Goal: Transaction & Acquisition: Purchase product/service

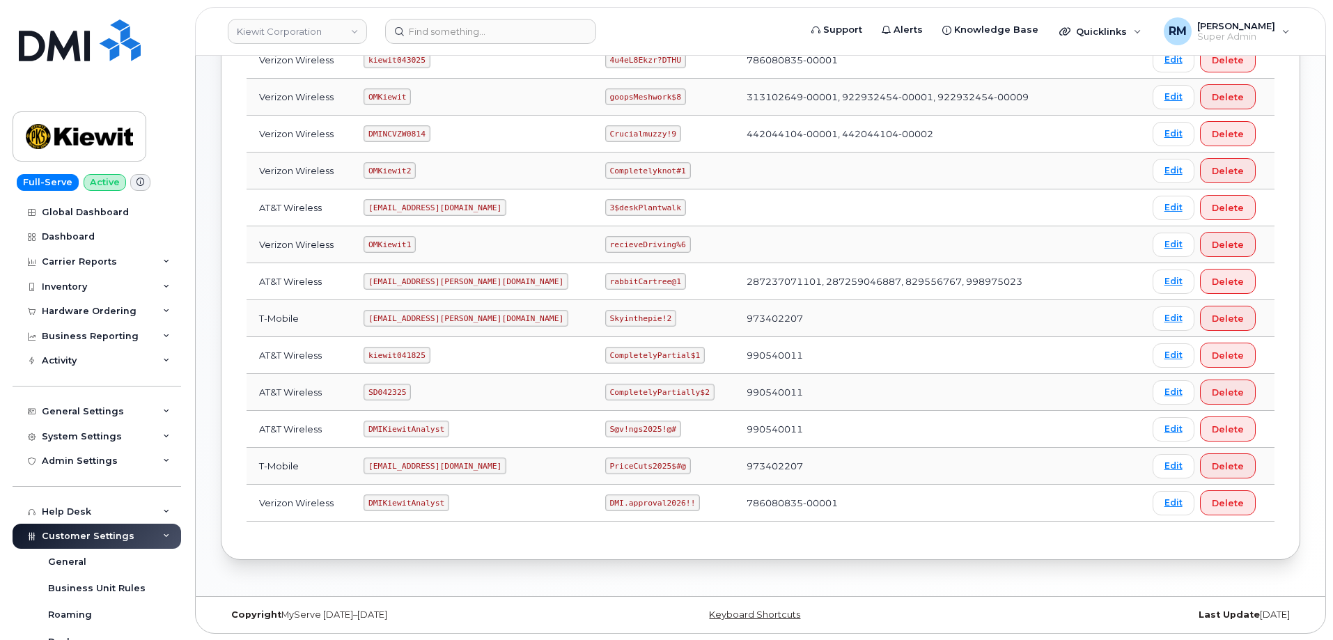
scroll to position [277, 0]
click at [389, 392] on code "SD042325" at bounding box center [387, 391] width 47 height 17
copy code "SD042325"
drag, startPoint x: 563, startPoint y: 394, endPoint x: 656, endPoint y: 389, distance: 92.8
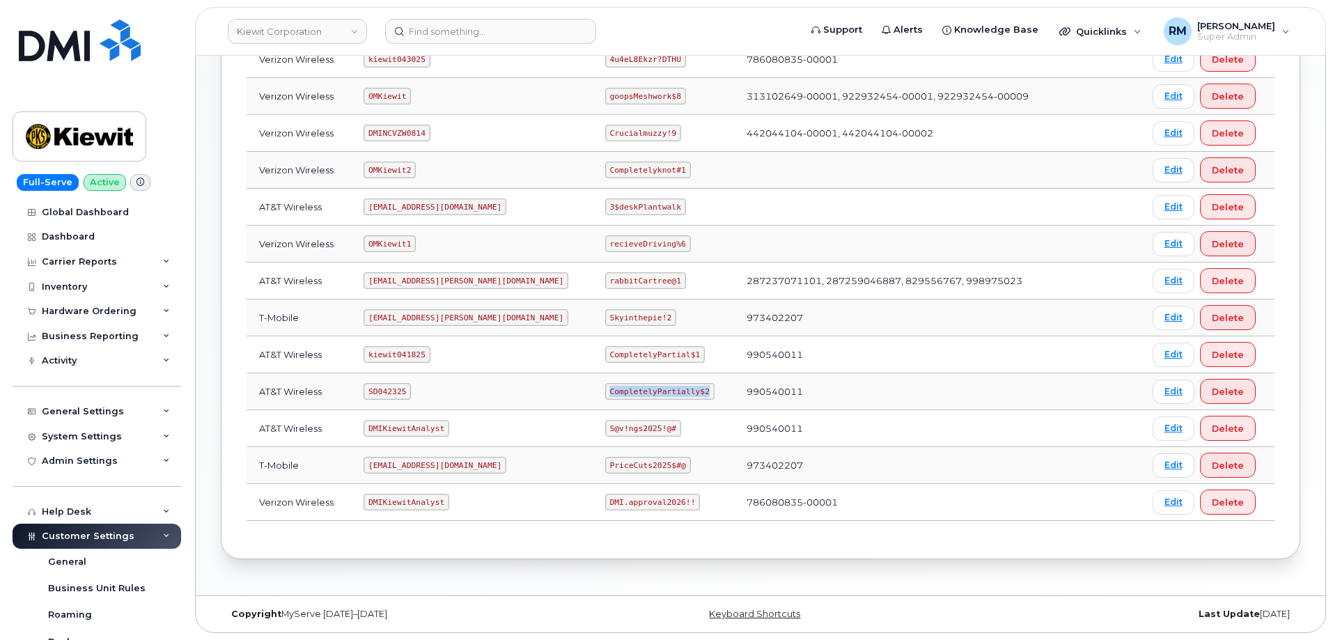
click at [656, 389] on code "CompletelyPartially$2" at bounding box center [659, 391] width 109 height 17
copy code "CompletelyPartially$2"
click at [459, 29] on input at bounding box center [490, 31] width 211 height 25
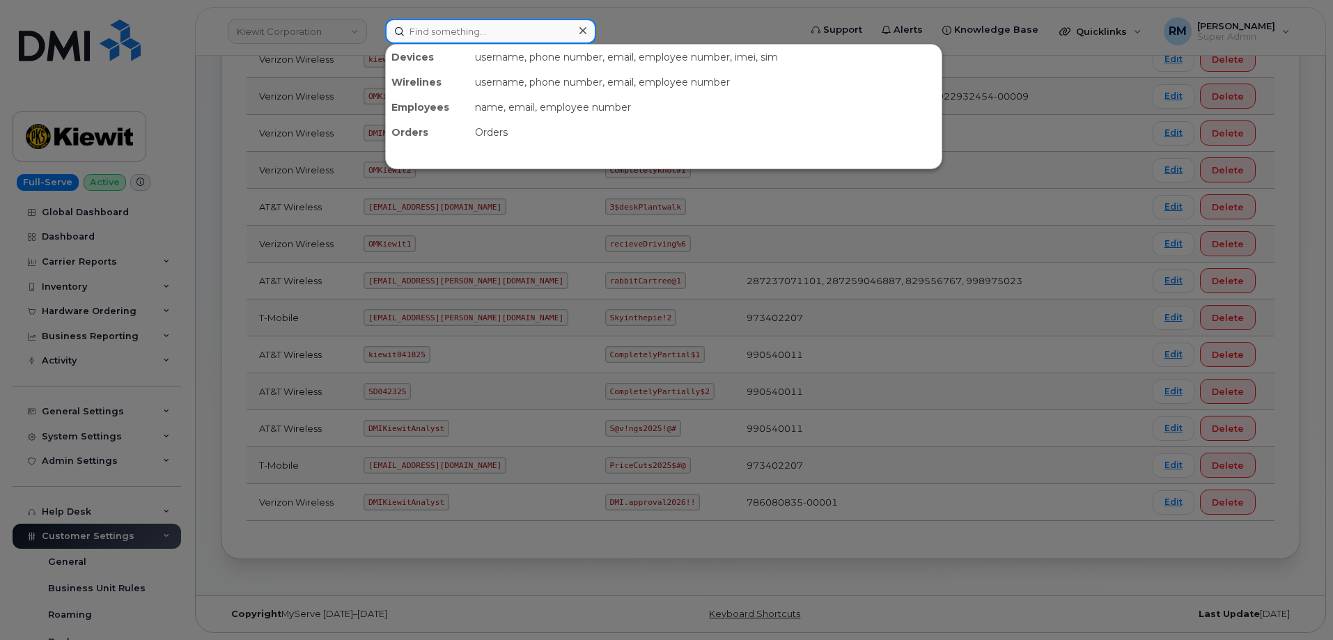
paste input "6049921635"
type input "6049921635"
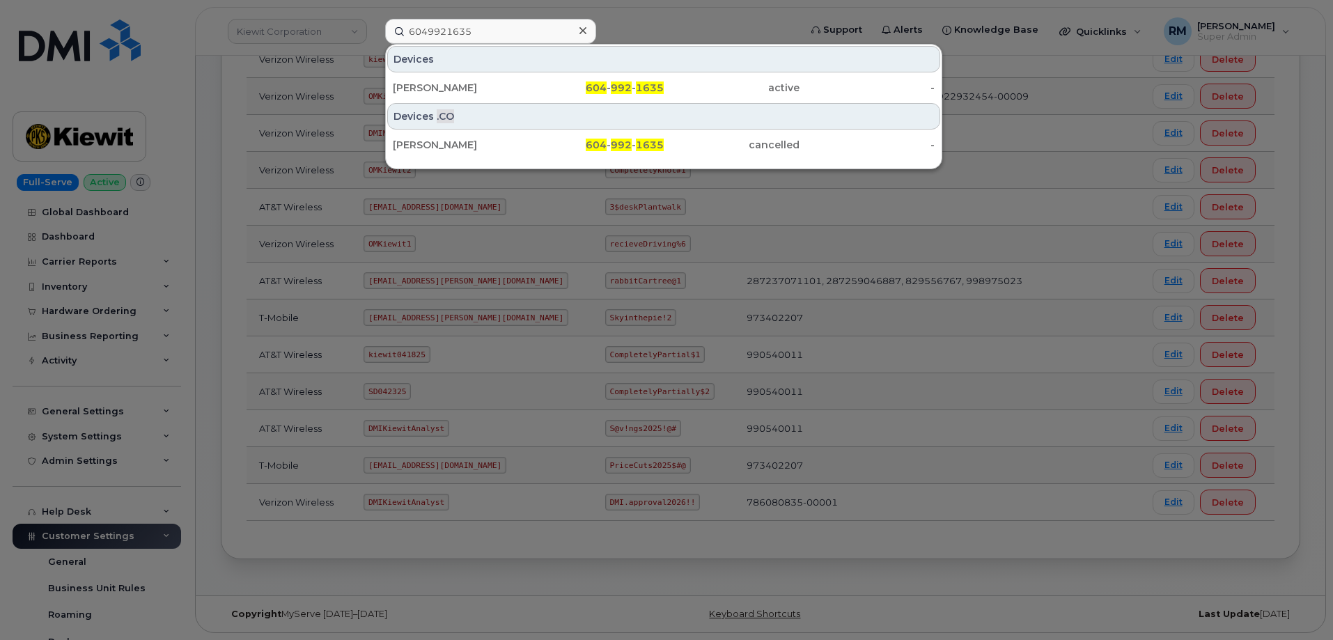
click at [463, 536] on div at bounding box center [666, 320] width 1333 height 640
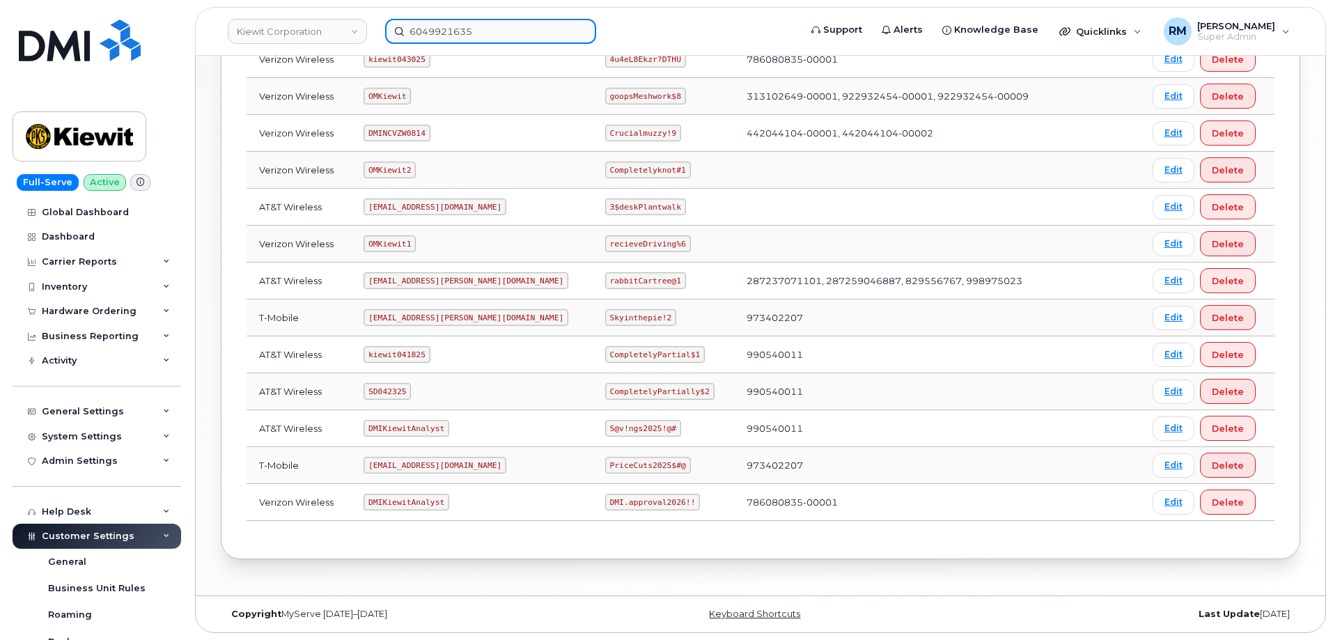
click at [436, 26] on input "6049921635" at bounding box center [490, 31] width 211 height 25
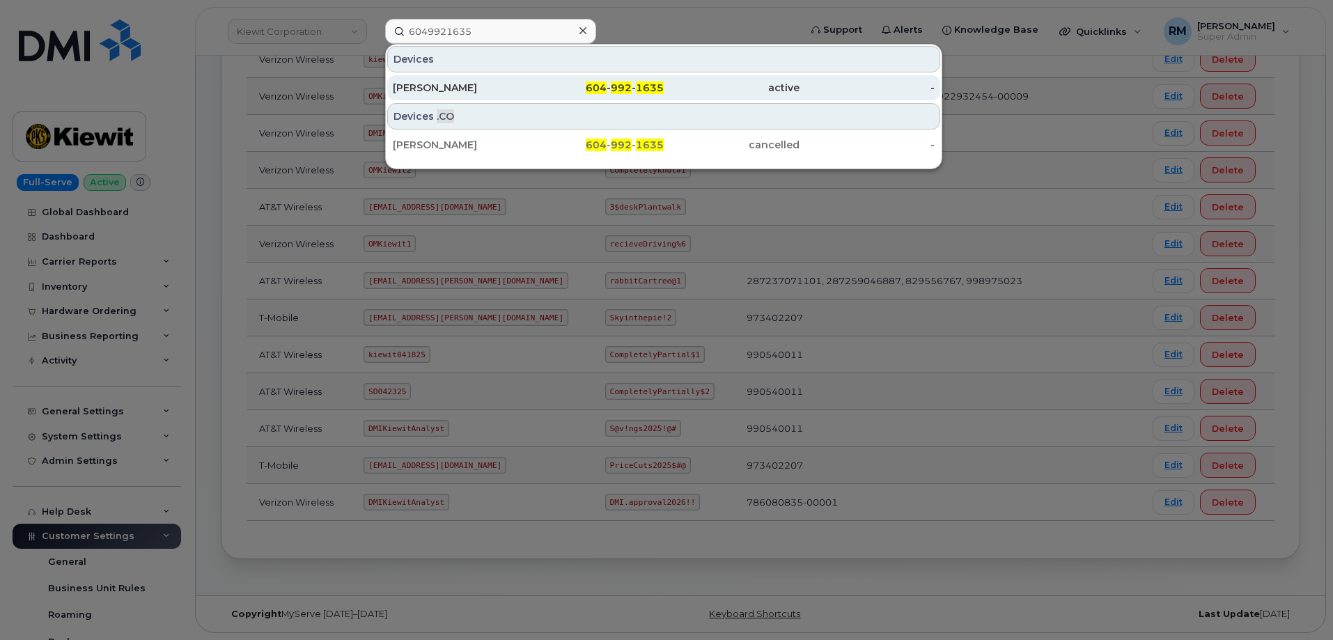
click at [457, 91] on div "Victor Wang" at bounding box center [461, 88] width 136 height 14
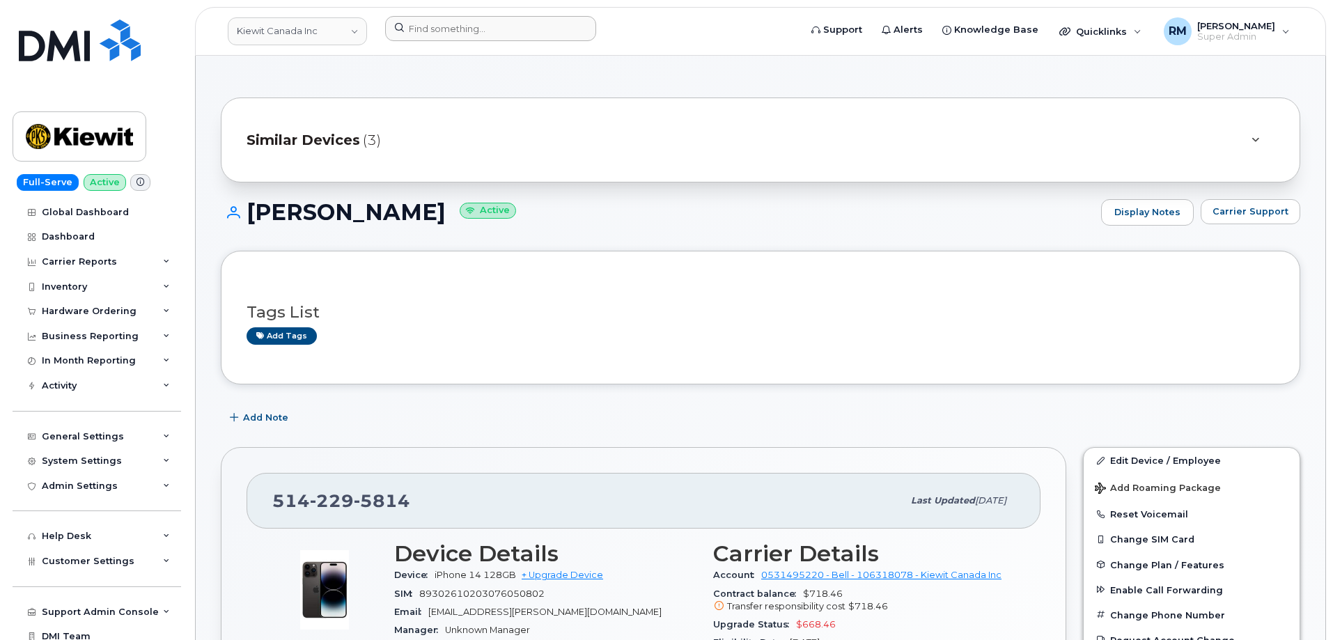
scroll to position [279, 0]
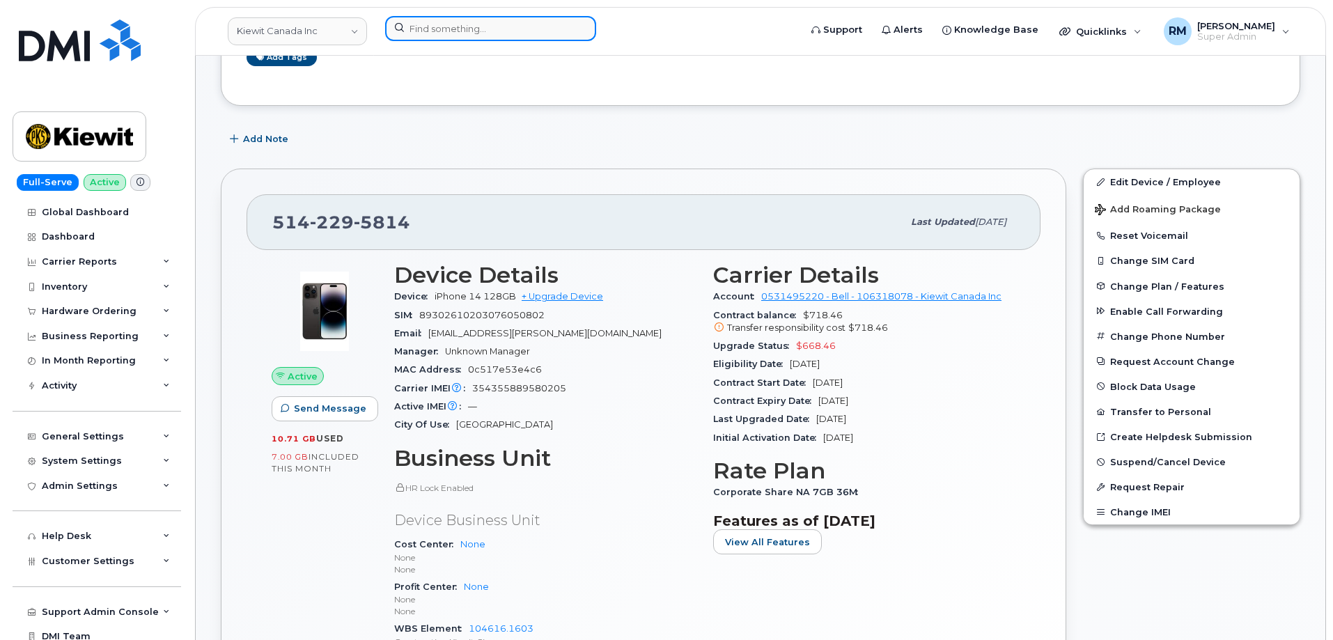
click at [438, 32] on input at bounding box center [490, 28] width 211 height 25
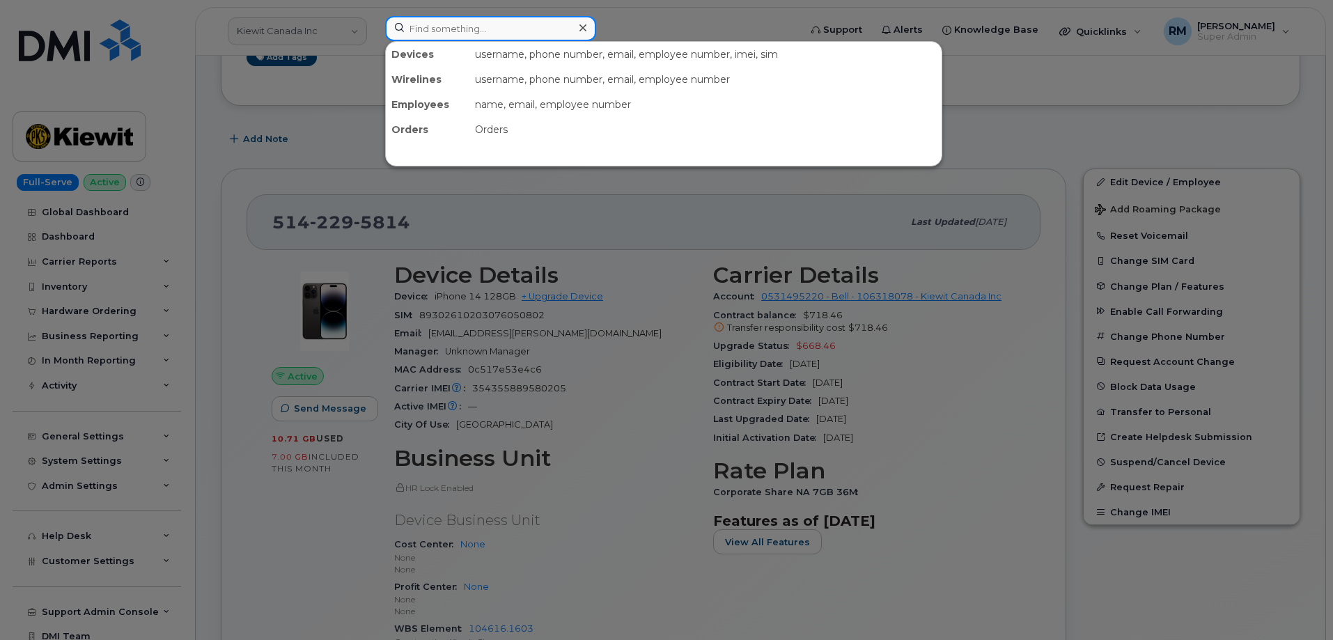
paste input "480-749-3292"
type input "480-749-3292"
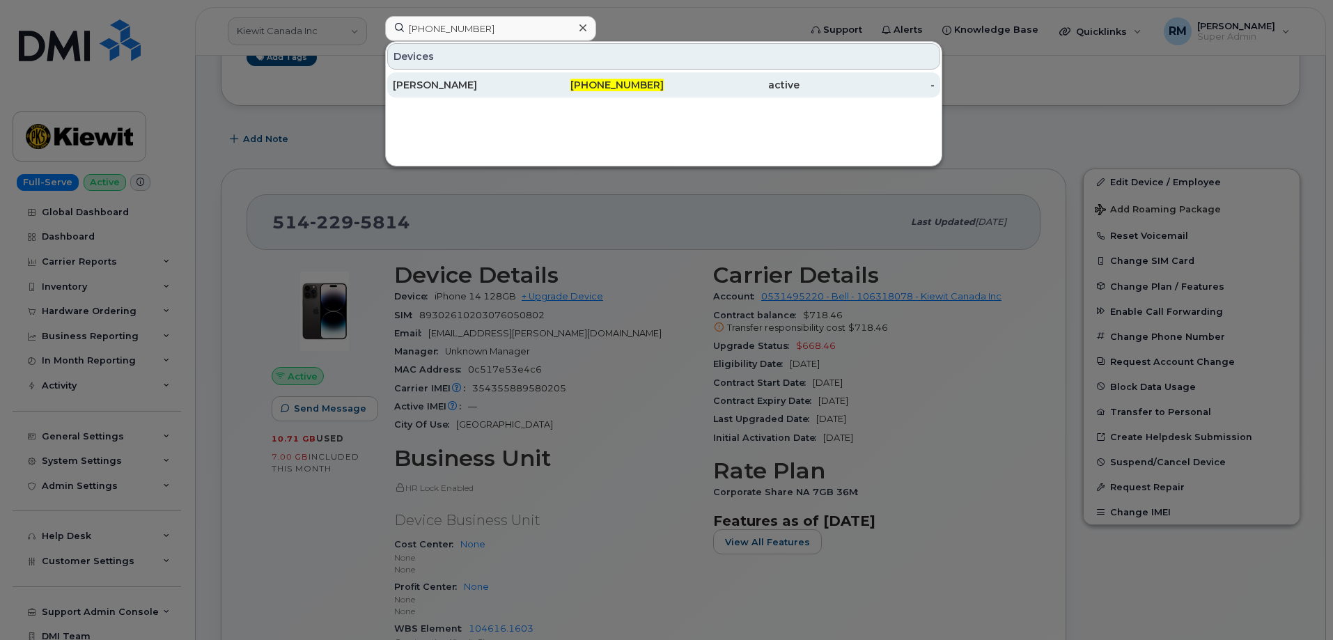
click at [449, 79] on div "[PERSON_NAME]" at bounding box center [461, 85] width 136 height 14
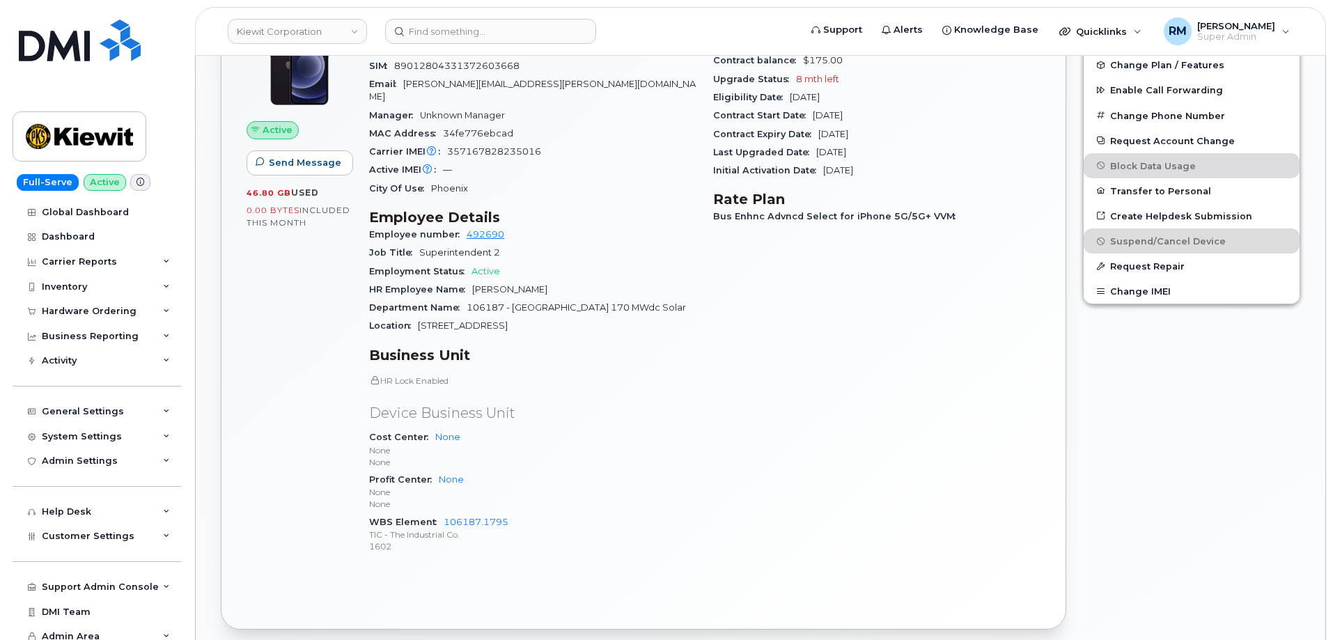
scroll to position [557, 0]
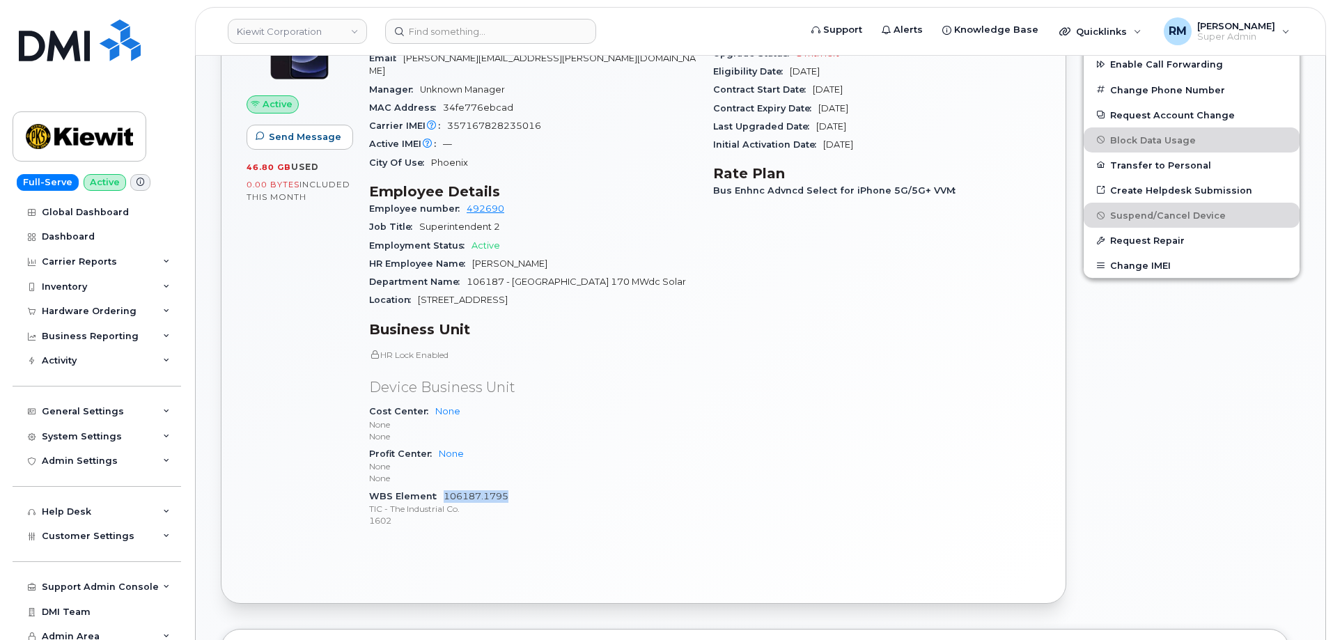
drag, startPoint x: 515, startPoint y: 484, endPoint x: 445, endPoint y: 478, distance: 69.9
click at [444, 488] on div "WBS Element 106187.1795 TIC - The Industrial Co. 1602" at bounding box center [532, 509] width 327 height 42
copy link "106187.1795"
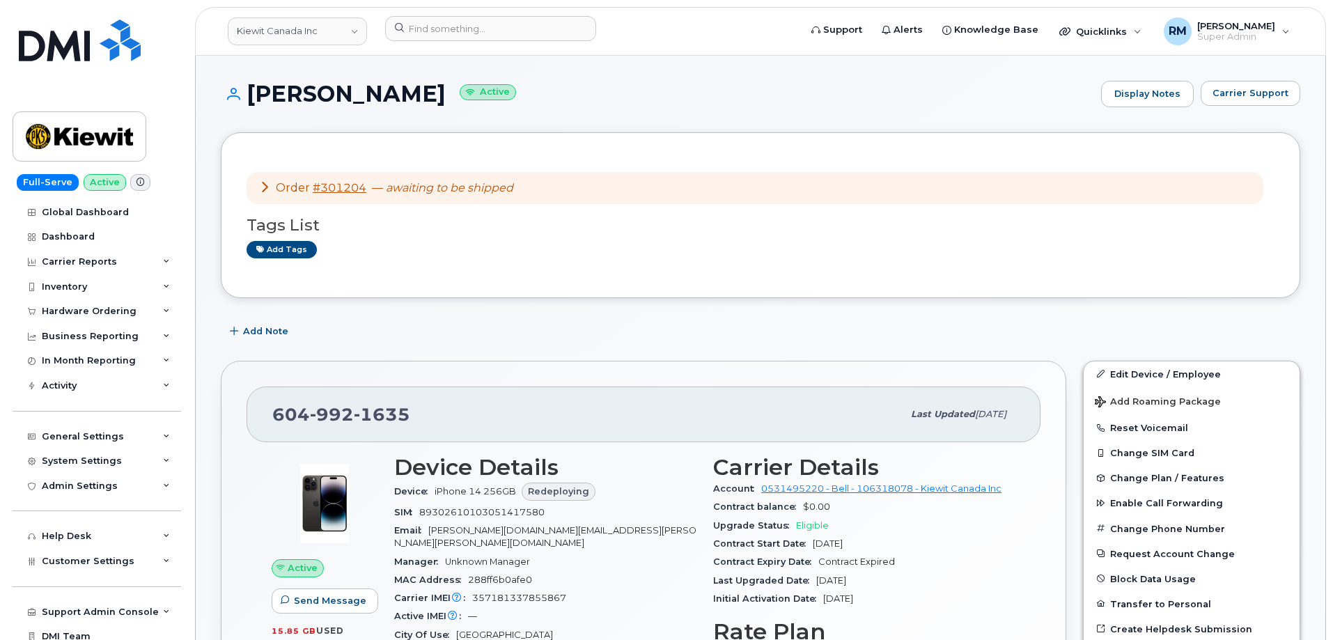
click at [266, 187] on icon at bounding box center [264, 186] width 11 height 11
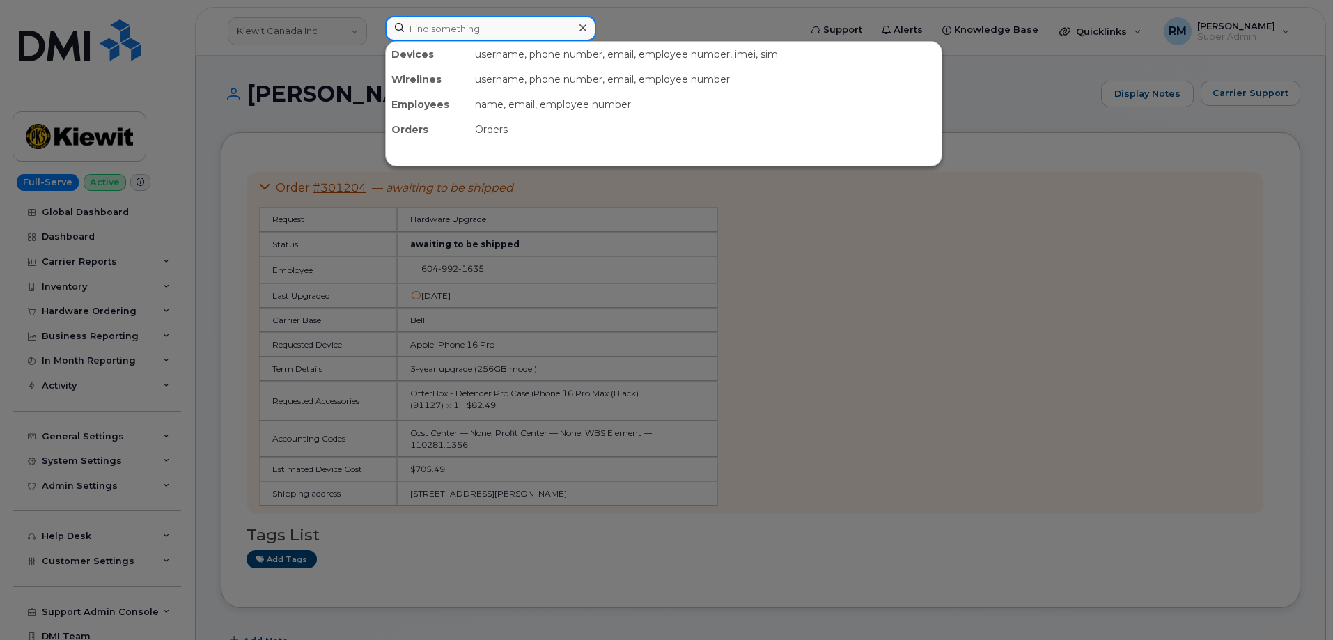
click at [436, 26] on input at bounding box center [490, 28] width 211 height 25
paste input "301209"
type input "301209"
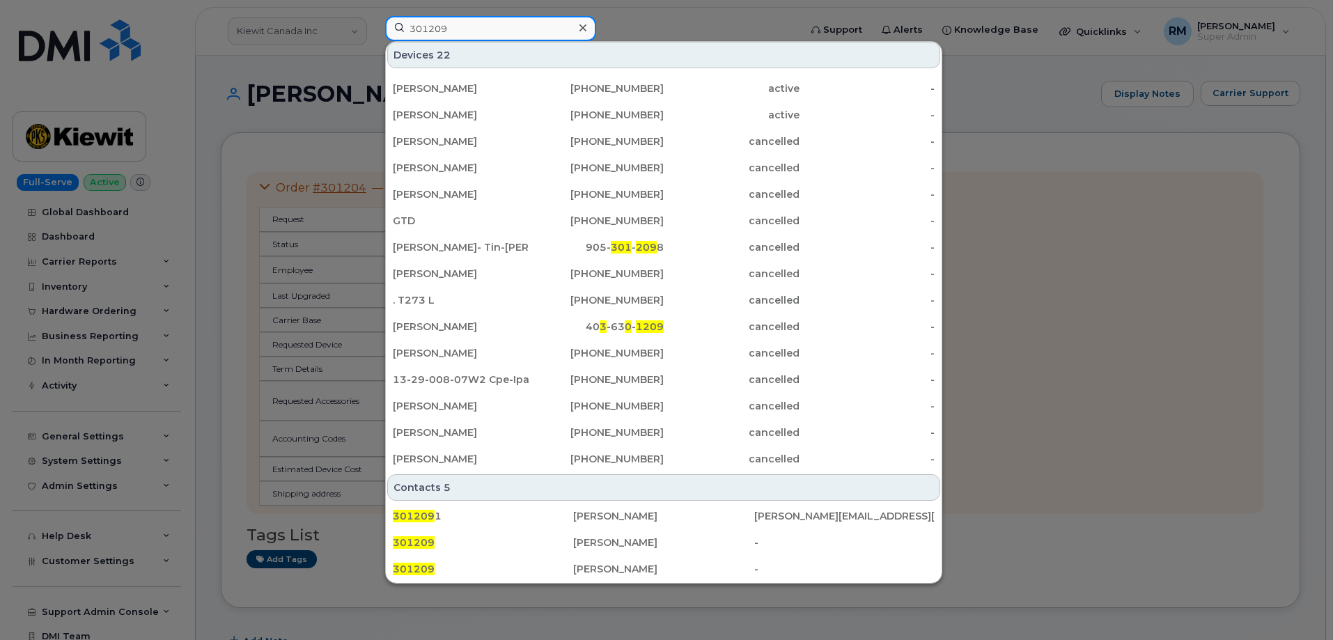
scroll to position [348, 0]
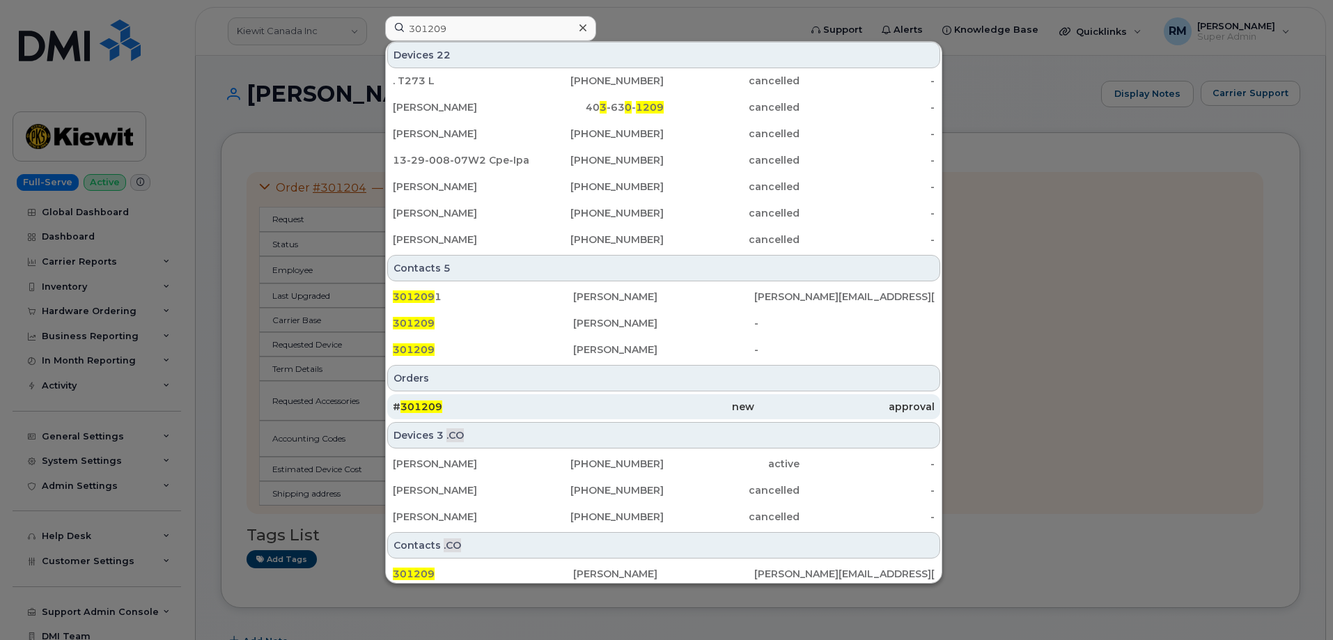
click at [423, 407] on span "301209" at bounding box center [421, 406] width 42 height 13
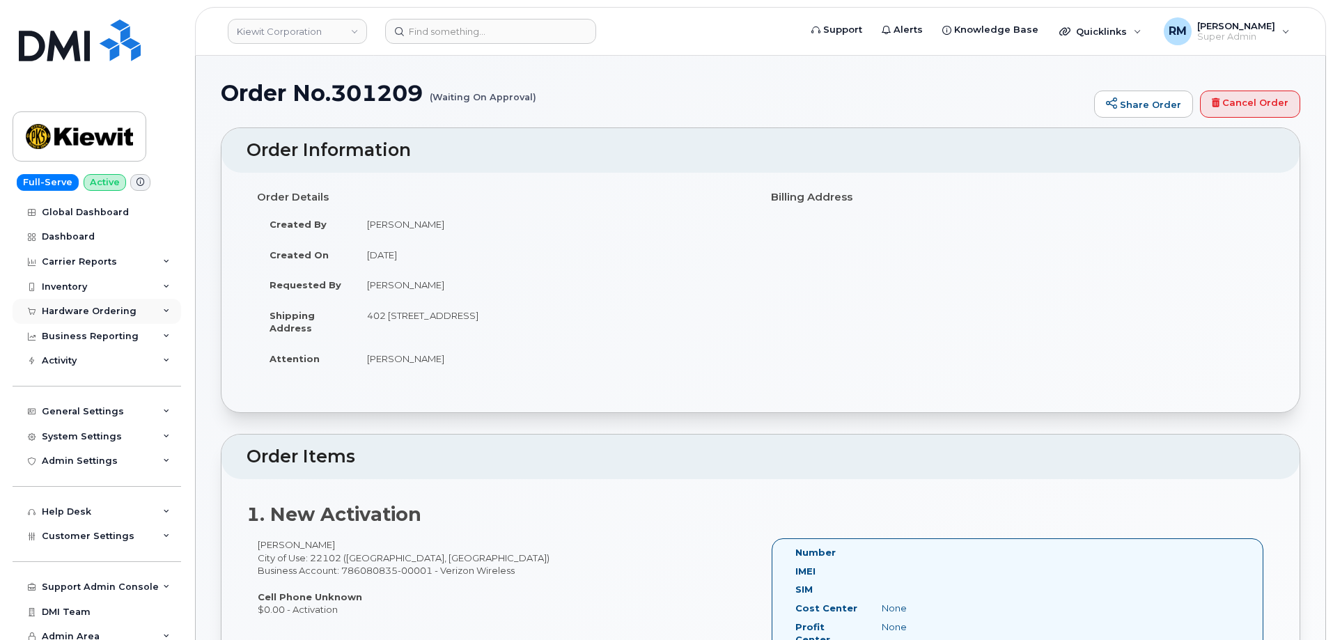
click at [72, 306] on div "Hardware Ordering" at bounding box center [89, 311] width 95 height 11
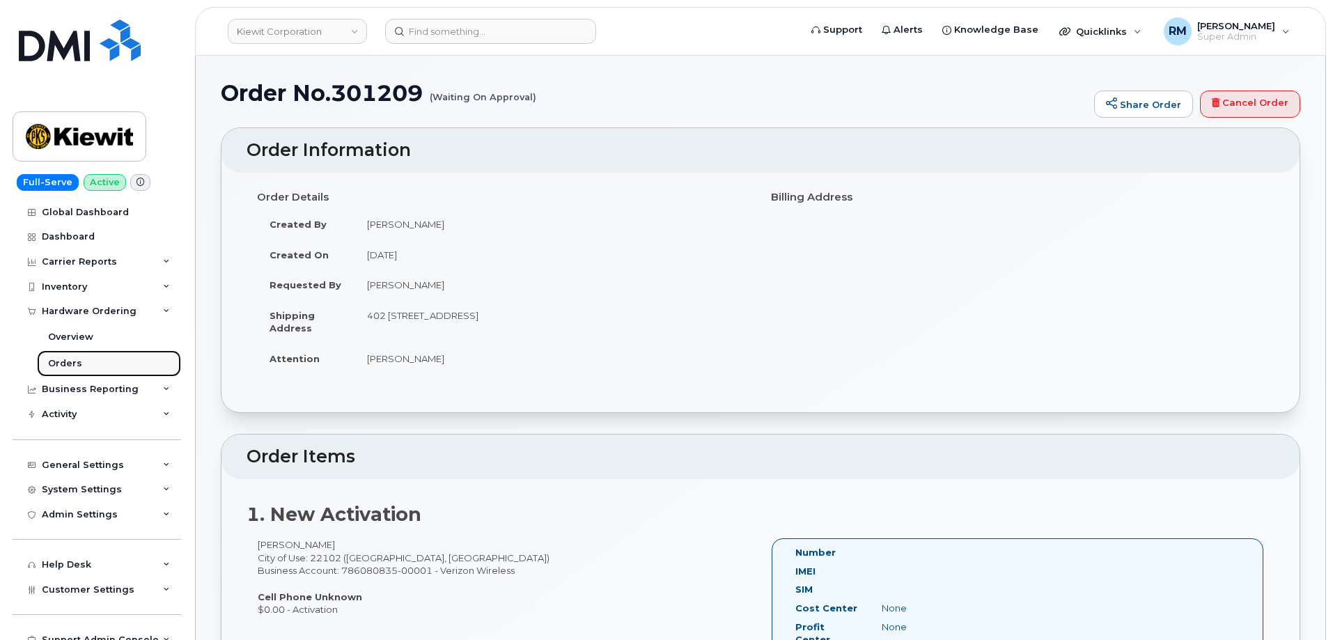
click at [63, 357] on link "Orders" at bounding box center [109, 363] width 144 height 26
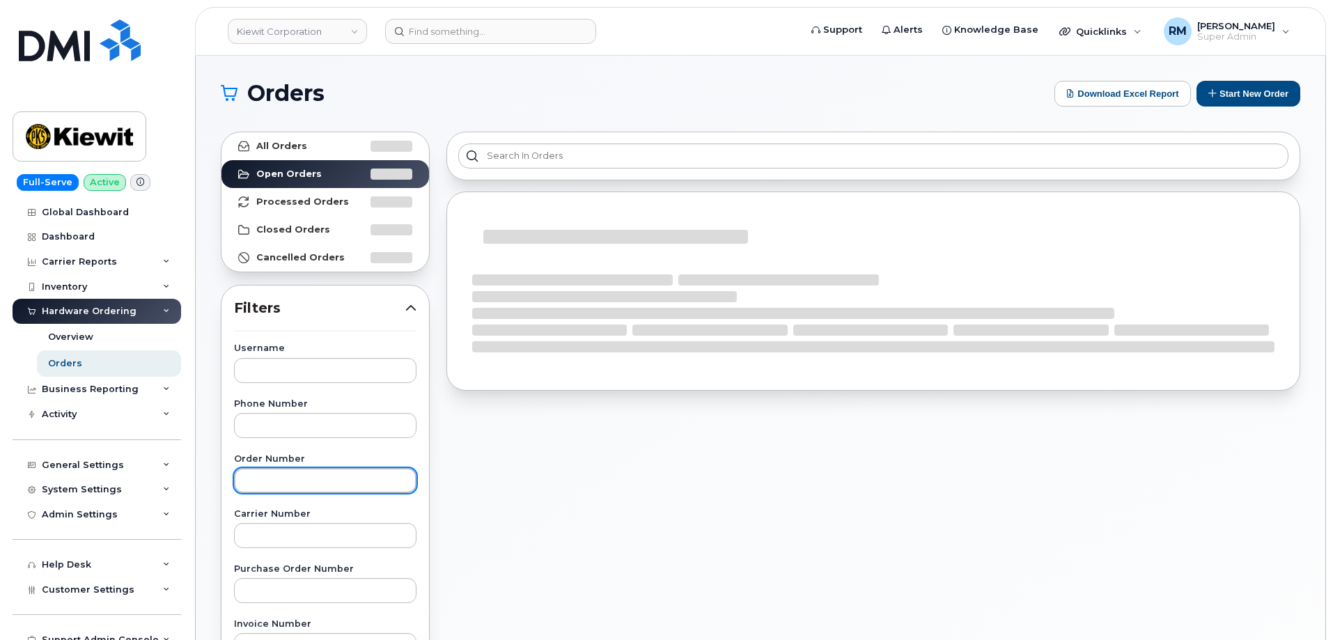
click at [251, 480] on input "text" at bounding box center [325, 480] width 182 height 25
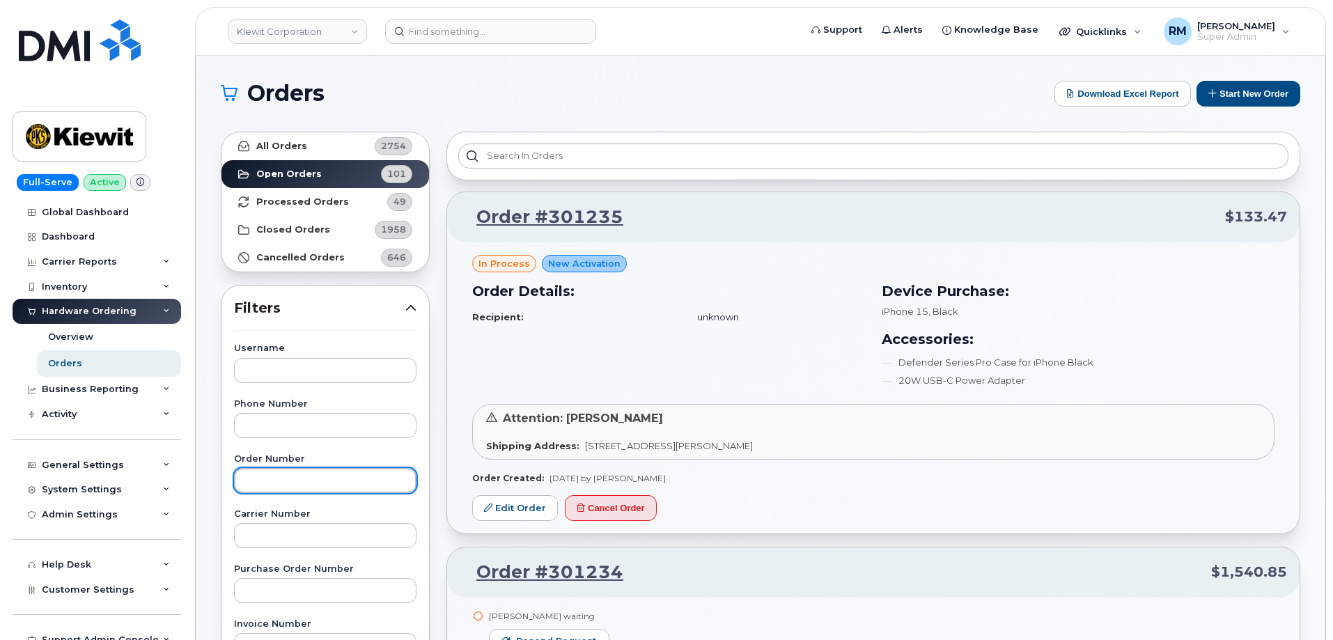
paste input "301209"
type input "301209"
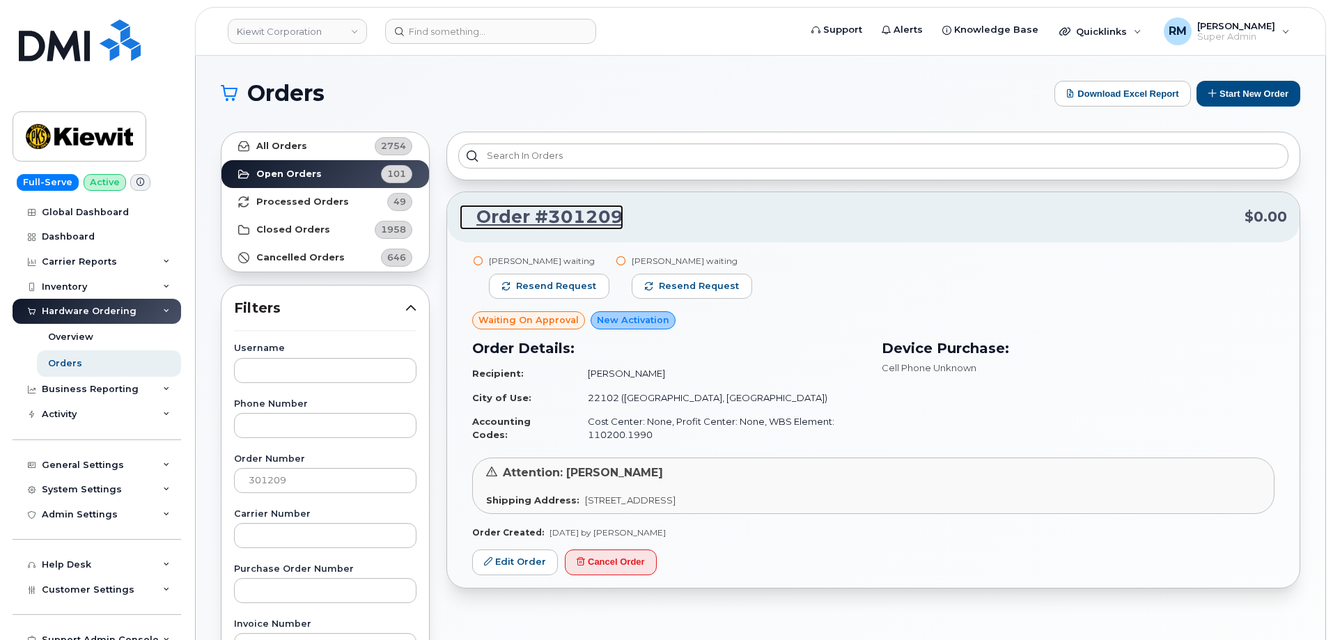
click at [524, 219] on link "Order #301209" at bounding box center [542, 217] width 164 height 25
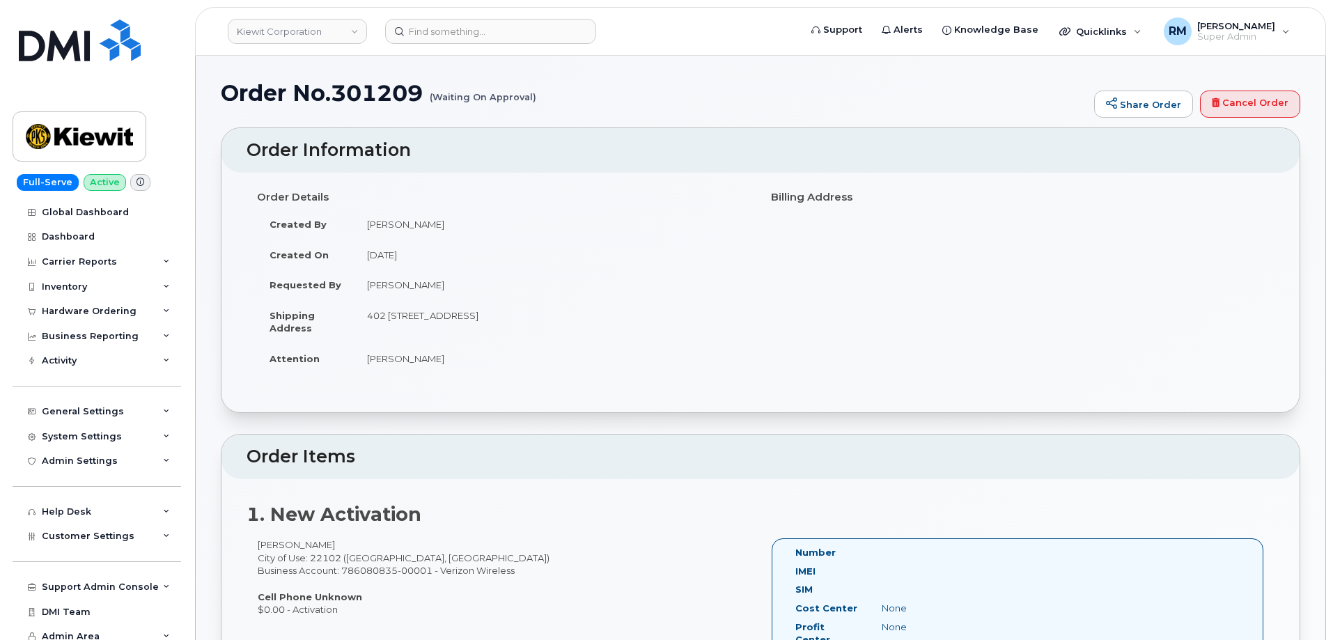
drag, startPoint x: 442, startPoint y: 283, endPoint x: 366, endPoint y: 290, distance: 76.3
click at [366, 290] on td "Shadi Khayyat" at bounding box center [553, 285] width 396 height 31
copy td "Shadi Khayyat"
click at [547, 331] on td "402 8200 Greensboro Dr, Mc Lean, VA, 22102, USA" at bounding box center [553, 321] width 396 height 43
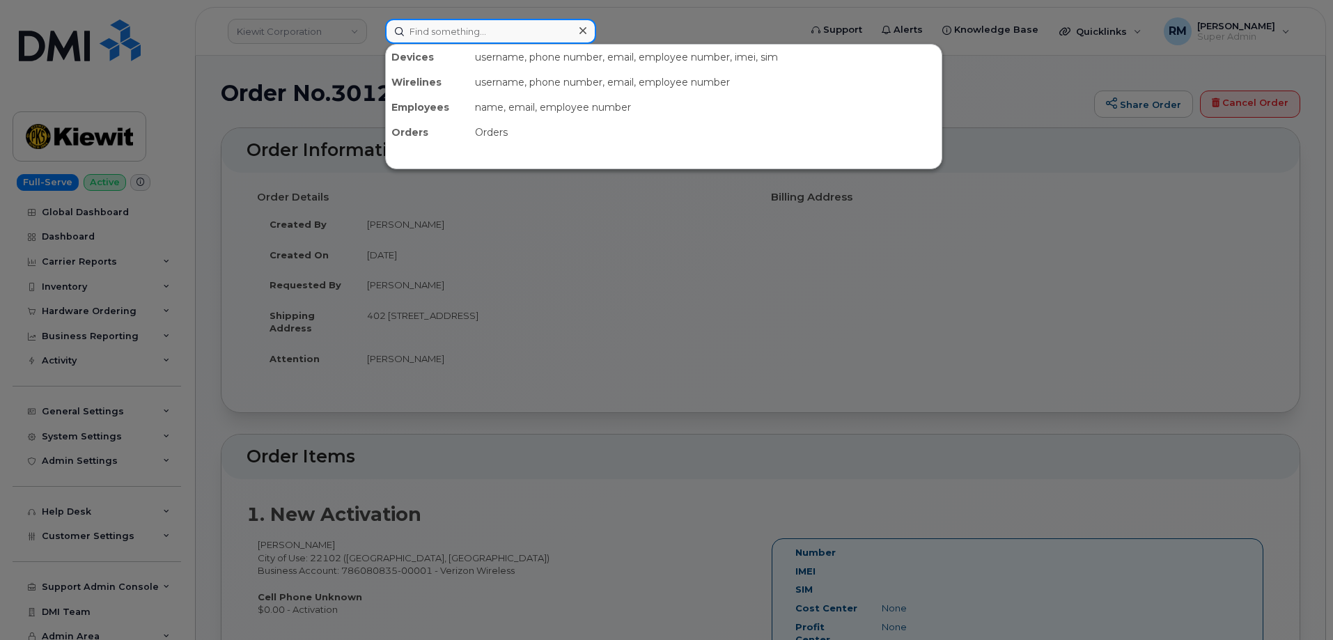
click at [423, 32] on input at bounding box center [490, 31] width 211 height 25
paste input "301171"
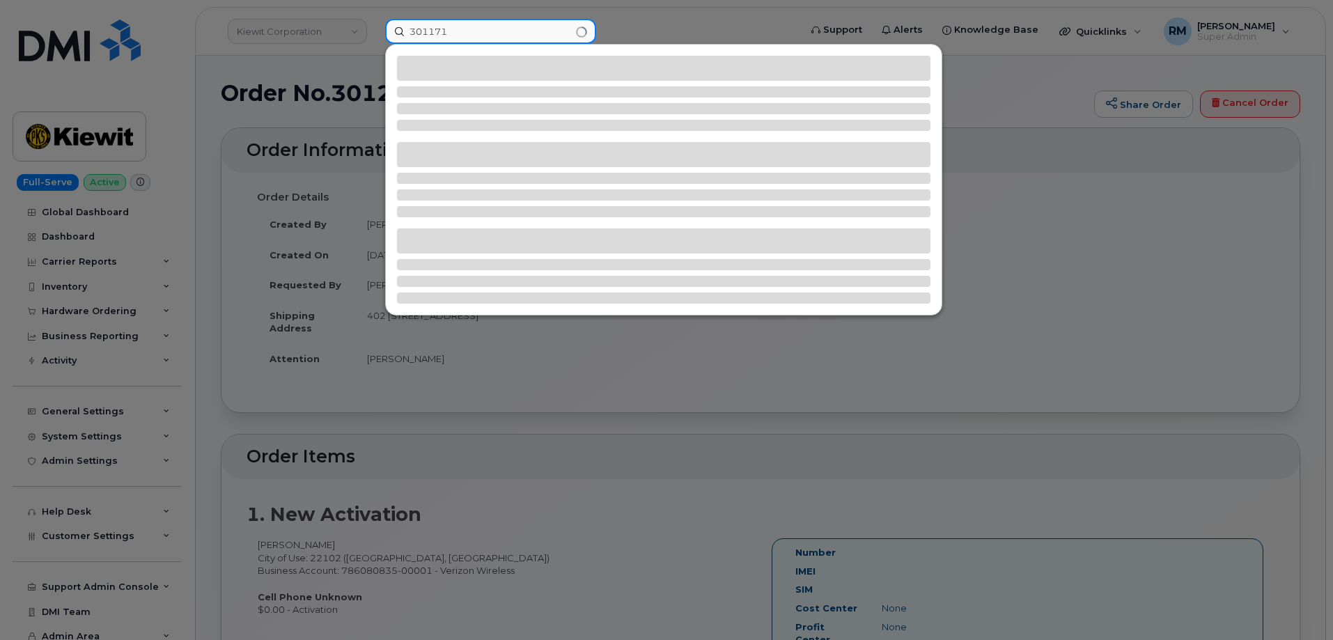
type input "301171"
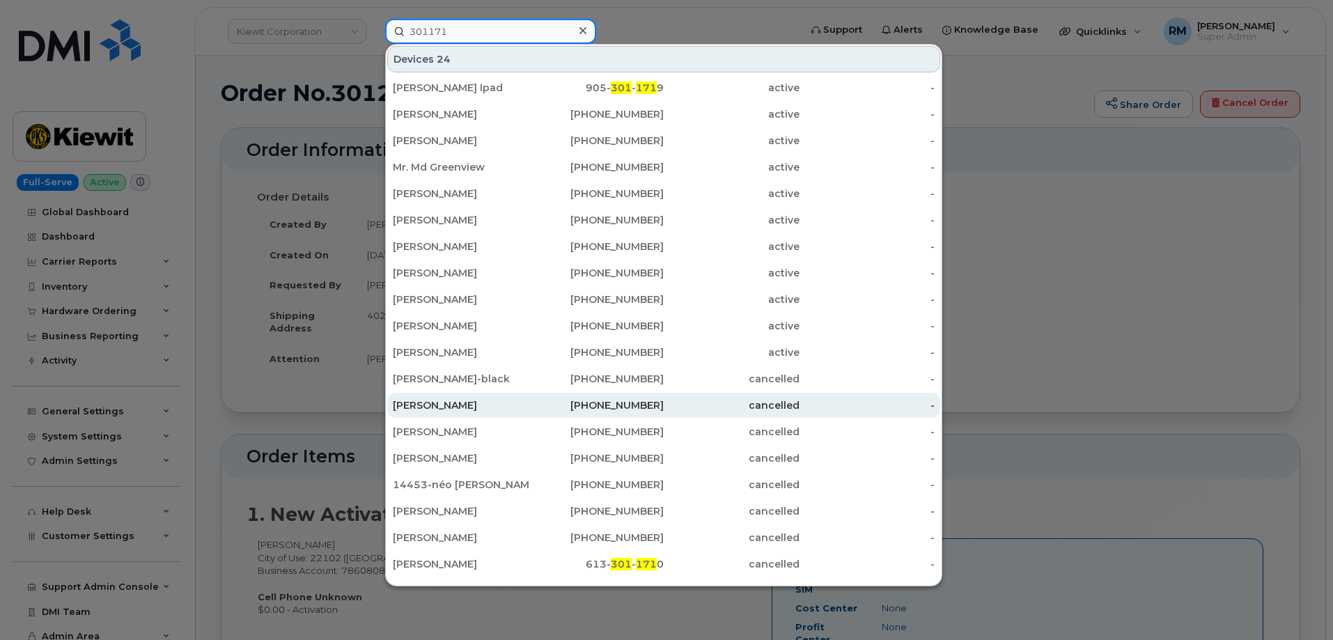
scroll to position [353, 0]
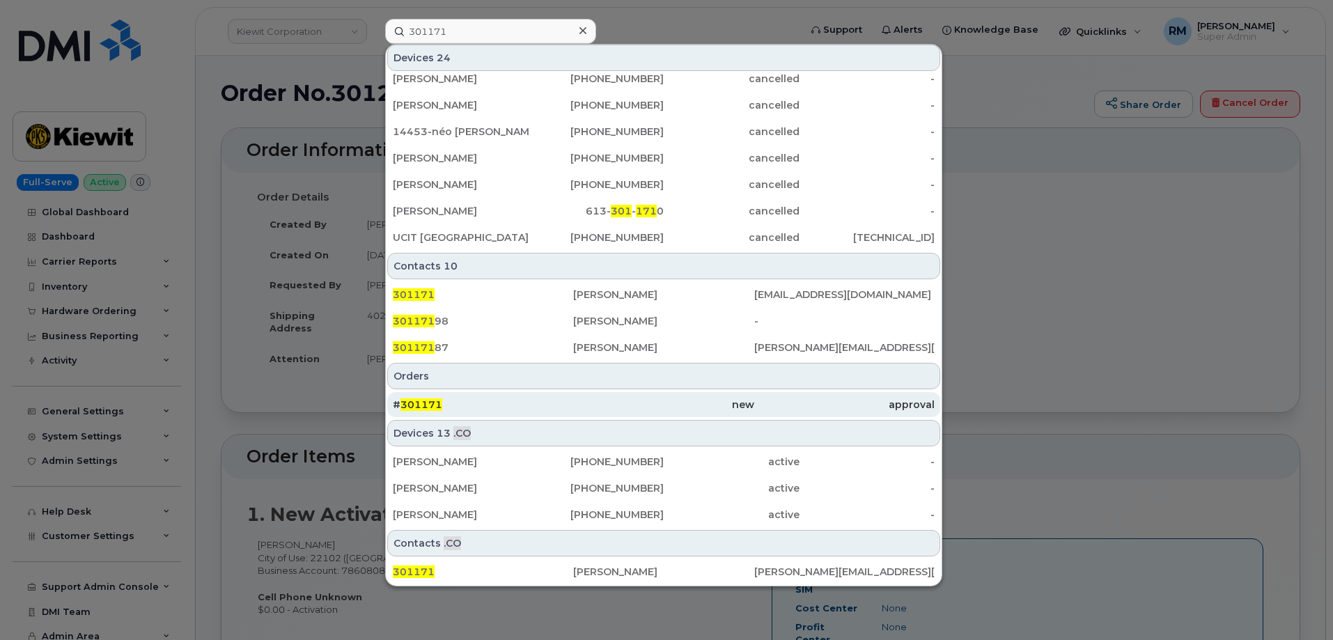
click at [412, 400] on span "301171" at bounding box center [421, 404] width 42 height 13
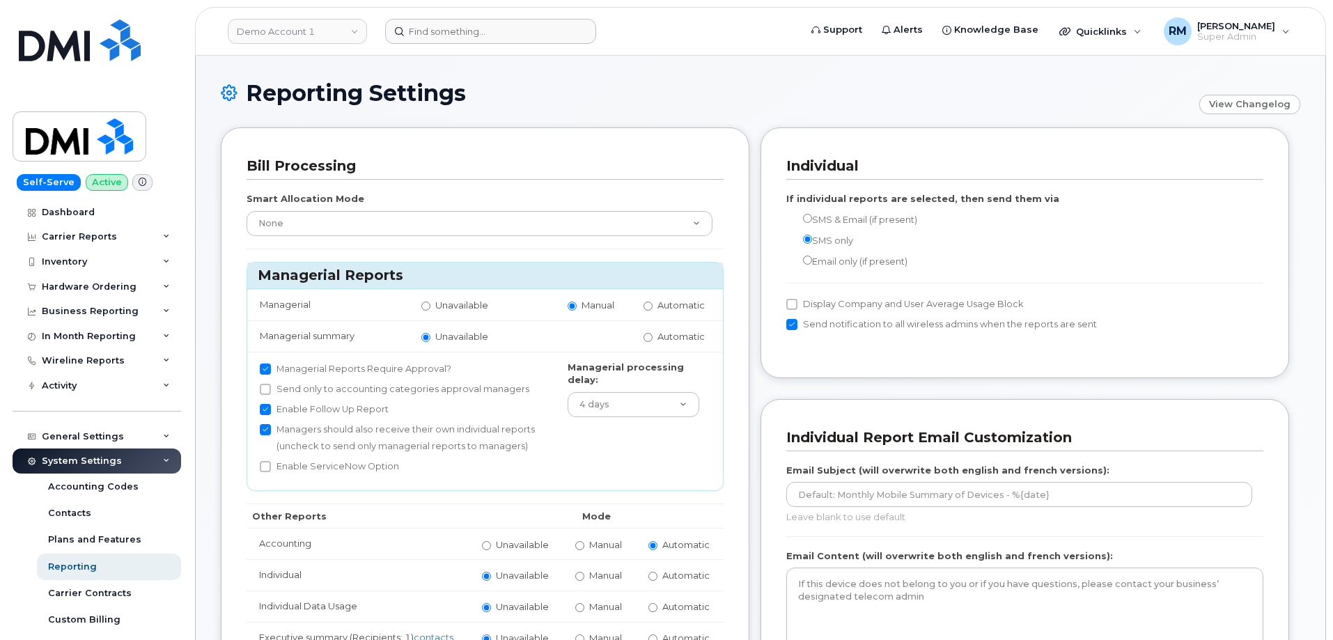
scroll to position [1045, 0]
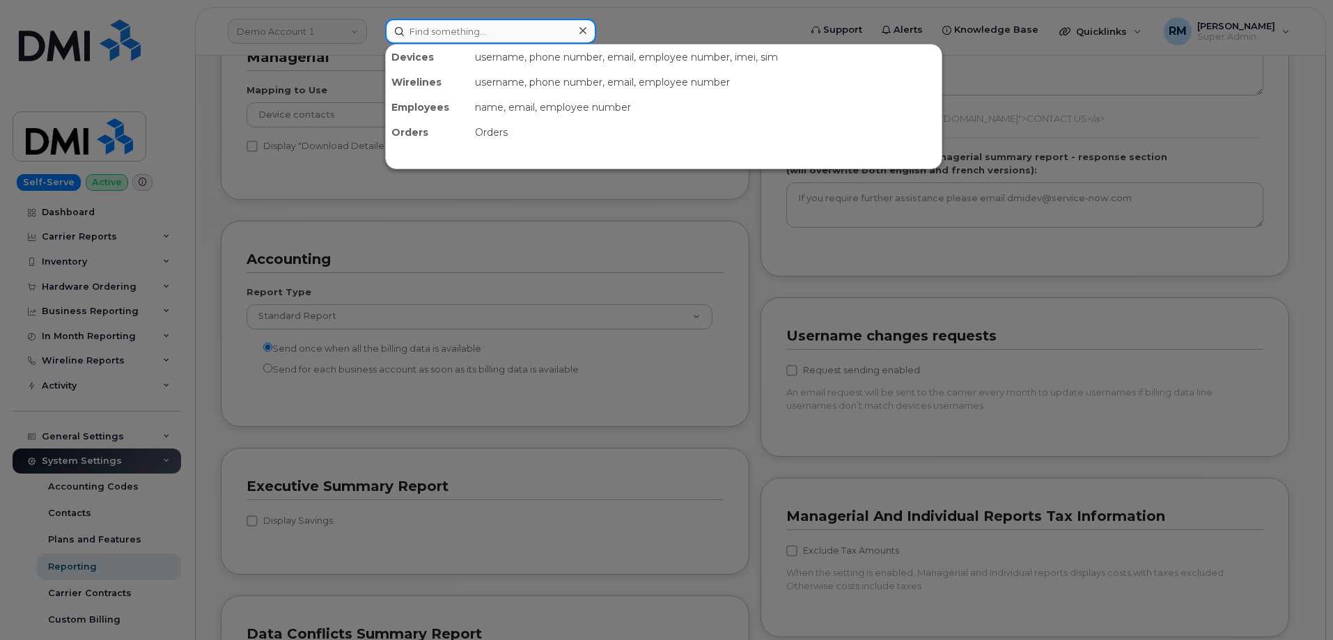
click at [482, 34] on input at bounding box center [490, 31] width 211 height 25
paste input "[PHONE_NUMBER]"
type input "[PHONE_NUMBER]"
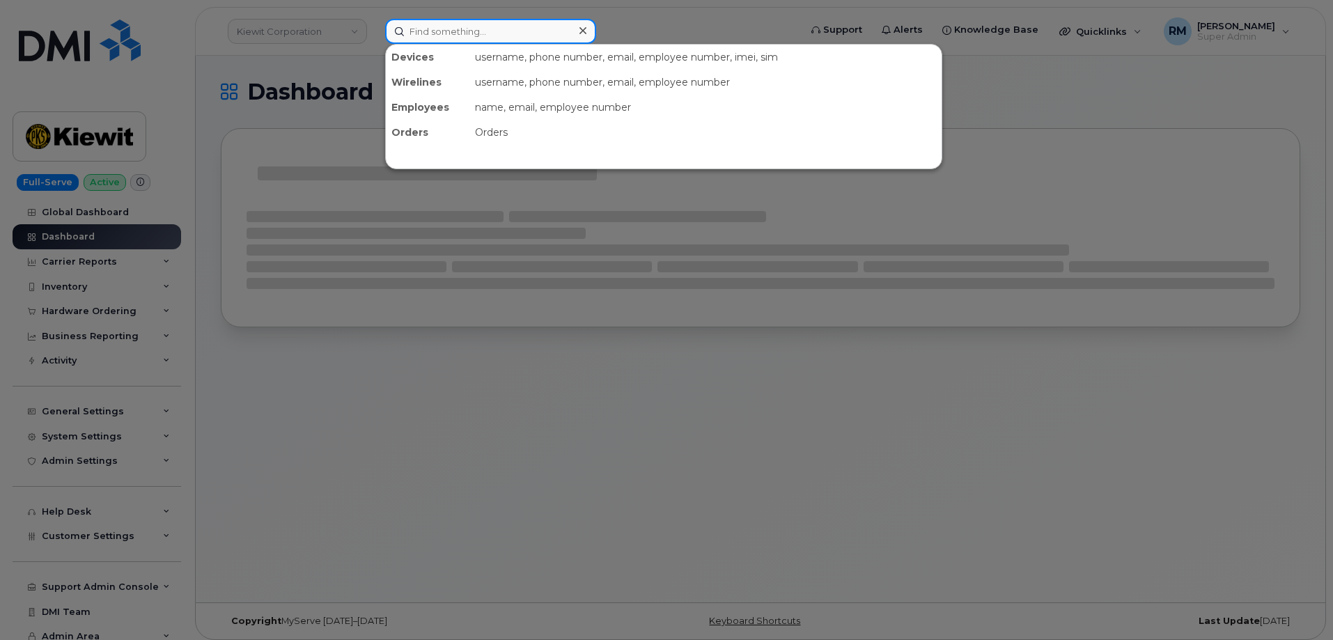
click at [442, 26] on input at bounding box center [490, 31] width 211 height 25
paste input "[PHONE_NUMBER]"
type input "[PHONE_NUMBER]"
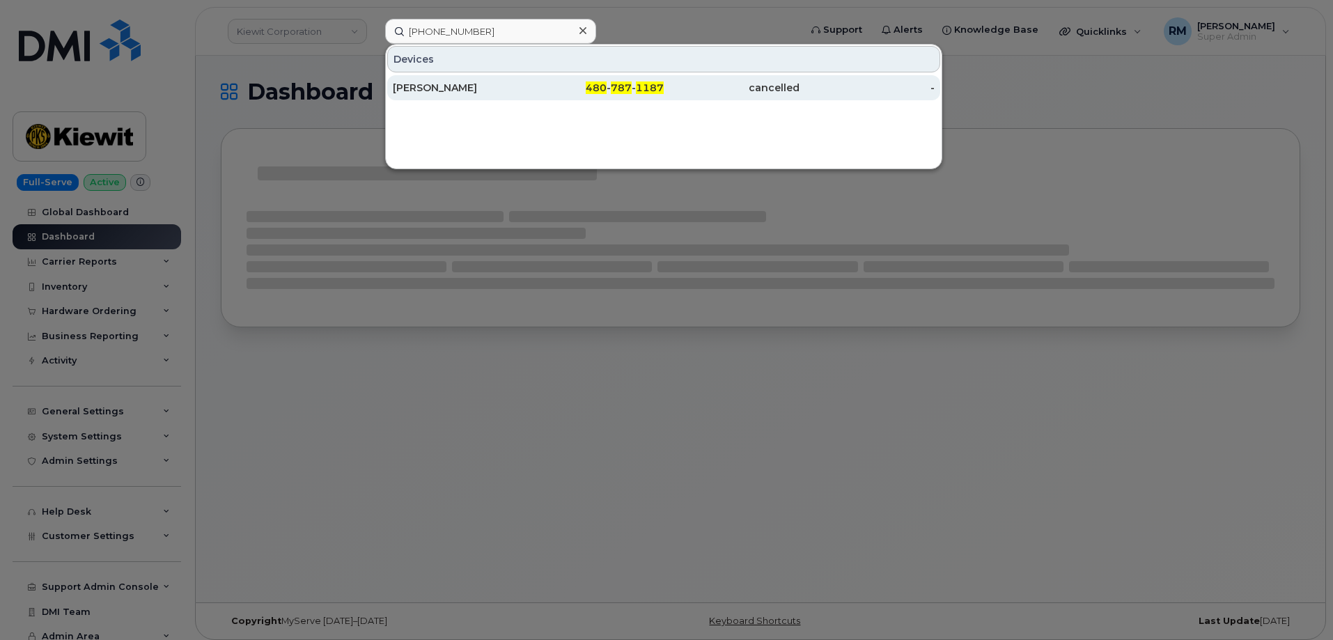
click at [465, 87] on div "BRUCE SMITH" at bounding box center [461, 88] width 136 height 14
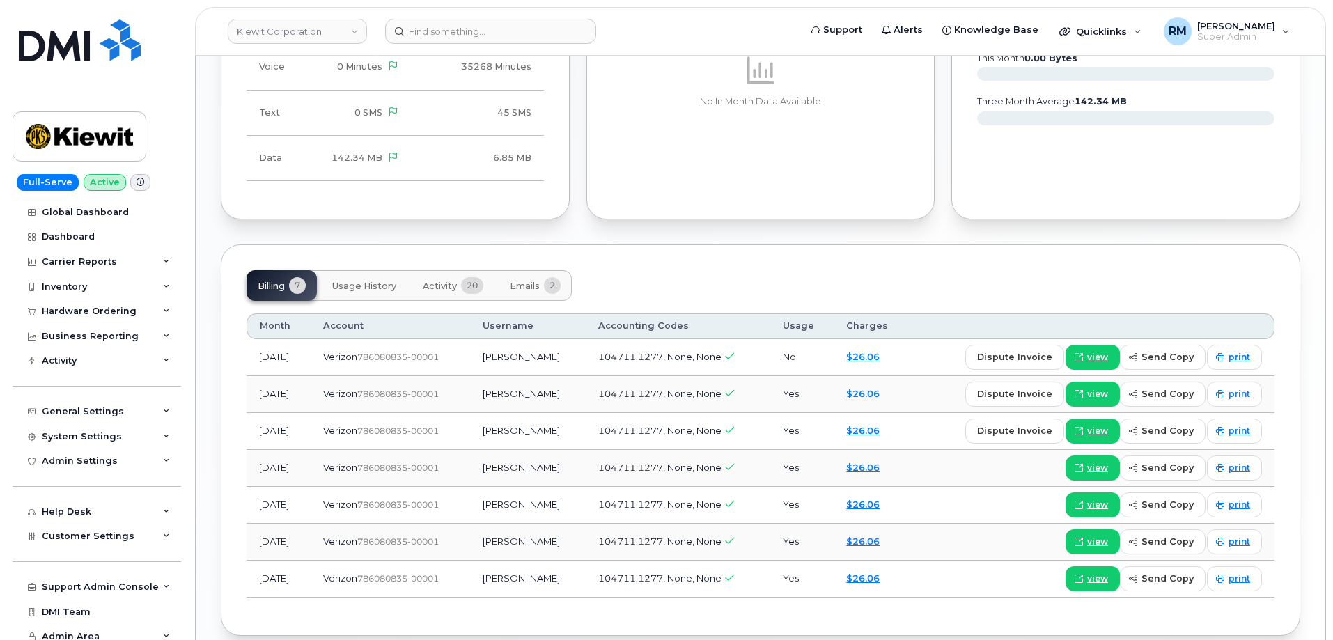
click at [521, 281] on span "Emails" at bounding box center [525, 286] width 30 height 11
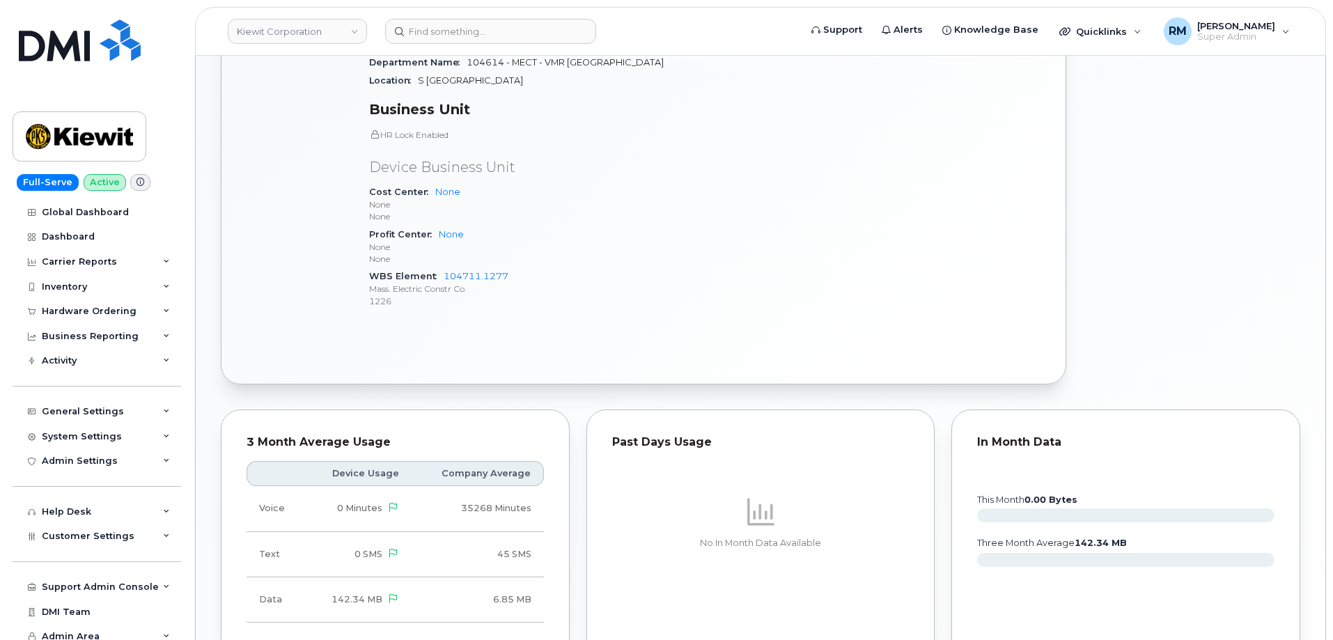
scroll to position [470, 0]
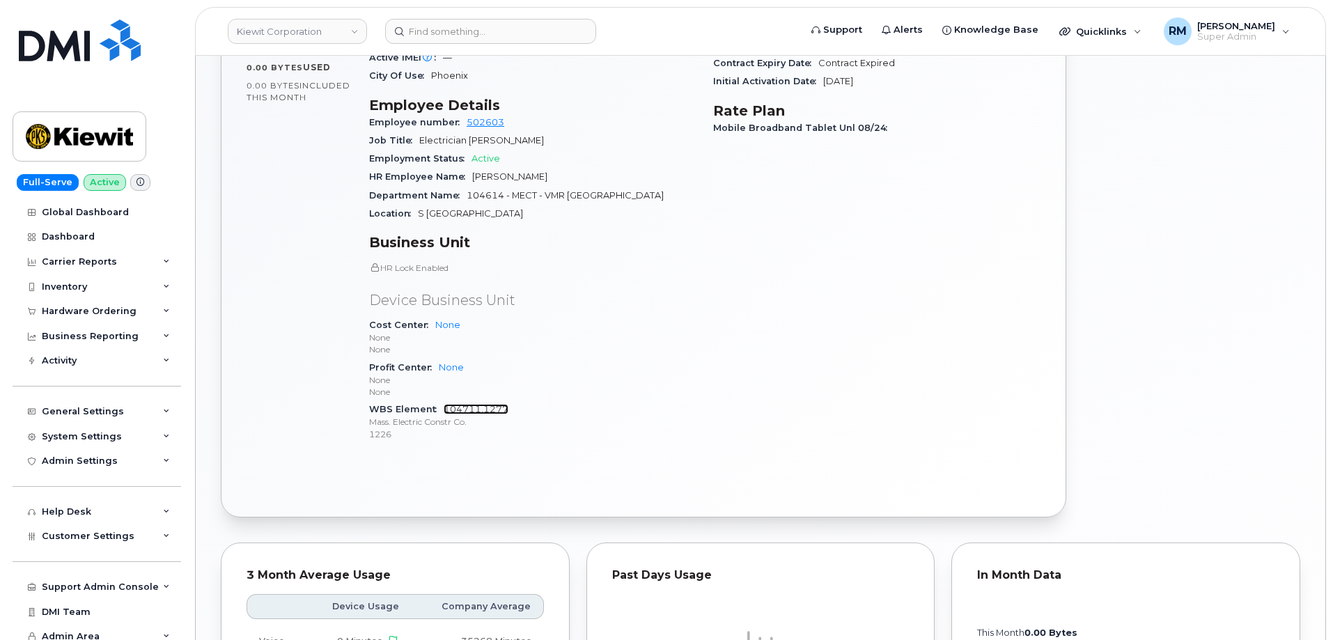
click at [486, 404] on link "104711.1277" at bounding box center [476, 409] width 65 height 10
drag, startPoint x: 517, startPoint y: 394, endPoint x: 444, endPoint y: 398, distance: 73.3
click at [444, 400] on div "WBS Element 104711.1277 Mass. Electric Constr Co. 1226" at bounding box center [532, 421] width 327 height 42
copy link "104711.1277"
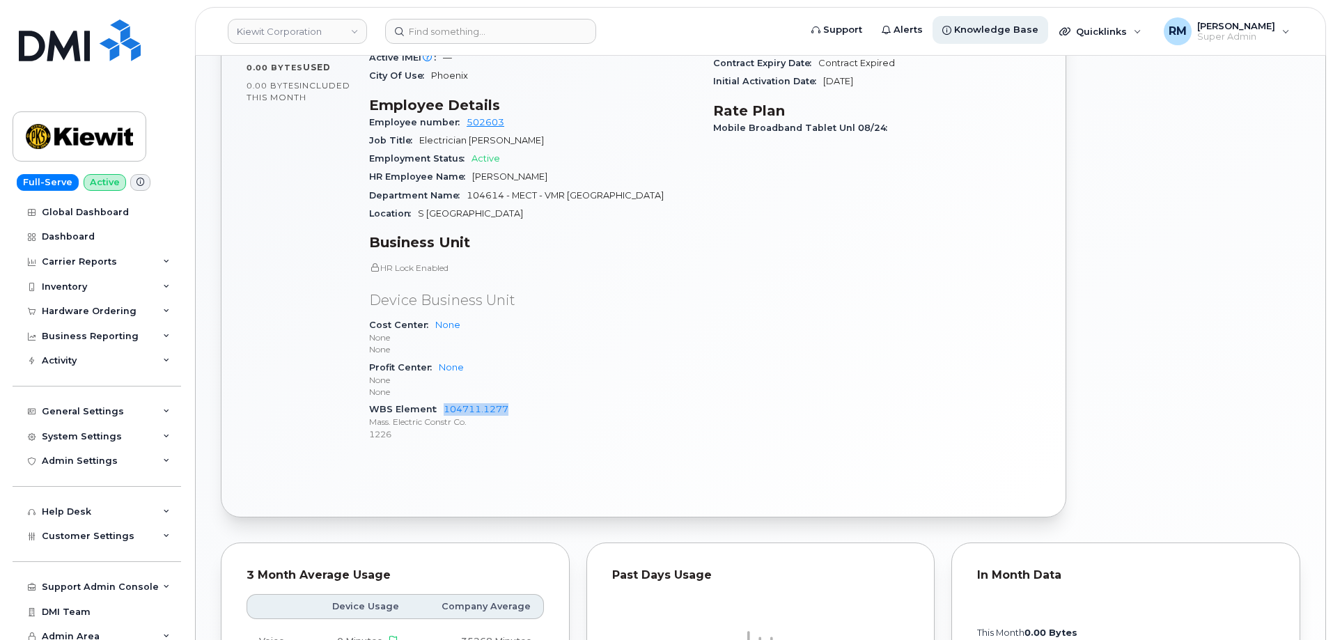
copy link "104711.1277"
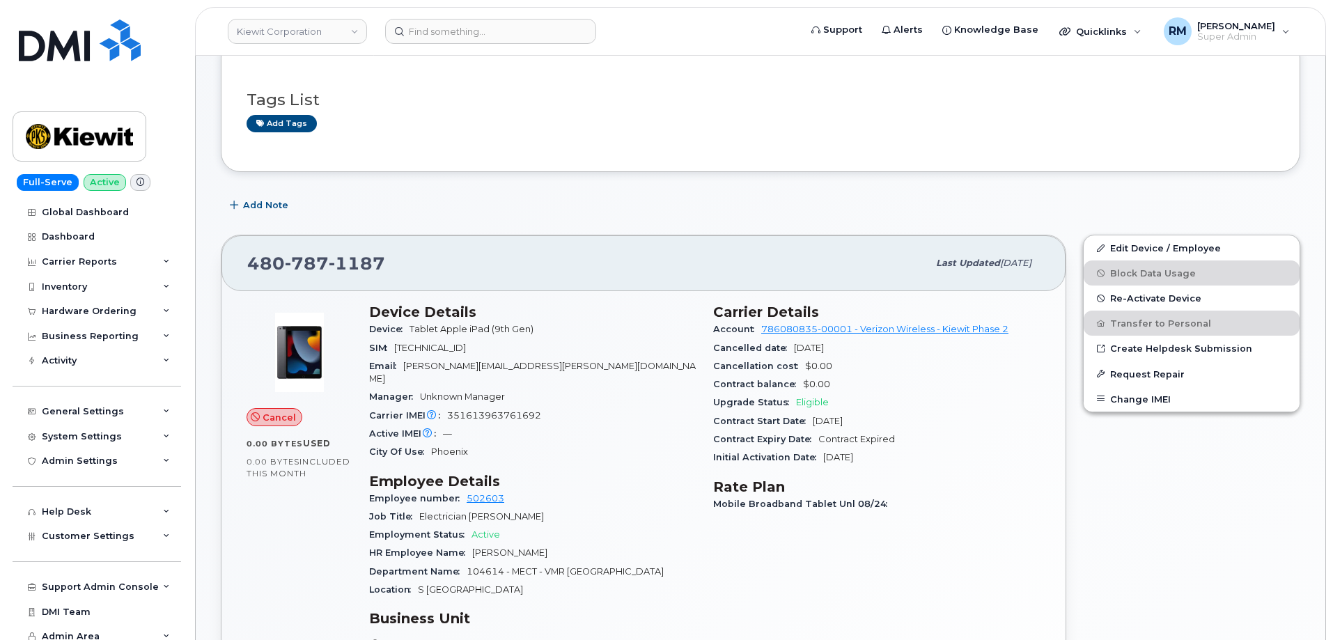
scroll to position [70, 0]
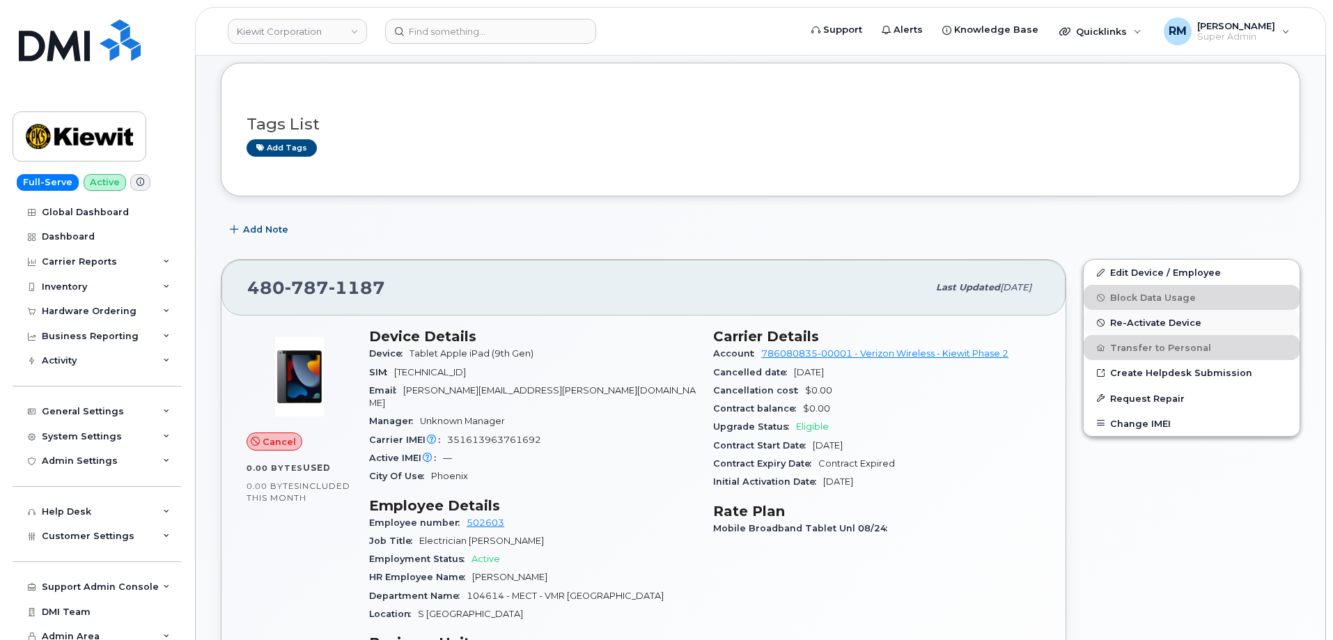
click at [1144, 320] on span "Re-Activate Device" at bounding box center [1155, 323] width 91 height 10
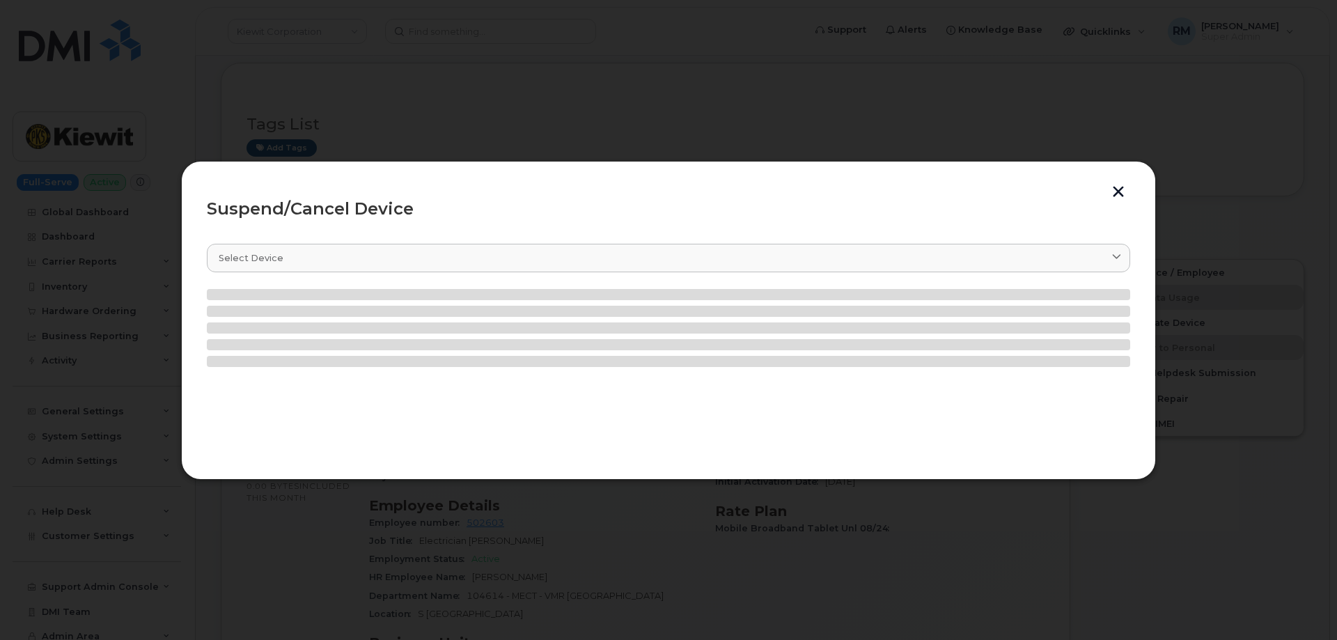
click at [1116, 188] on button "button" at bounding box center [1118, 193] width 21 height 15
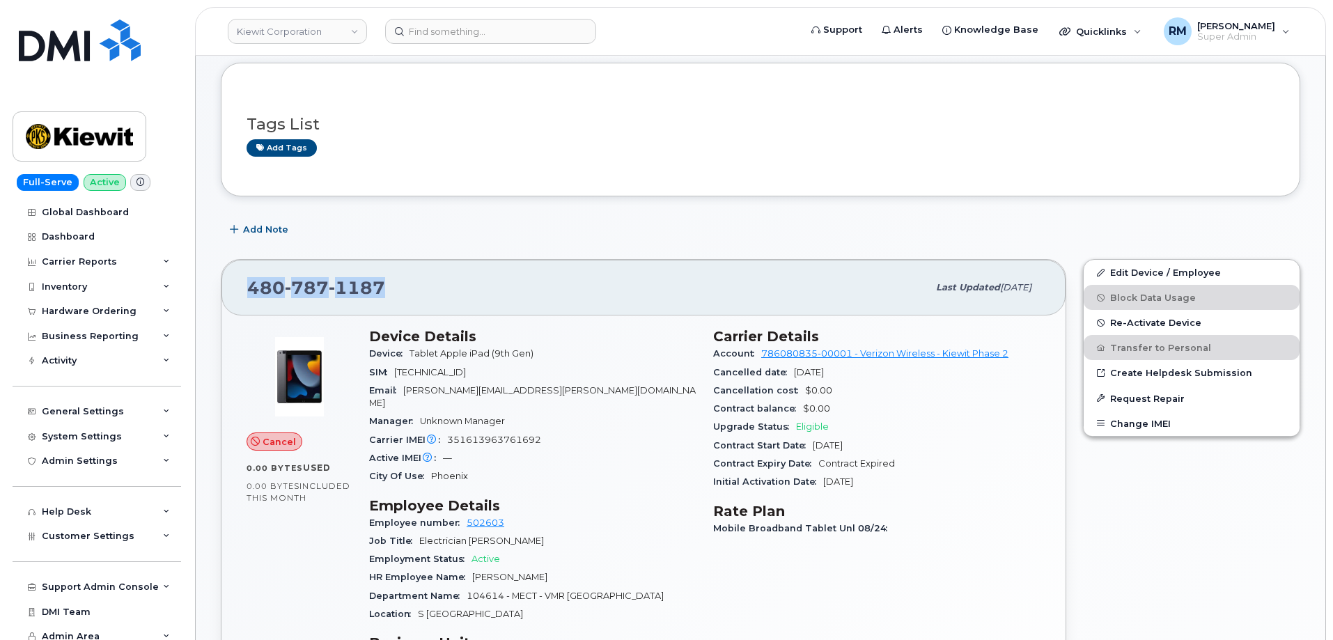
drag, startPoint x: 341, startPoint y: 286, endPoint x: 233, endPoint y: 291, distance: 108.1
click at [233, 291] on div "480 787 1187 Last updated Sep 08, 2025" at bounding box center [643, 288] width 844 height 56
copy span "480 787 1187"
click at [1136, 325] on span "Re-Activate Device" at bounding box center [1155, 323] width 91 height 10
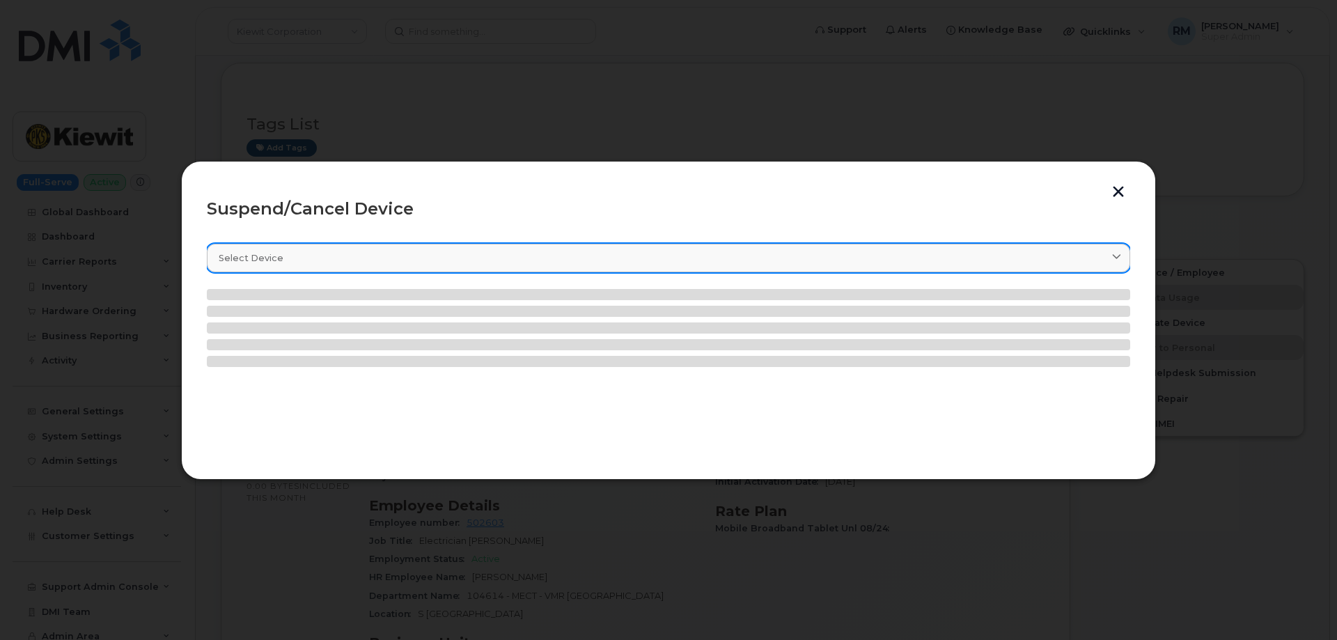
click at [313, 260] on div "Select device" at bounding box center [669, 257] width 900 height 13
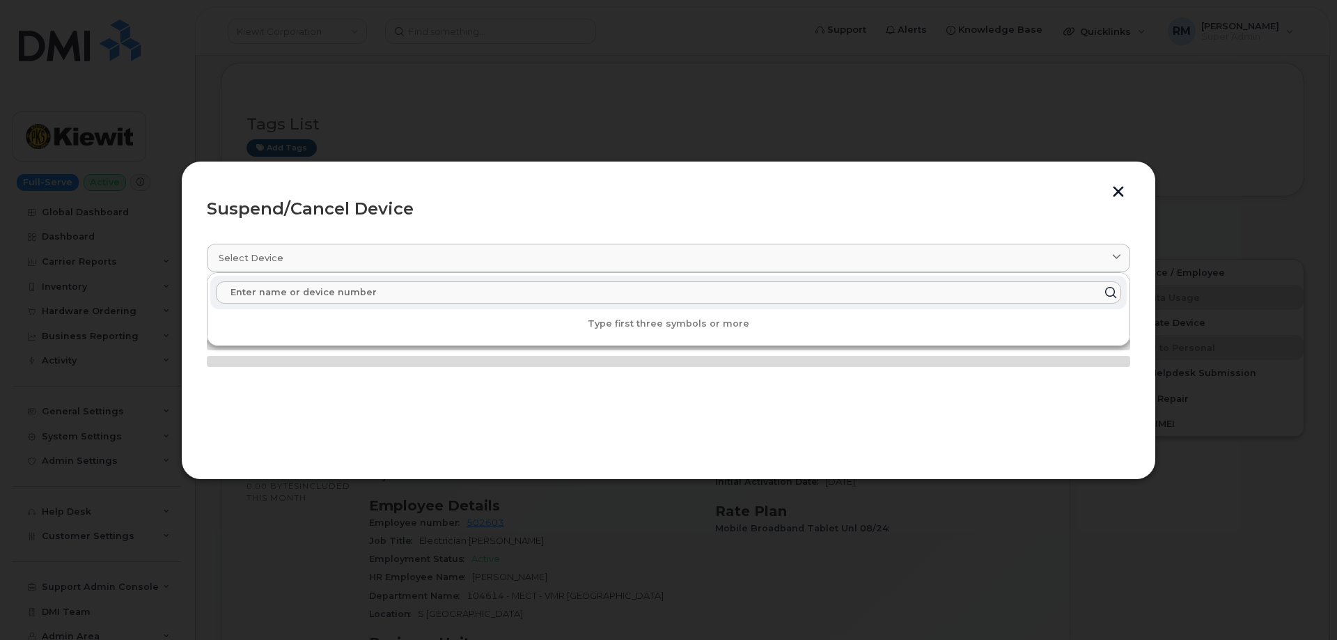
click at [305, 290] on input "text" at bounding box center [668, 292] width 905 height 22
paste input "4807871187"
type input "4807871187"
click at [1114, 191] on button "button" at bounding box center [1118, 193] width 21 height 15
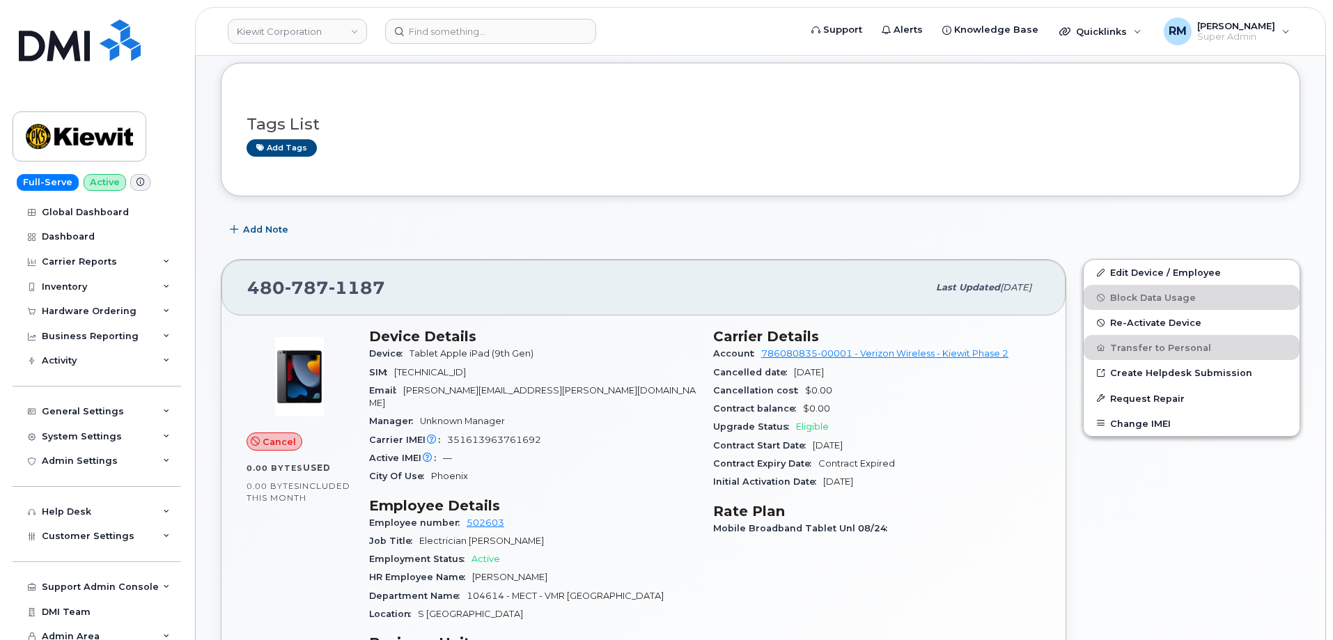
click at [581, 308] on div "480 787 1187 Last updated Sep 08, 2025" at bounding box center [643, 288] width 844 height 56
click at [1123, 269] on link "Edit Device / Employee" at bounding box center [1192, 272] width 216 height 25
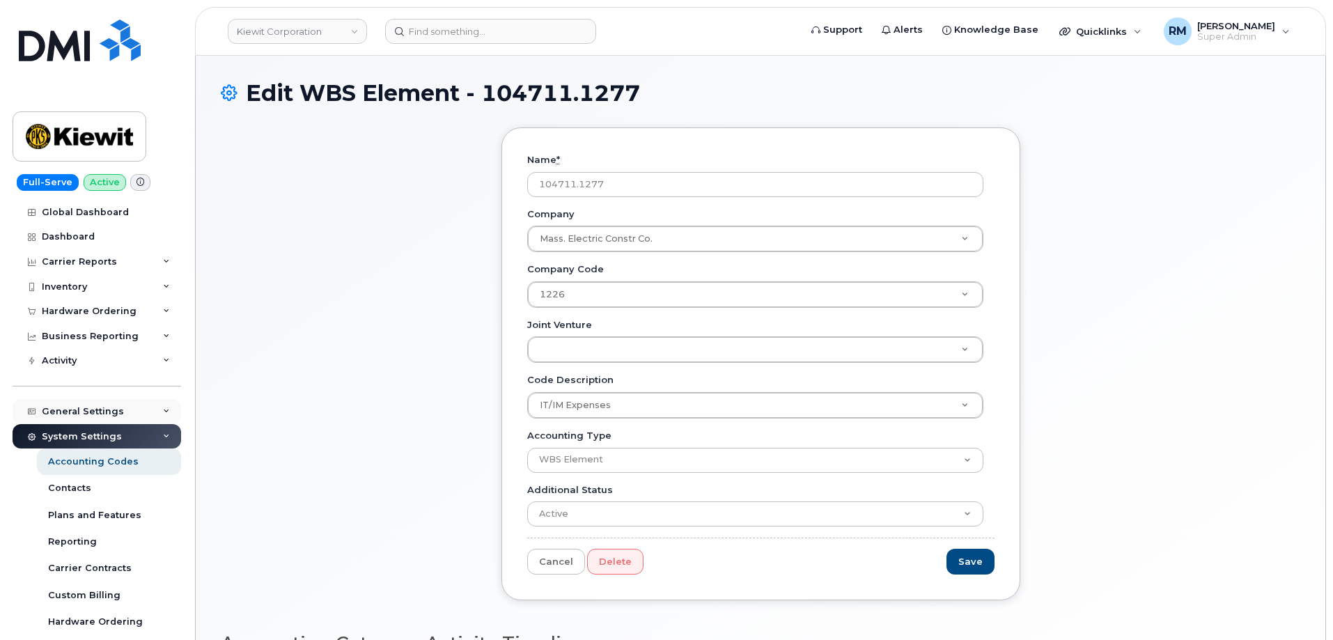
click at [98, 407] on div "General Settings" at bounding box center [83, 411] width 82 height 11
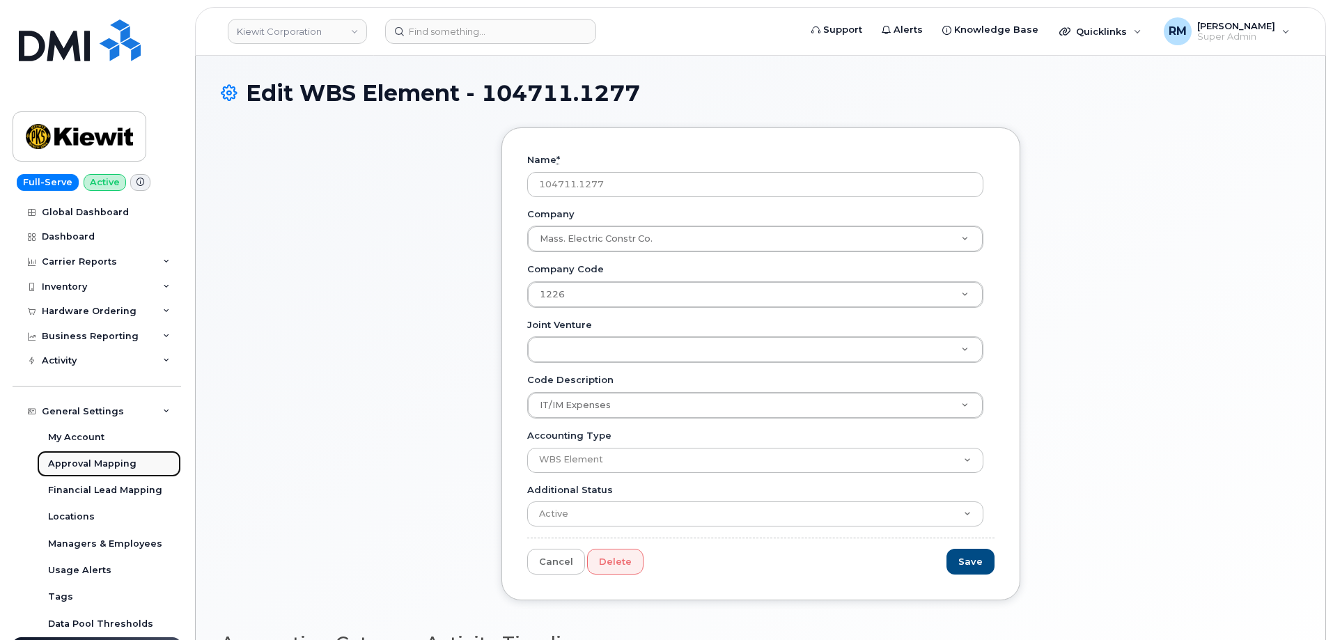
click at [97, 468] on div "Approval Mapping" at bounding box center [92, 464] width 88 height 13
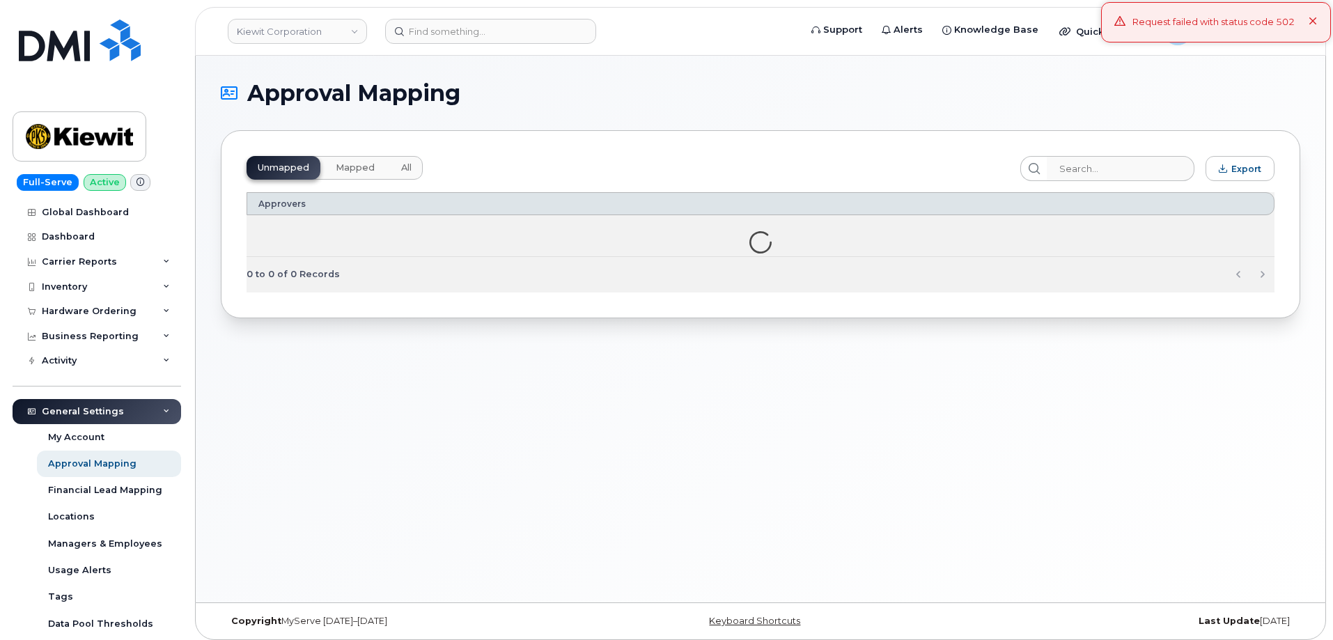
click at [351, 165] on span "Mapped" at bounding box center [355, 167] width 39 height 11
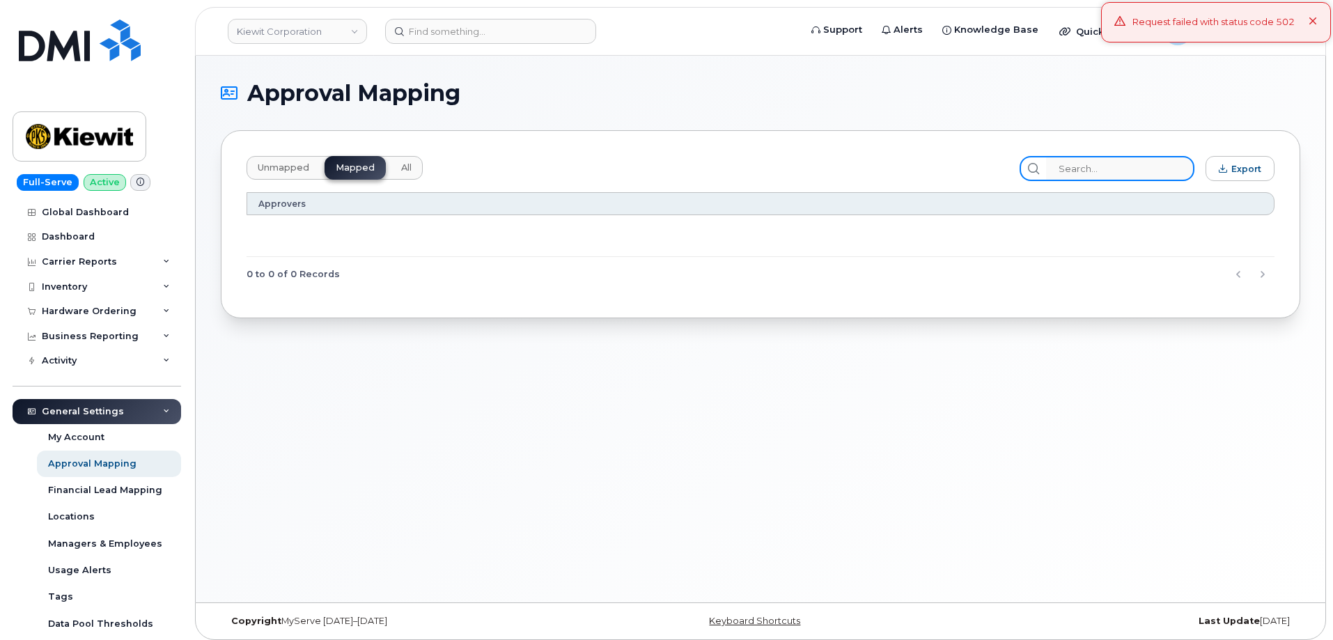
click at [1090, 167] on input "search" at bounding box center [1120, 168] width 148 height 25
paste input "104711.1277"
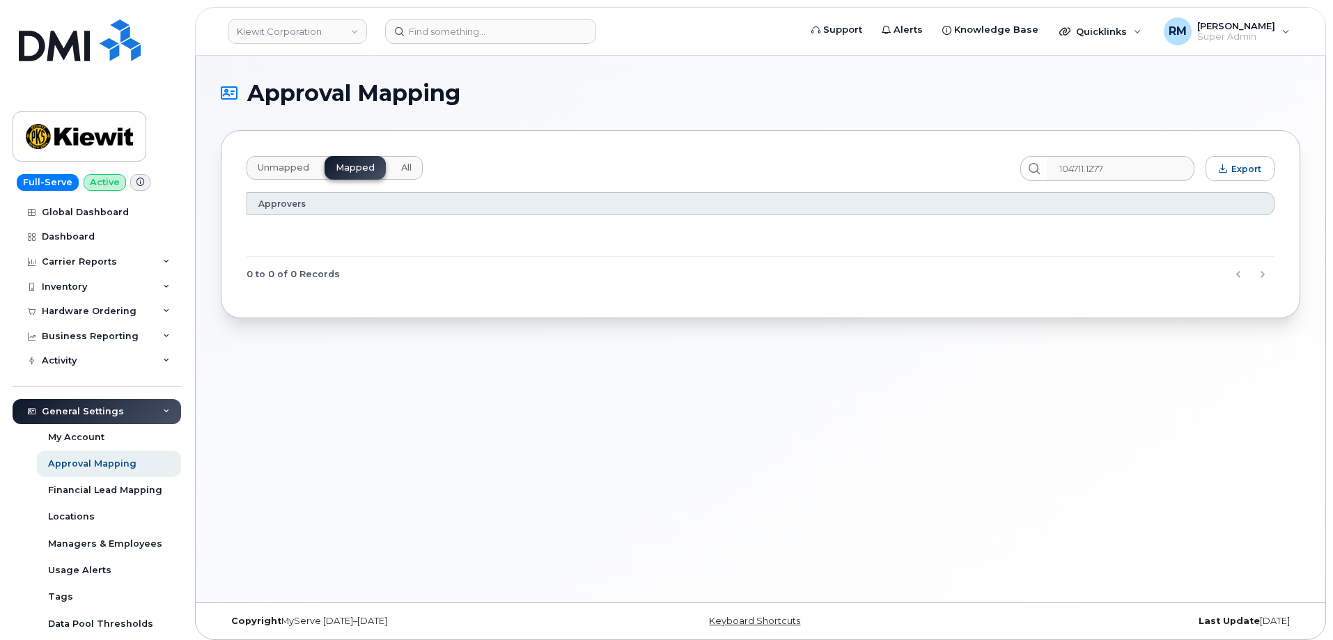
click at [276, 168] on span "Unmapped" at bounding box center [284, 167] width 52 height 11
click at [1124, 170] on input "104711.1277" at bounding box center [1120, 168] width 148 height 25
drag, startPoint x: 1124, startPoint y: 170, endPoint x: 1006, endPoint y: 176, distance: 117.9
click at [1006, 176] on div "Unmapped Mapped All 104711.1277 Export" at bounding box center [761, 168] width 1028 height 25
paste input "Jamie.Krussel@kiewit.com"
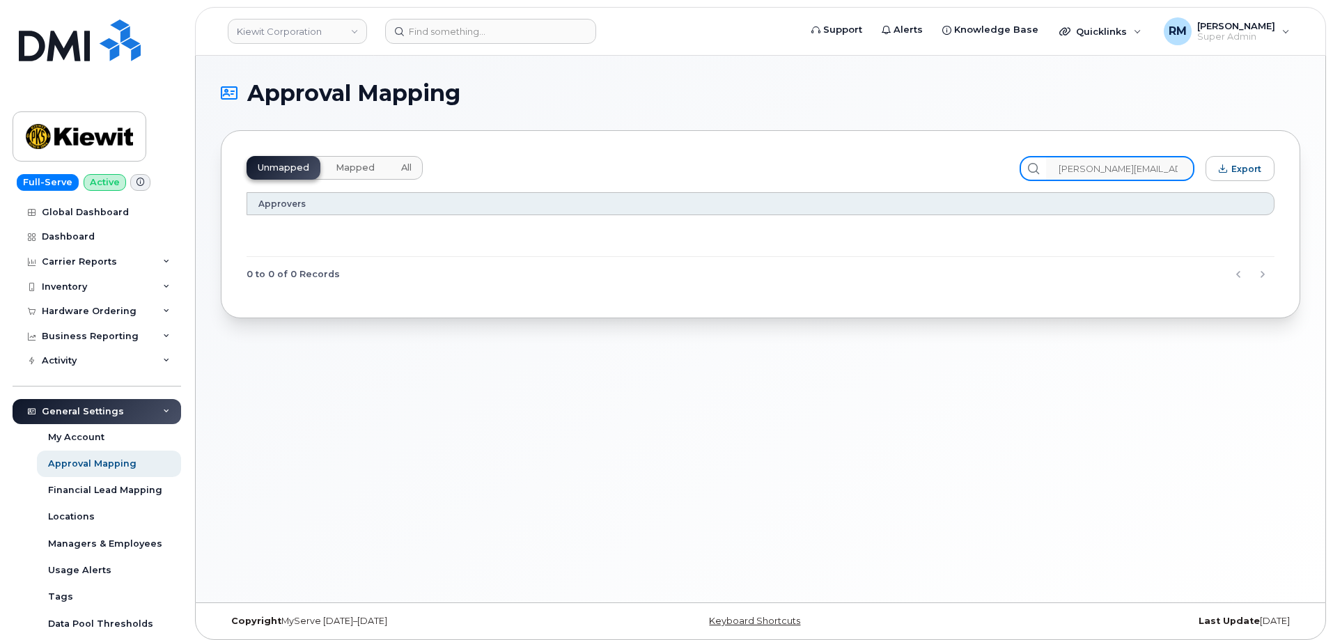
scroll to position [0, 14]
type input "104711.1277"
click at [352, 164] on span "Mapped" at bounding box center [355, 167] width 39 height 11
click at [402, 166] on span "All" at bounding box center [406, 167] width 10 height 11
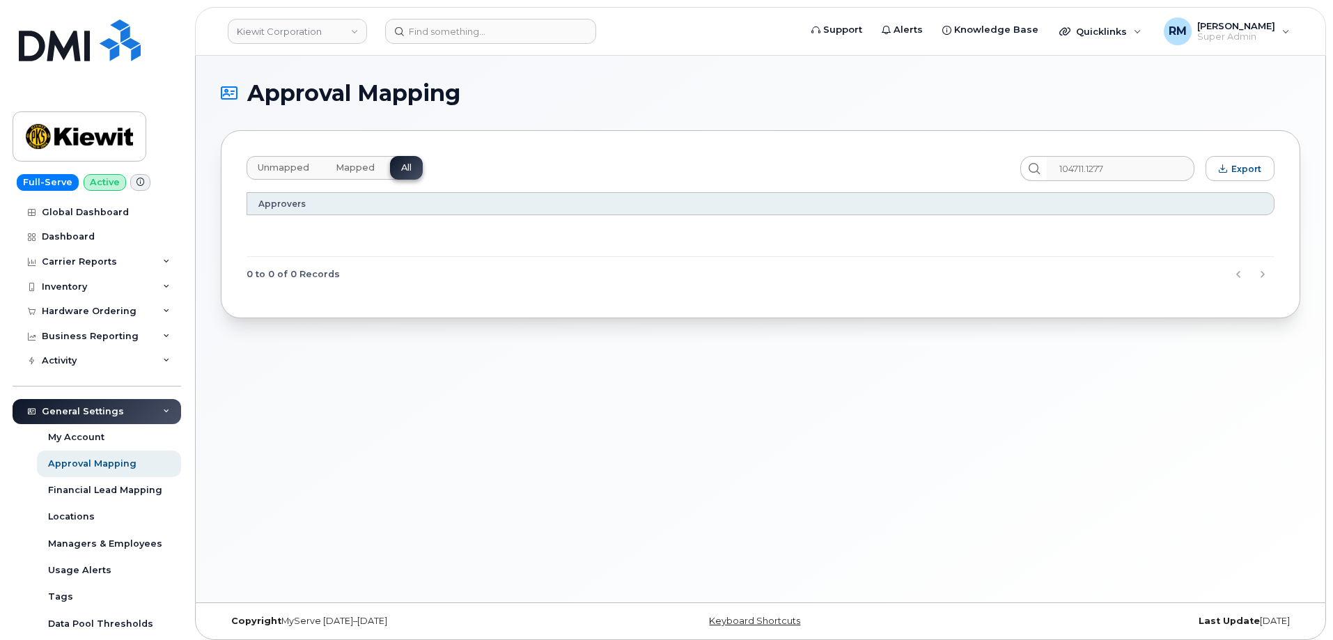
click at [357, 167] on span "Mapped" at bounding box center [355, 167] width 39 height 11
click at [72, 469] on div "Approval Mapping" at bounding box center [92, 464] width 88 height 13
click at [77, 462] on div "Approval Mapping" at bounding box center [92, 464] width 88 height 13
click at [70, 435] on div "My Account" at bounding box center [76, 437] width 56 height 13
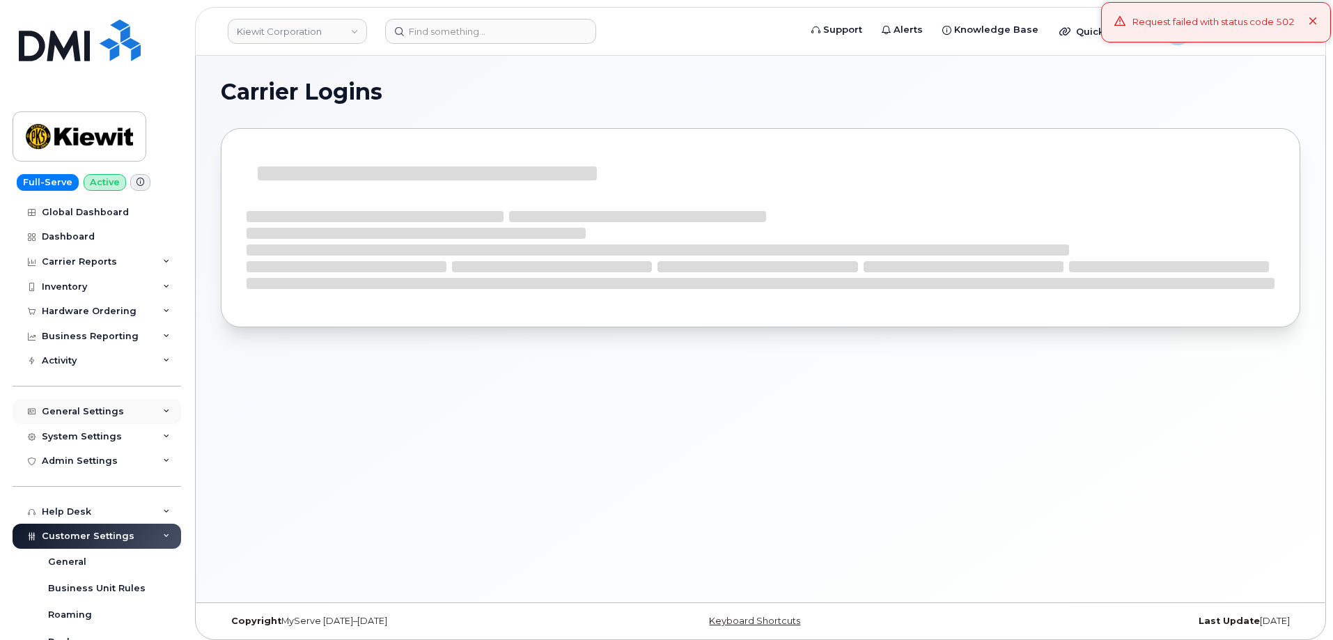
click at [106, 410] on div "General Settings" at bounding box center [83, 411] width 82 height 11
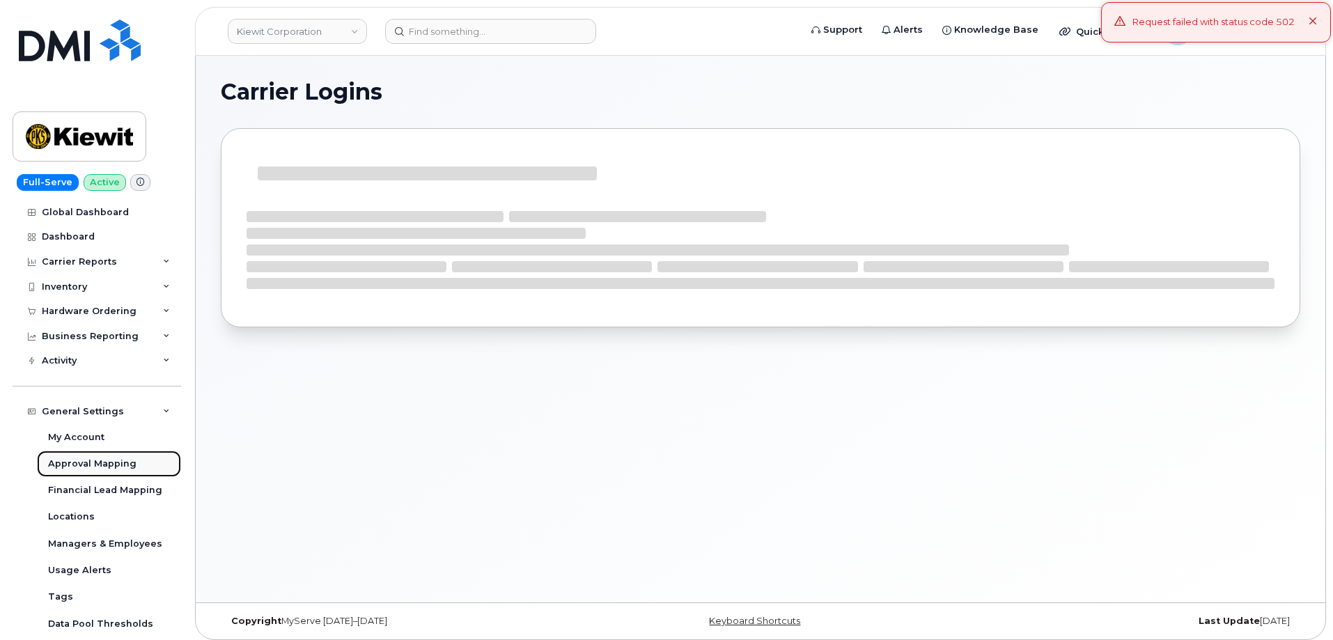
click at [99, 460] on div "Approval Mapping" at bounding box center [92, 464] width 88 height 13
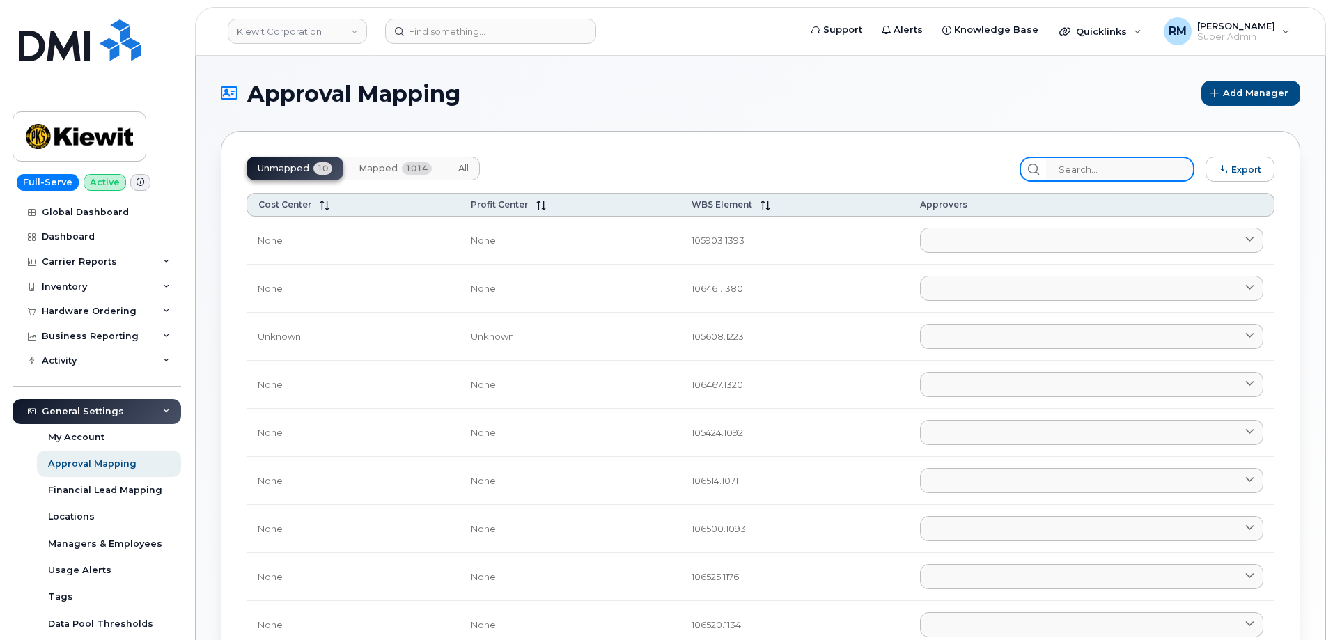
click at [1084, 170] on input "search" at bounding box center [1120, 169] width 148 height 25
paste input "104711.1277"
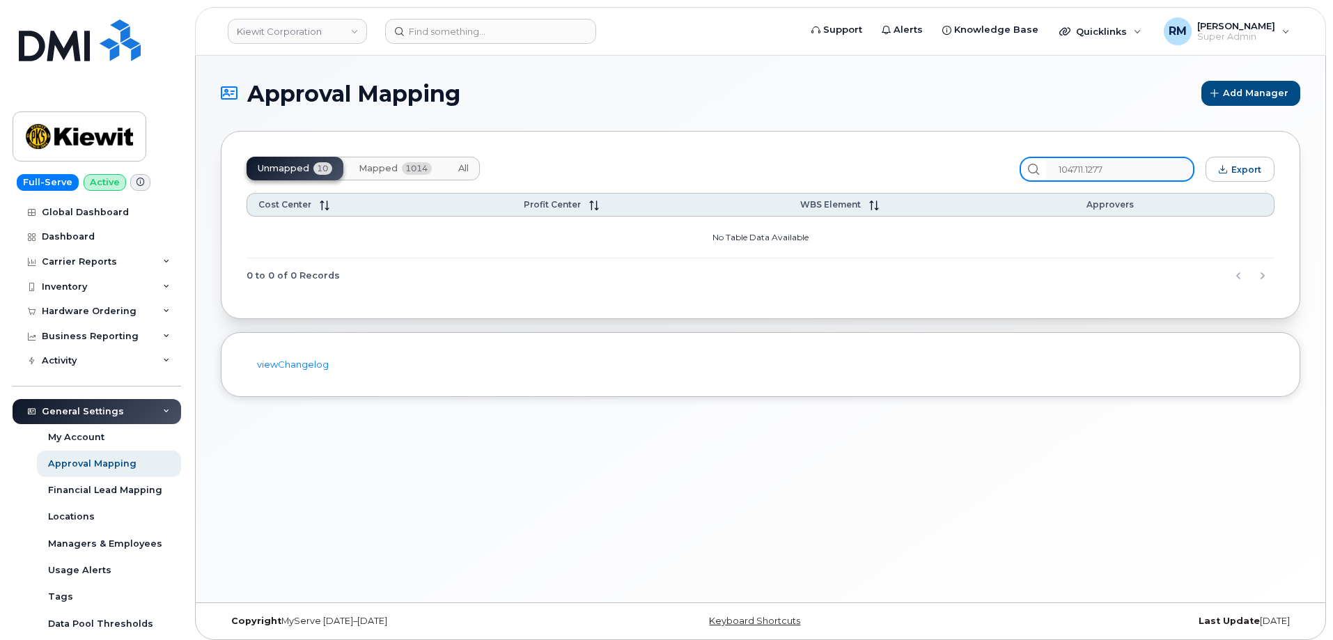
type input "104711.1277"
click at [366, 164] on span "Mapped" at bounding box center [378, 168] width 39 height 11
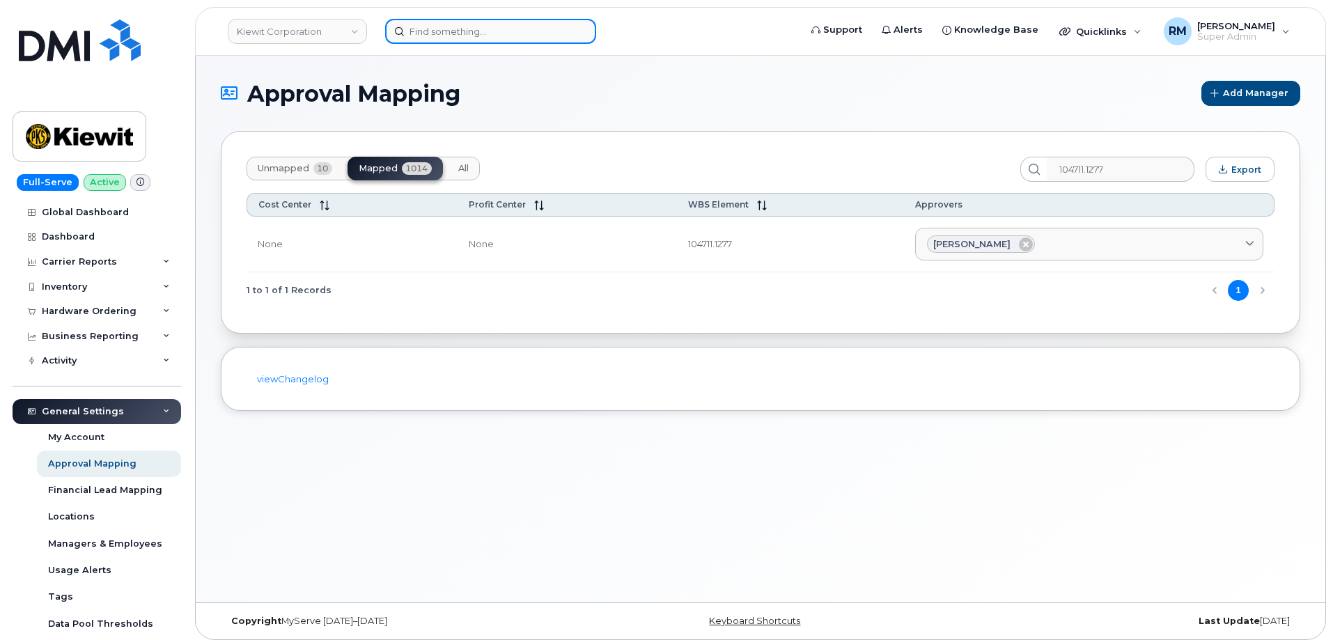
click at [426, 36] on input at bounding box center [490, 31] width 211 height 25
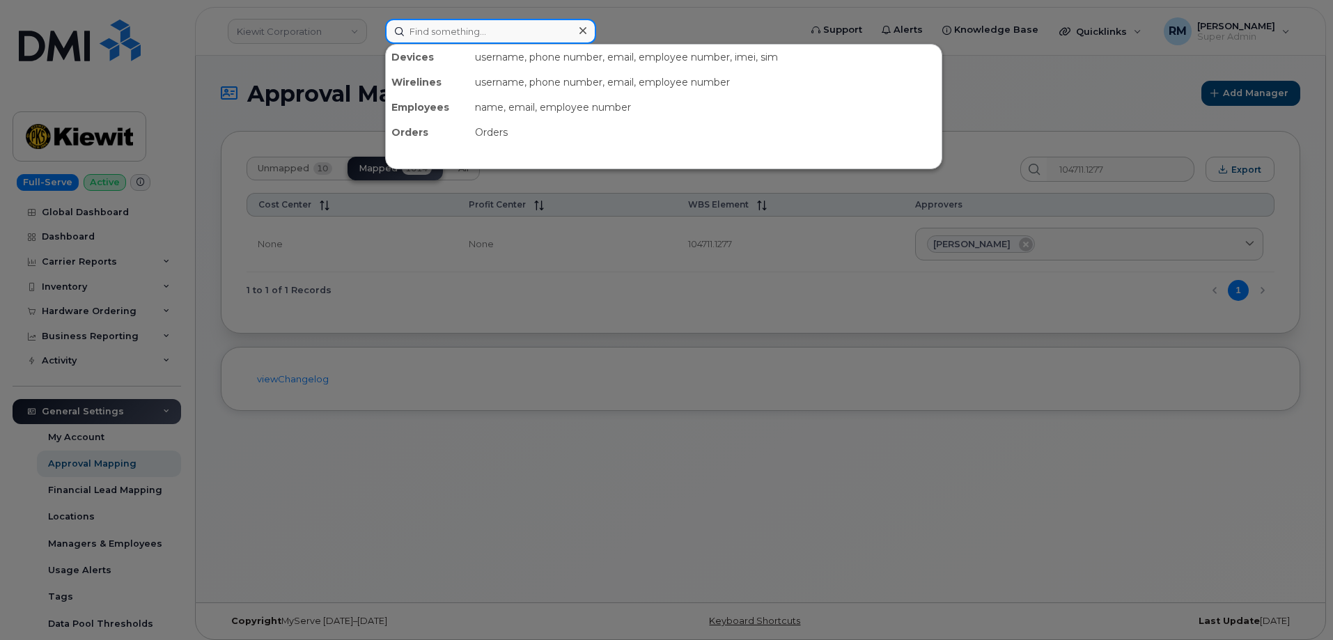
paste input "301204"
type input "301204"
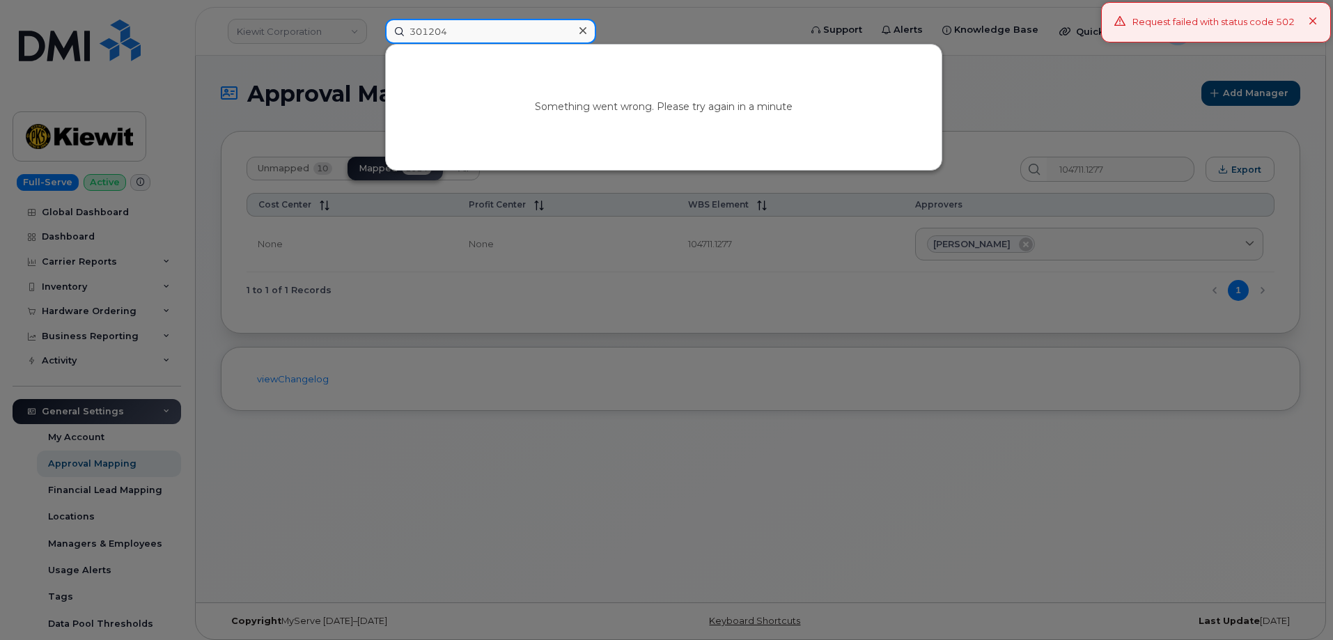
click at [423, 36] on input "301204" at bounding box center [490, 31] width 211 height 25
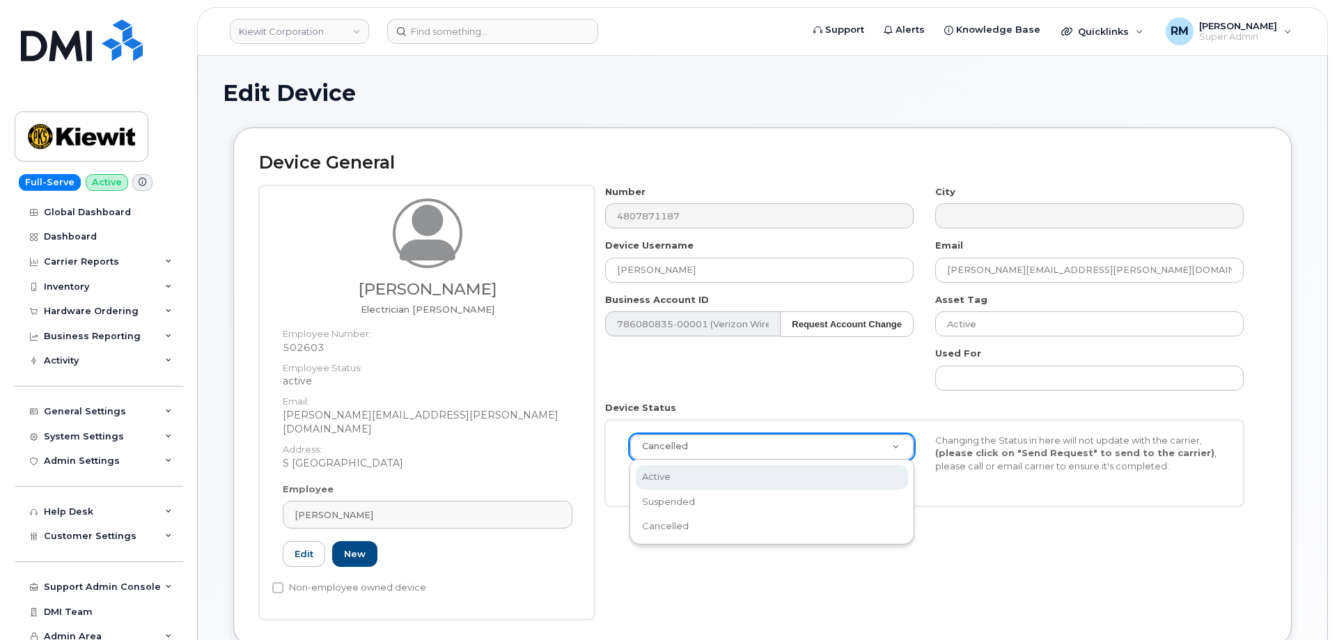
scroll to position [0, 4]
select select "active"
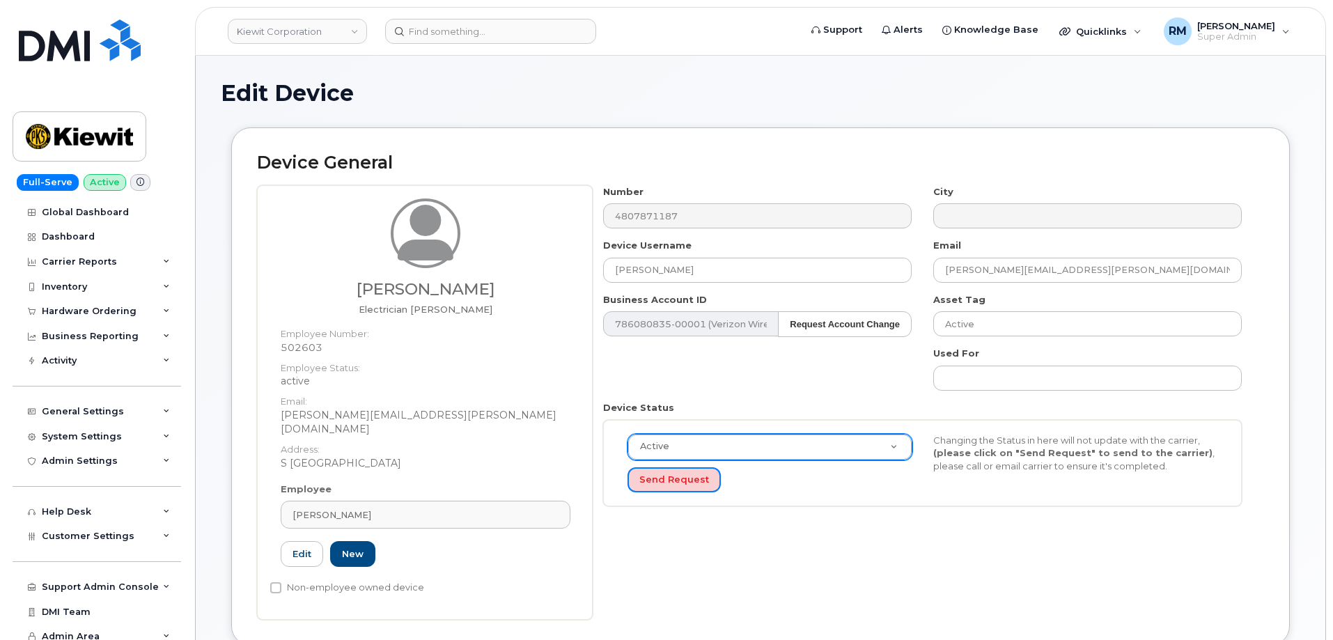
drag, startPoint x: 660, startPoint y: 480, endPoint x: 736, endPoint y: 561, distance: 110.9
click at [734, 563] on div "Number 4807871187 City Device Username BRUCE SMITH Email BRUCE.SMITH4@KIEWIT.CO…" at bounding box center [928, 402] width 671 height 435
click at [668, 480] on button "Send Request" at bounding box center [674, 480] width 93 height 26
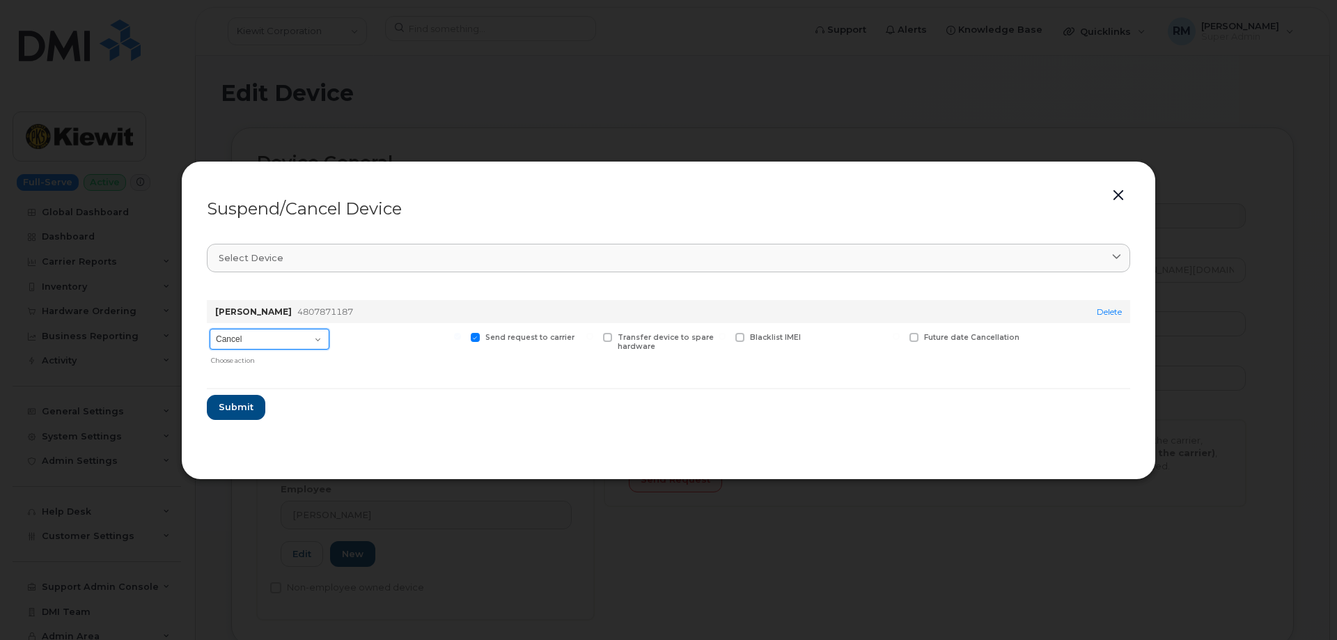
click at [262, 341] on select "Cancel Suspend - Reduced Rate Suspend - Full Rate Suspend - Lost Device/Stolen …" at bounding box center [270, 339] width 120 height 21
select select "[object Object]"
click at [210, 329] on select "Cancel Suspend - Reduced Rate Suspend - Full Rate Suspend - Lost Device/Stolen …" at bounding box center [270, 339] width 120 height 21
click at [240, 404] on span "Submit" at bounding box center [235, 406] width 35 height 13
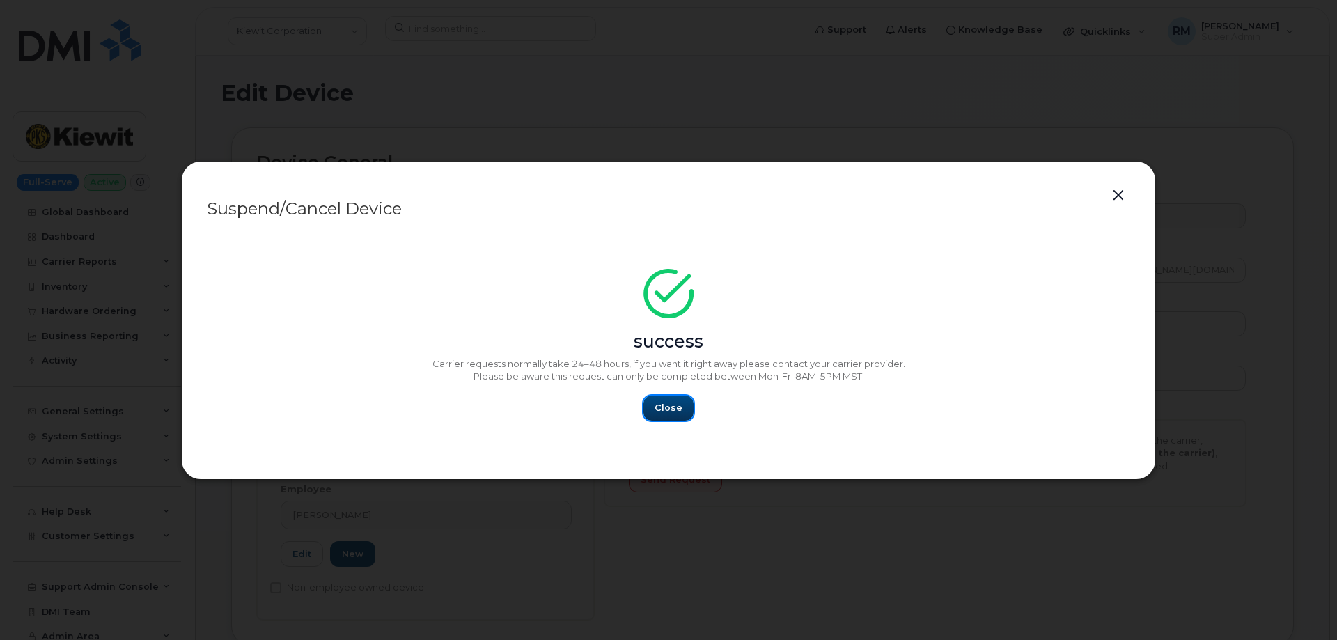
click at [667, 405] on span "Close" at bounding box center [669, 407] width 28 height 13
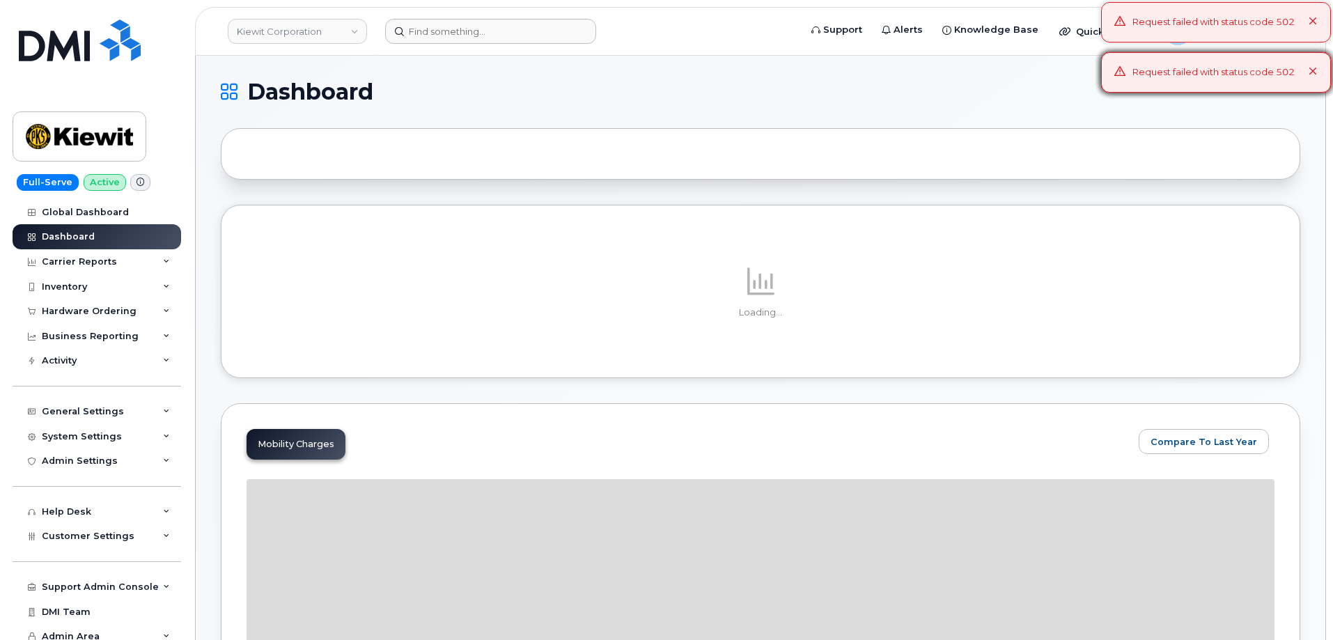
click at [426, 43] on header "[PERSON_NAME] Corporation Support Alerts Knowledge Base Quicklinks Suspend / Ca…" at bounding box center [760, 31] width 1131 height 49
click at [91, 309] on div "Hardware Ordering" at bounding box center [89, 311] width 95 height 11
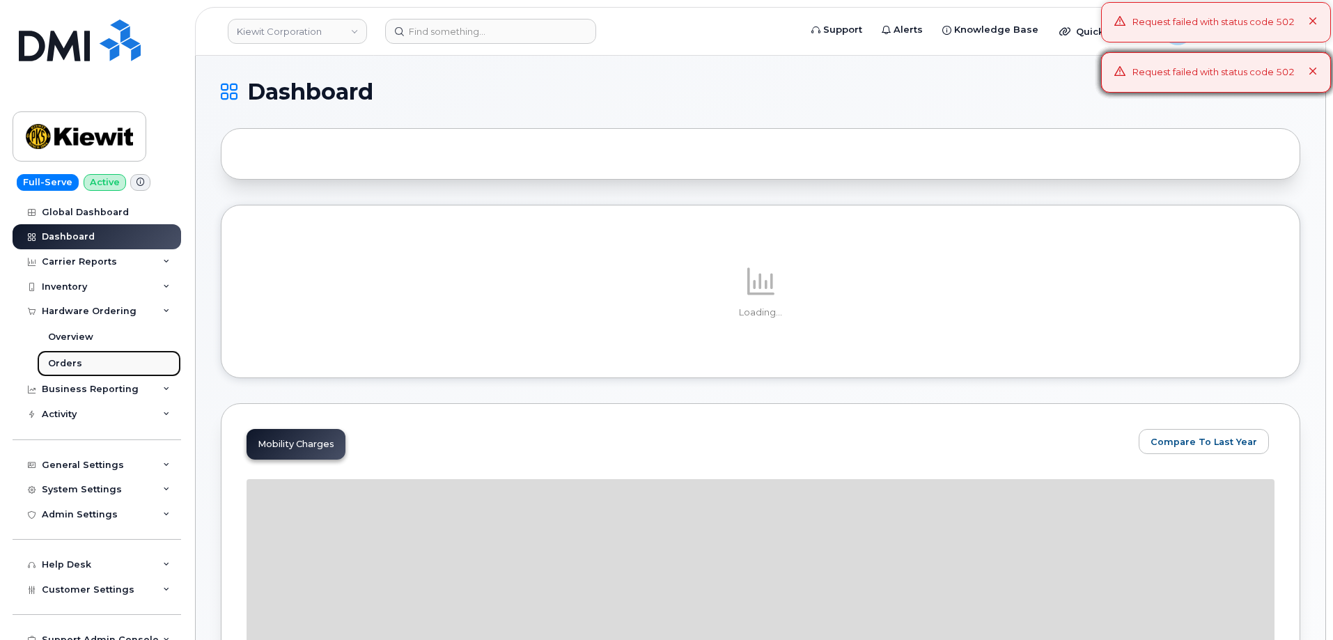
click at [70, 362] on div "Orders" at bounding box center [65, 363] width 34 height 13
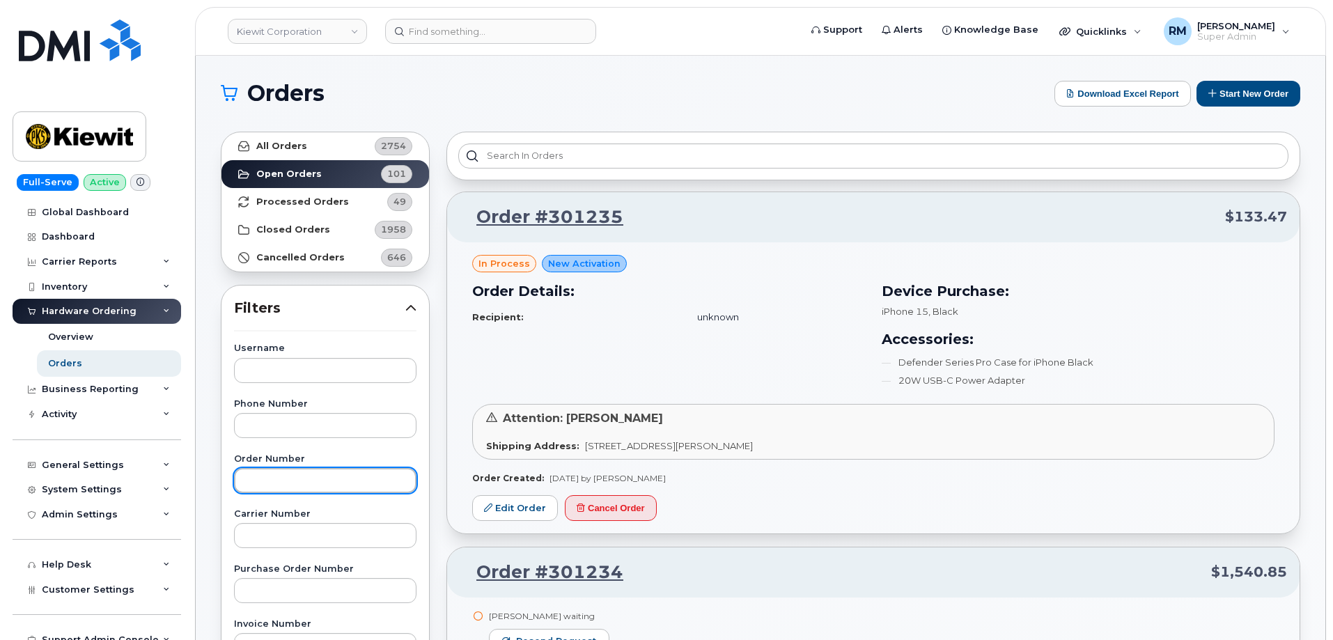
click at [262, 475] on input "text" at bounding box center [325, 480] width 182 height 25
paste input "301204"
type input "301204"
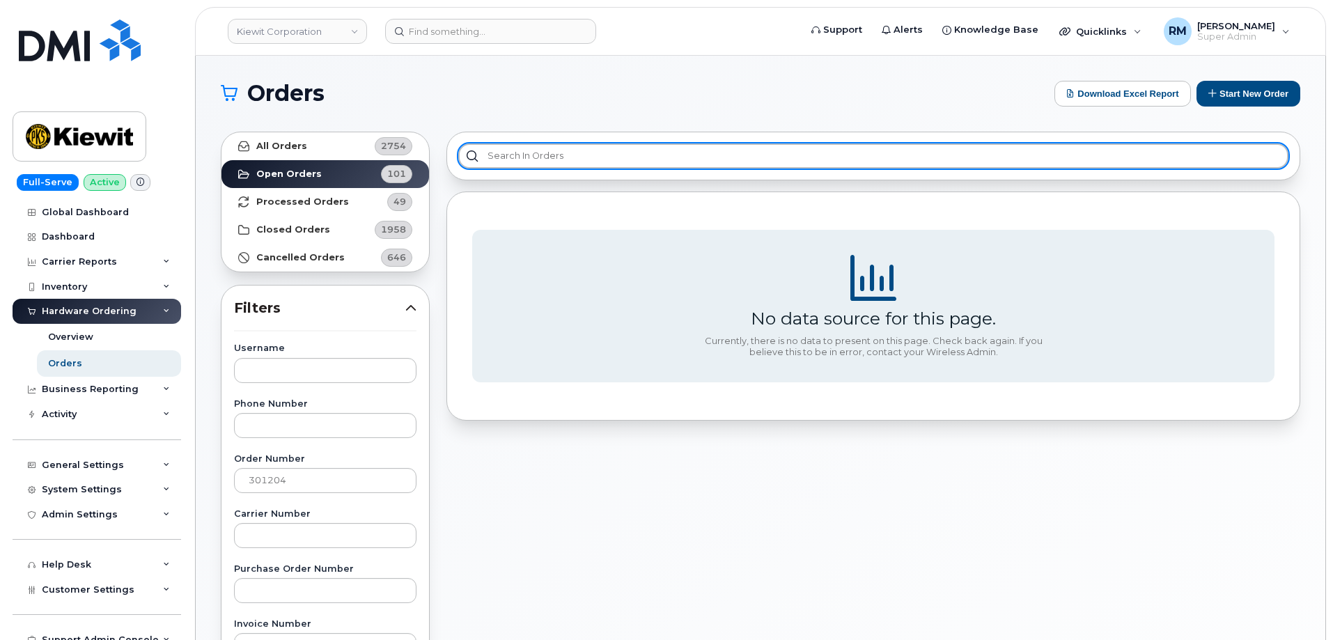
click at [492, 159] on input "text" at bounding box center [873, 155] width 830 height 25
paste input "301204"
type input "301204"
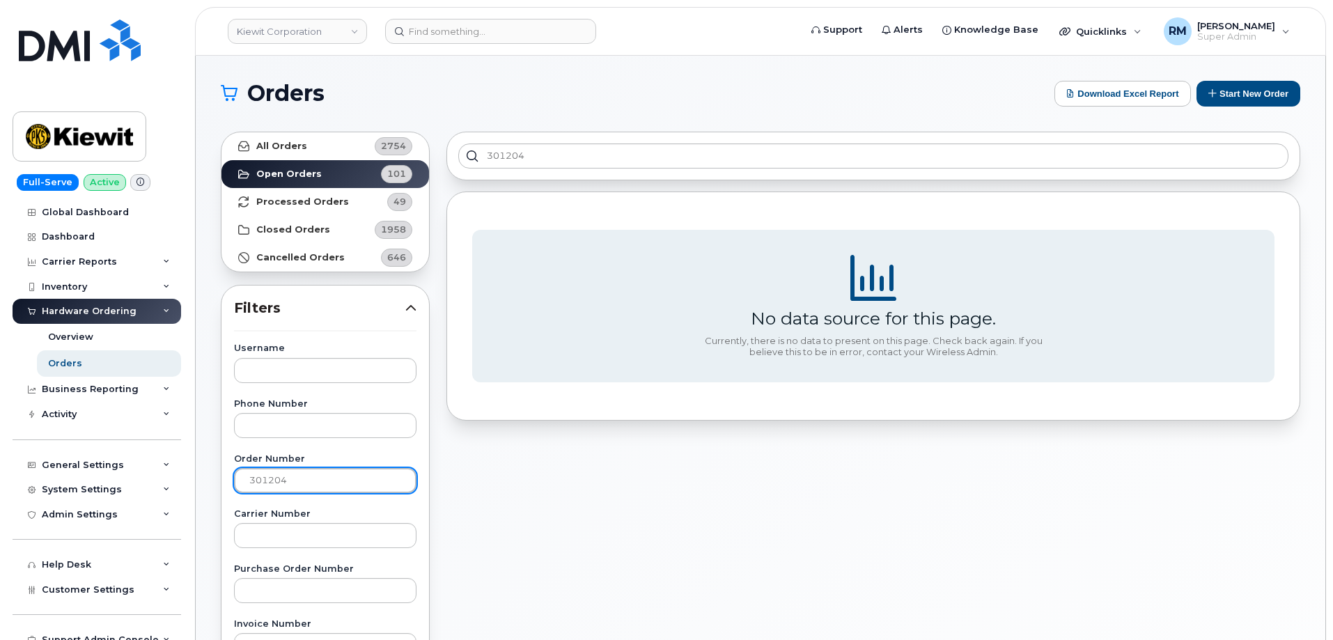
click at [279, 485] on input "301204" at bounding box center [325, 480] width 182 height 25
click at [277, 485] on input "301204" at bounding box center [325, 480] width 182 height 25
paste input "171"
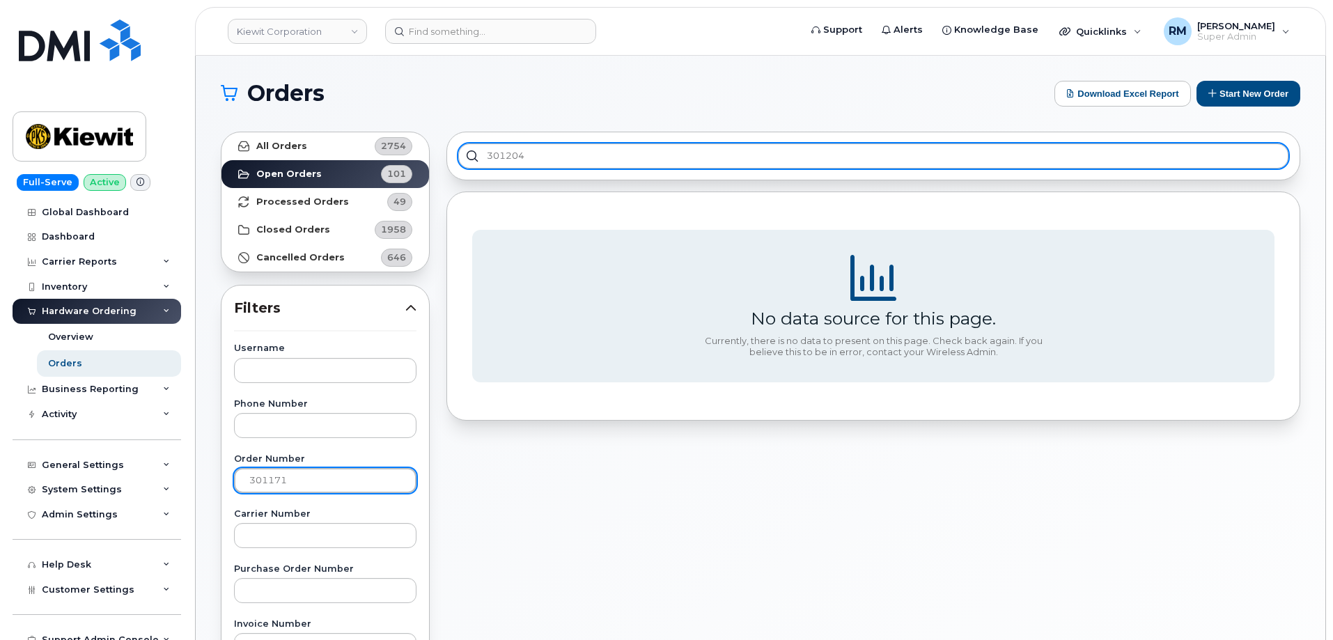
type input "301171"
click at [498, 159] on input "301204" at bounding box center [873, 155] width 830 height 25
type input "'"
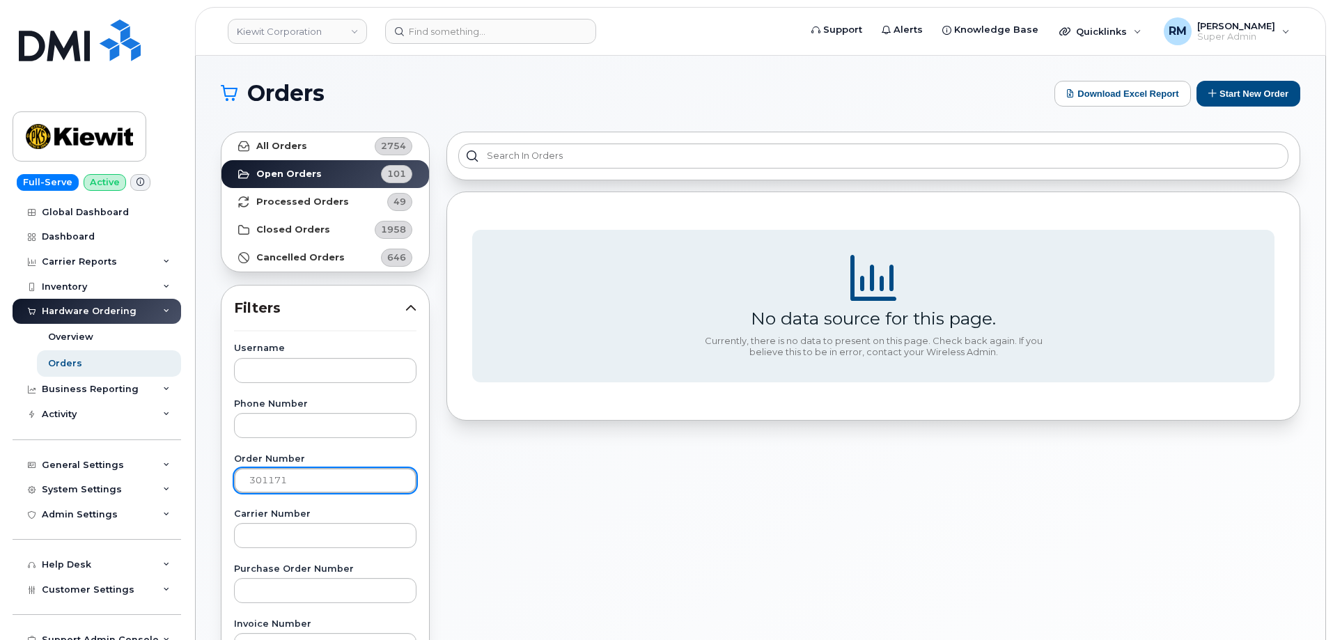
click at [289, 478] on input "301171" at bounding box center [325, 480] width 182 height 25
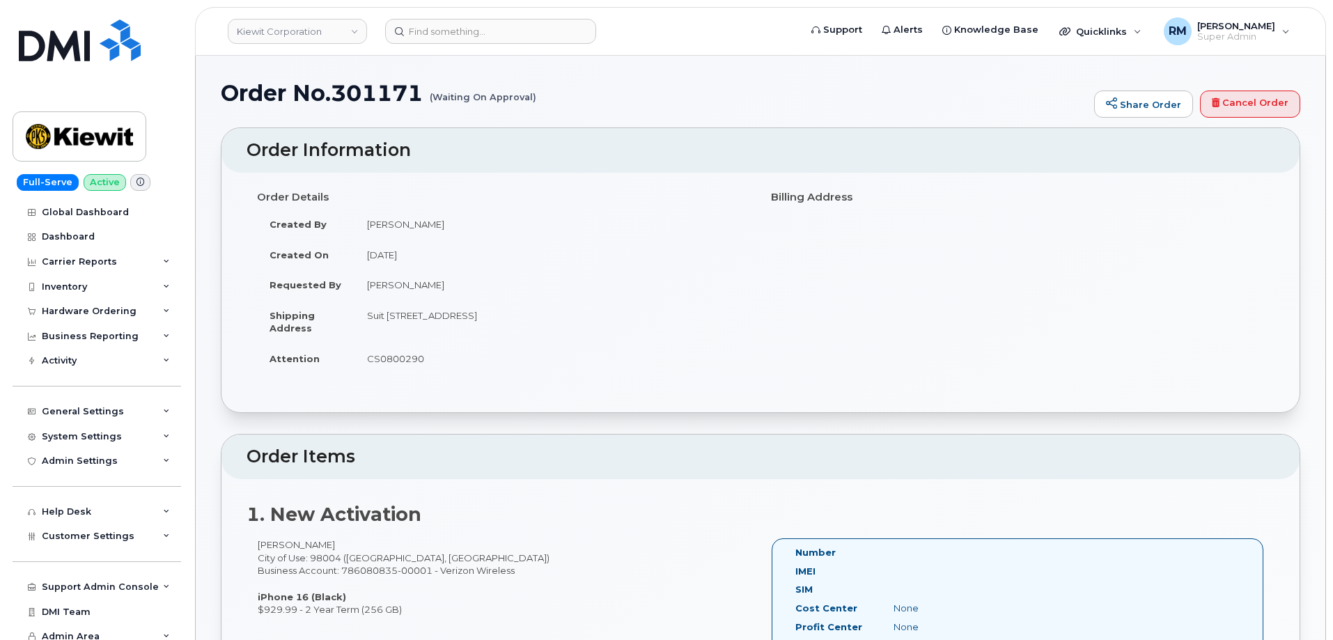
click at [379, 362] on td "CS0800290" at bounding box center [553, 358] width 396 height 31
copy td "CS0800290"
click at [54, 309] on div "Hardware Ordering" at bounding box center [89, 311] width 95 height 11
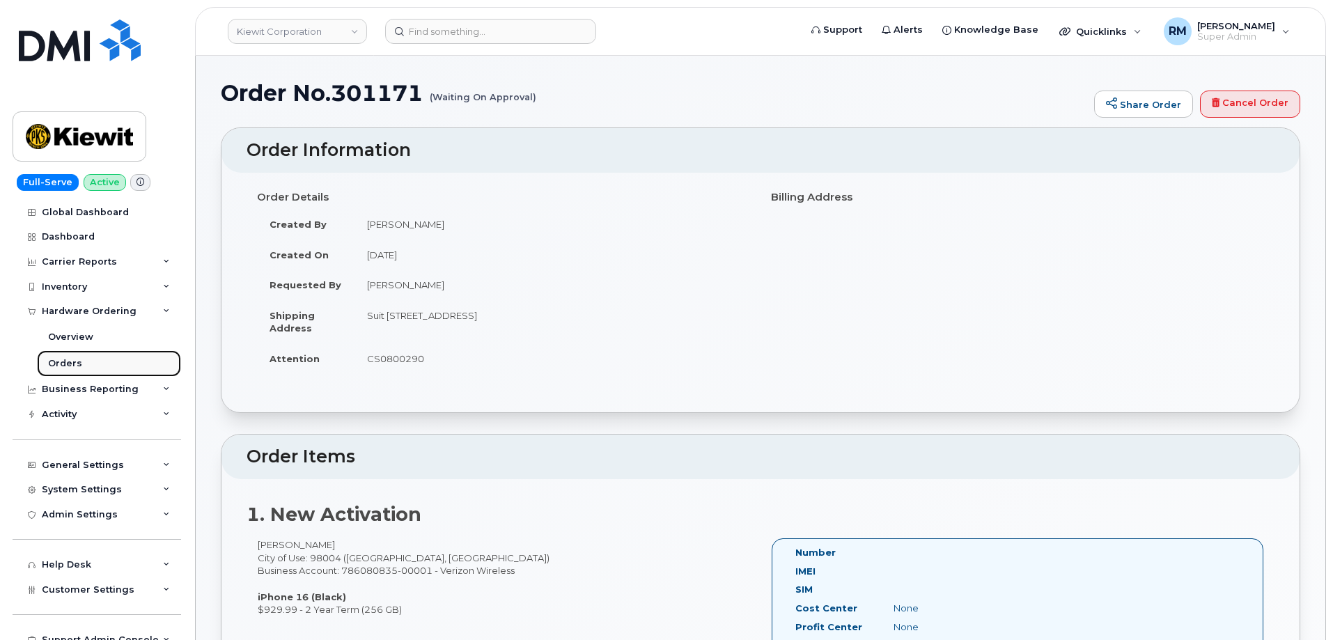
click at [72, 362] on div "Orders" at bounding box center [65, 363] width 34 height 13
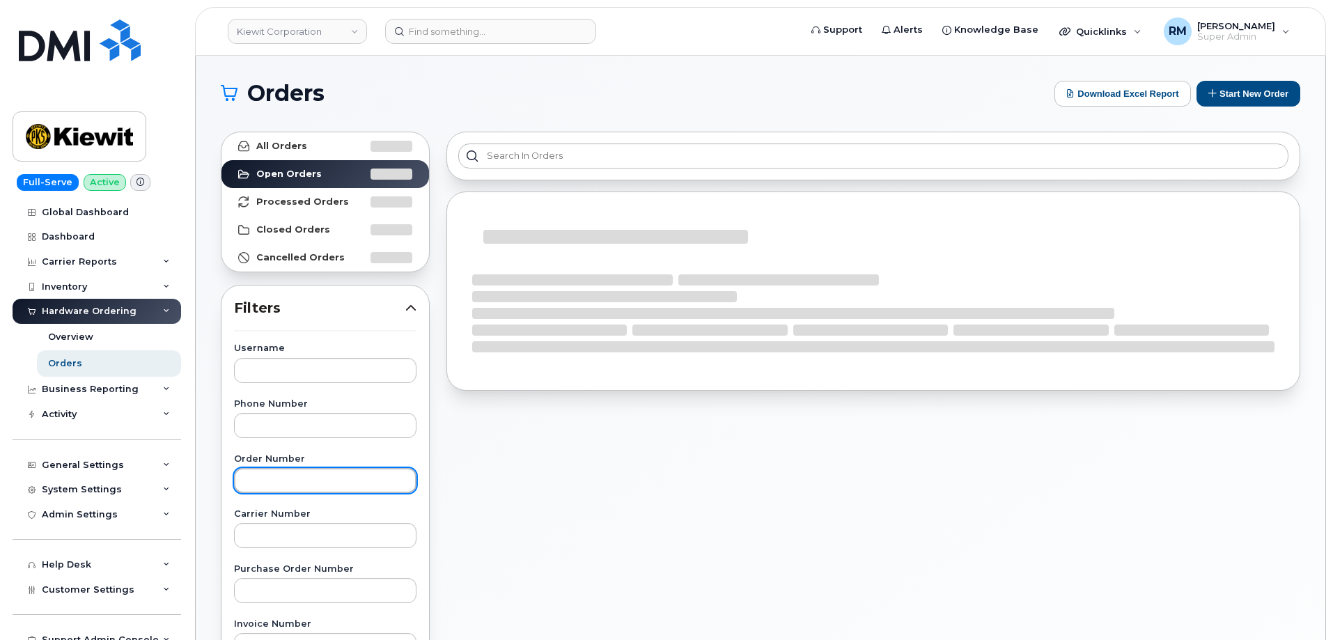
click at [258, 478] on input "text" at bounding box center [325, 480] width 182 height 25
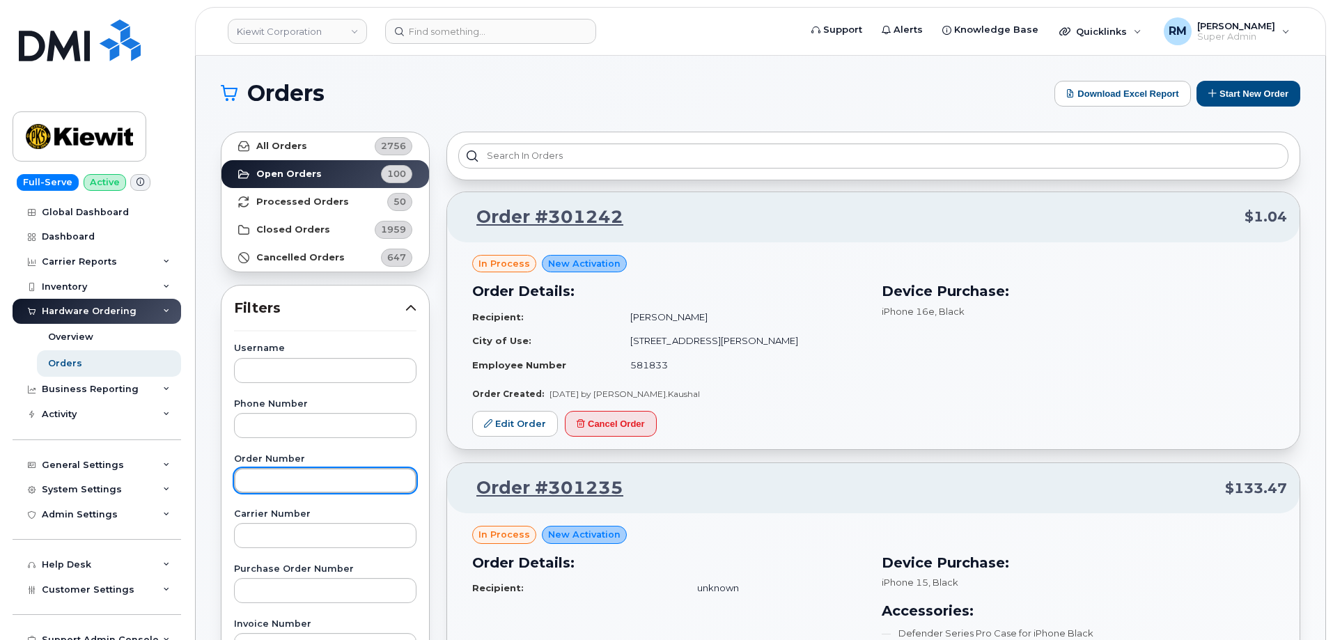
paste input "301171"
type input "301171"
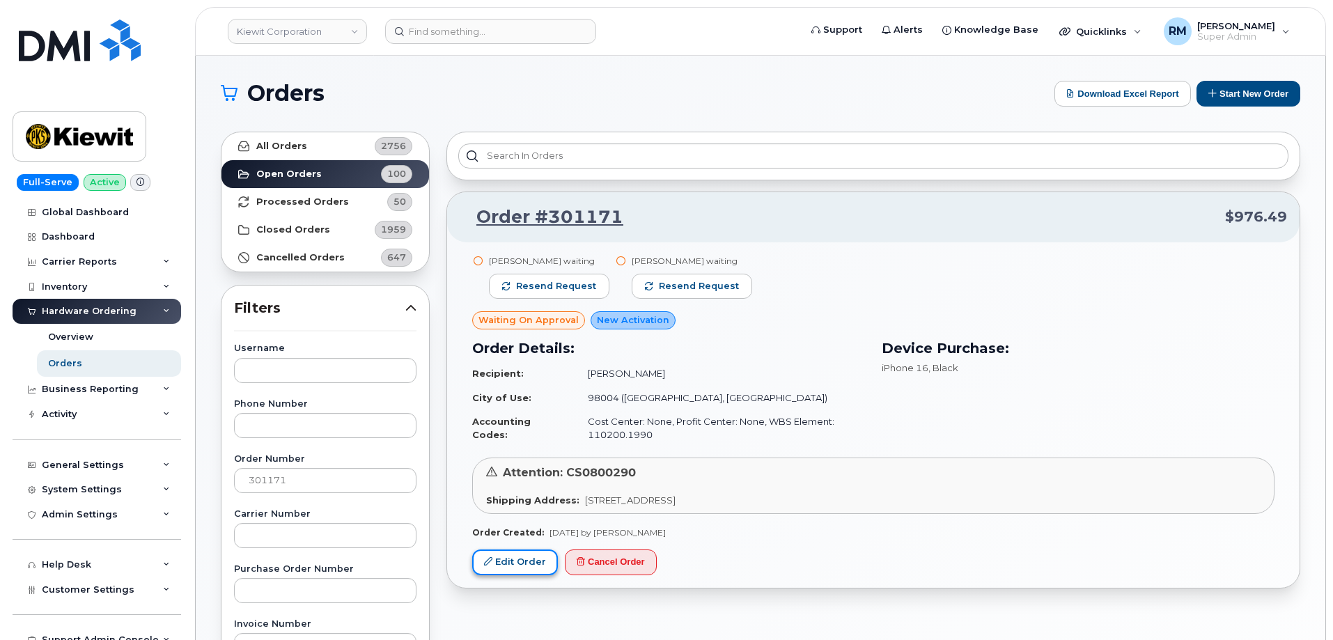
click at [524, 563] on link "Edit Order" at bounding box center [515, 563] width 86 height 26
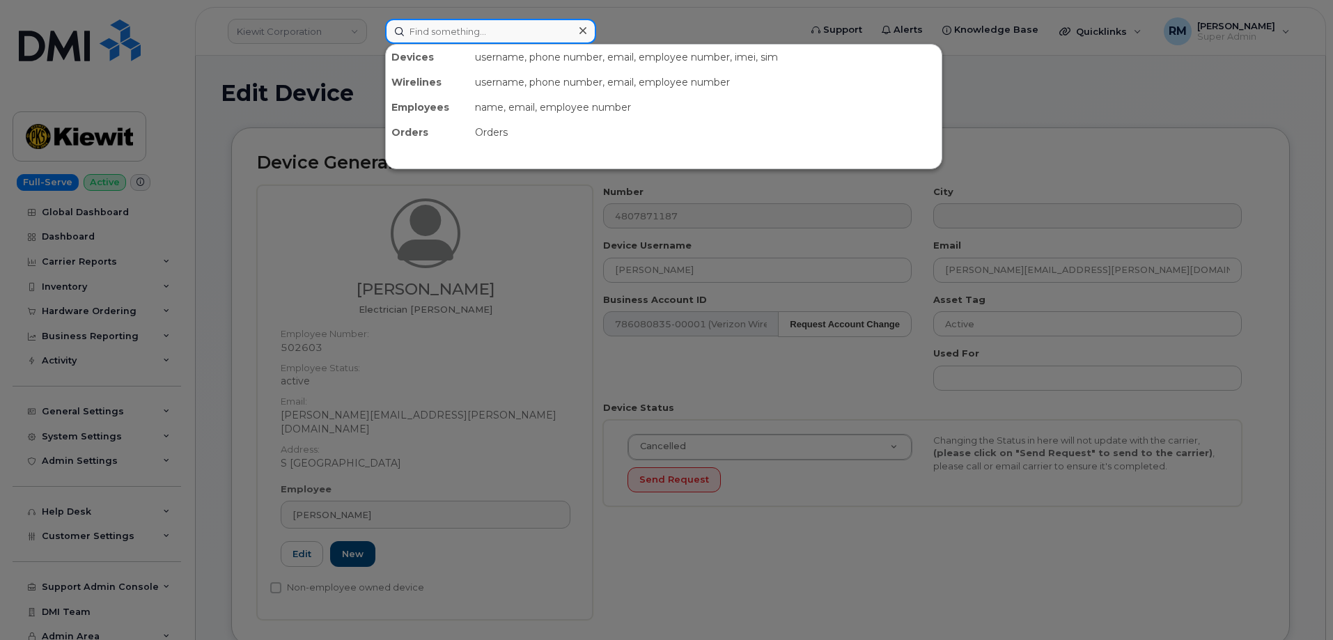
click at [451, 33] on input at bounding box center [490, 31] width 211 height 25
paste input "301209"
type input "301209"
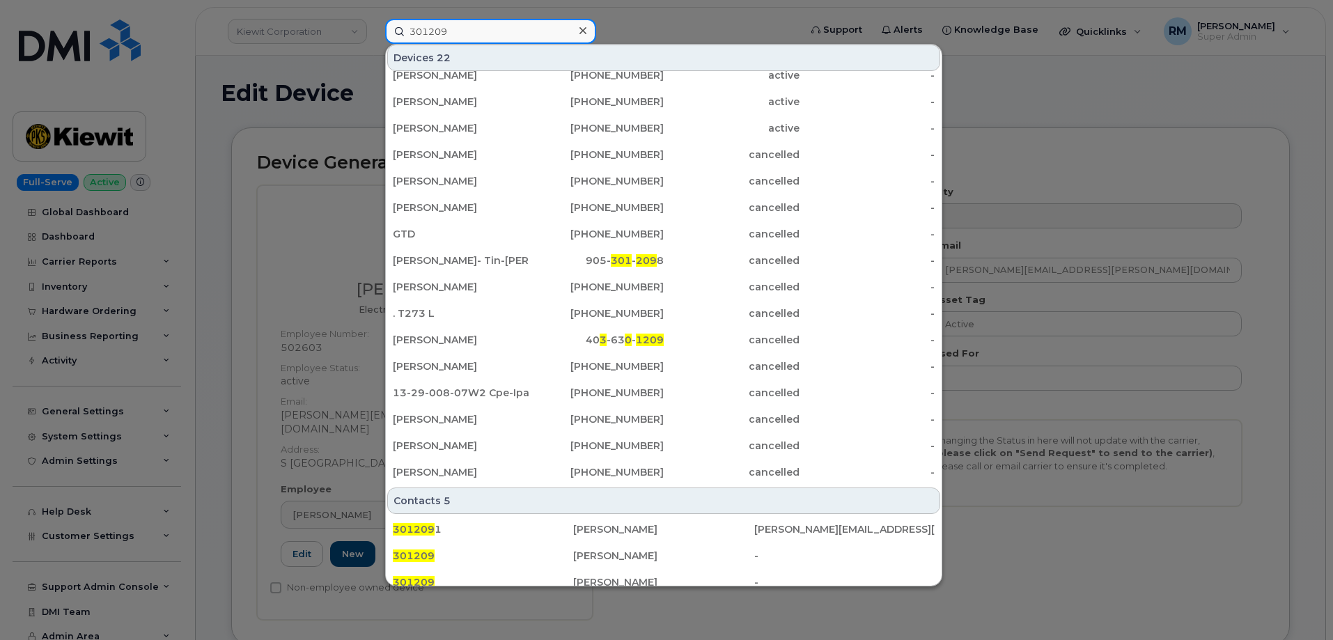
scroll to position [348, 0]
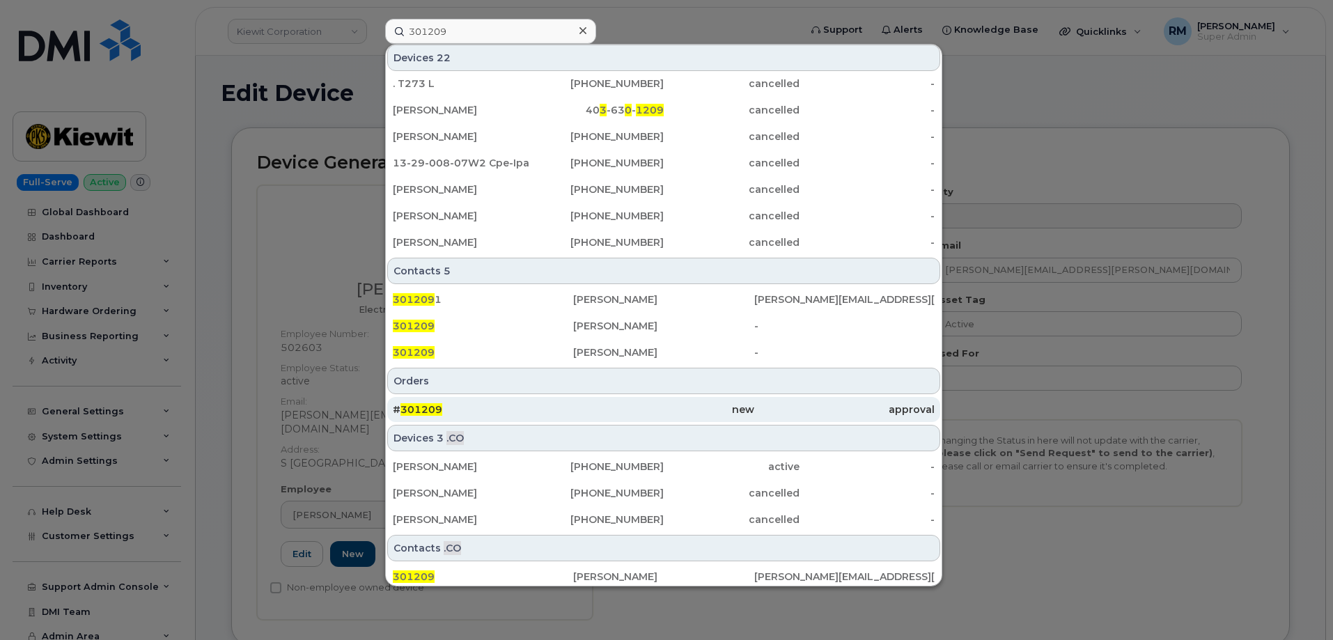
click at [415, 412] on span "301209" at bounding box center [421, 409] width 42 height 13
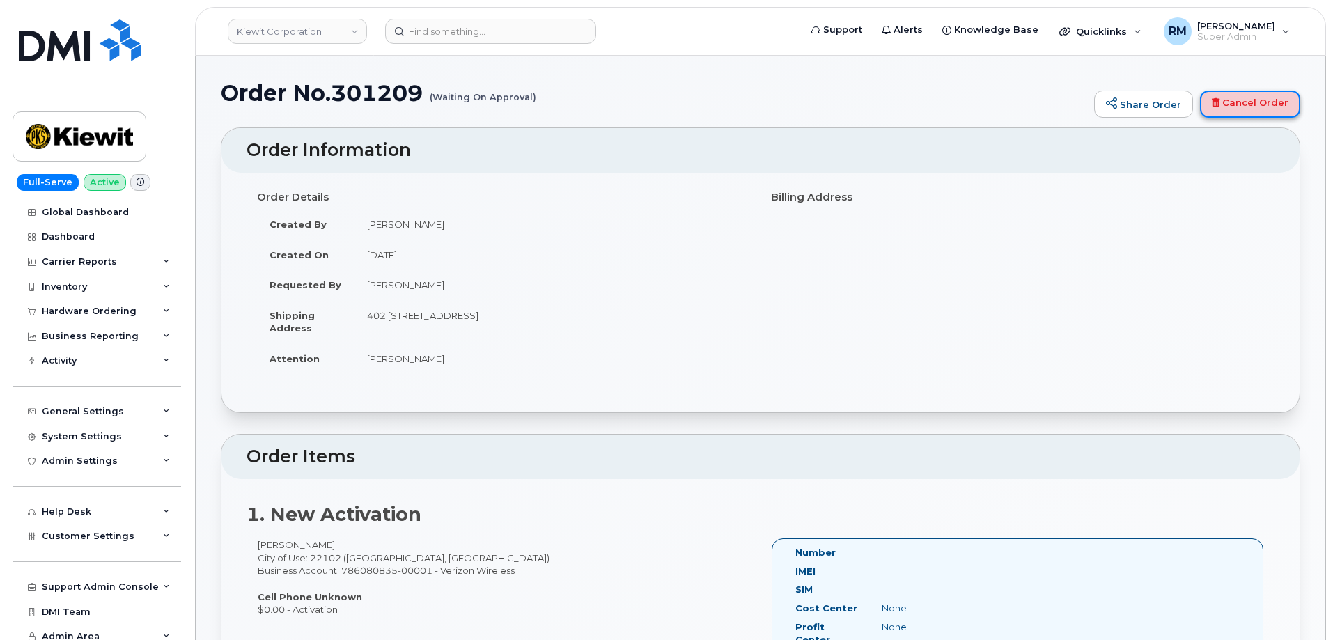
click at [1238, 105] on link "Cancel Order" at bounding box center [1250, 105] width 100 height 28
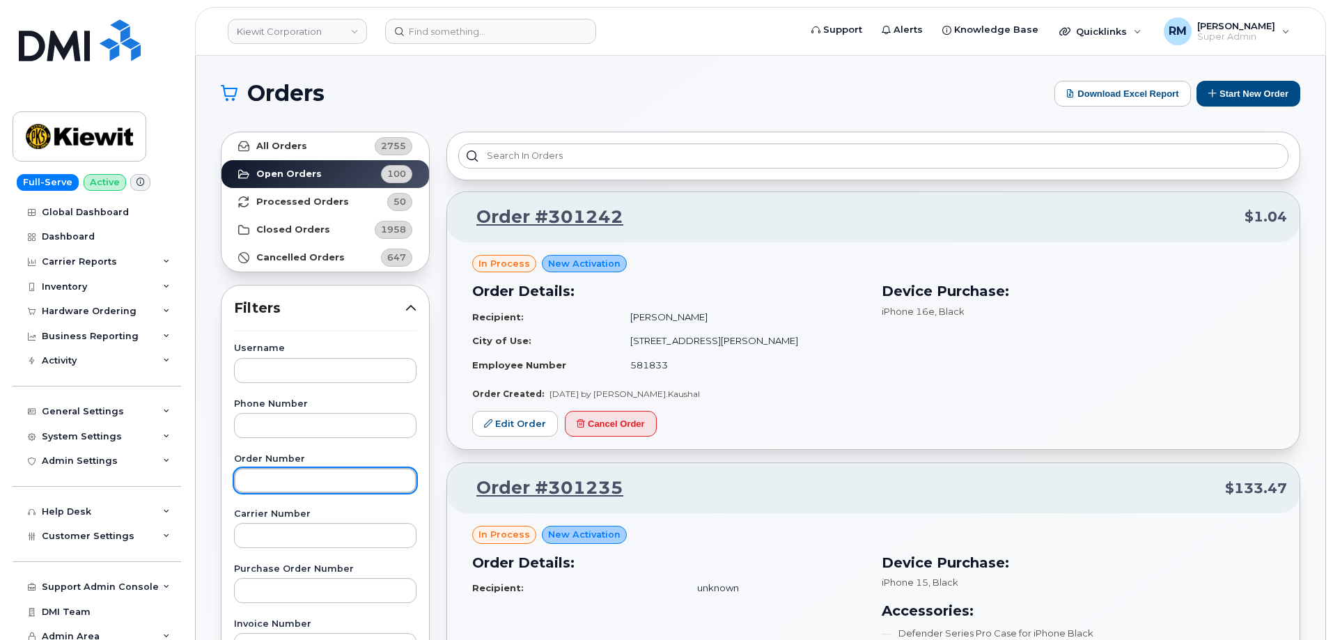
click at [259, 483] on input "text" at bounding box center [325, 480] width 182 height 25
paste input "301209"
type input "301209"
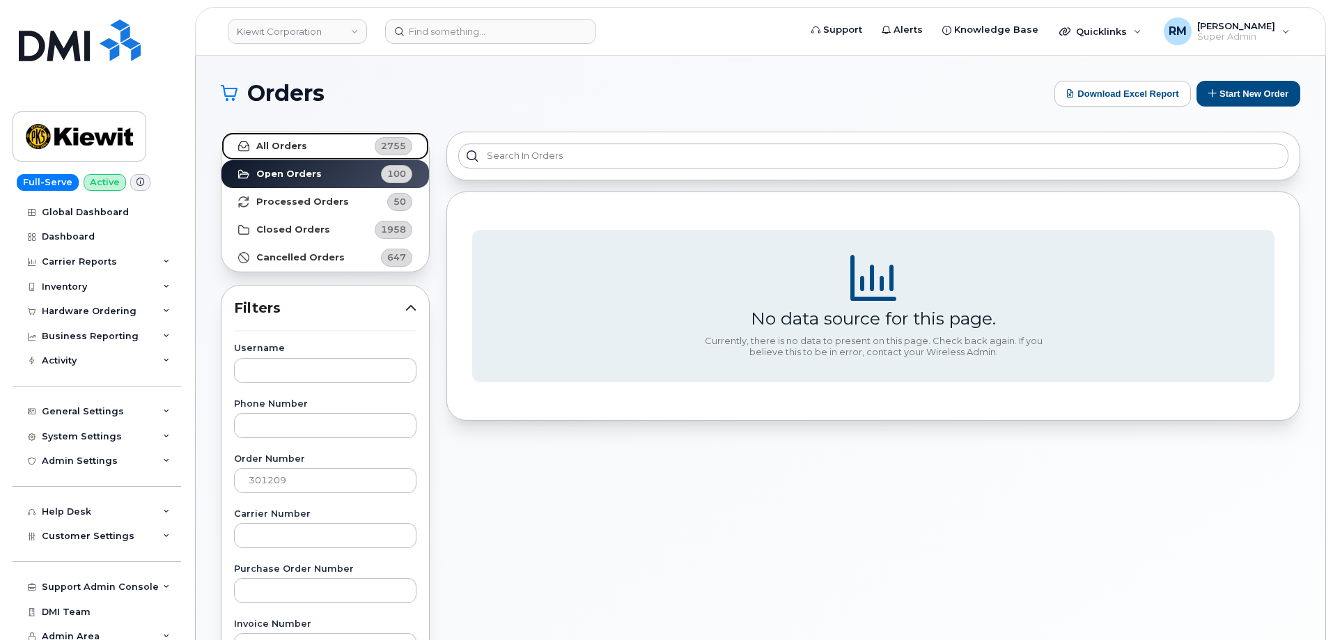
click at [260, 149] on strong "All Orders" at bounding box center [281, 146] width 51 height 11
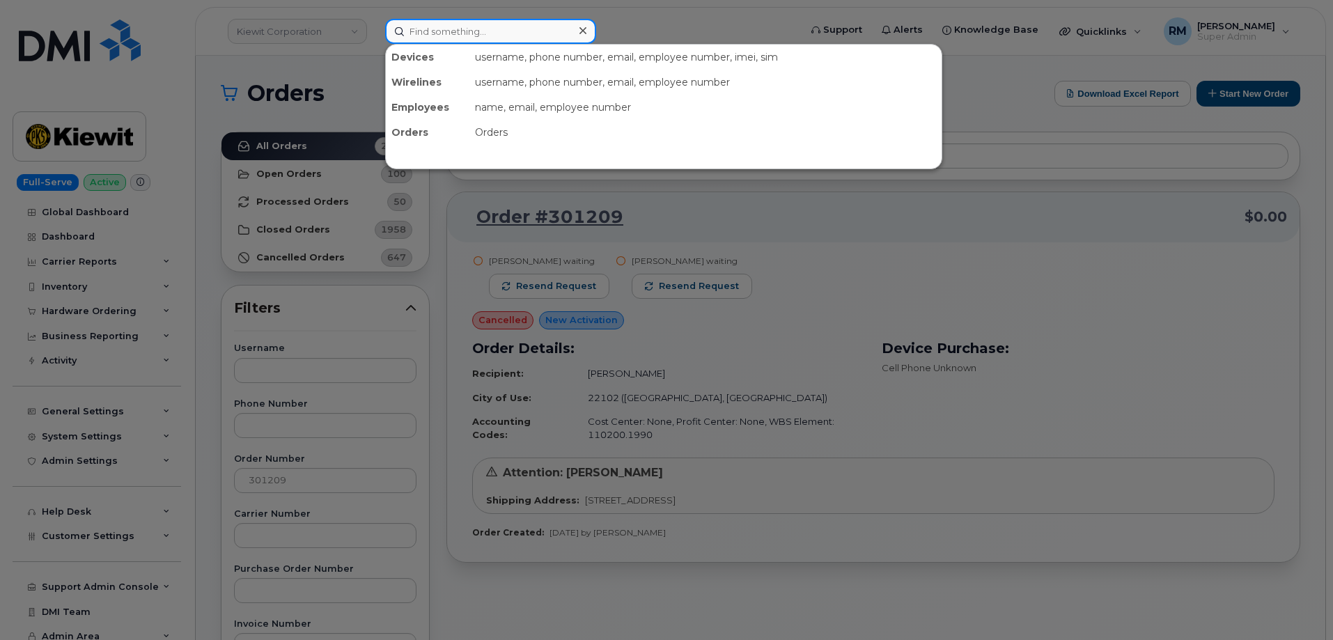
click at [492, 31] on input at bounding box center [490, 31] width 211 height 25
paste input "480 486 6036"
type input "480 486 6036"
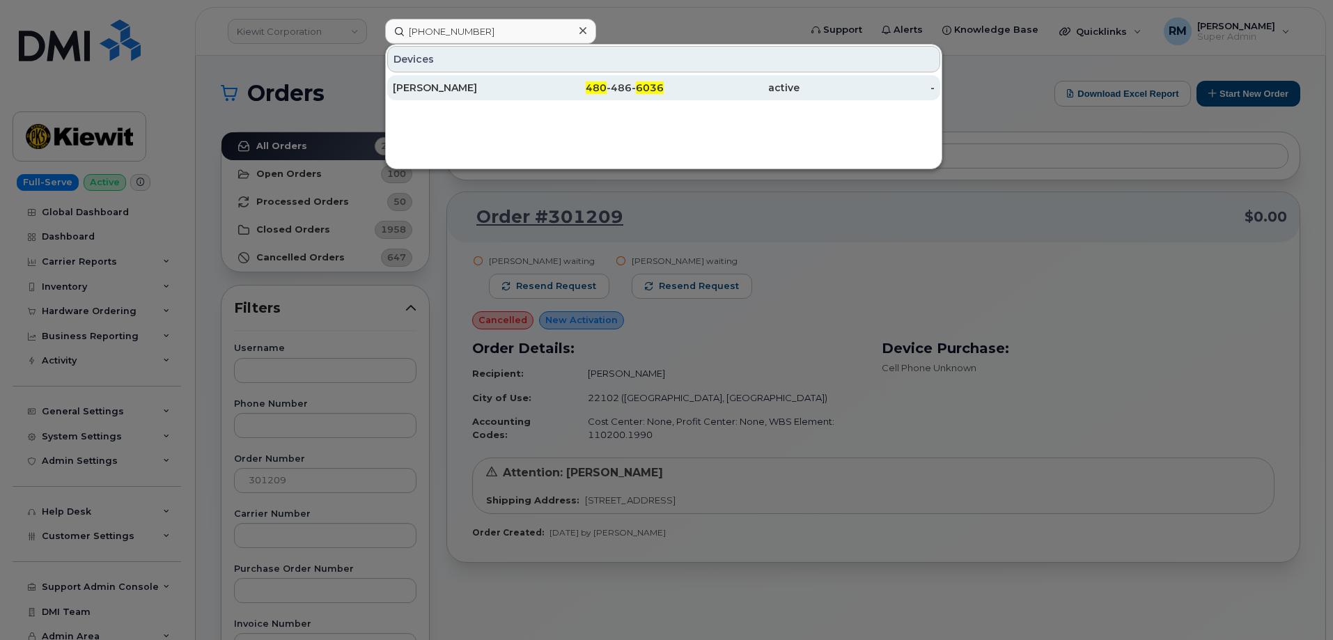
click at [458, 79] on div "SHADI KHAYYAT" at bounding box center [461, 87] width 136 height 25
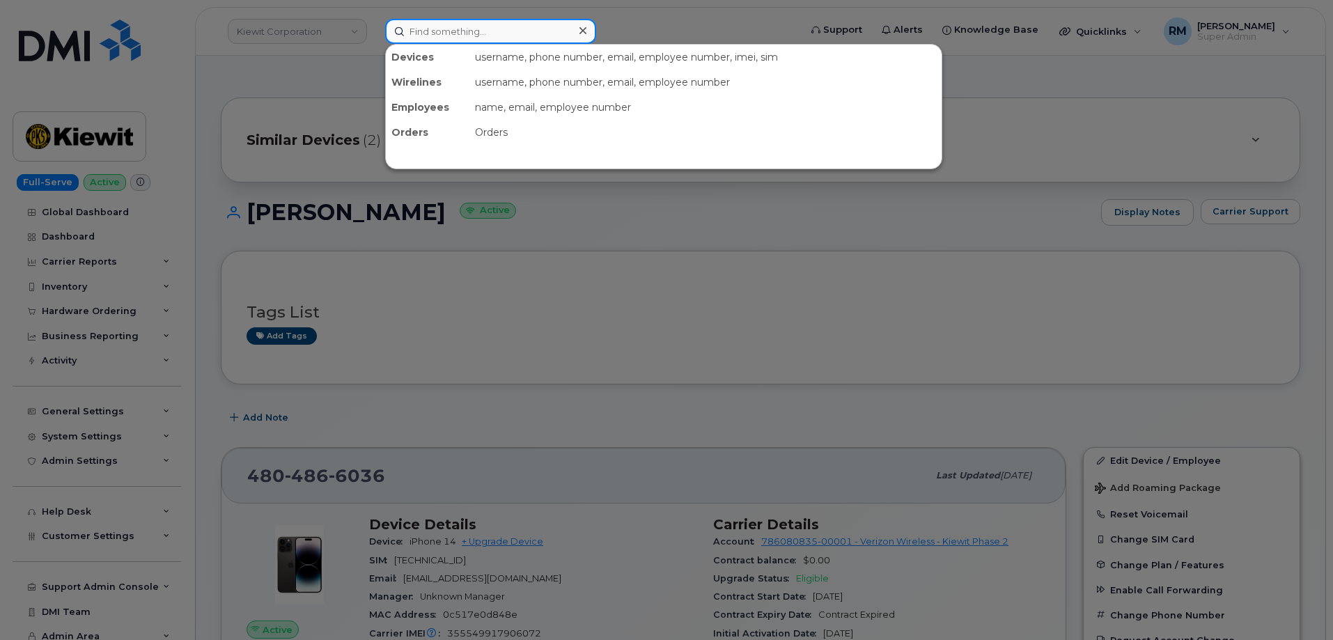
click at [444, 26] on input at bounding box center [490, 31] width 211 height 25
paste input "4807871187"
type input "4807871187"
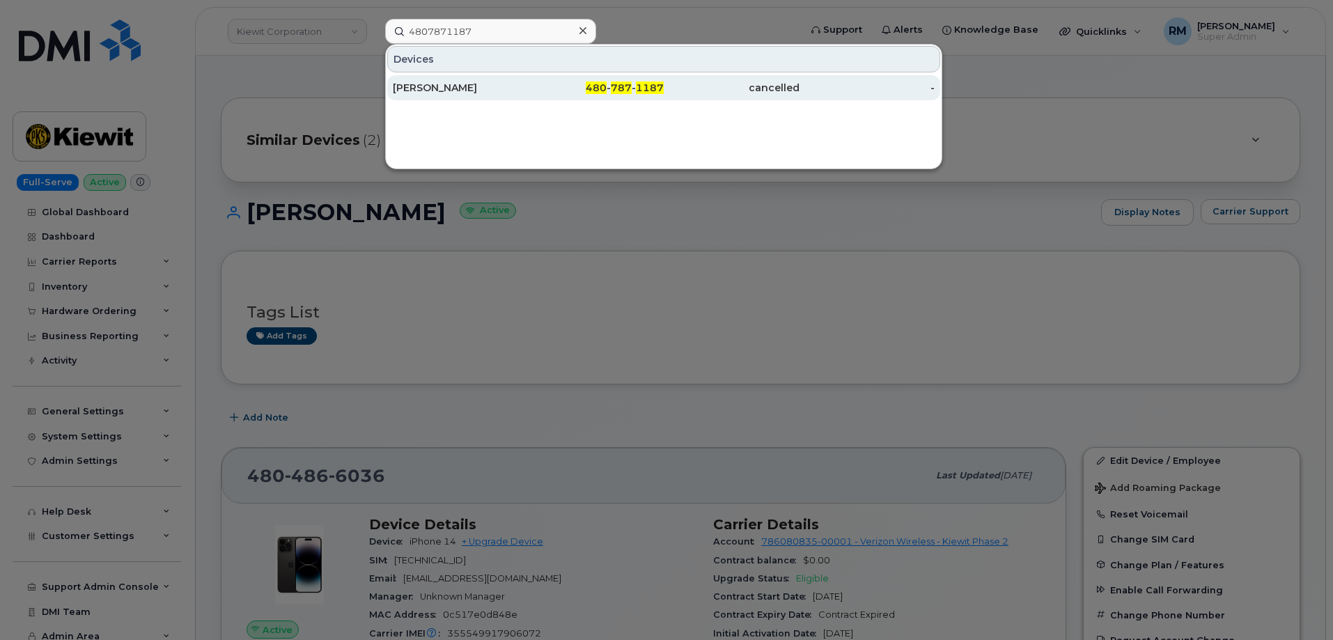
click at [469, 90] on div "[PERSON_NAME]" at bounding box center [461, 88] width 136 height 14
click at [469, 86] on div "[PERSON_NAME]" at bounding box center [461, 88] width 136 height 14
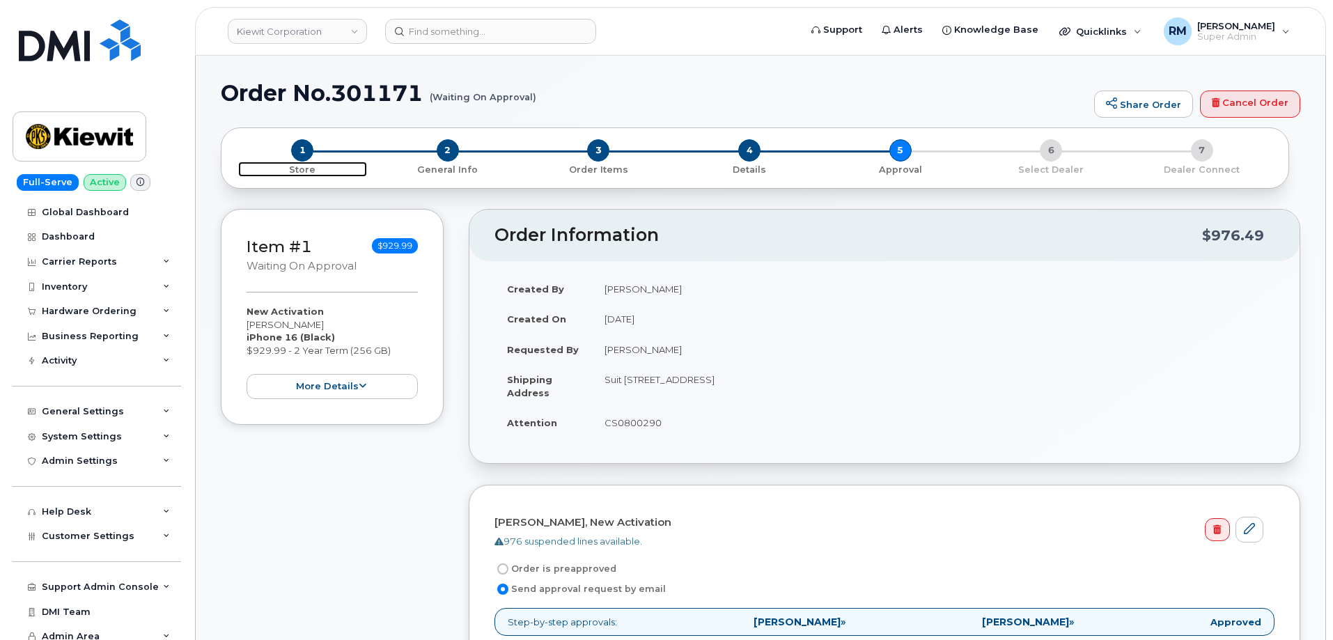
click at [305, 148] on span "1" at bounding box center [302, 150] width 22 height 22
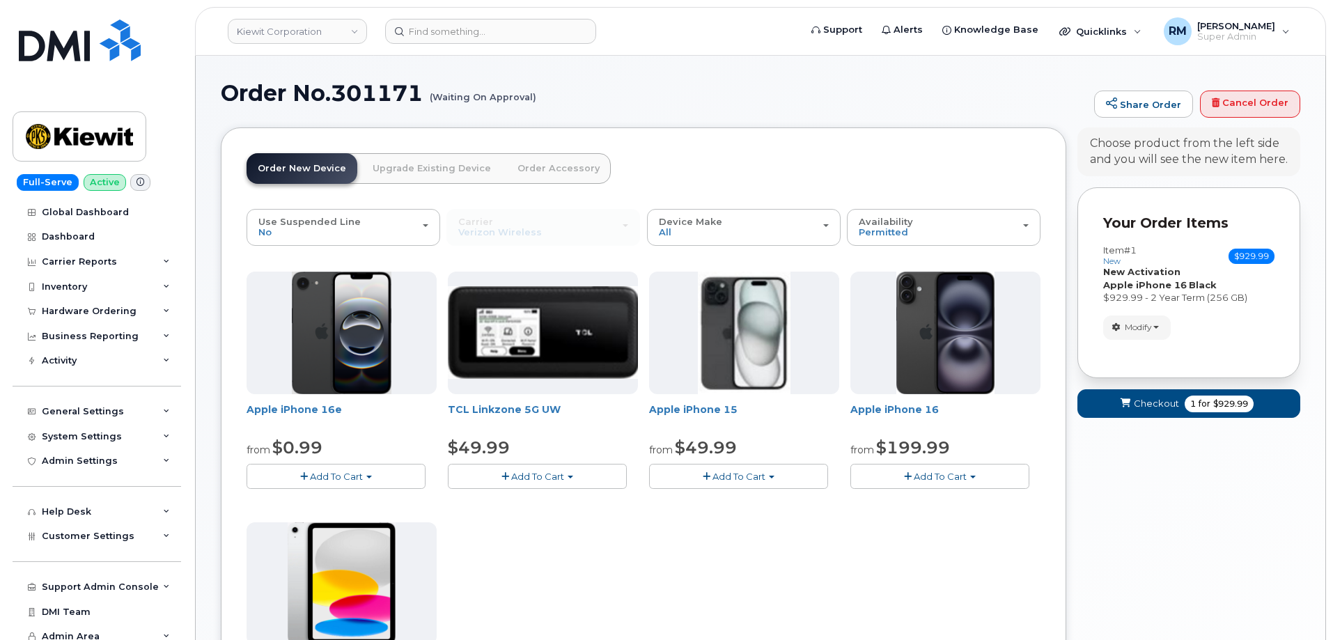
click at [420, 167] on link "Upgrade Existing Device" at bounding box center [431, 168] width 141 height 31
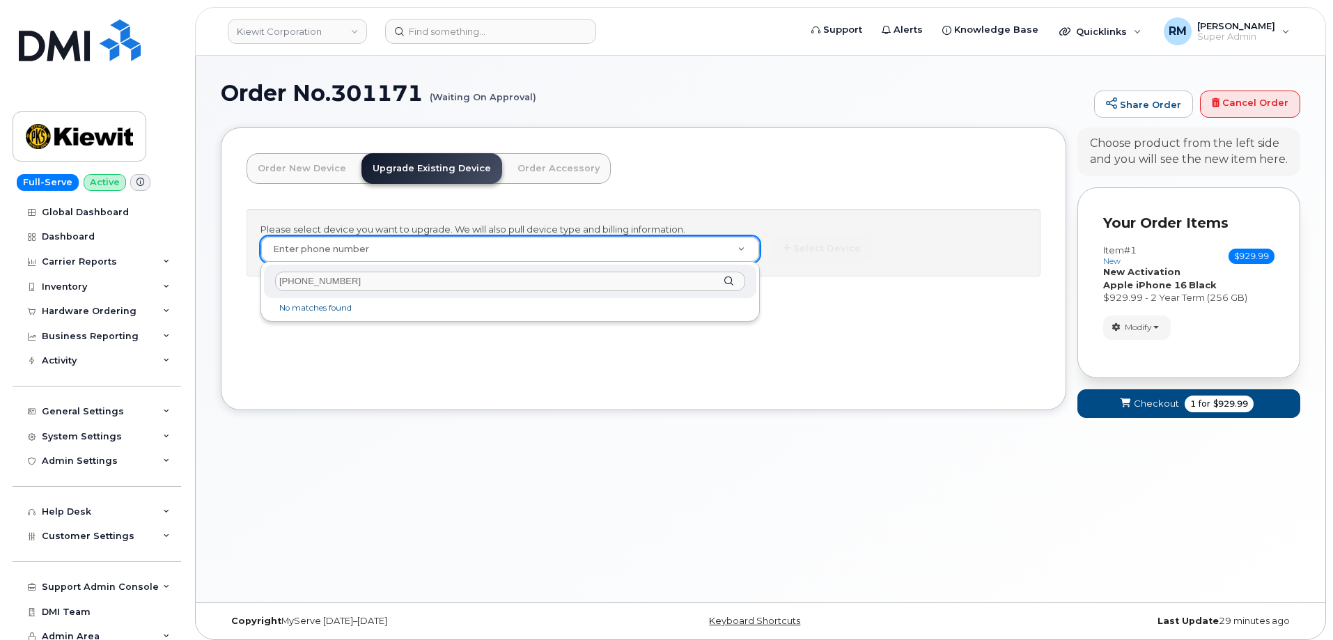
click at [316, 283] on input "480-680-4098" at bounding box center [510, 282] width 470 height 20
type input "4806804098"
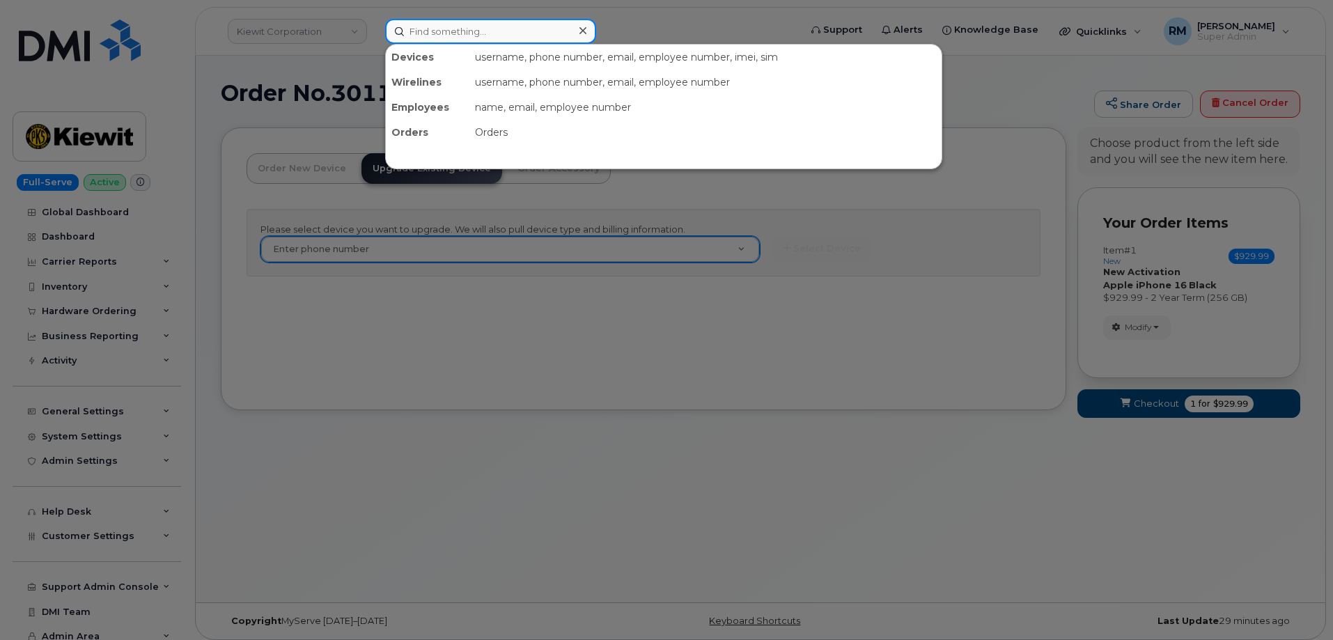
click at [460, 33] on input at bounding box center [490, 31] width 211 height 25
paste input "480-680-4098"
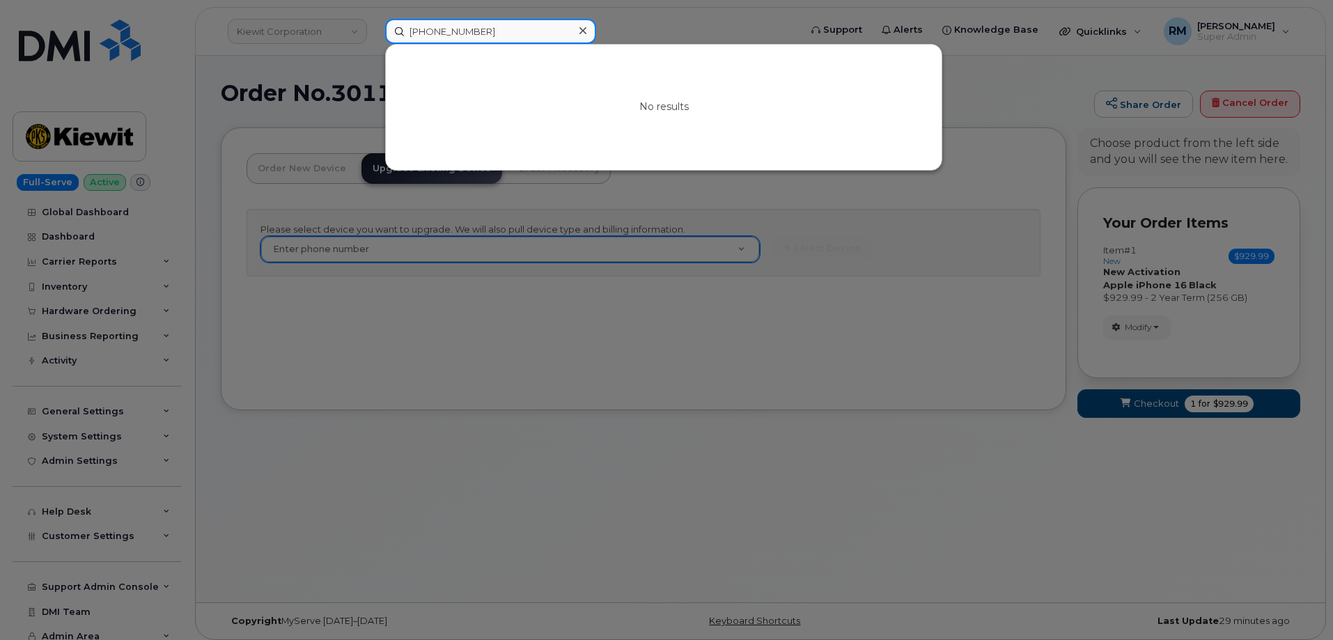
drag, startPoint x: 353, startPoint y: 36, endPoint x: 329, endPoint y: 38, distance: 24.5
click at [374, 38] on div "480-680-4098 No results" at bounding box center [588, 31] width 428 height 25
paste input "[PERSON_NAME][EMAIL_ADDRESS][PERSON_NAME][PERSON_NAME][DOMAIN_NAME]"
type input "[PERSON_NAME][EMAIL_ADDRESS][PERSON_NAME][PERSON_NAME][DOMAIN_NAME]"
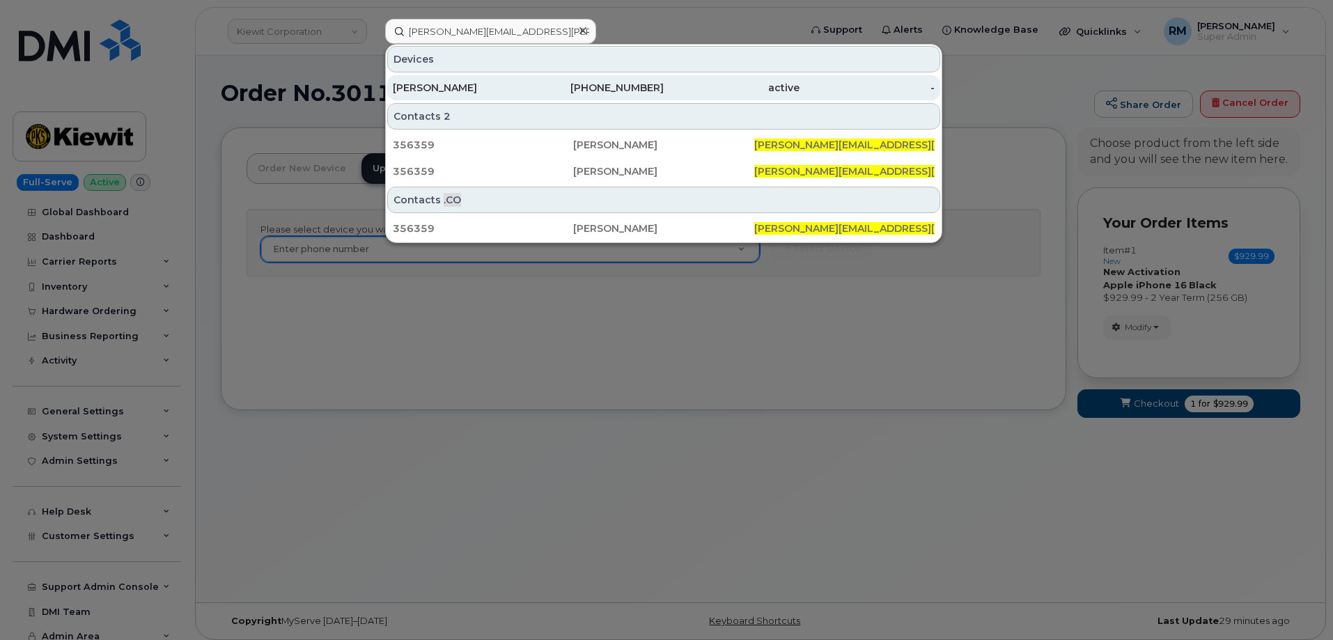
click at [548, 86] on div "480-688-4098" at bounding box center [597, 88] width 136 height 14
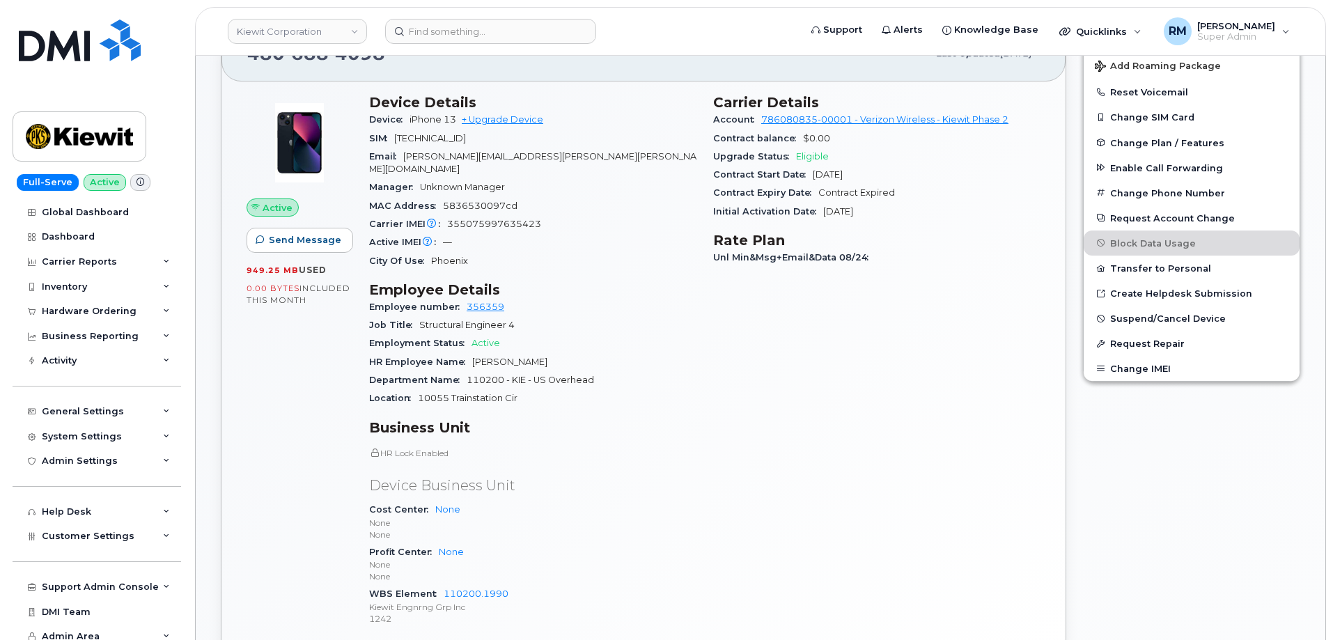
scroll to position [139, 0]
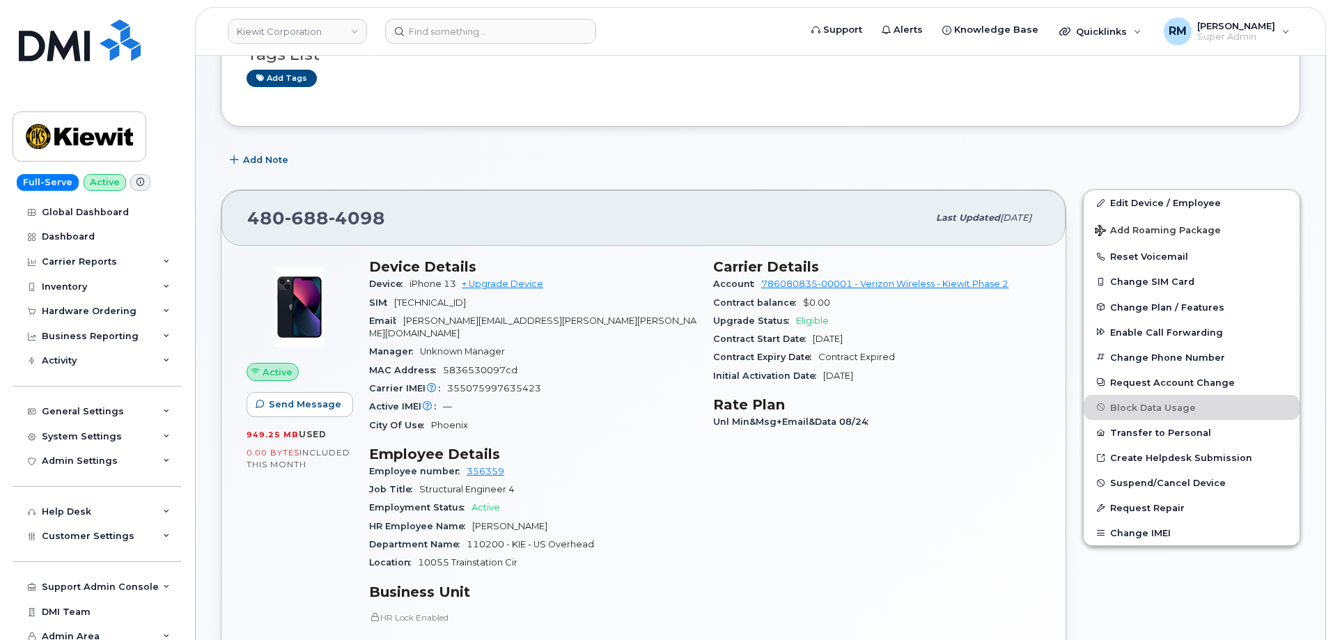
click at [592, 499] on div "Employment Status Active" at bounding box center [532, 508] width 327 height 18
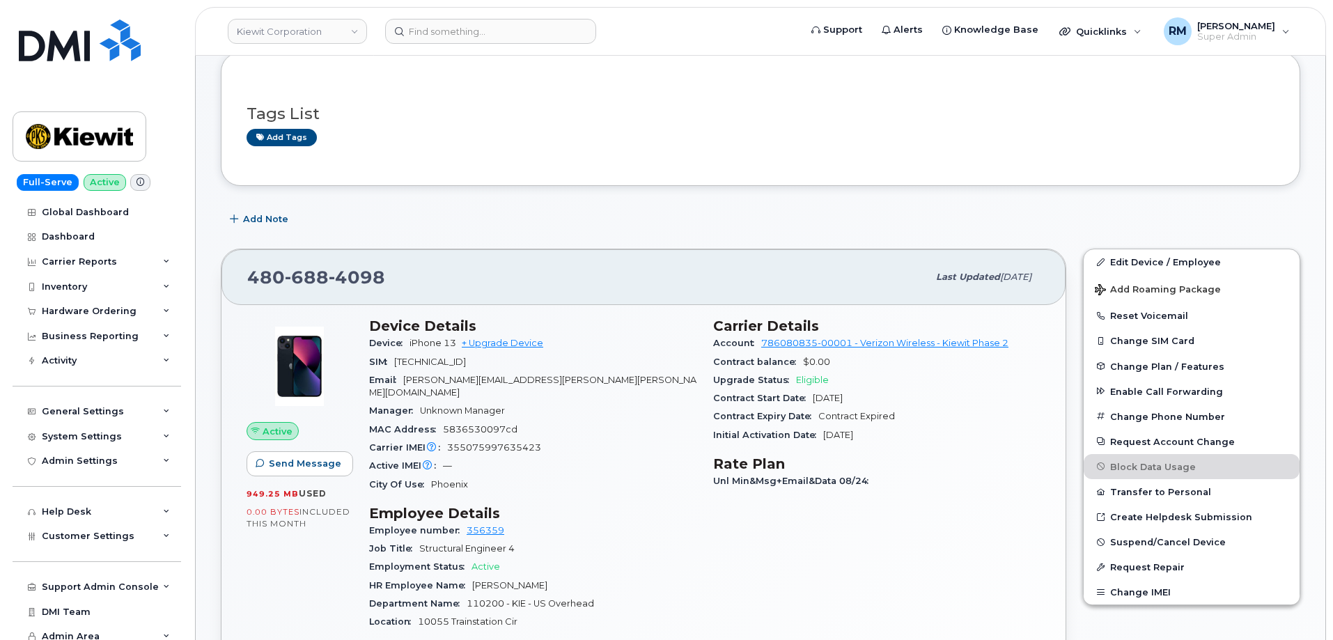
scroll to position [0, 0]
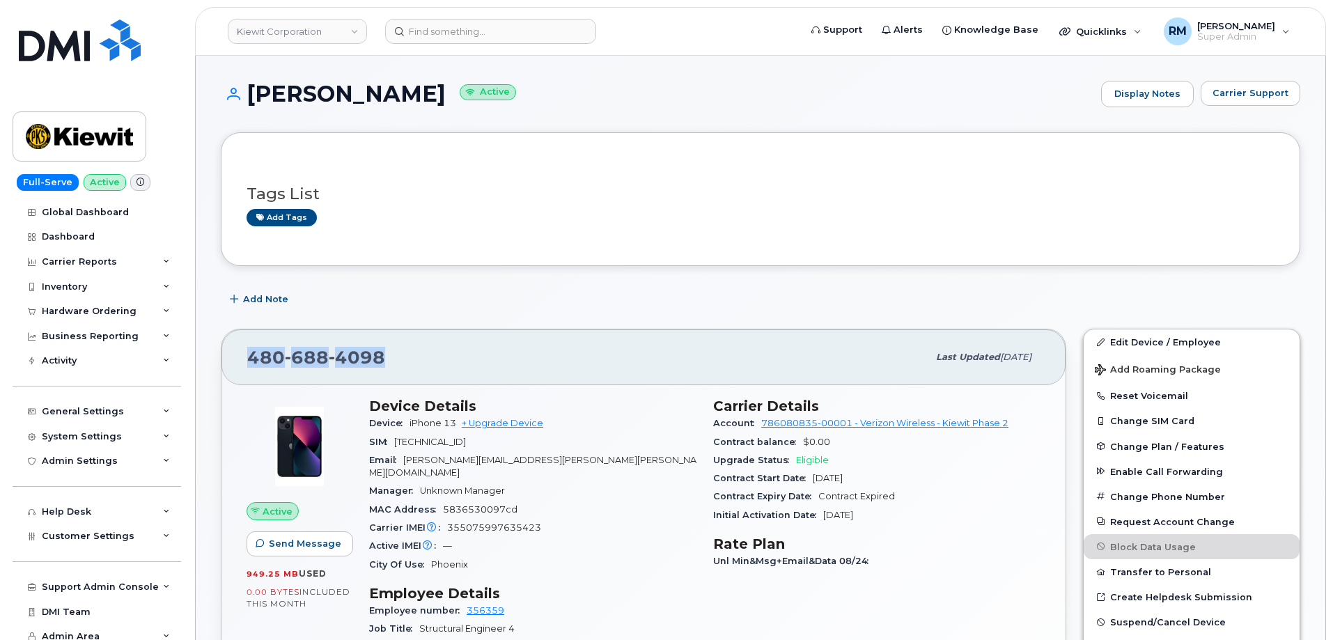
drag, startPoint x: 376, startPoint y: 358, endPoint x: 236, endPoint y: 358, distance: 140.0
click at [236, 358] on div "[PHONE_NUMBER] Last updated [DATE]" at bounding box center [643, 357] width 844 height 56
copy span "[PHONE_NUMBER]"
click at [64, 305] on div "Hardware Ordering" at bounding box center [97, 311] width 169 height 25
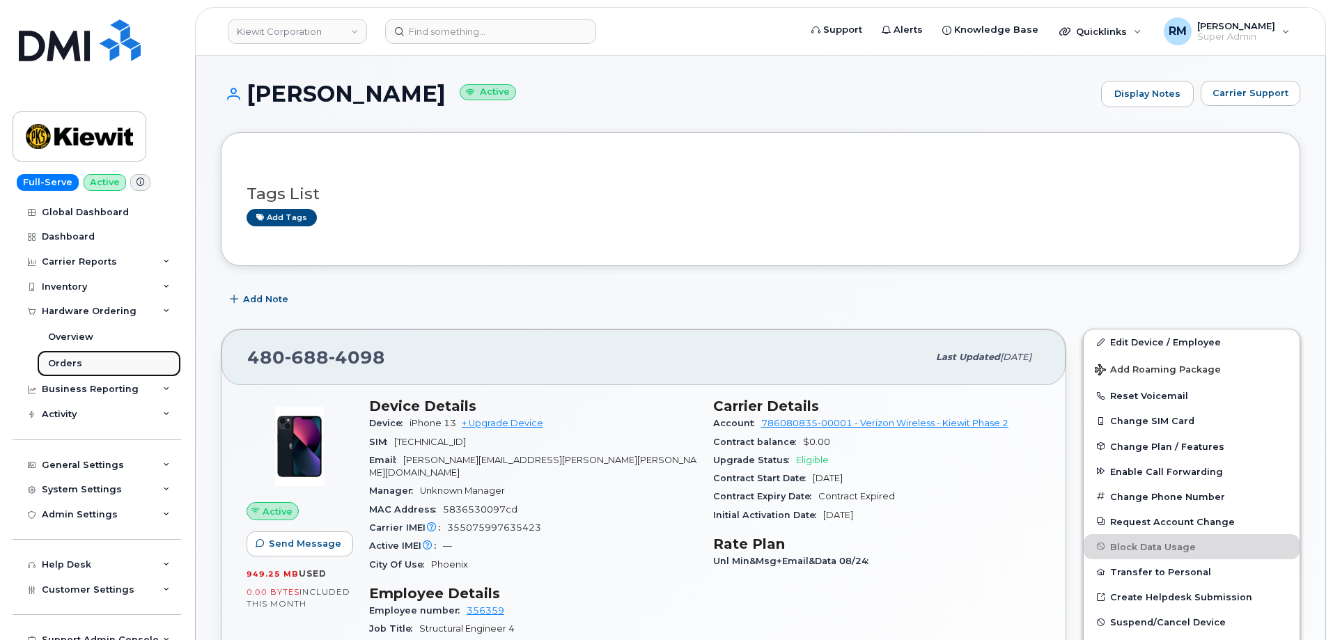
click at [68, 361] on div "Orders" at bounding box center [65, 363] width 34 height 13
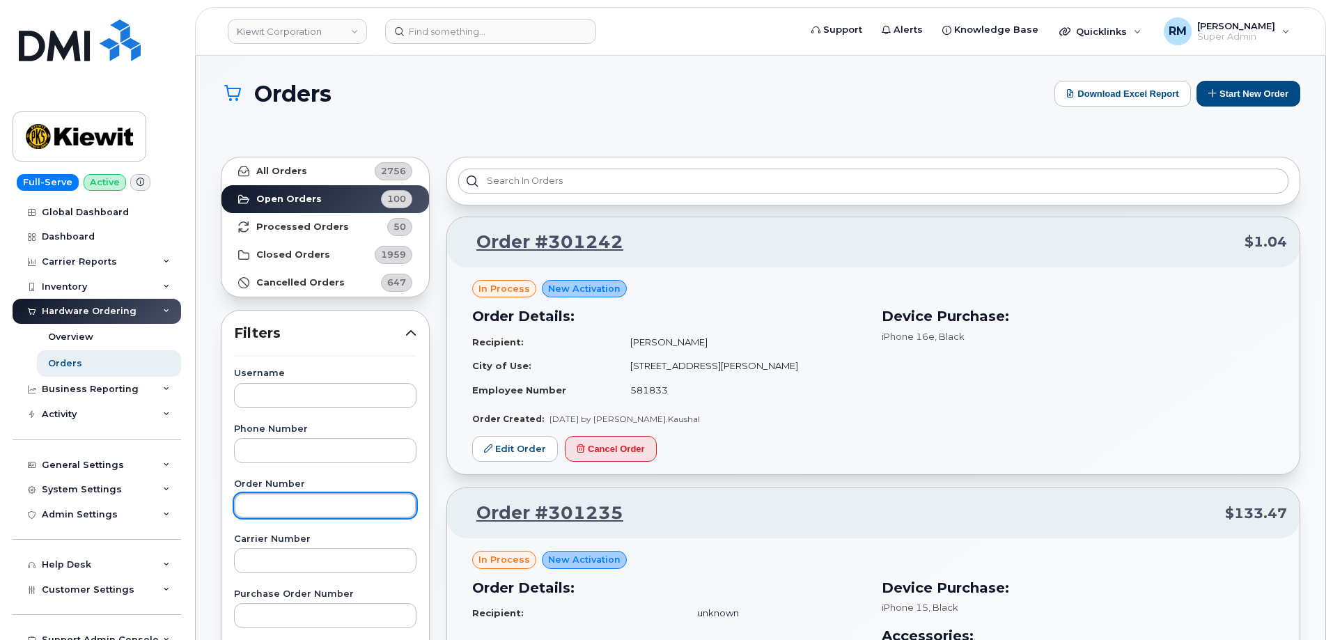
click at [274, 511] on input "text" at bounding box center [325, 505] width 182 height 25
paste input "301171"
type input "301171"
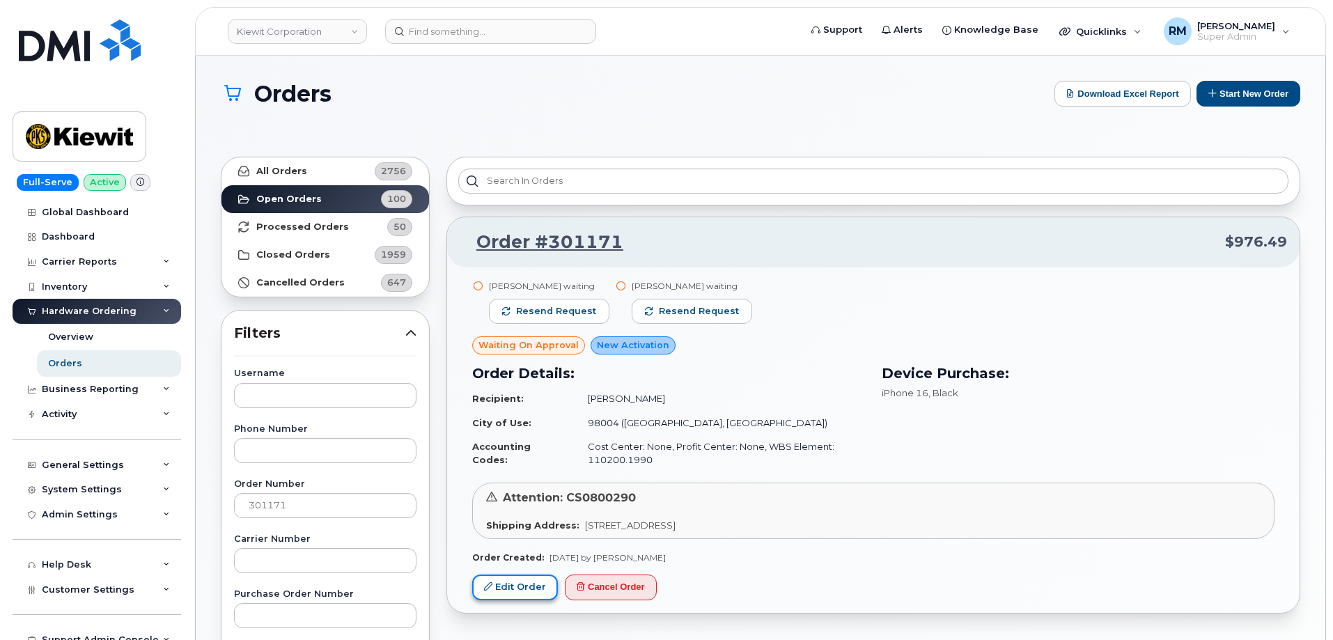
click at [502, 591] on link "Edit Order" at bounding box center [515, 588] width 86 height 26
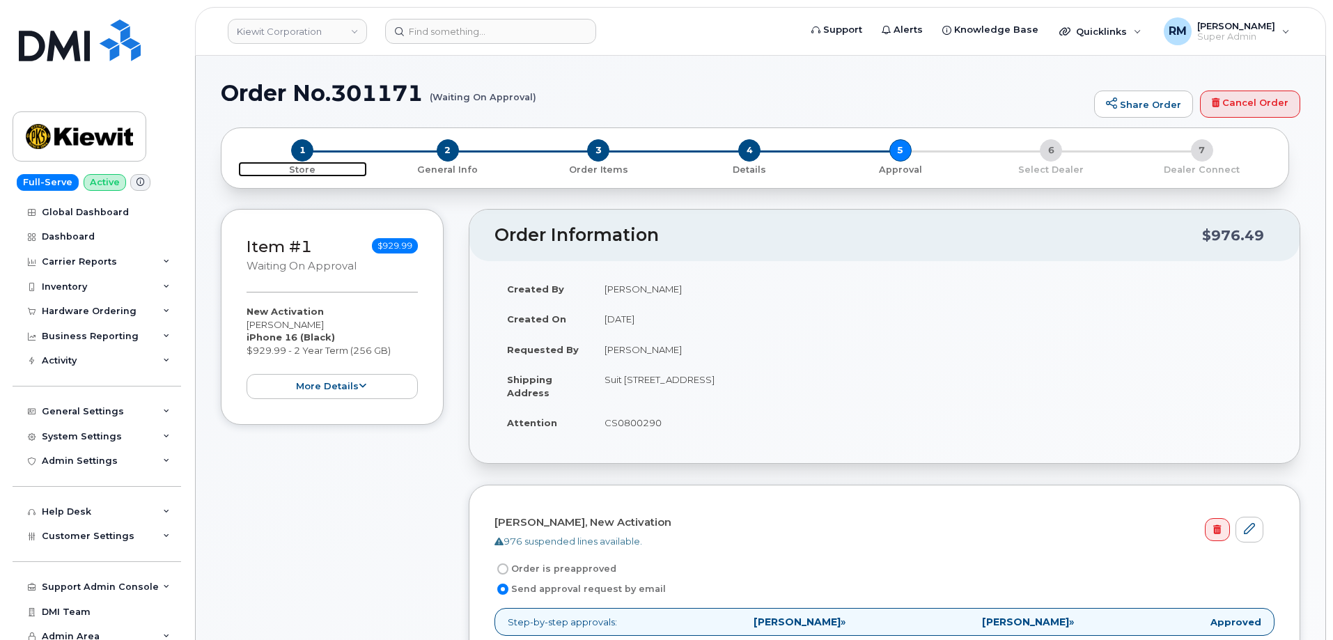
click at [305, 155] on span "1" at bounding box center [302, 150] width 22 height 22
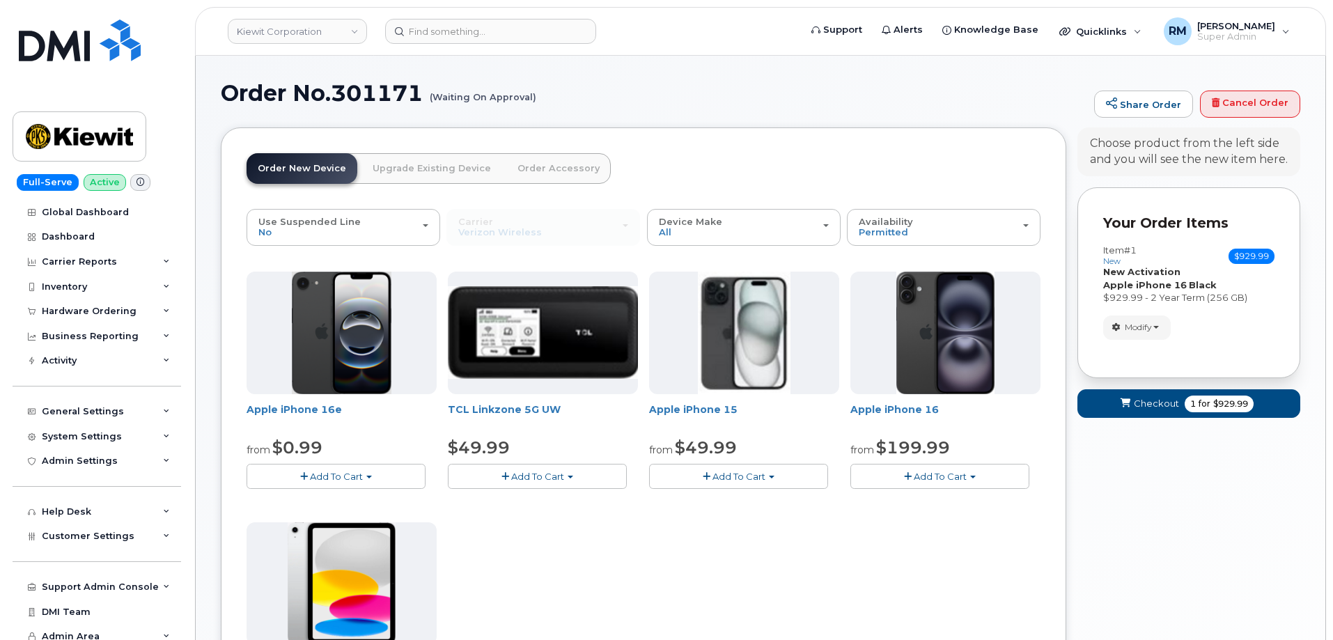
click at [420, 169] on link "Upgrade Existing Device" at bounding box center [431, 168] width 141 height 31
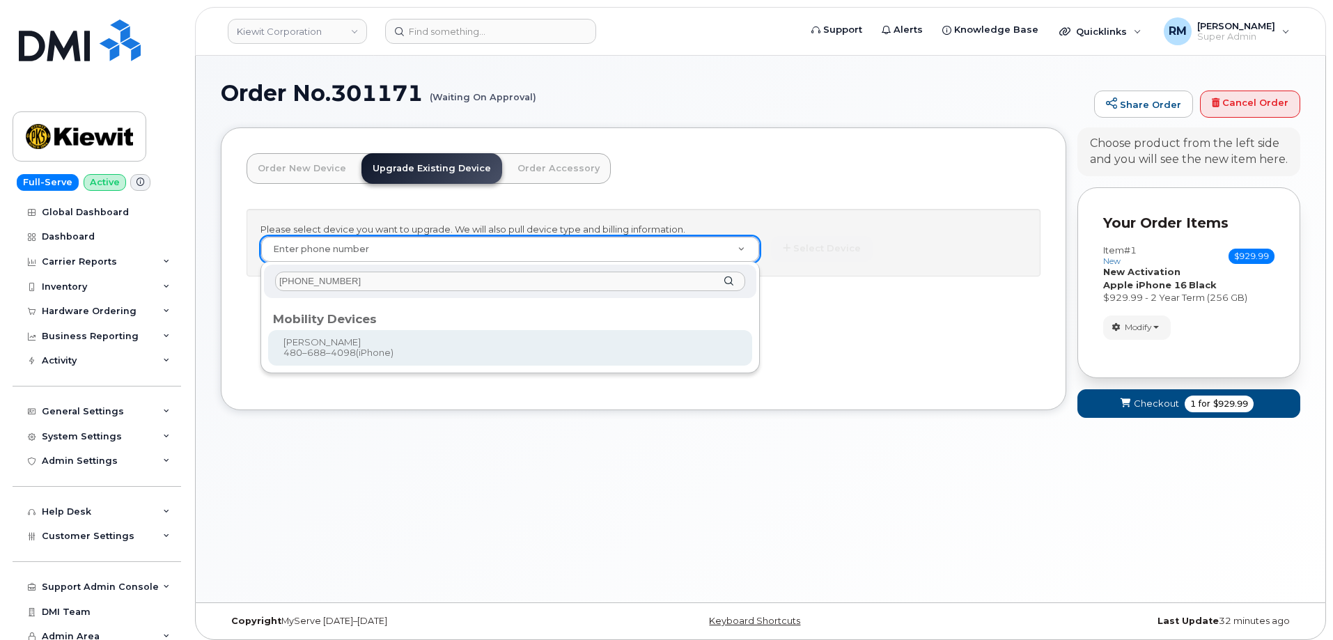
type input "480-688-4098"
type input "1176528"
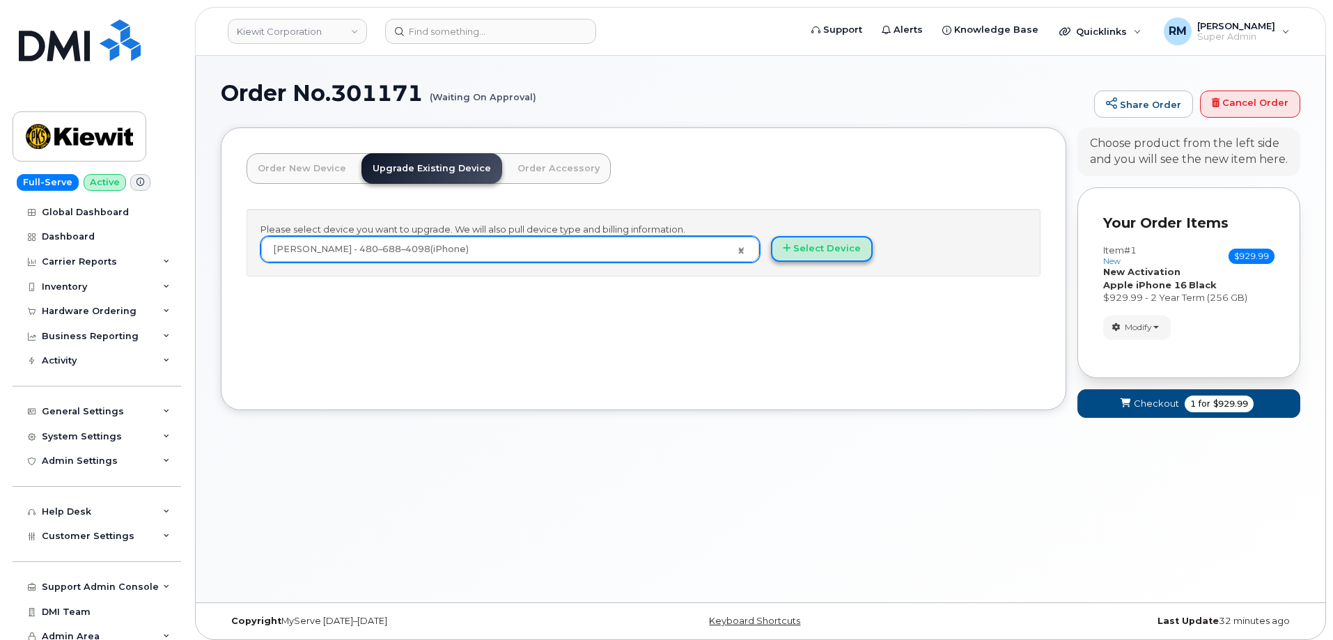
click at [827, 247] on button "Select Device" at bounding box center [822, 249] width 102 height 26
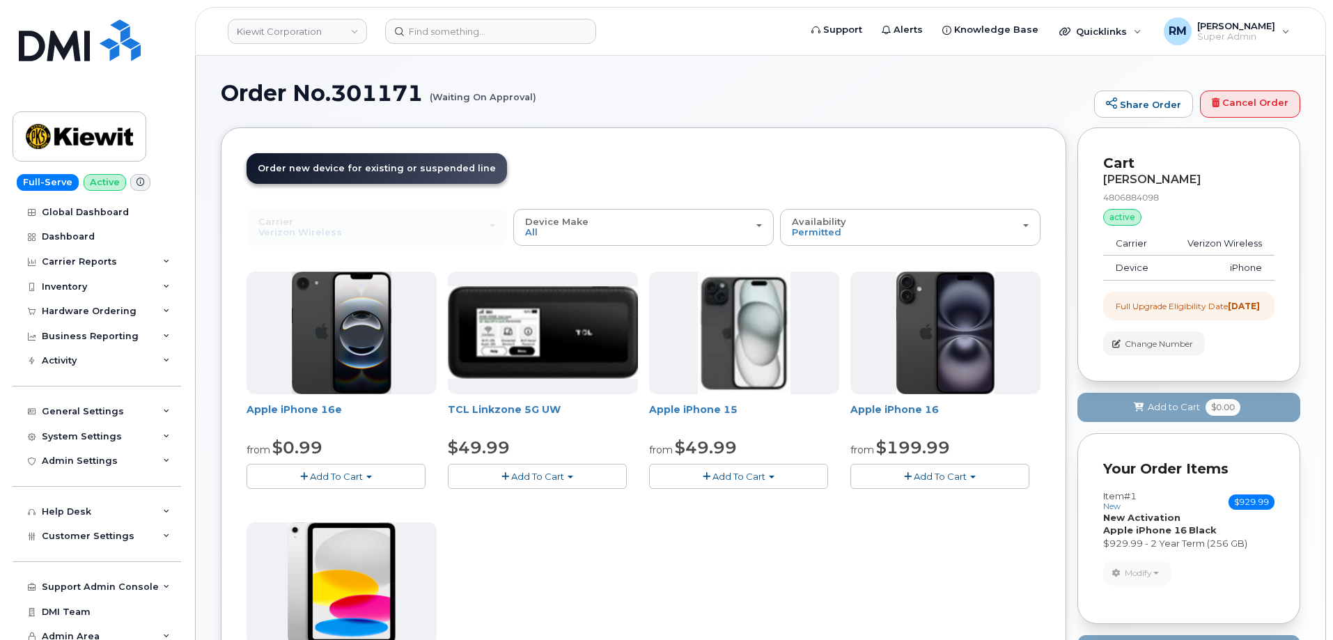
click at [920, 471] on span "Add To Cart" at bounding box center [940, 476] width 53 height 11
click at [623, 559] on div "Apple iPhone 16e from $0.99 Add To Cart $0.99 - 2 Year Upgrade (128GB) $599.99 …" at bounding box center [644, 517] width 794 height 490
click at [905, 479] on span "button" at bounding box center [908, 476] width 8 height 9
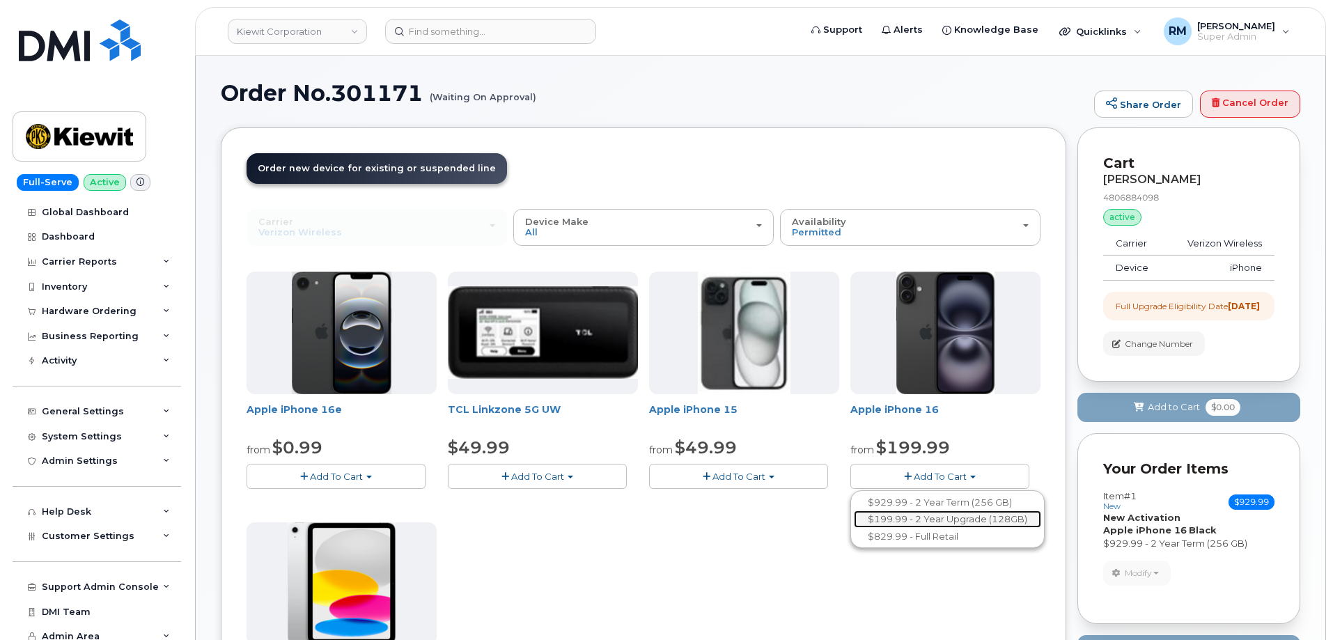
click at [912, 517] on link "$199.99 - 2 Year Upgrade (128GB)" at bounding box center [947, 519] width 187 height 17
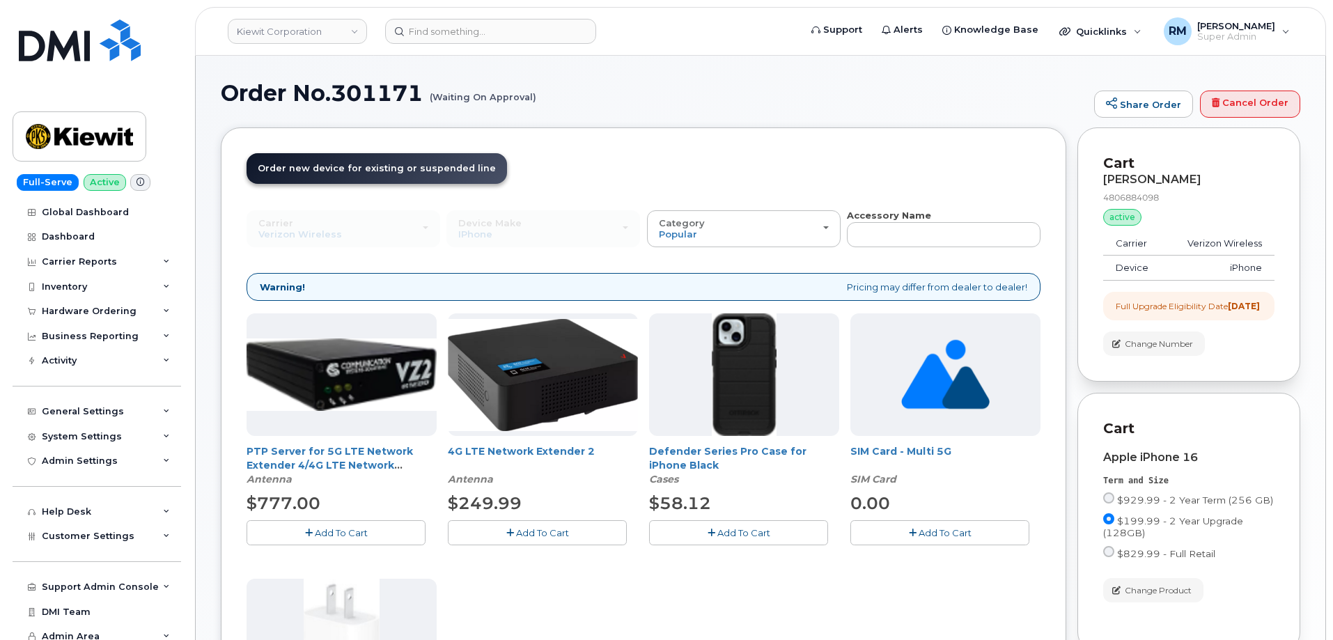
drag, startPoint x: 582, startPoint y: 607, endPoint x: 584, endPoint y: 600, distance: 7.9
click at [582, 607] on div "PTP Server for 5G LTE Network Extender 4/4G LTE Network Extender 3 Antenna $777…" at bounding box center [644, 572] width 794 height 518
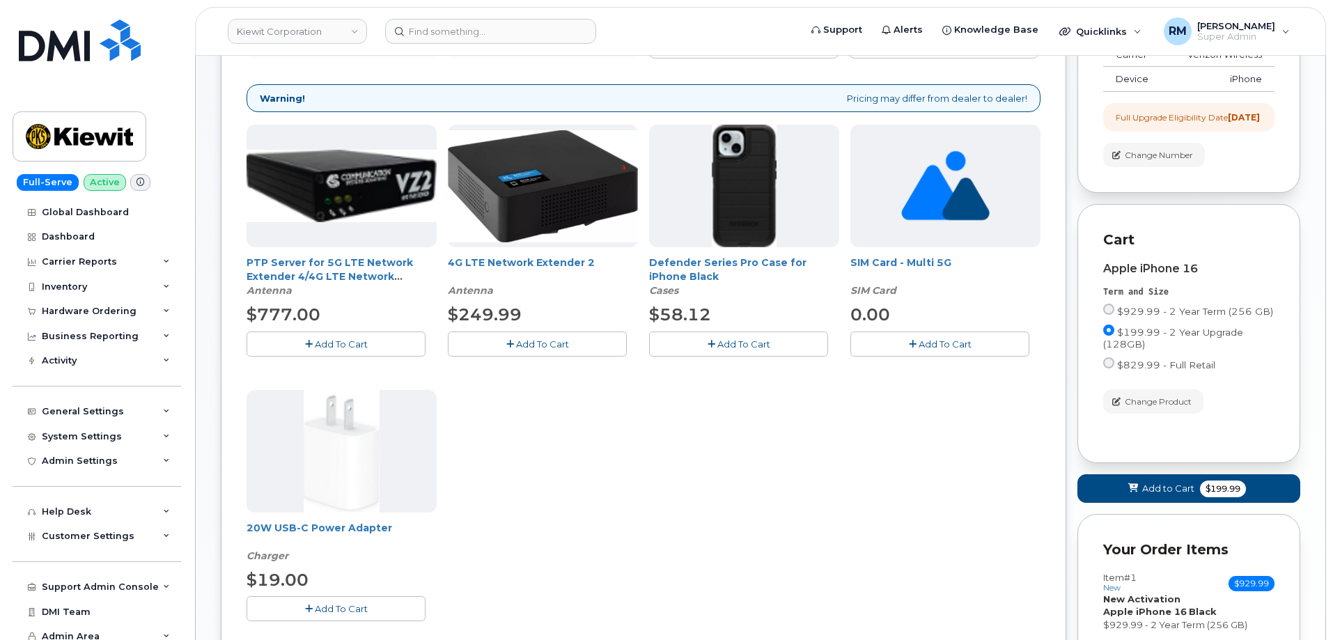
scroll to position [209, 0]
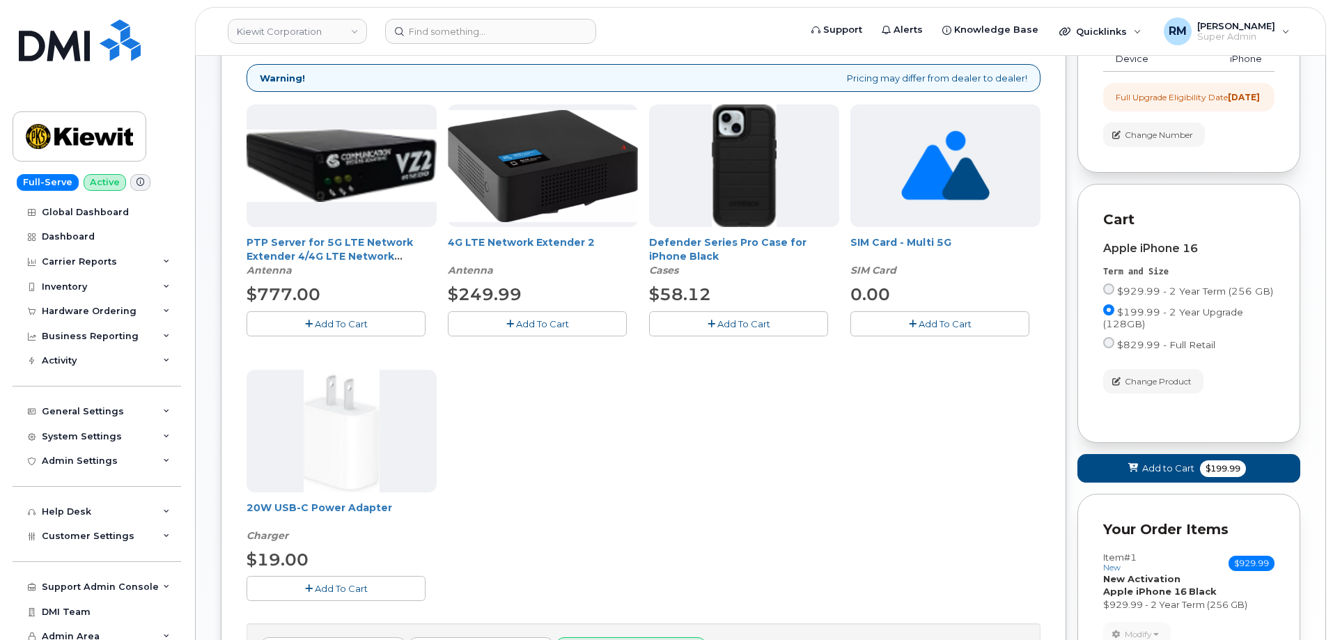
click at [724, 328] on span "Add To Cart" at bounding box center [743, 323] width 53 height 11
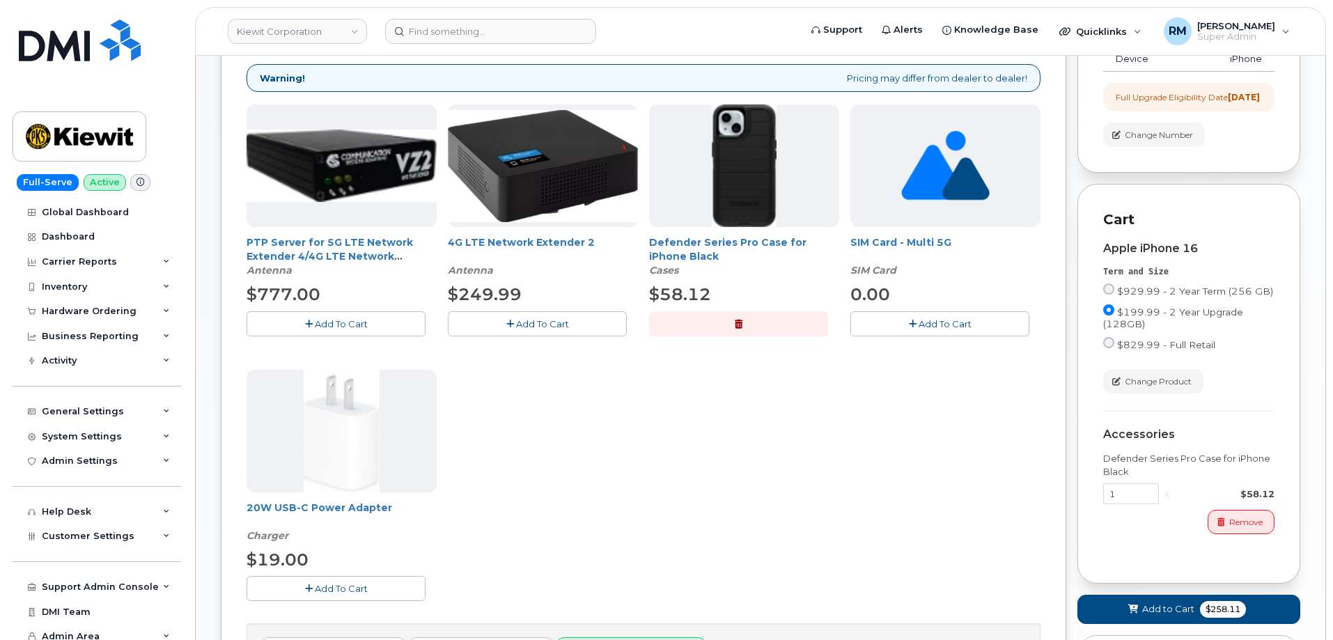
click at [311, 584] on icon "button" at bounding box center [309, 588] width 8 height 9
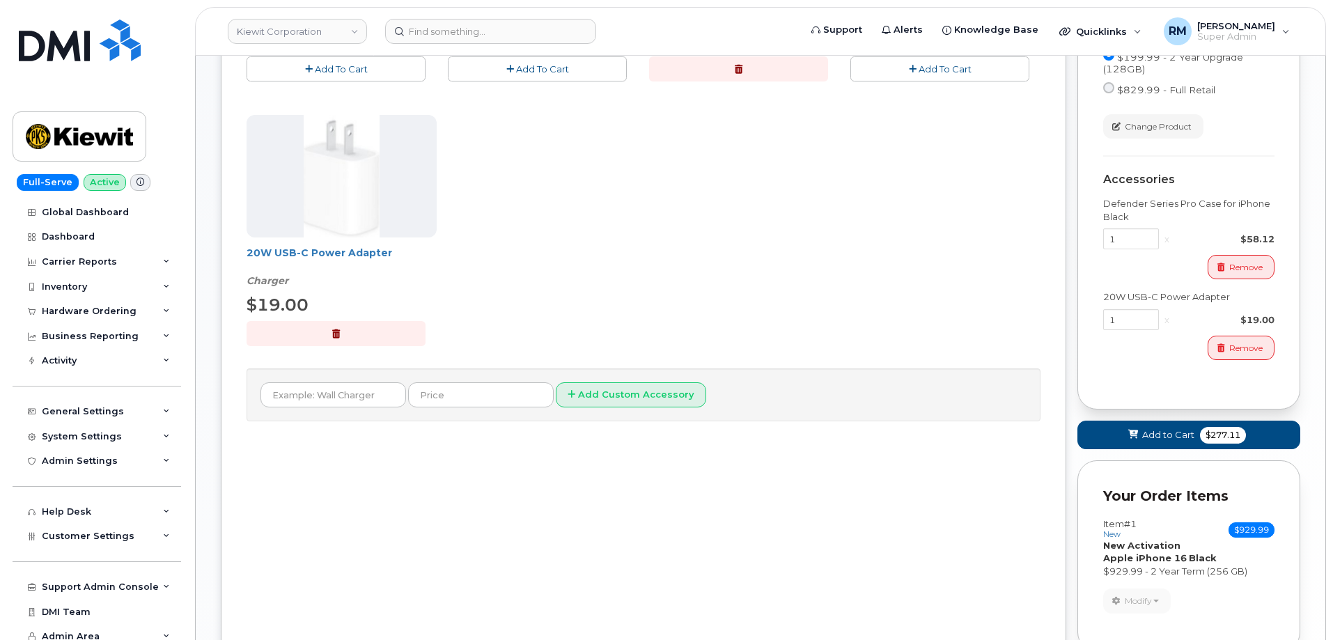
scroll to position [557, 0]
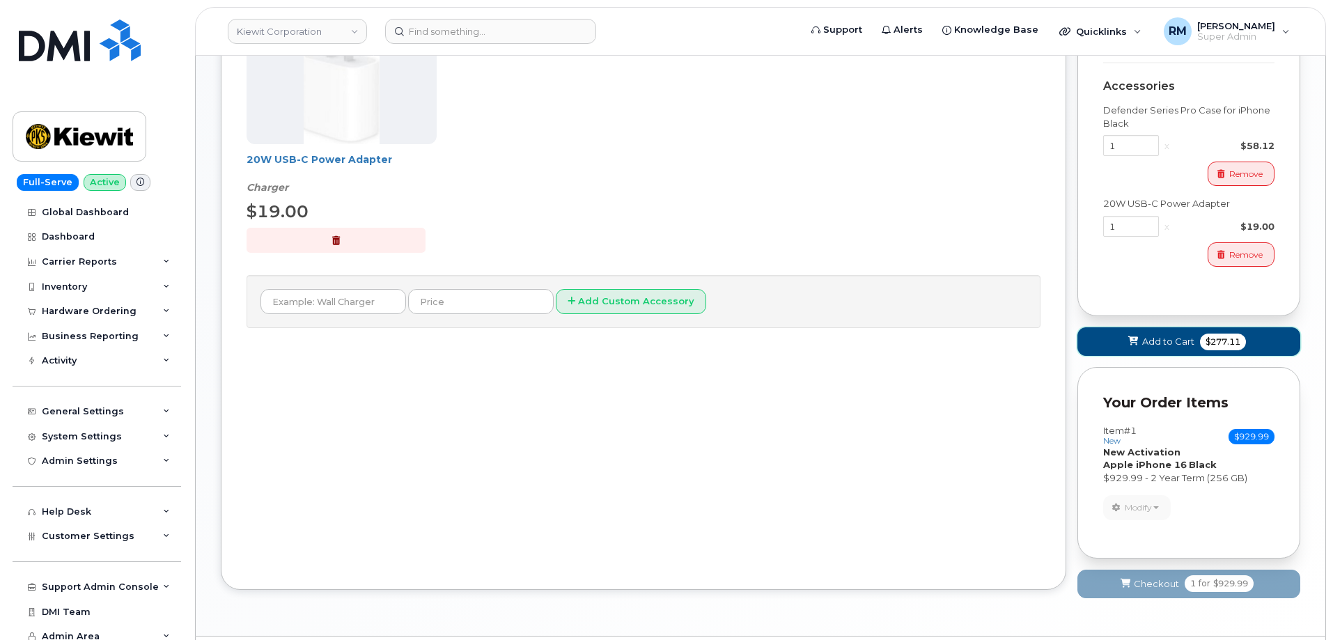
click at [1146, 348] on span "Add to Cart" at bounding box center [1168, 341] width 52 height 13
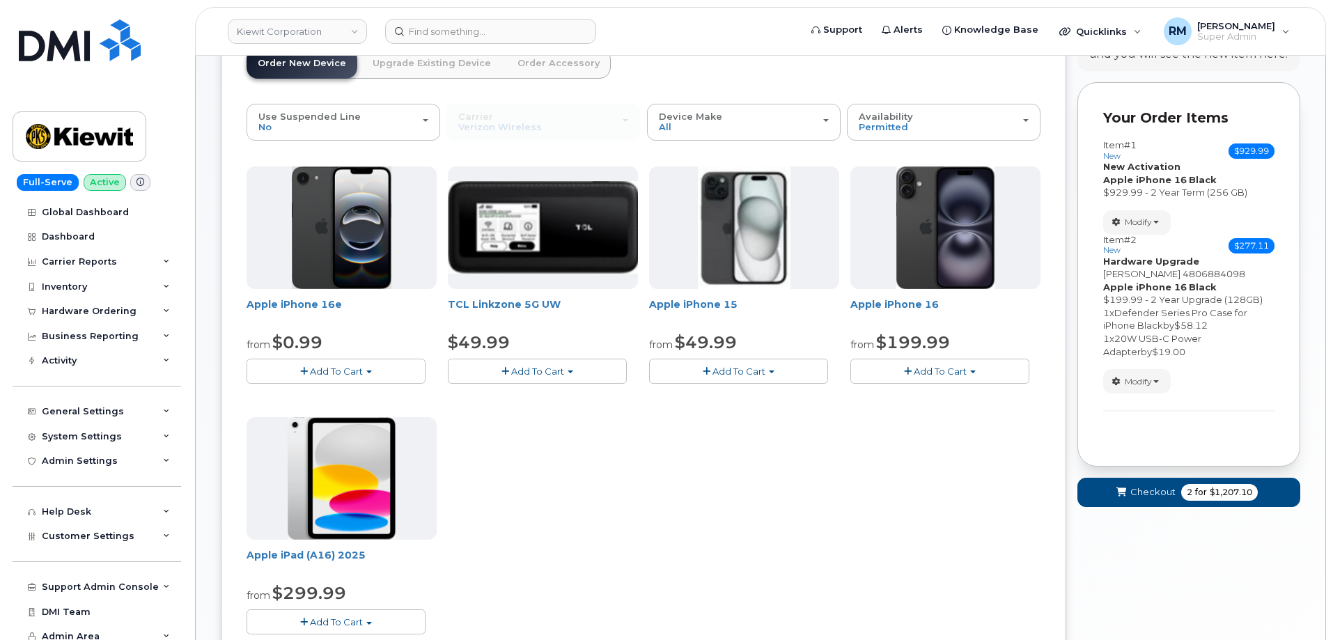
scroll to position [36, 0]
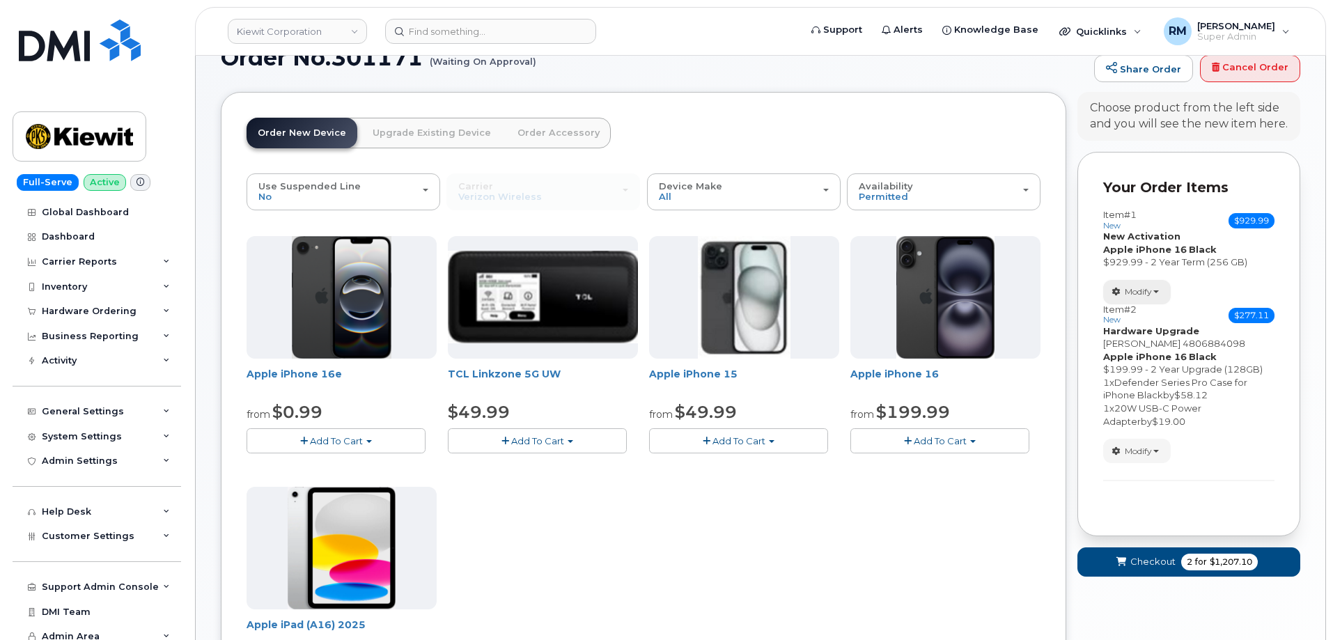
click at [1155, 288] on button "Modify" at bounding box center [1137, 292] width 68 height 24
click at [1142, 357] on span "Remove" at bounding box center [1141, 359] width 47 height 10
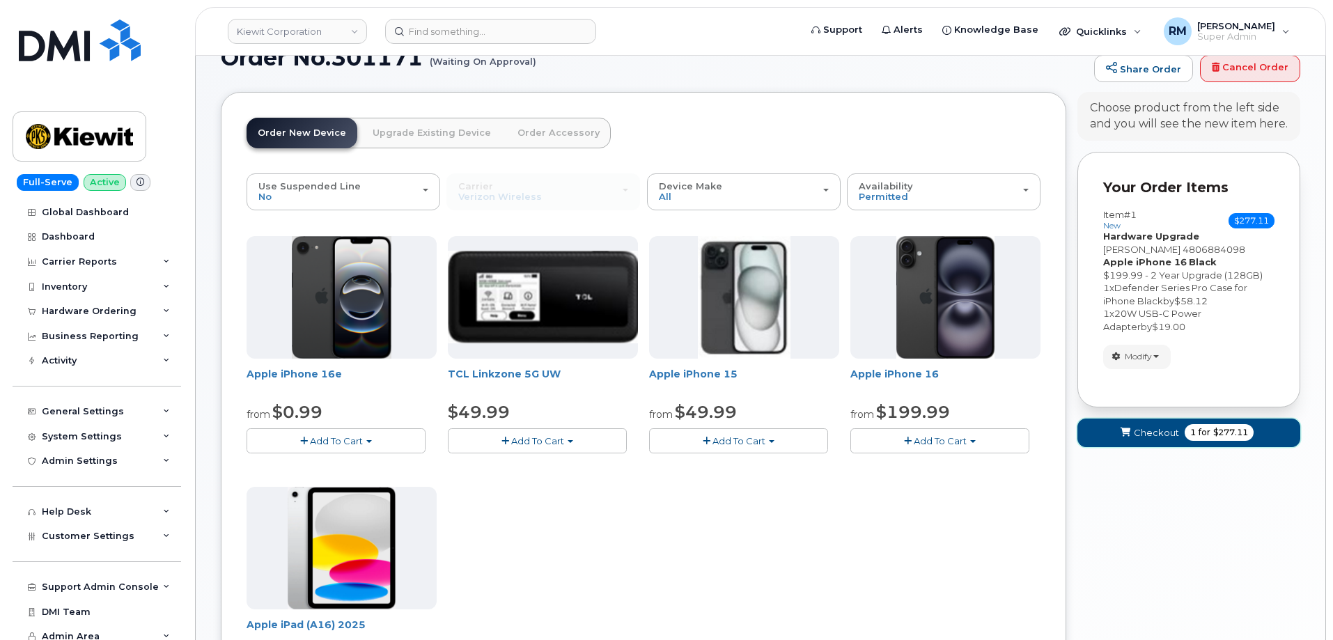
click at [1169, 434] on span "Checkout" at bounding box center [1156, 432] width 45 height 13
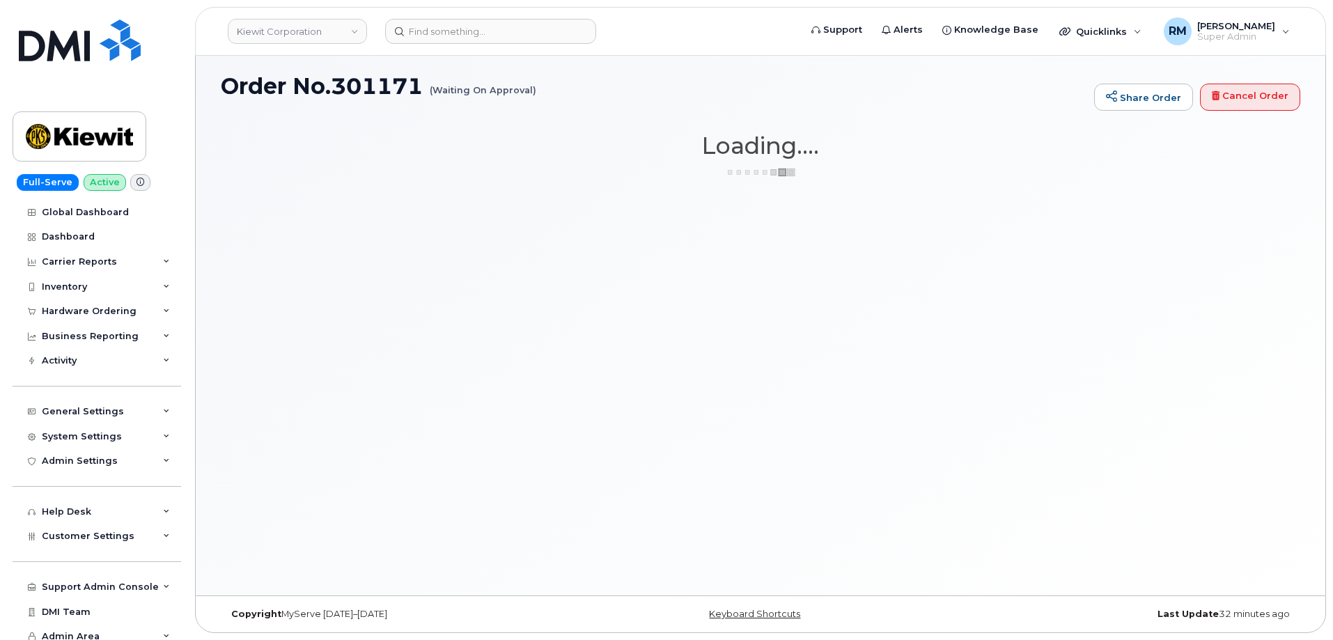
scroll to position [7, 0]
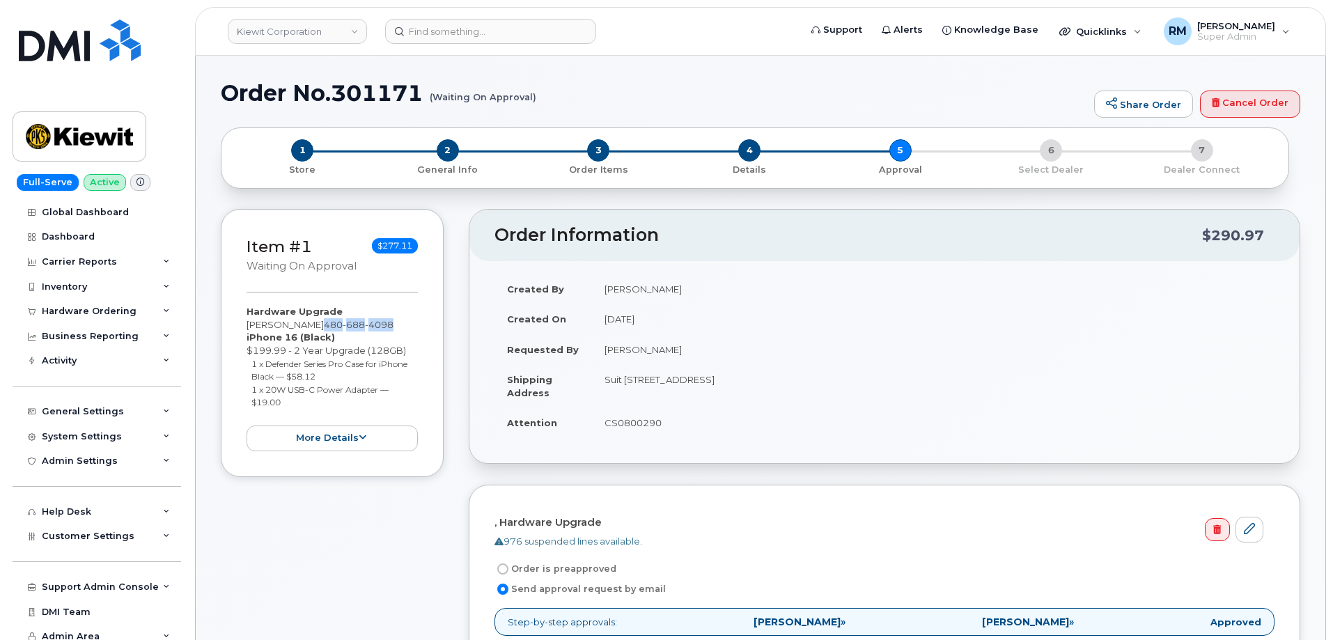
drag, startPoint x: 372, startPoint y: 330, endPoint x: 322, endPoint y: 344, distance: 51.4
click at [322, 328] on div "Hardware Upgrade DANIEL CHUNG 480 688 4098 iPhone 16 (Black) $199.99 - 2 Year U…" at bounding box center [332, 378] width 171 height 146
click at [320, 434] on button "more details" at bounding box center [332, 439] width 171 height 26
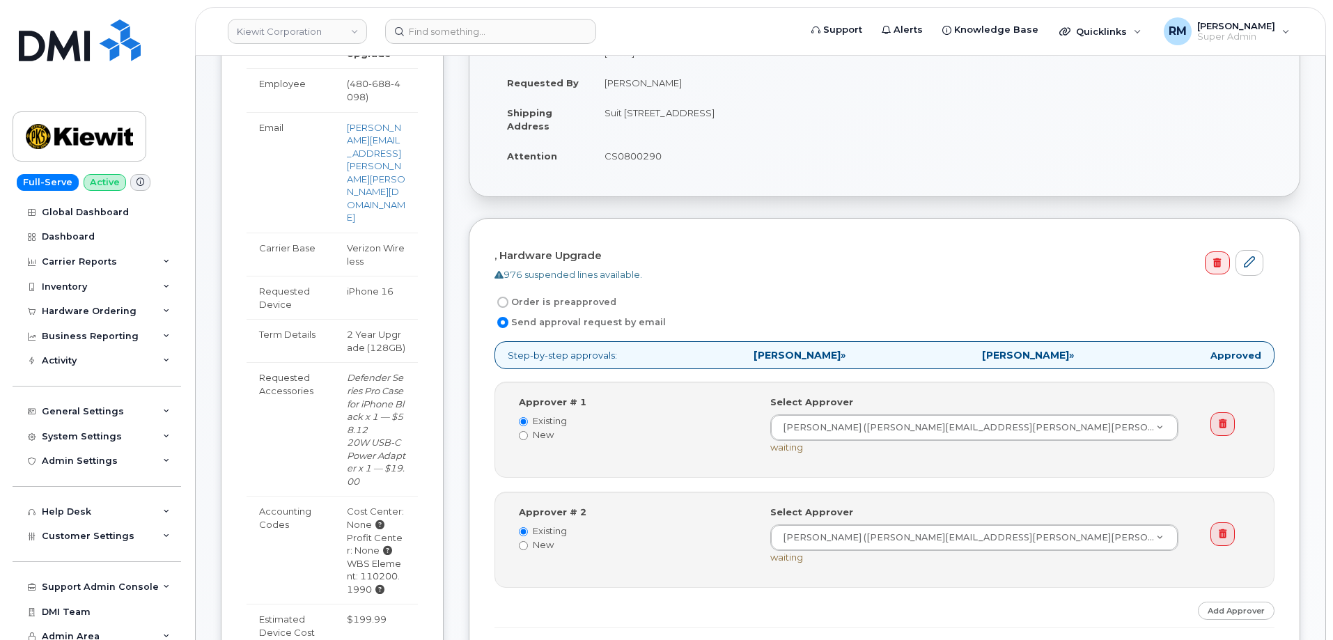
scroll to position [279, 0]
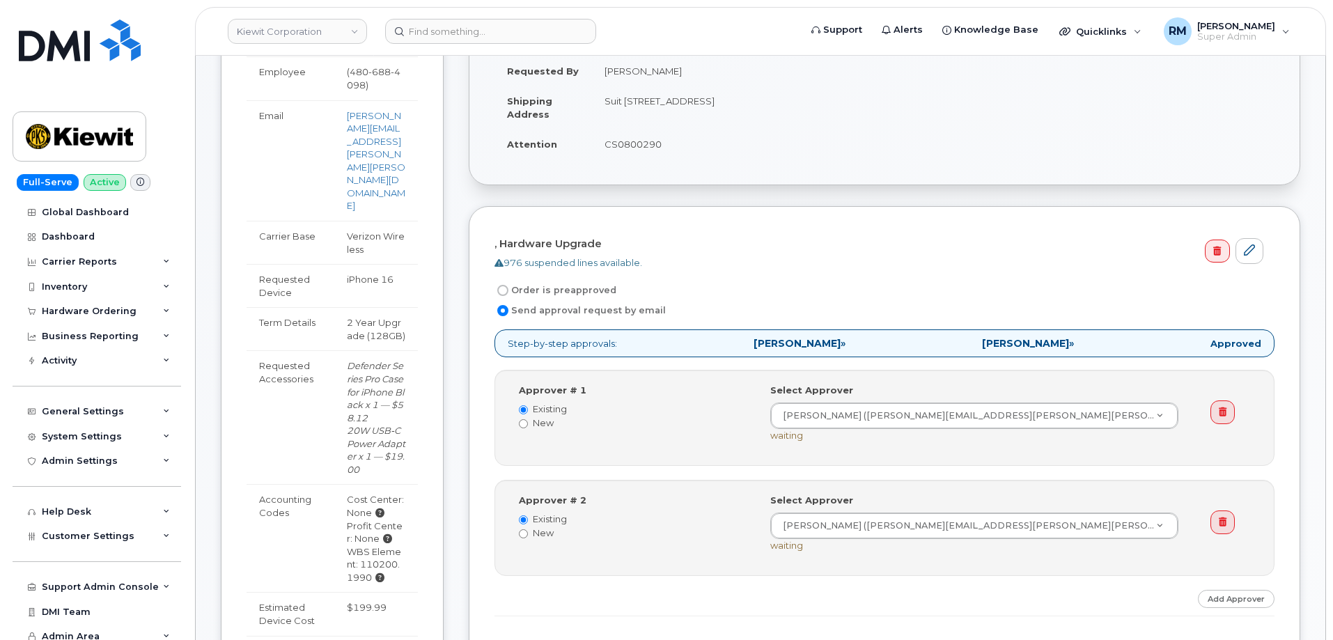
drag, startPoint x: 371, startPoint y: 512, endPoint x: 359, endPoint y: 497, distance: 19.4
click at [359, 545] on div "WBS Element: 110200.1990" at bounding box center [376, 564] width 59 height 39
copy div "110200.1990"
drag, startPoint x: 1176, startPoint y: 100, endPoint x: 1127, endPoint y: 150, distance: 69.9
click at [1176, 100] on td "Suit [STREET_ADDRESS]" at bounding box center [933, 107] width 683 height 43
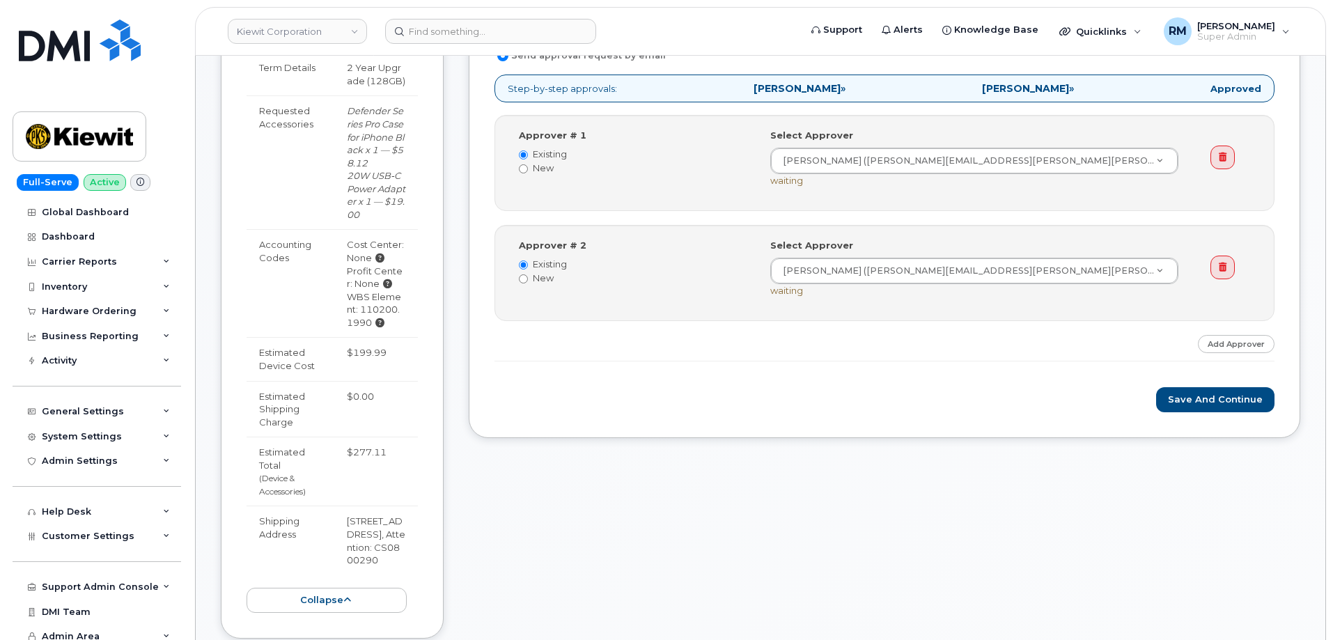
scroll to position [557, 0]
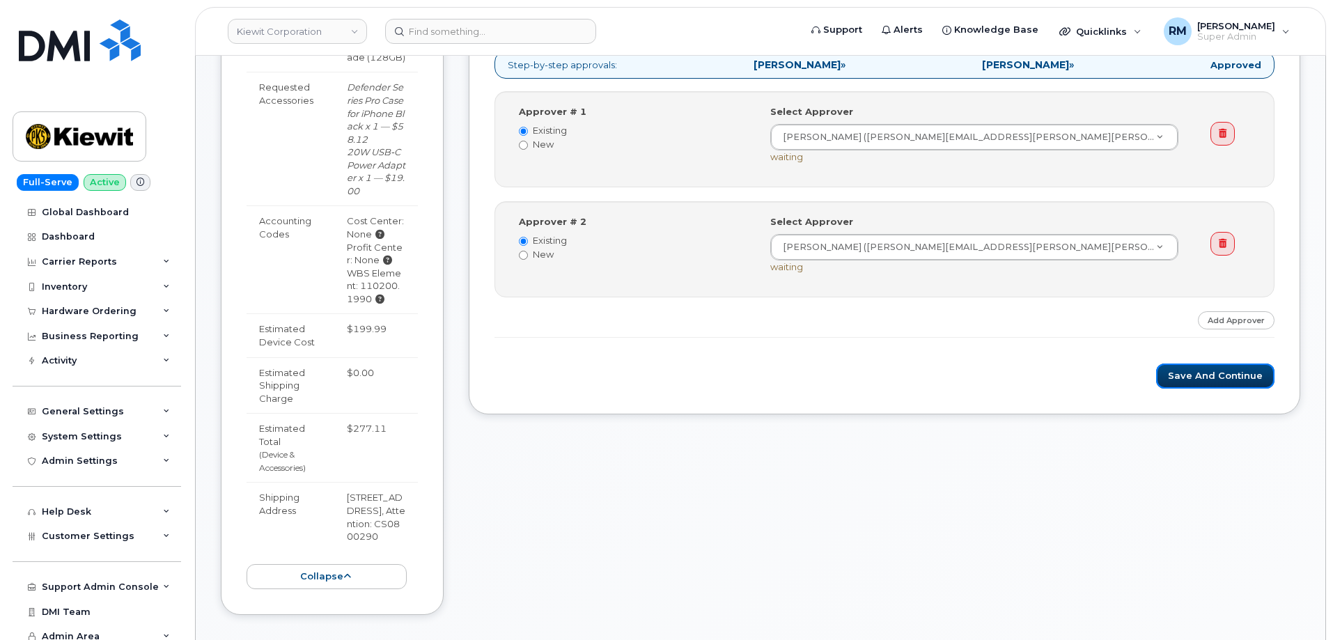
drag, startPoint x: 1206, startPoint y: 375, endPoint x: 805, endPoint y: 478, distance: 413.5
click at [807, 478] on div "Order Information $290.97 Created By Travis Tedesco Created On September 18, 20…" at bounding box center [885, 144] width 832 height 985
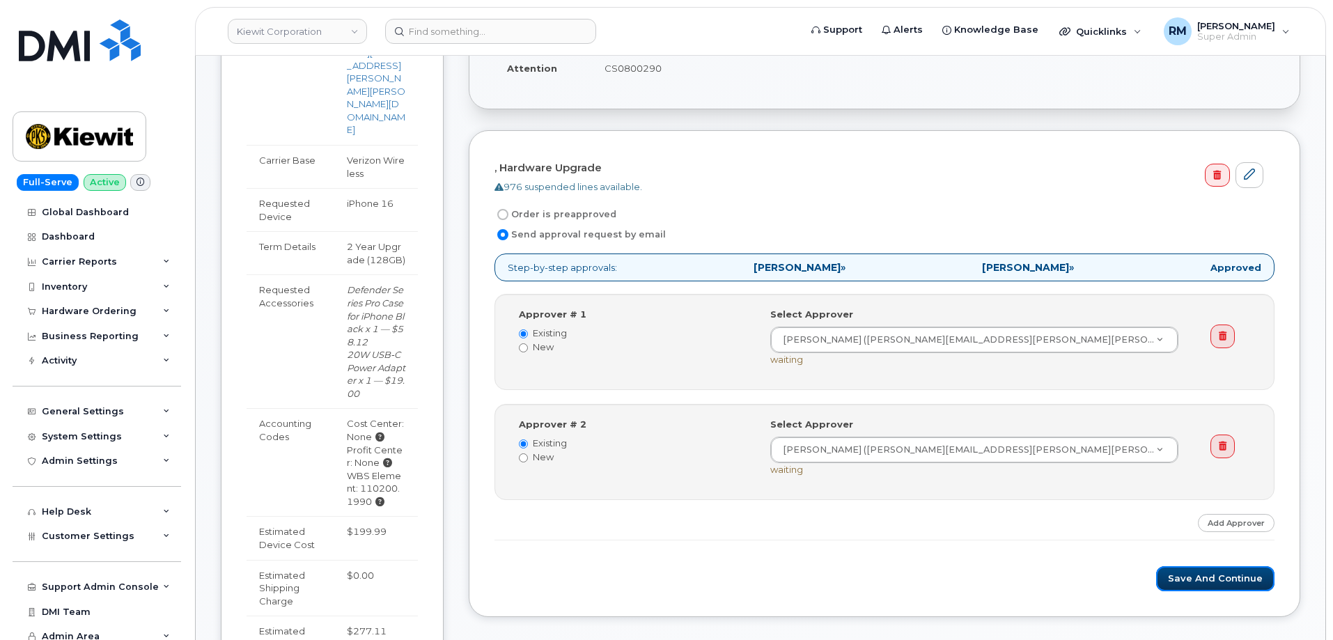
scroll to position [348, 0]
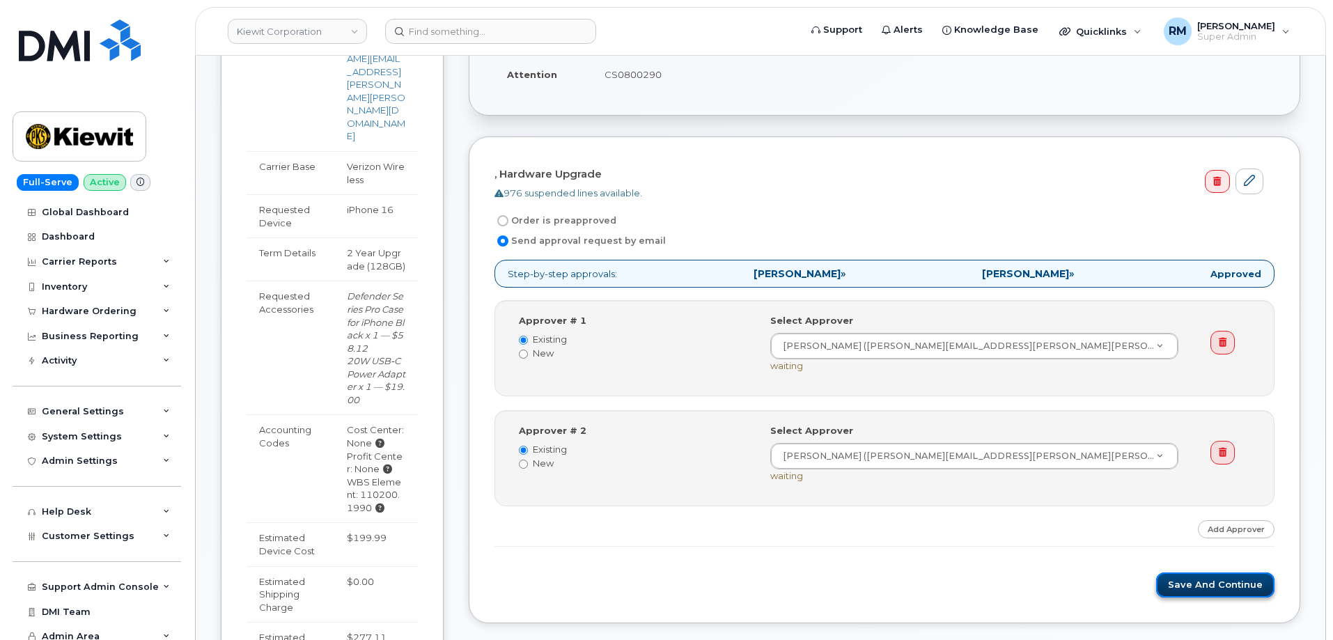
click at [1209, 593] on button "Save and Continue" at bounding box center [1215, 586] width 118 height 26
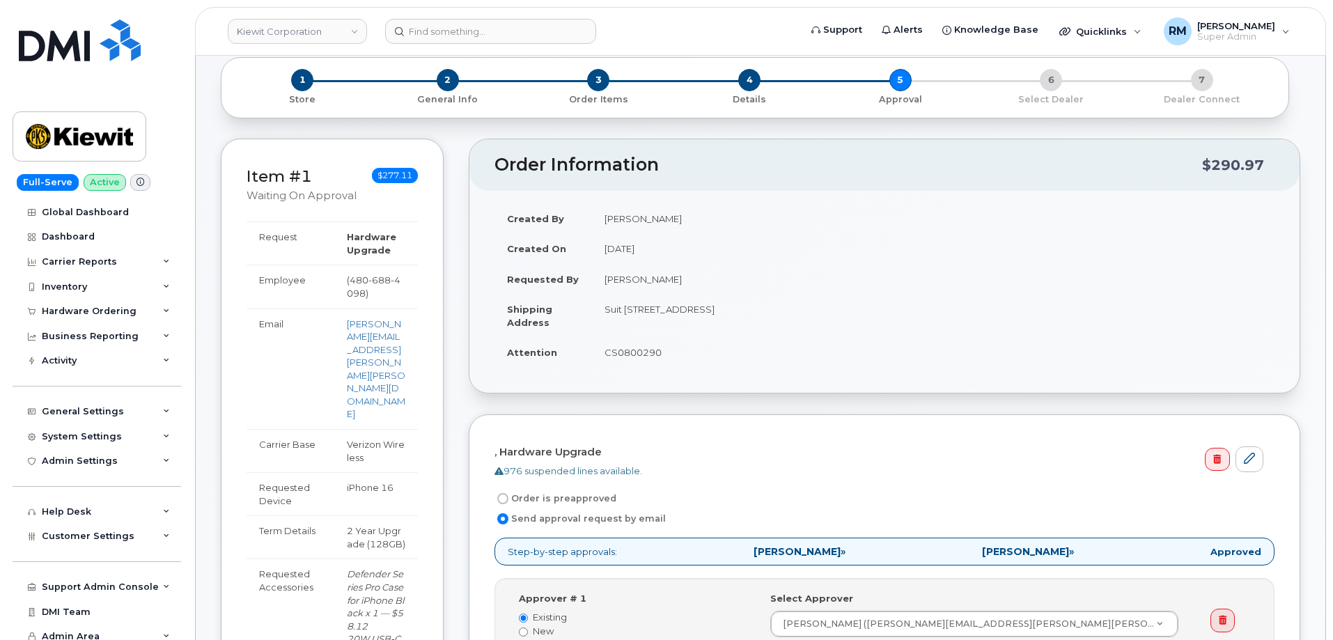
scroll to position [70, 0]
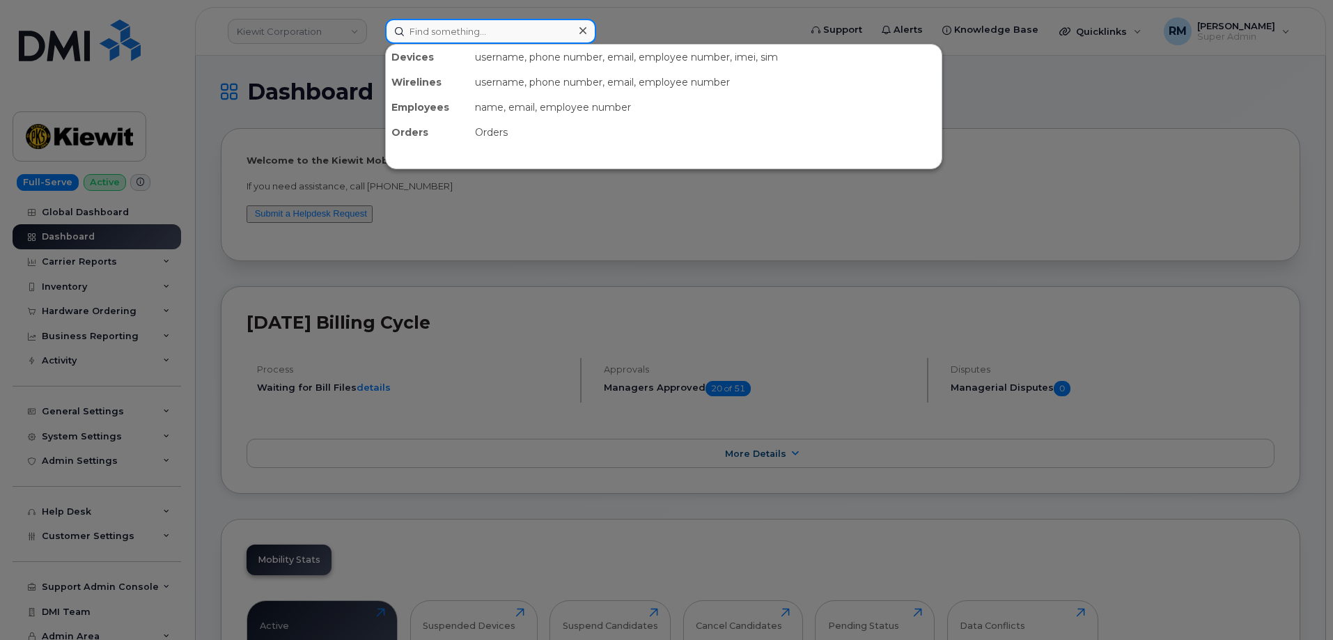
click at [446, 31] on input at bounding box center [490, 31] width 211 height 25
paste input "110200.1990"
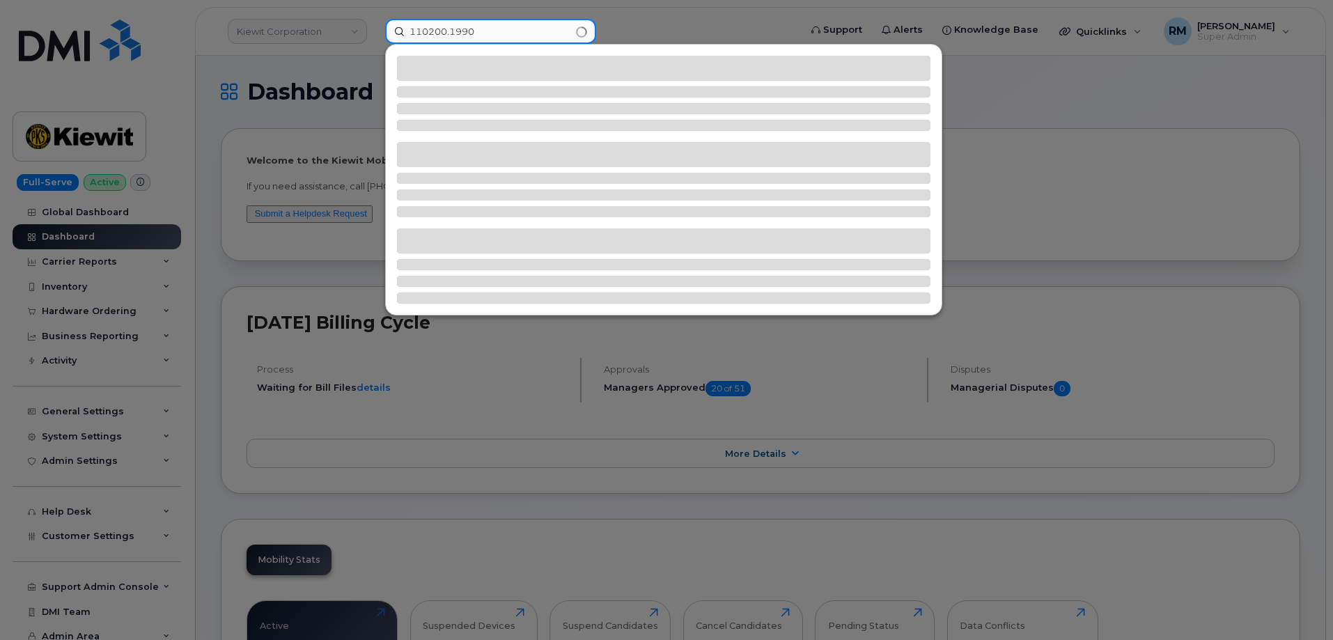
type input "110200.1990"
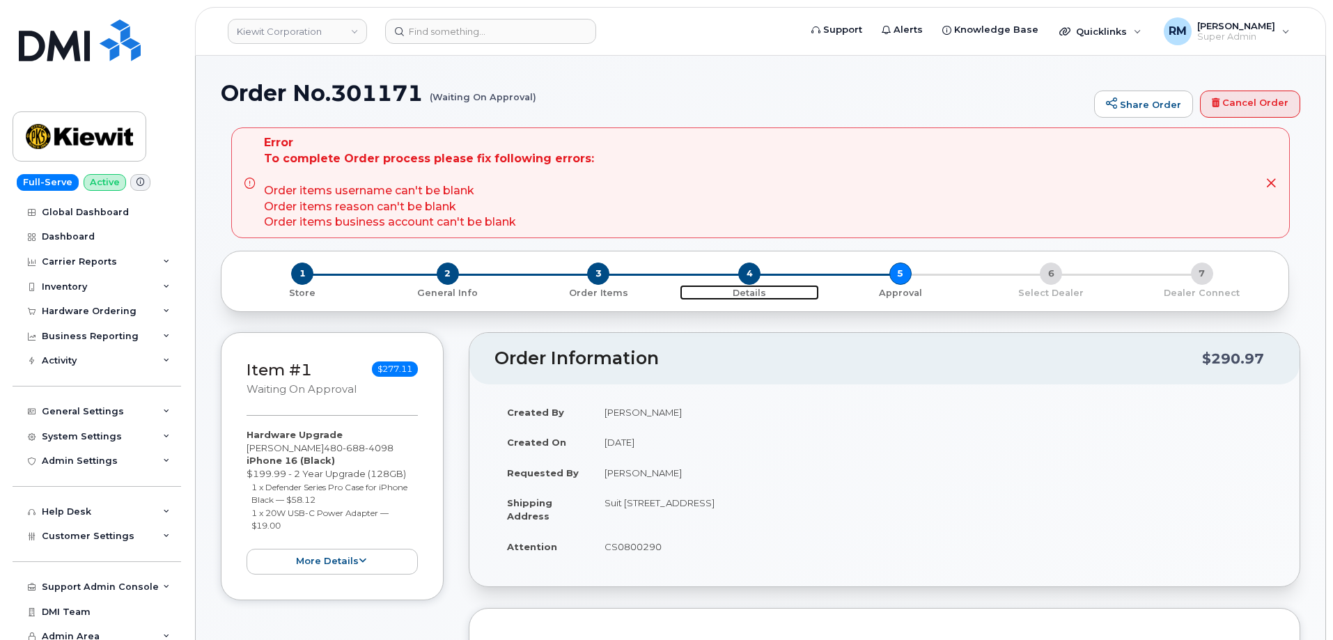
click at [748, 274] on span "4" at bounding box center [749, 274] width 22 height 22
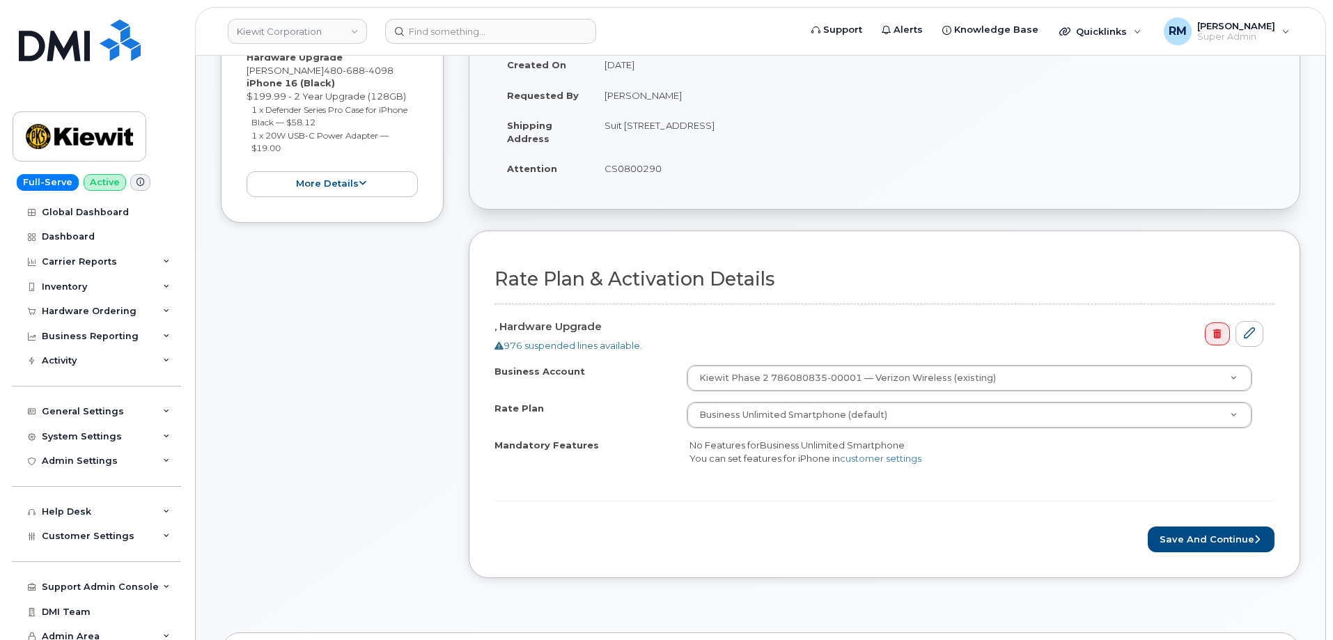
scroll to position [279, 0]
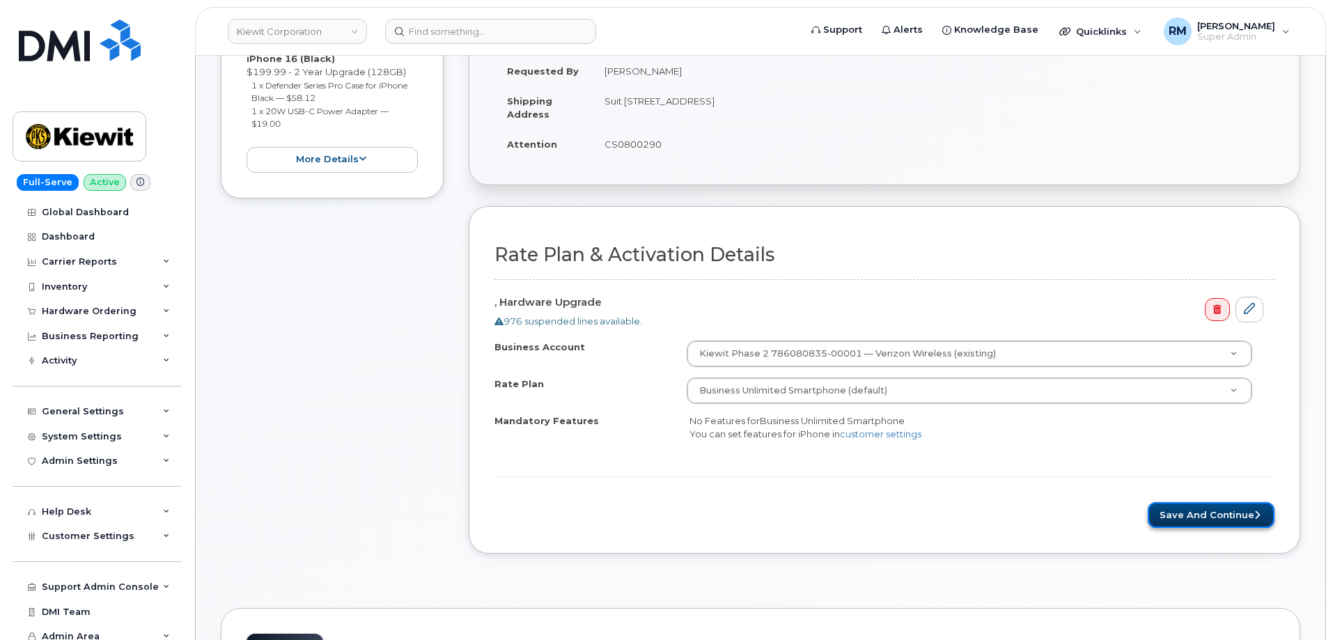
click at [1194, 508] on button "Save and Continue" at bounding box center [1211, 515] width 127 height 26
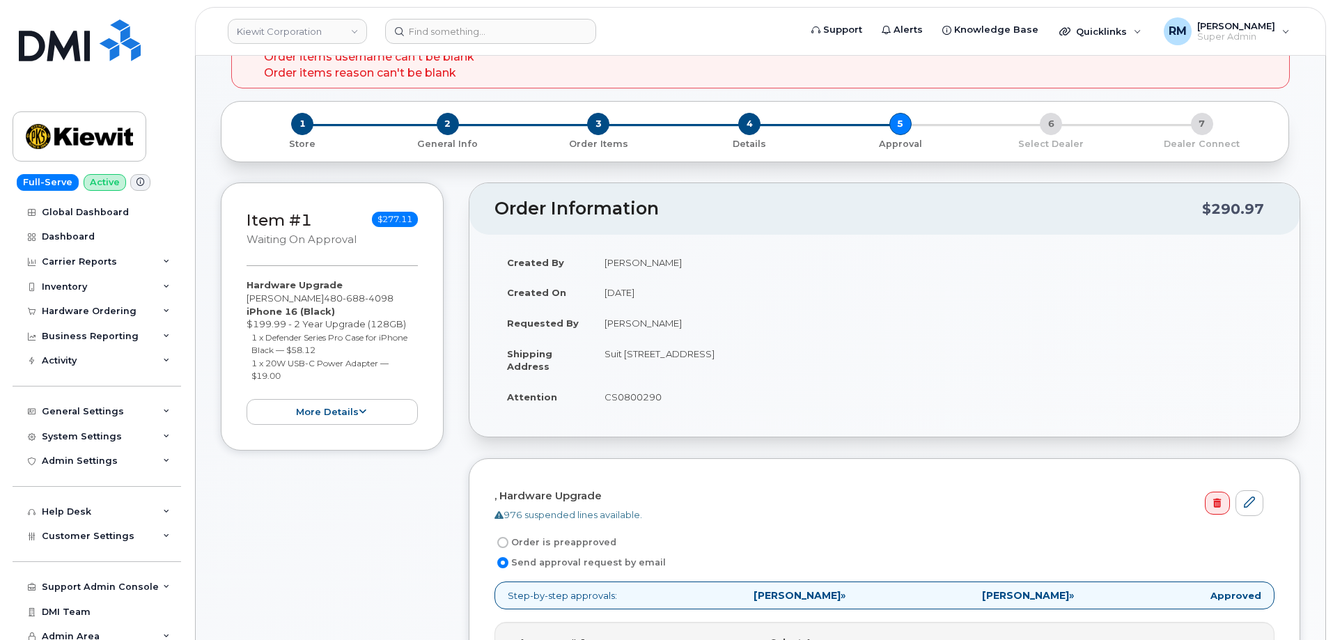
scroll to position [139, 0]
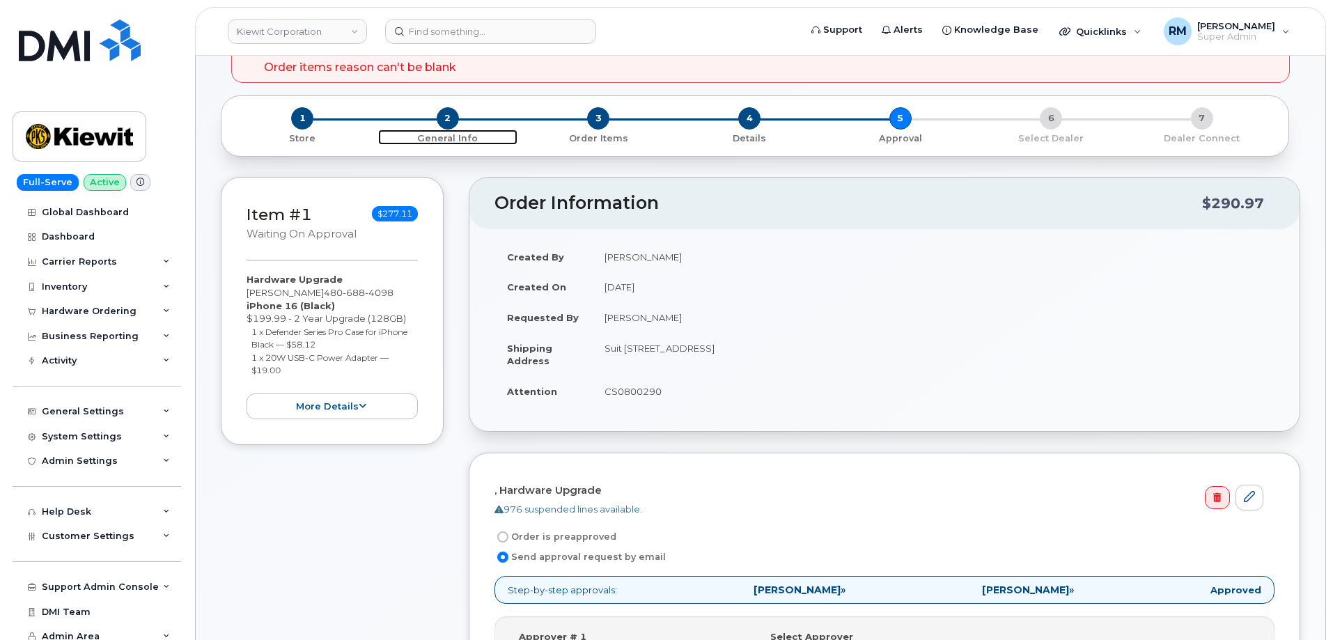
click at [448, 115] on span "2" at bounding box center [448, 118] width 22 height 22
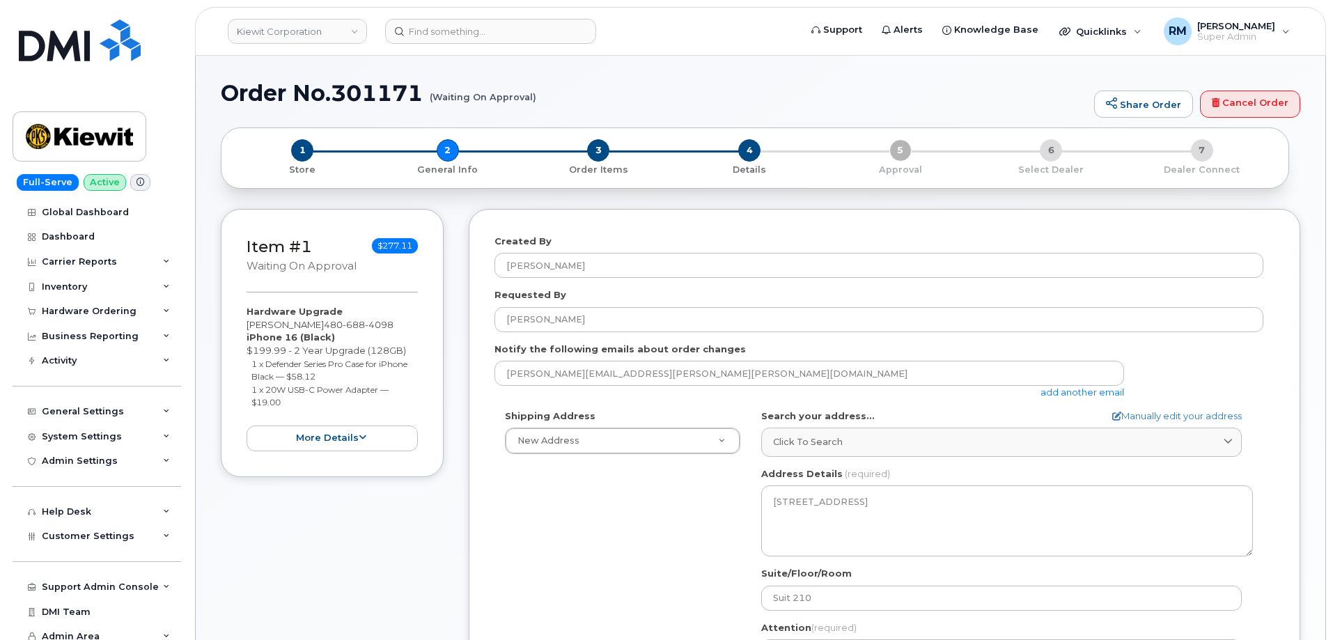
select select
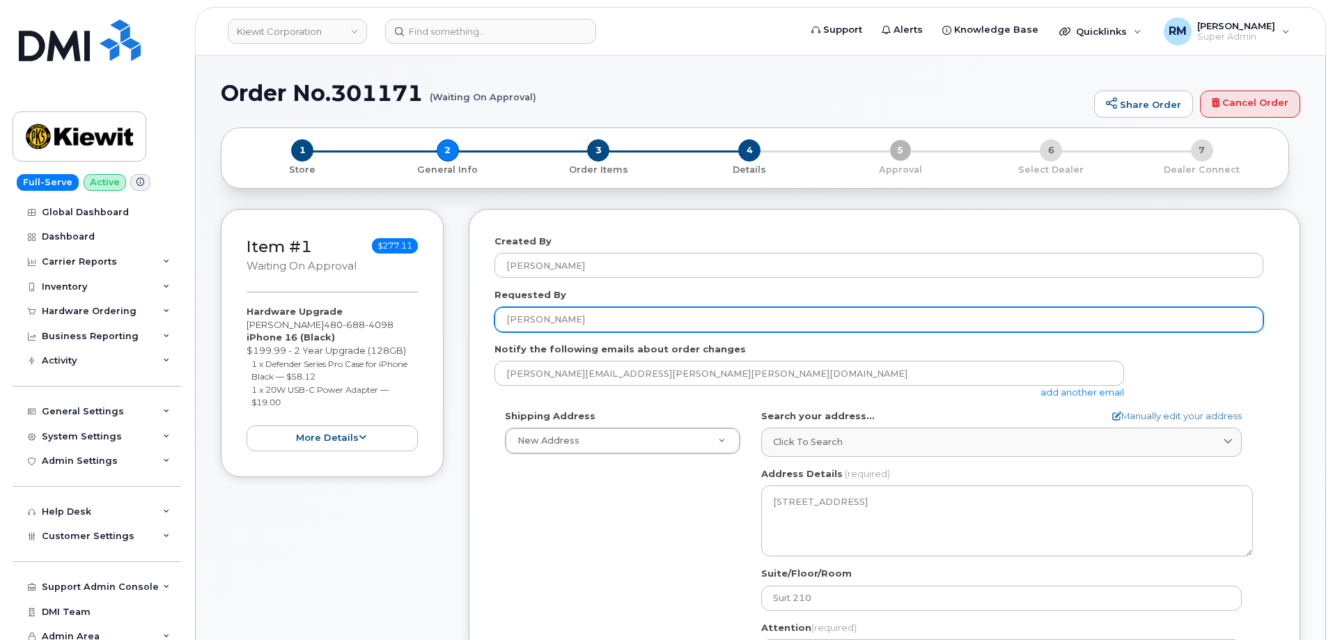
click at [571, 327] on input "[PERSON_NAME]" at bounding box center [879, 319] width 769 height 25
click at [568, 320] on input "[PERSON_NAME]" at bounding box center [879, 319] width 769 height 25
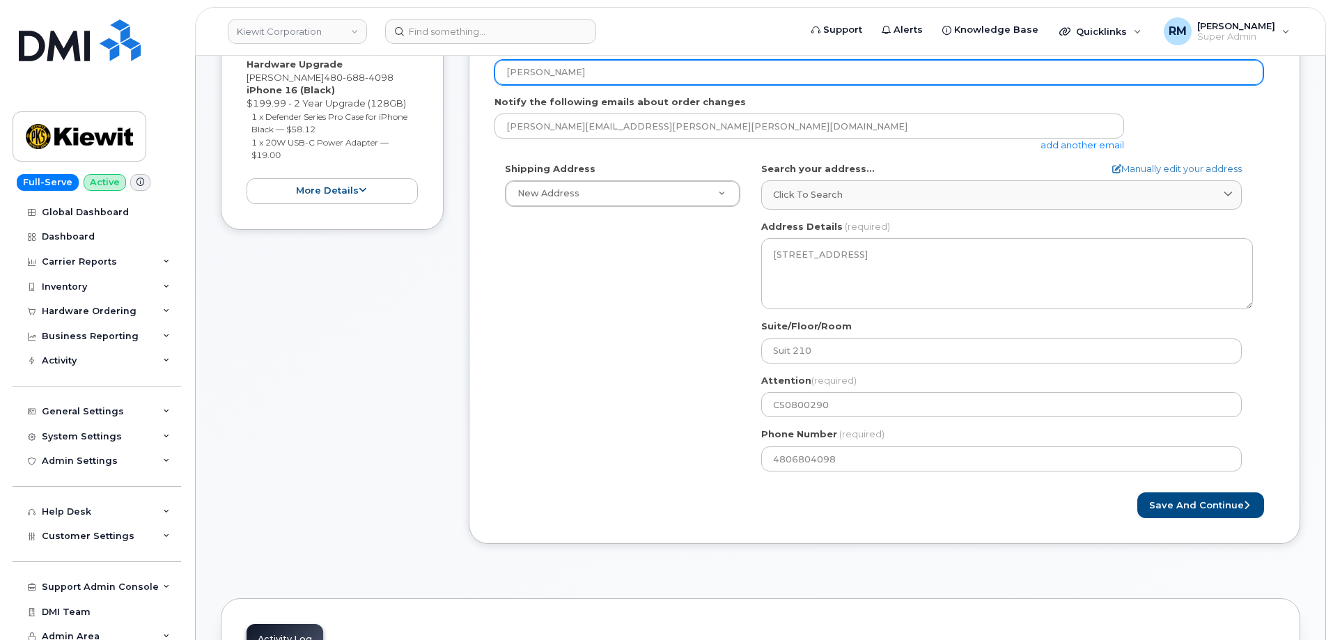
scroll to position [279, 0]
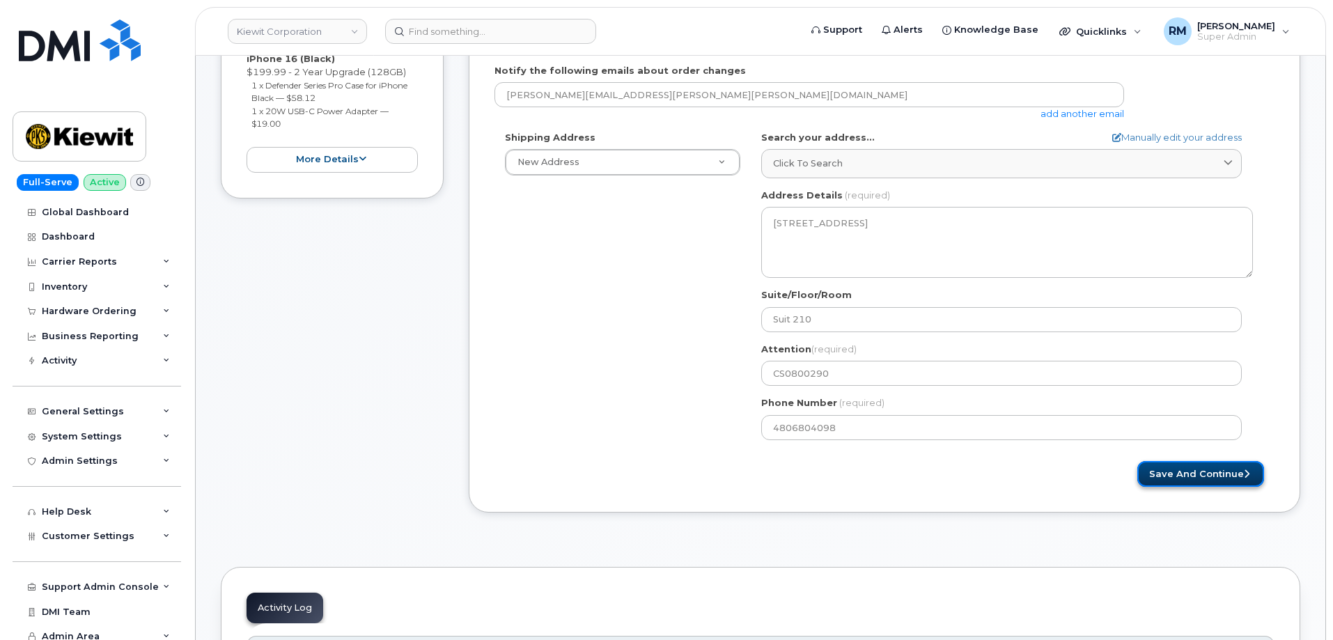
click at [1183, 476] on button "Save and Continue" at bounding box center [1200, 474] width 127 height 26
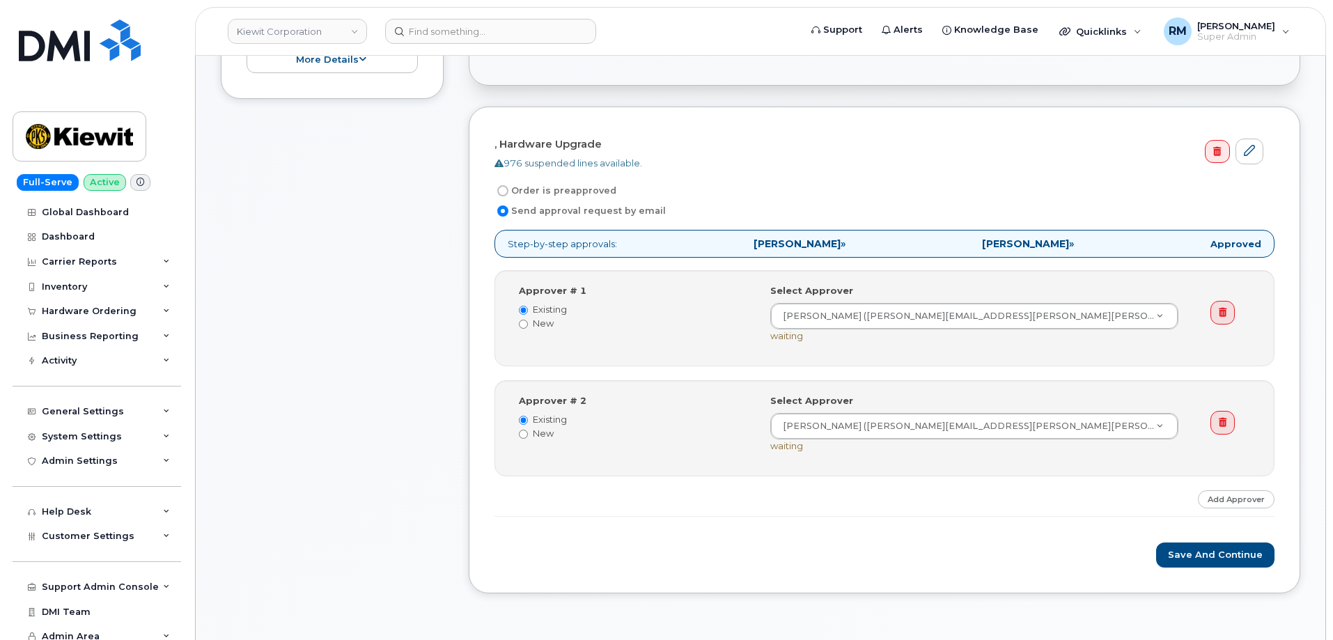
scroll to position [418, 0]
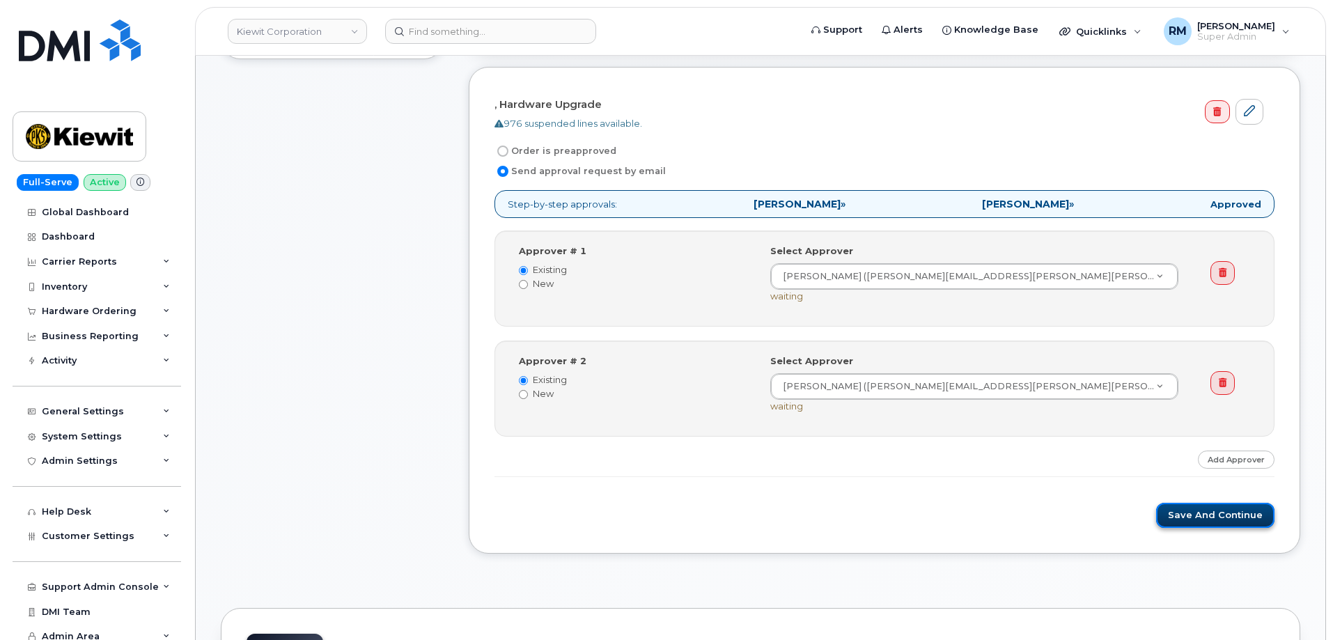
click at [1217, 510] on button "Save and Continue" at bounding box center [1215, 516] width 118 height 26
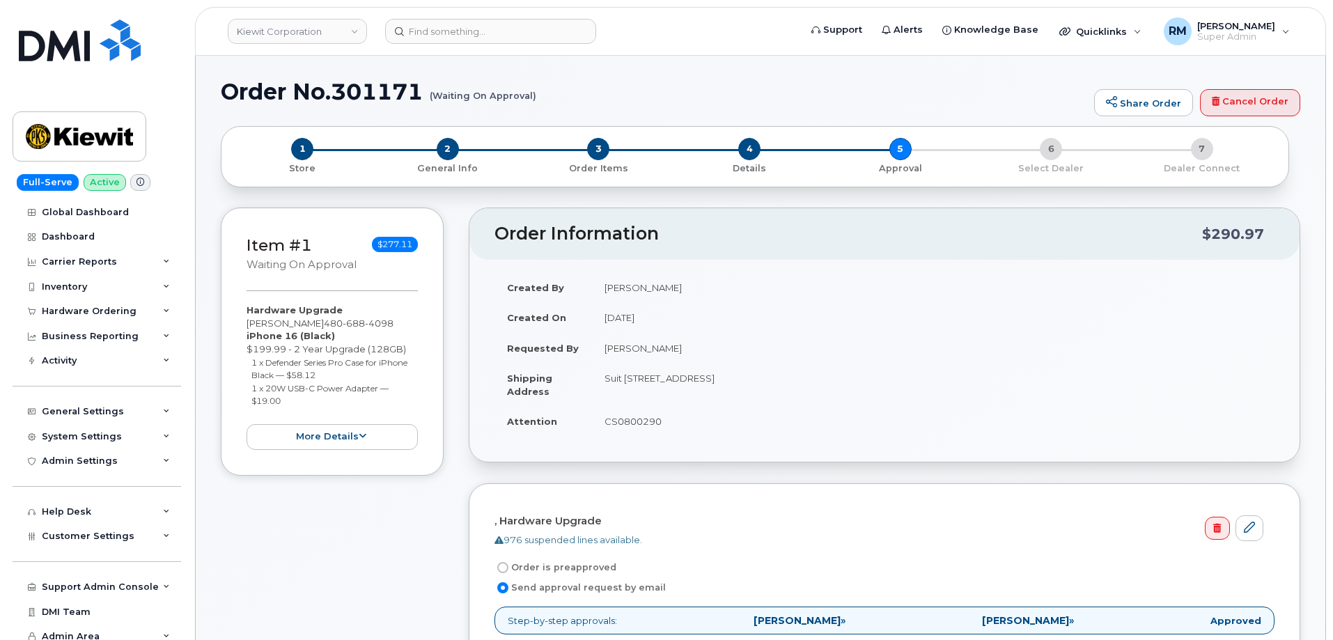
scroll to position [0, 0]
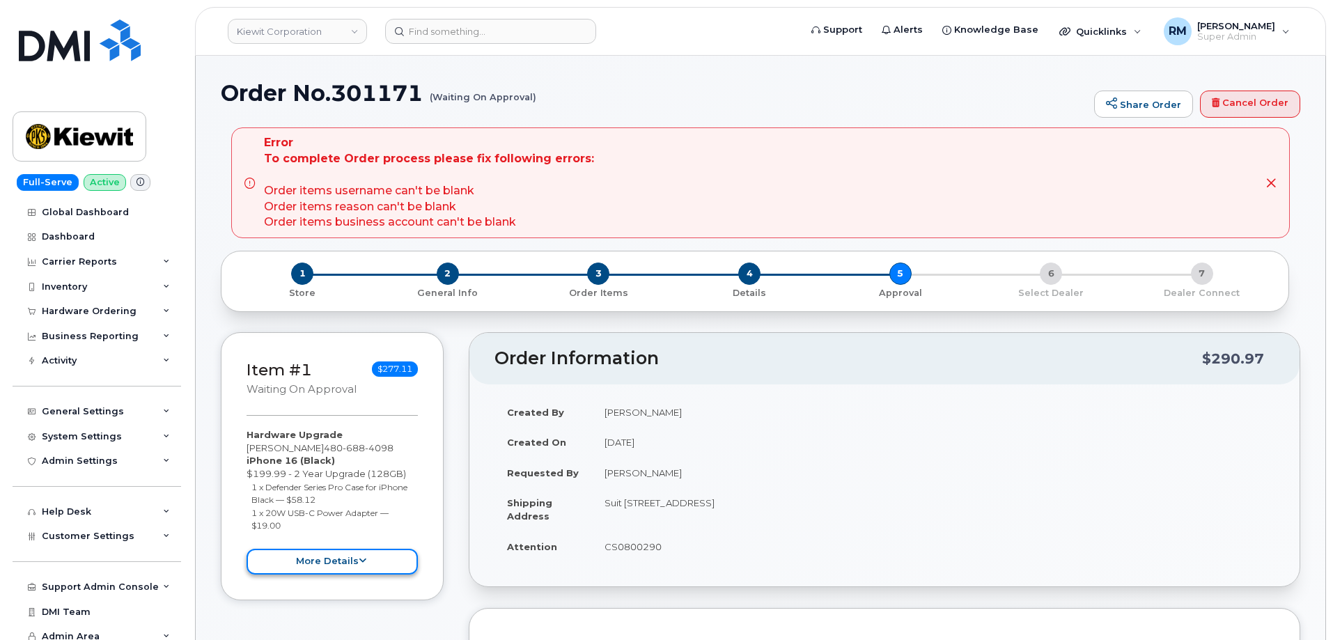
click at [348, 557] on button "more details" at bounding box center [332, 562] width 171 height 26
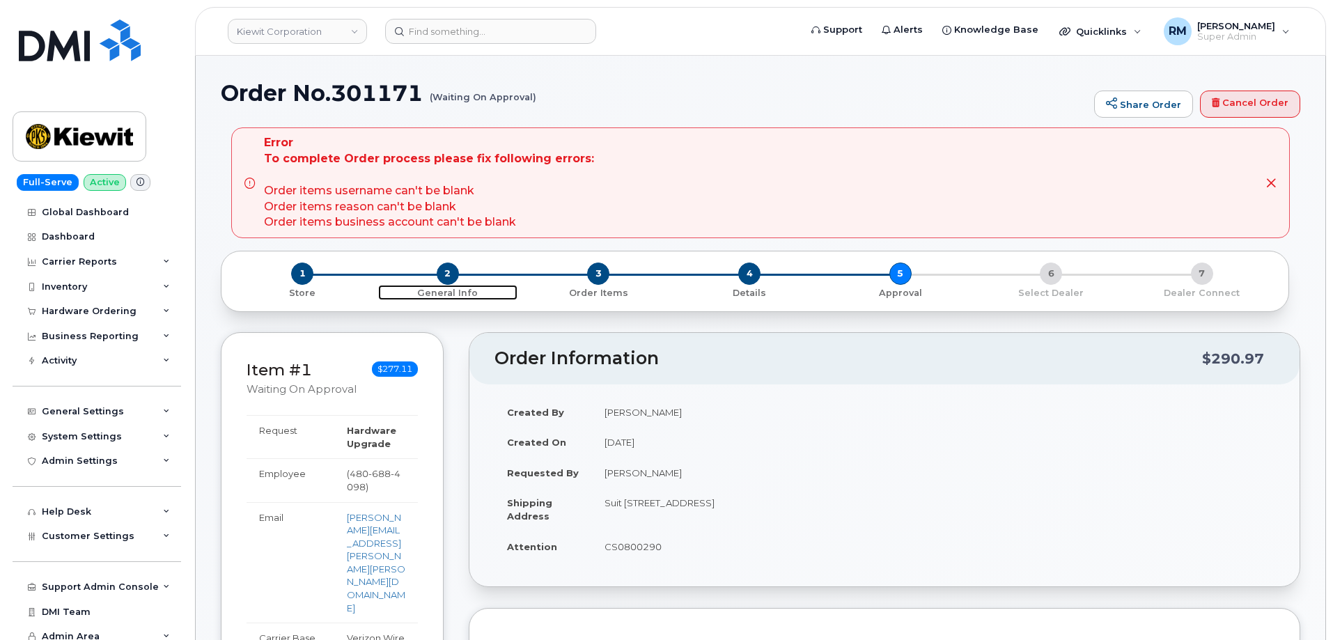
click at [447, 270] on span "2" at bounding box center [448, 274] width 22 height 22
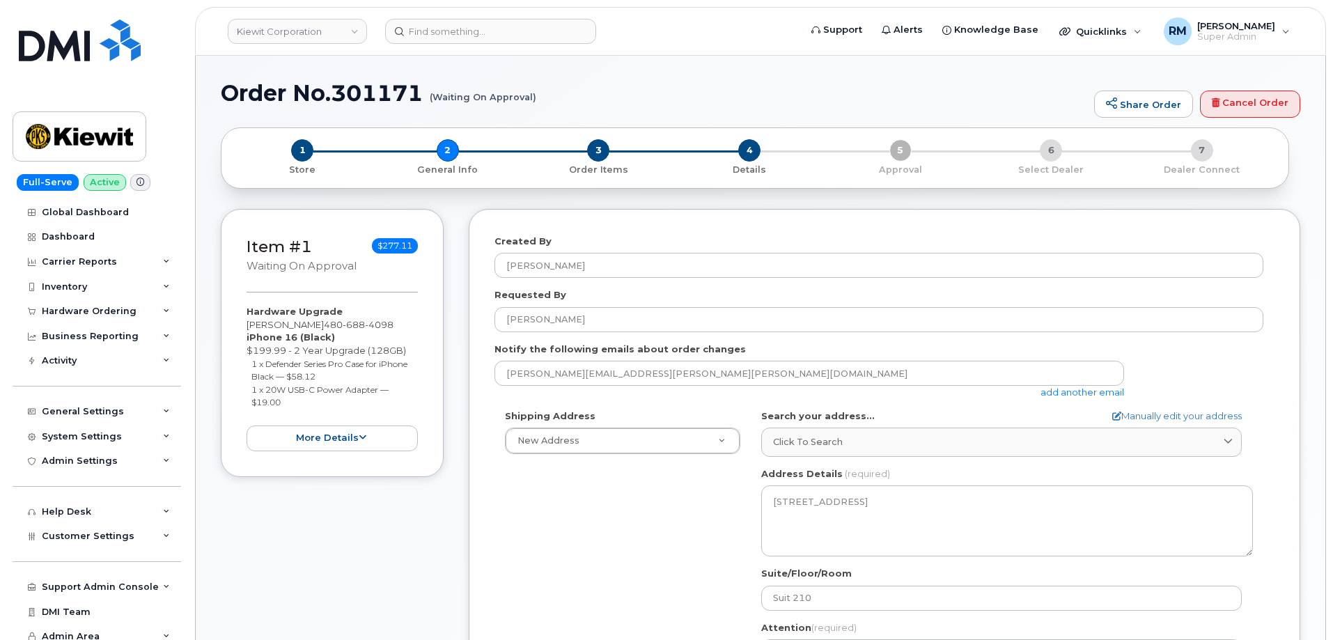
select select
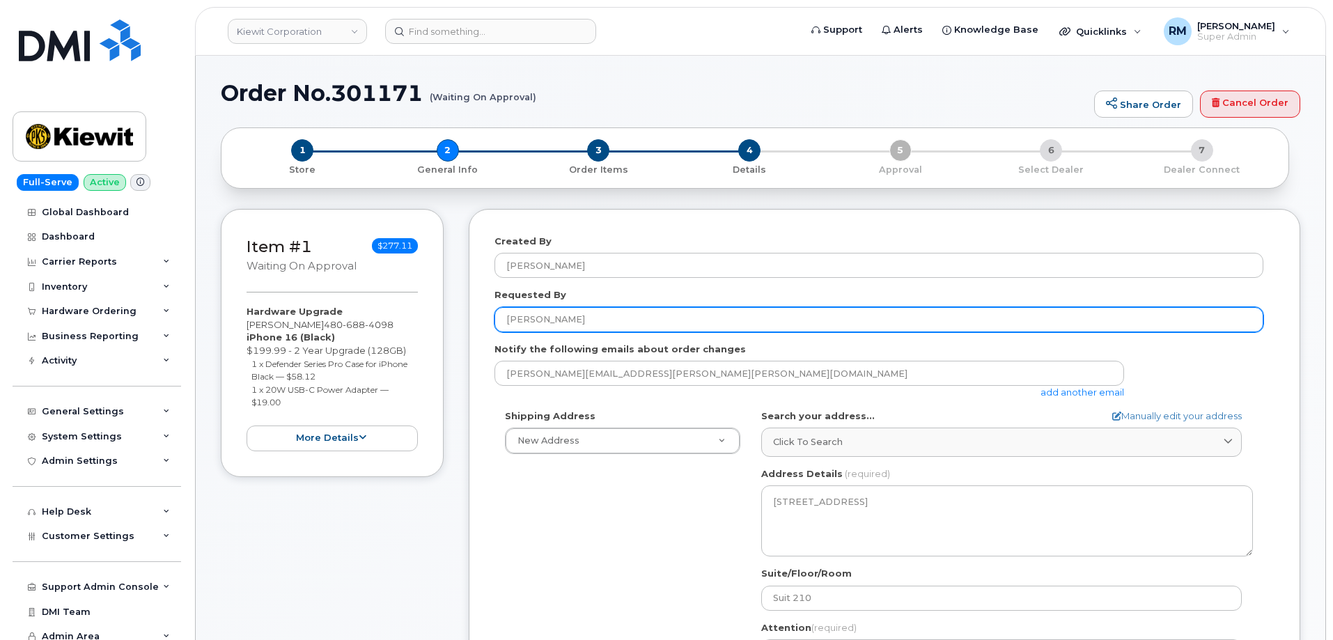
drag, startPoint x: 573, startPoint y: 318, endPoint x: 360, endPoint y: 309, distance: 213.3
click at [360, 309] on div "Item #1 Waiting On Approval $277.11 Hardware Upgrade [PERSON_NAME] [PHONE_NUMBE…" at bounding box center [761, 510] width 1080 height 603
type input "[PERSON_NAME]"
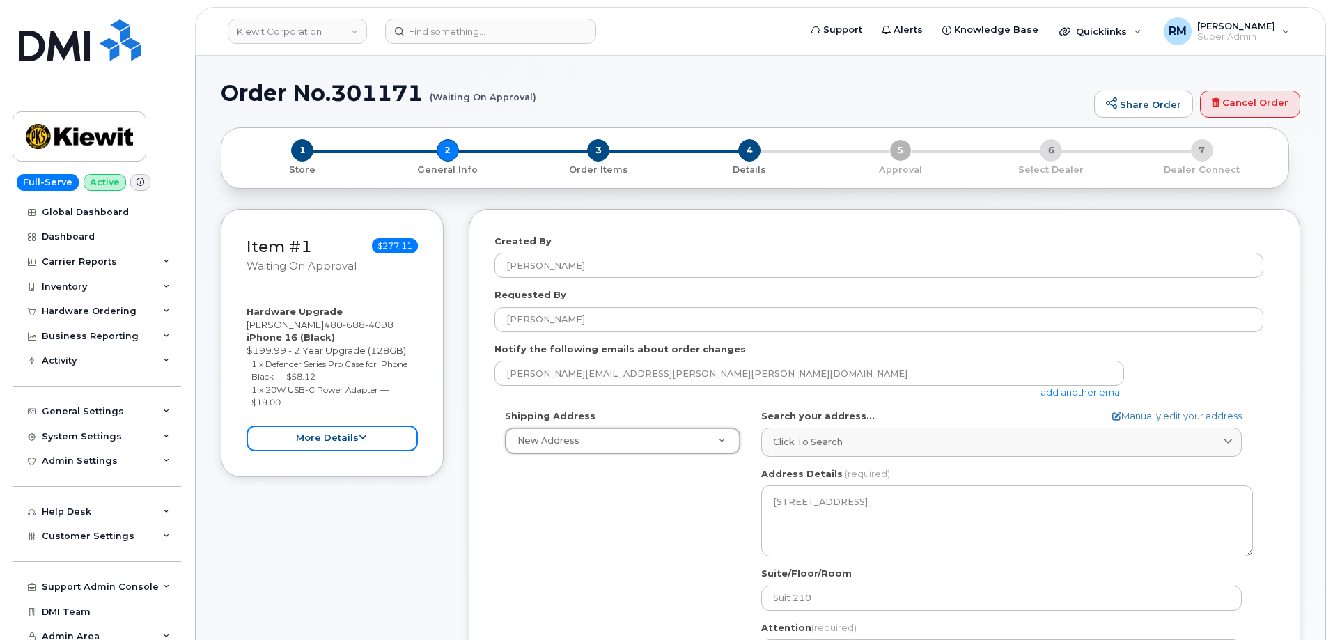
click at [339, 442] on button "more details" at bounding box center [332, 439] width 171 height 26
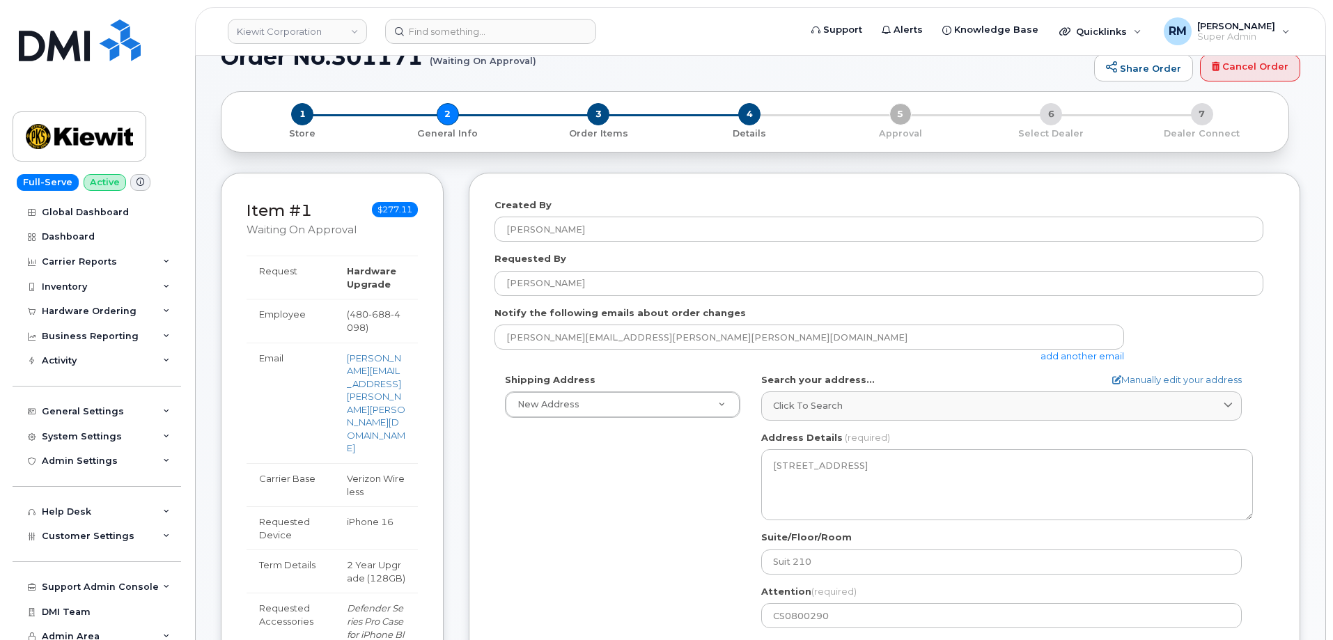
scroll to position [70, 0]
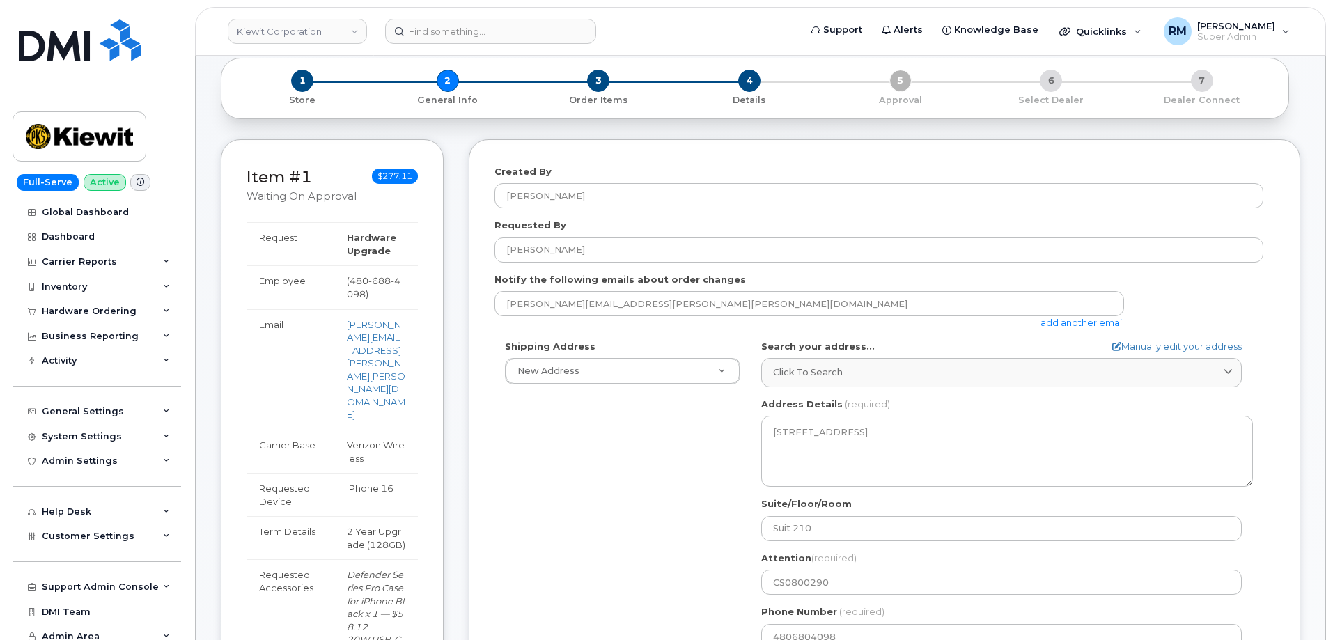
click at [738, 446] on div "Shipping Address New Address New Address [STREET_ADDRESS][GEOGRAPHIC_DATA][STRE…" at bounding box center [879, 500] width 769 height 320
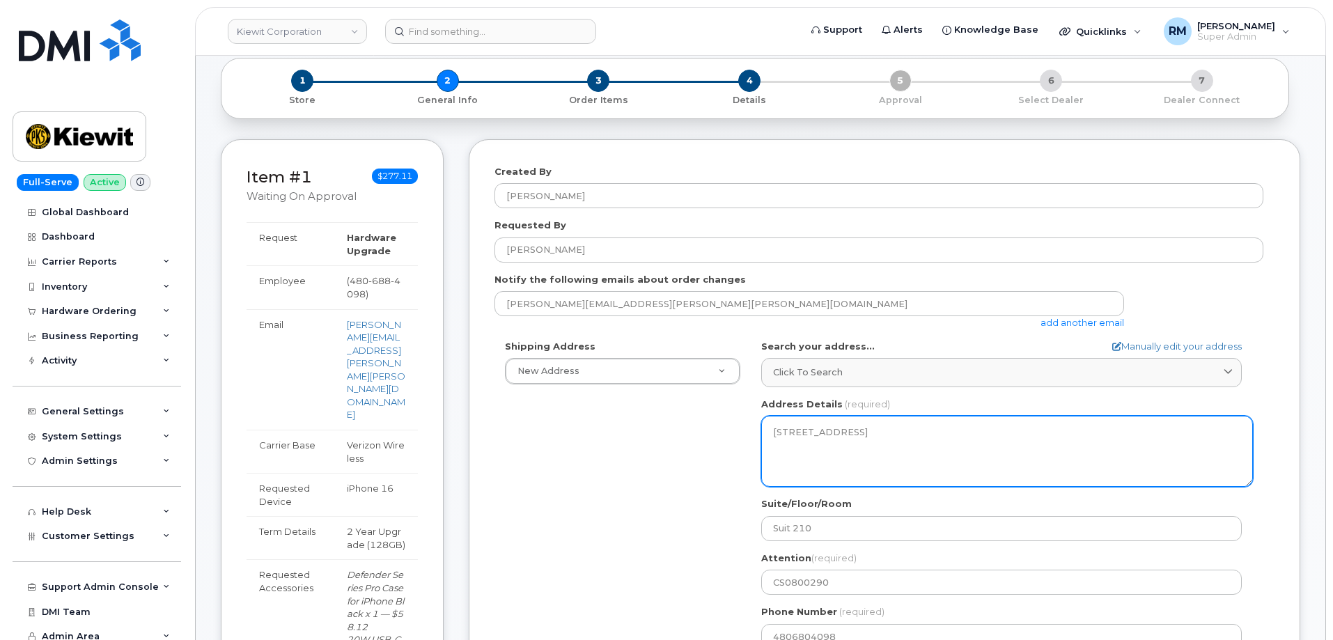
click at [796, 435] on textarea "114th Ave SE Bellevue, WA 98004, Bellevue, WA, 98004, USA" at bounding box center [1007, 451] width 492 height 71
click at [777, 432] on textarea "114th Ave SE Bellevue, WA 98004, Bellevue, WA, 98004, USA" at bounding box center [1007, 451] width 492 height 71
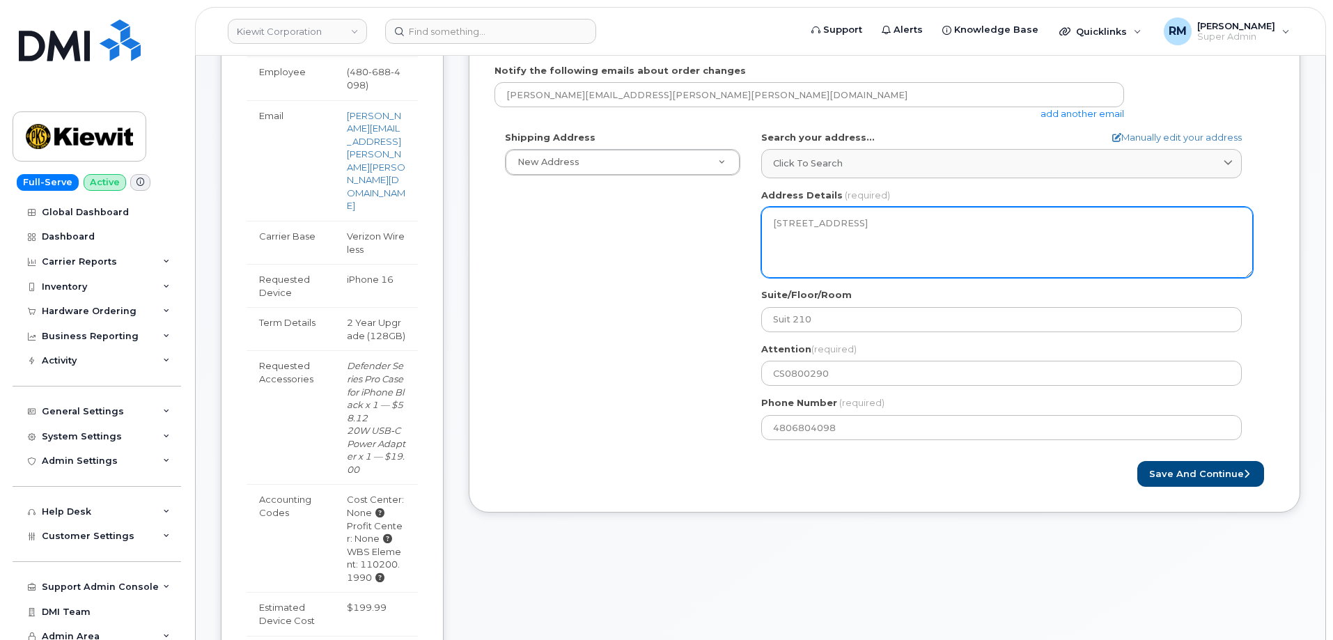
scroll to position [348, 0]
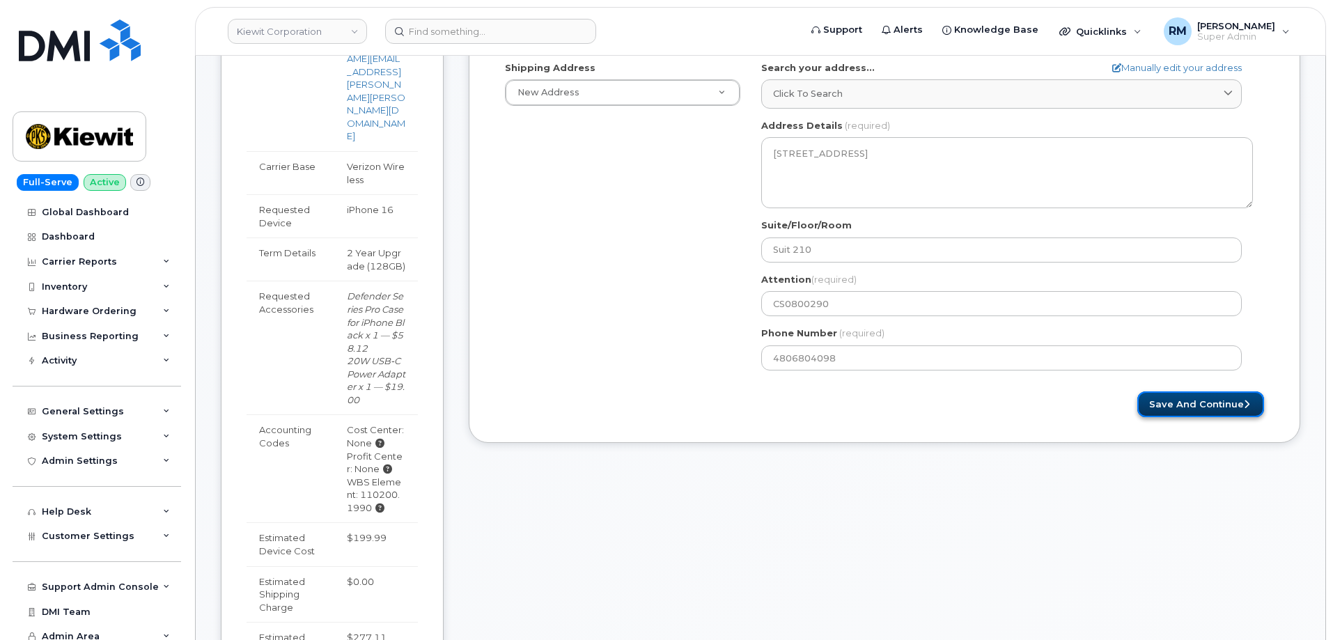
click at [1194, 401] on button "Save and Continue" at bounding box center [1200, 404] width 127 height 26
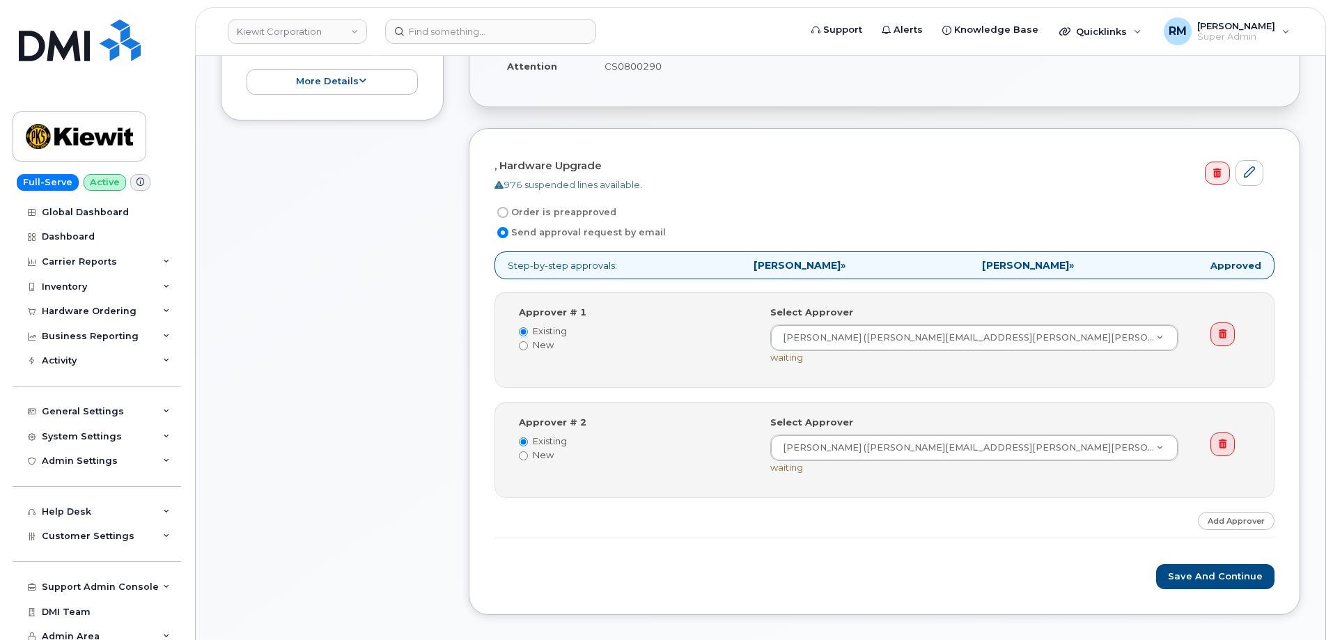
scroll to position [488, 0]
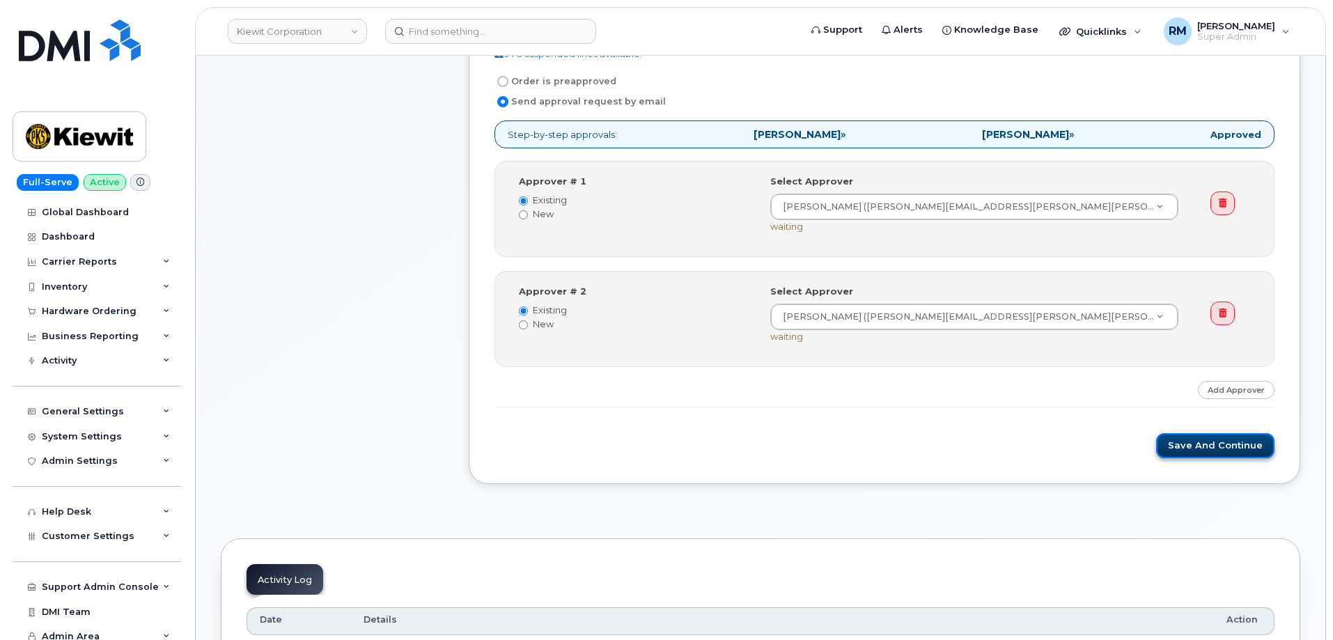
click at [1201, 444] on button "Save and Continue" at bounding box center [1215, 446] width 118 height 26
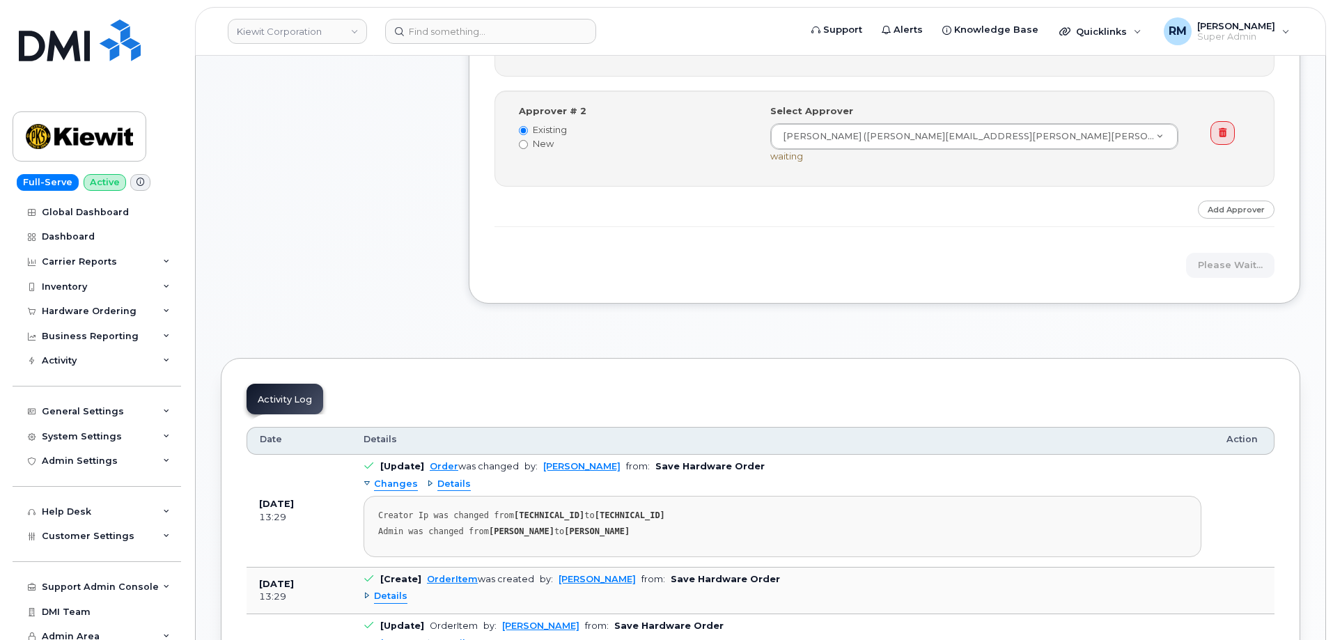
scroll to position [696, 0]
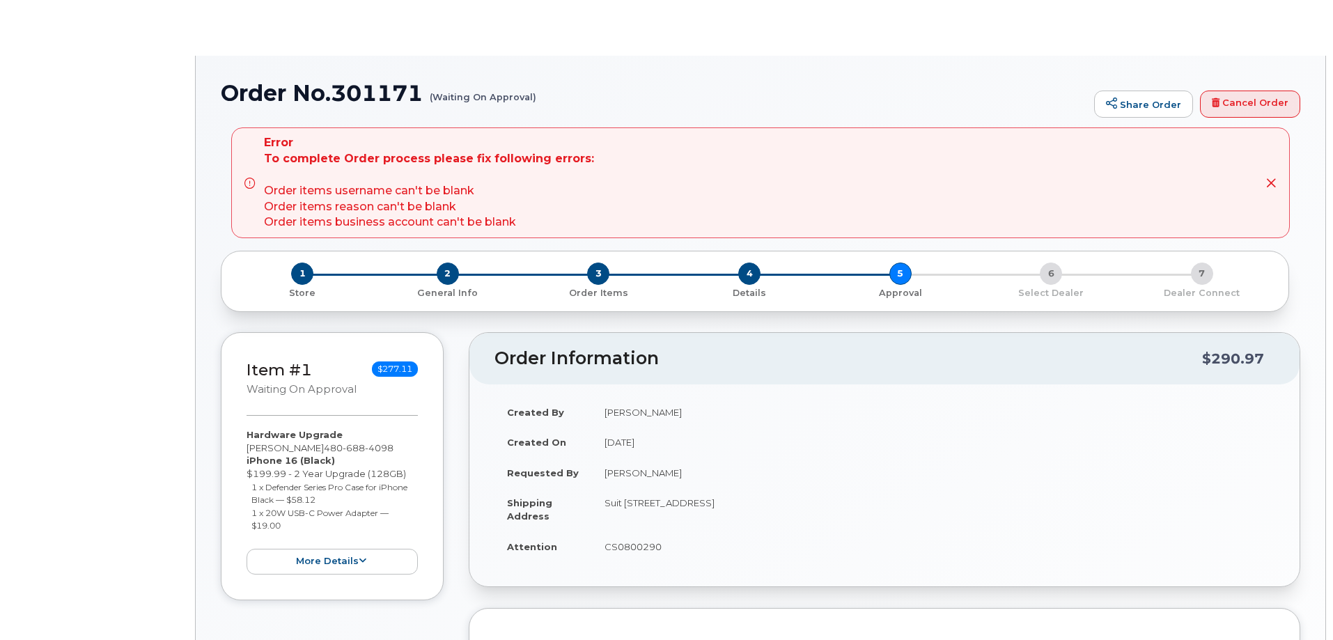
radio input "true"
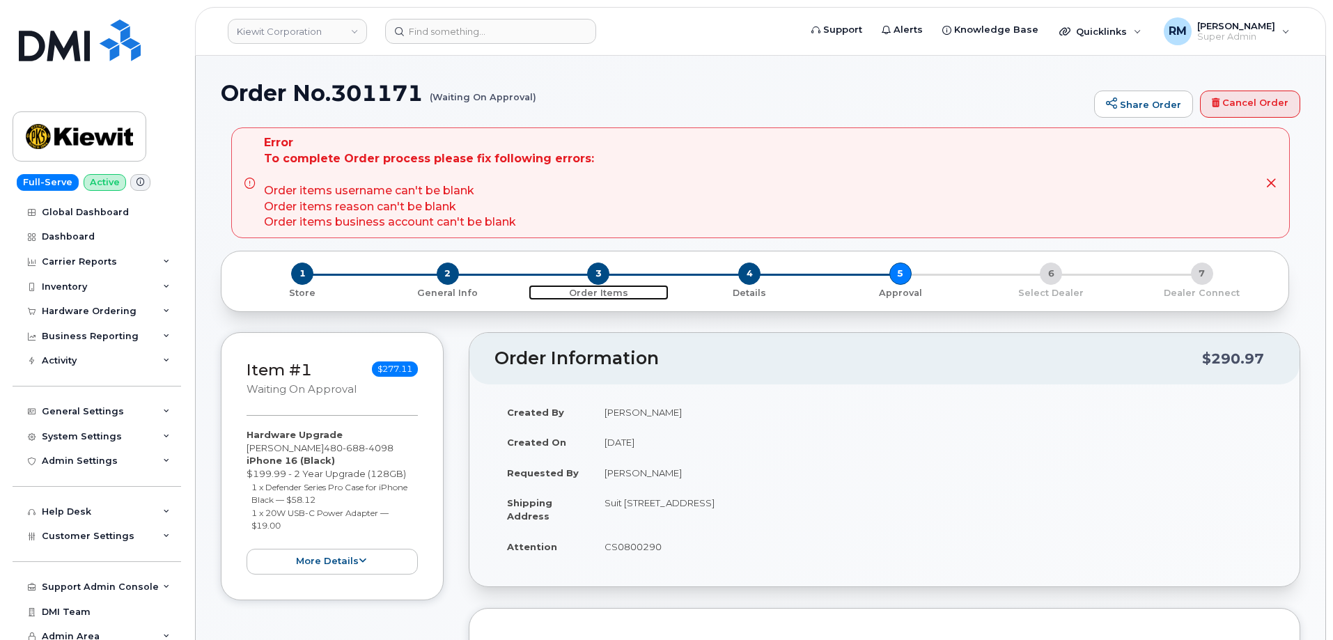
click at [600, 274] on span "3" at bounding box center [598, 274] width 22 height 22
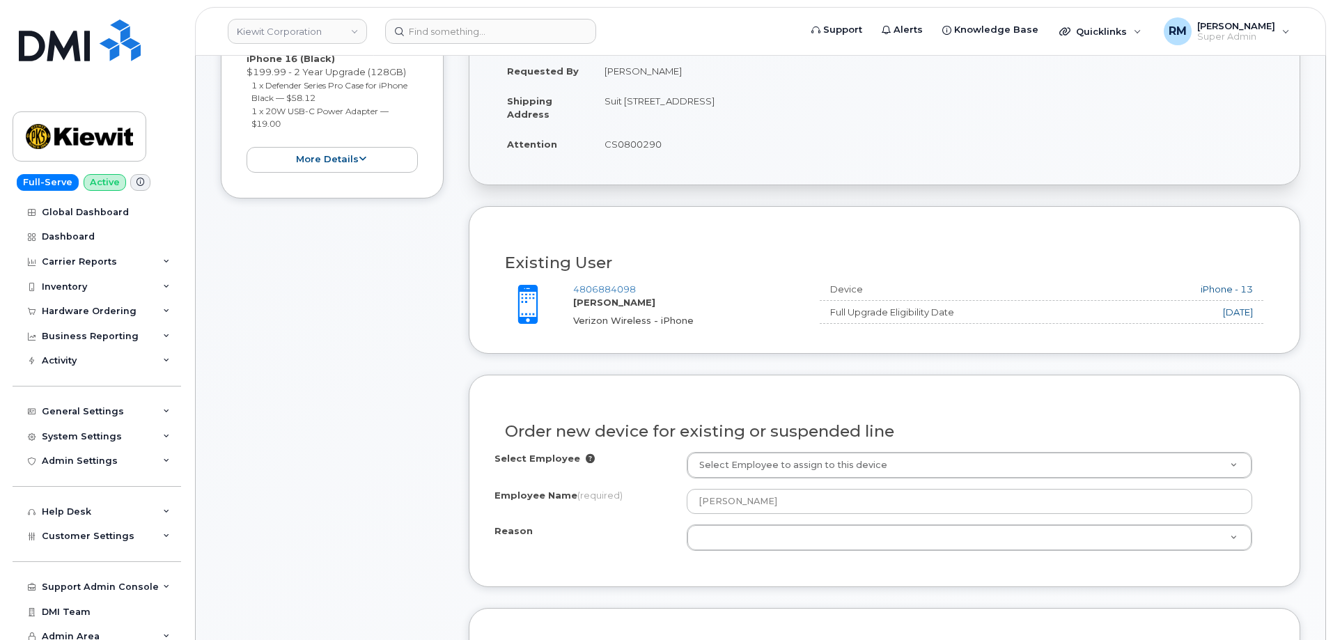
scroll to position [348, 0]
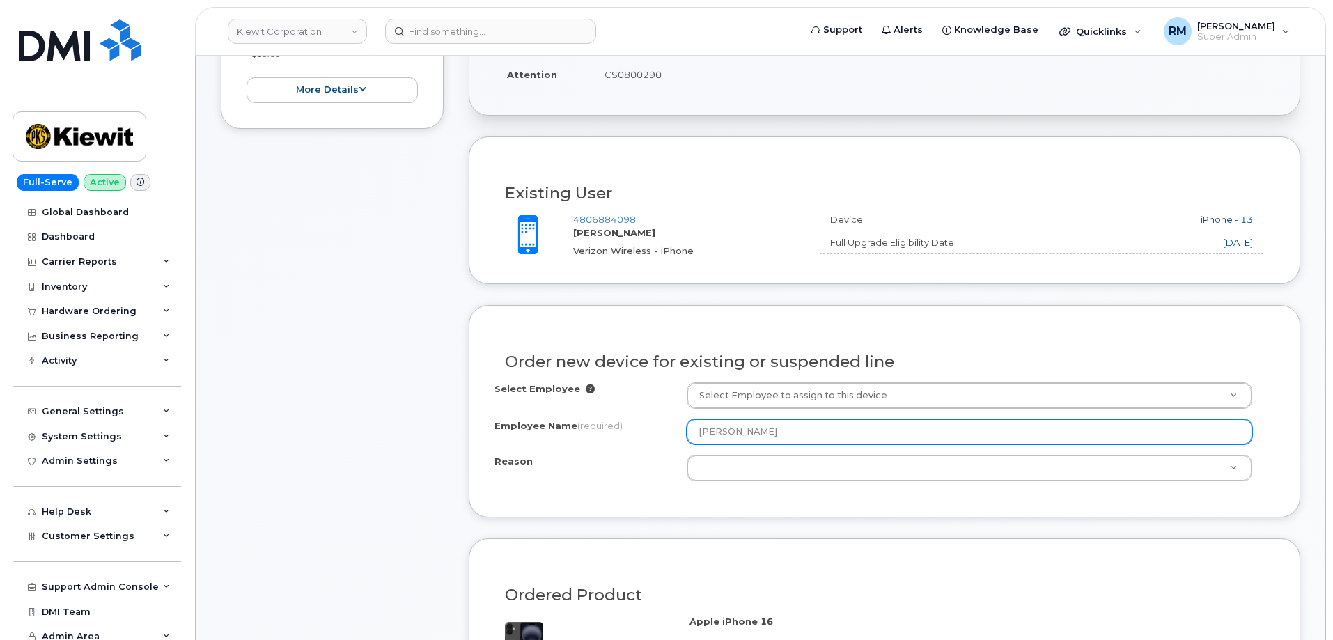
click at [729, 437] on input "DANIEL CHUNG" at bounding box center [970, 431] width 566 height 25
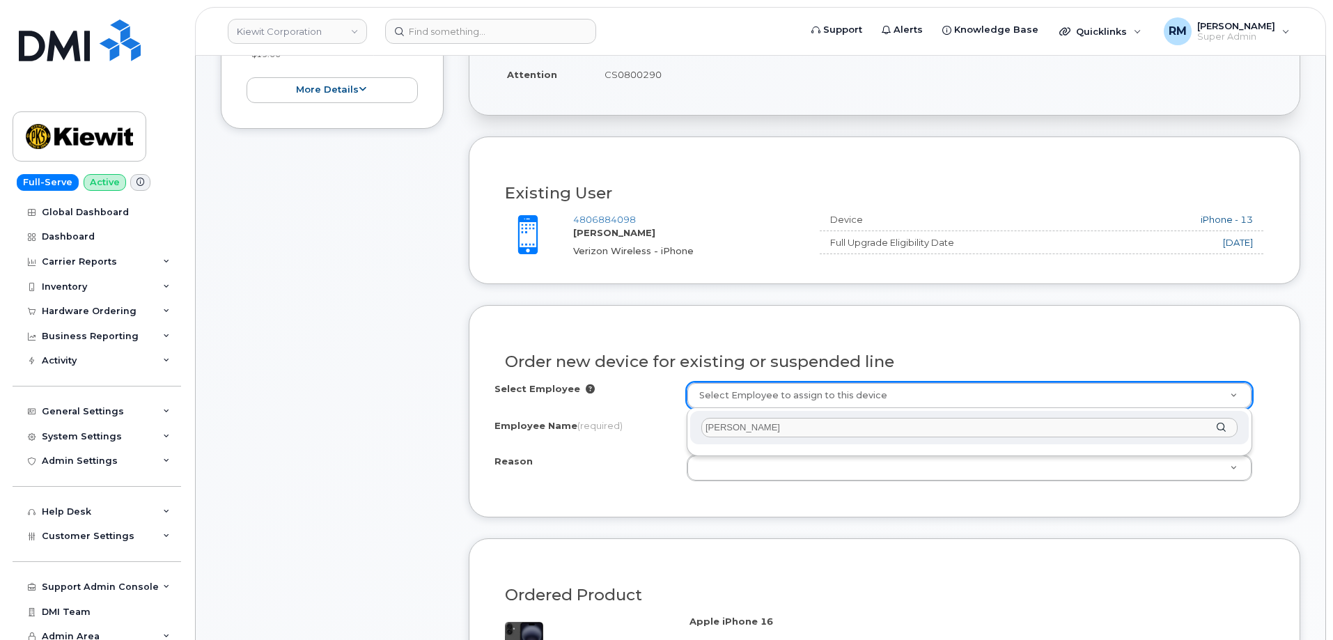
click at [770, 423] on input "daniel chun" at bounding box center [969, 428] width 536 height 20
type input "daniel chung"
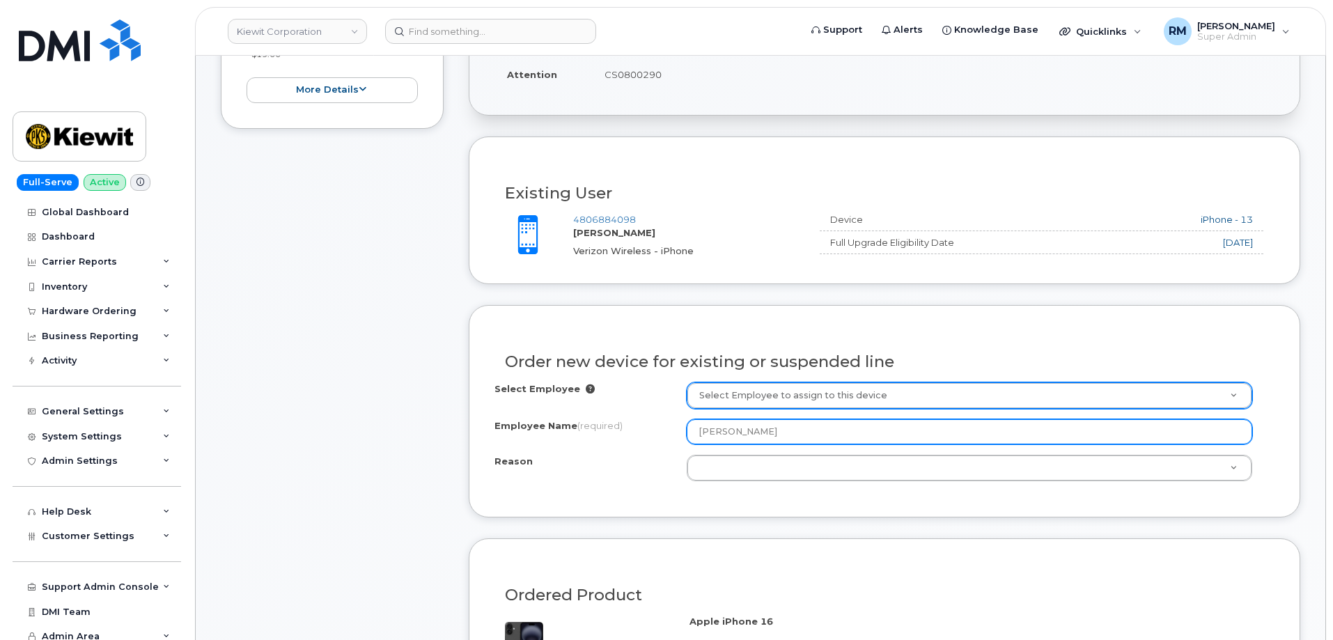
click at [731, 432] on input "DANIEL CHUNG" at bounding box center [970, 431] width 566 height 25
drag, startPoint x: 794, startPoint y: 431, endPoint x: 672, endPoint y: 437, distance: 122.0
click at [672, 437] on div "Employee Name (required) DANIEL CHUNG" at bounding box center [885, 431] width 780 height 25
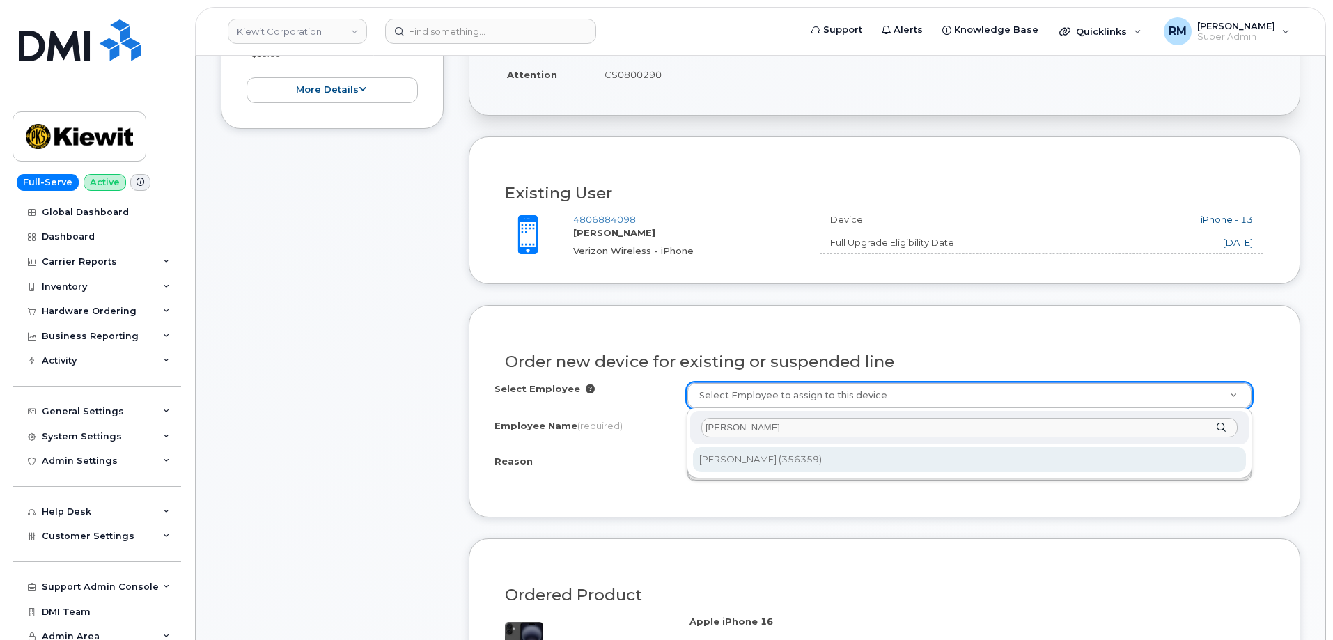
type input "dan chun"
type input "2151822"
type input "[PERSON_NAME]"
select select
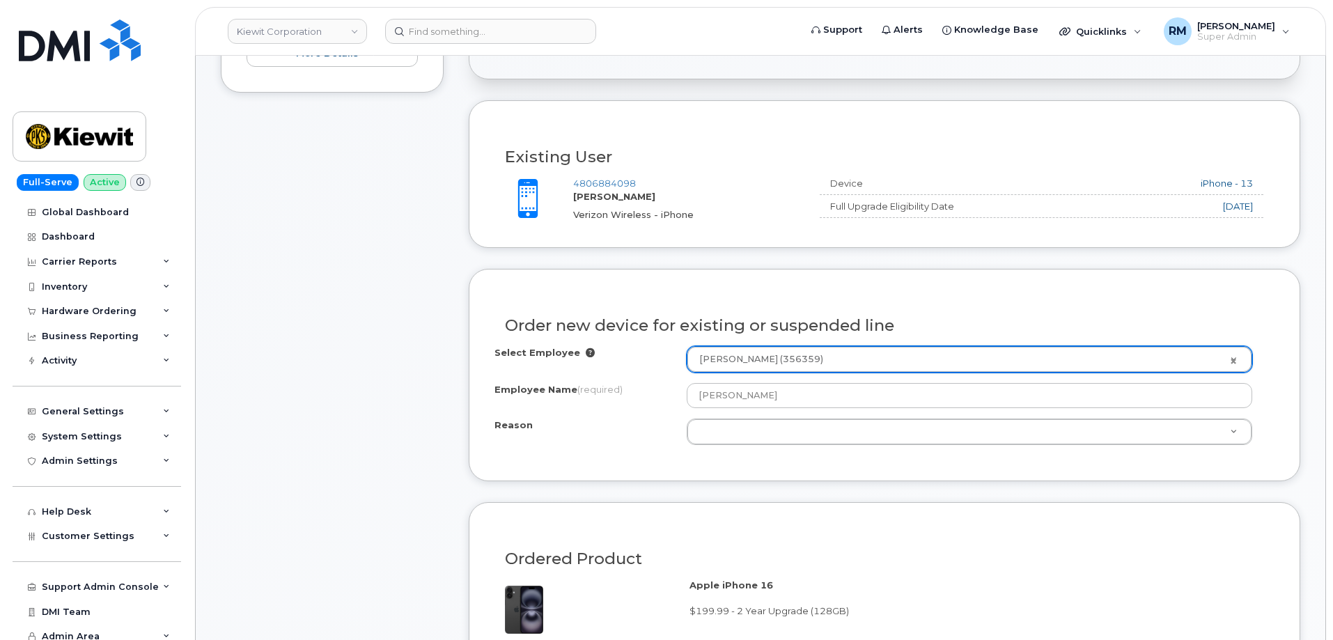
scroll to position [488, 0]
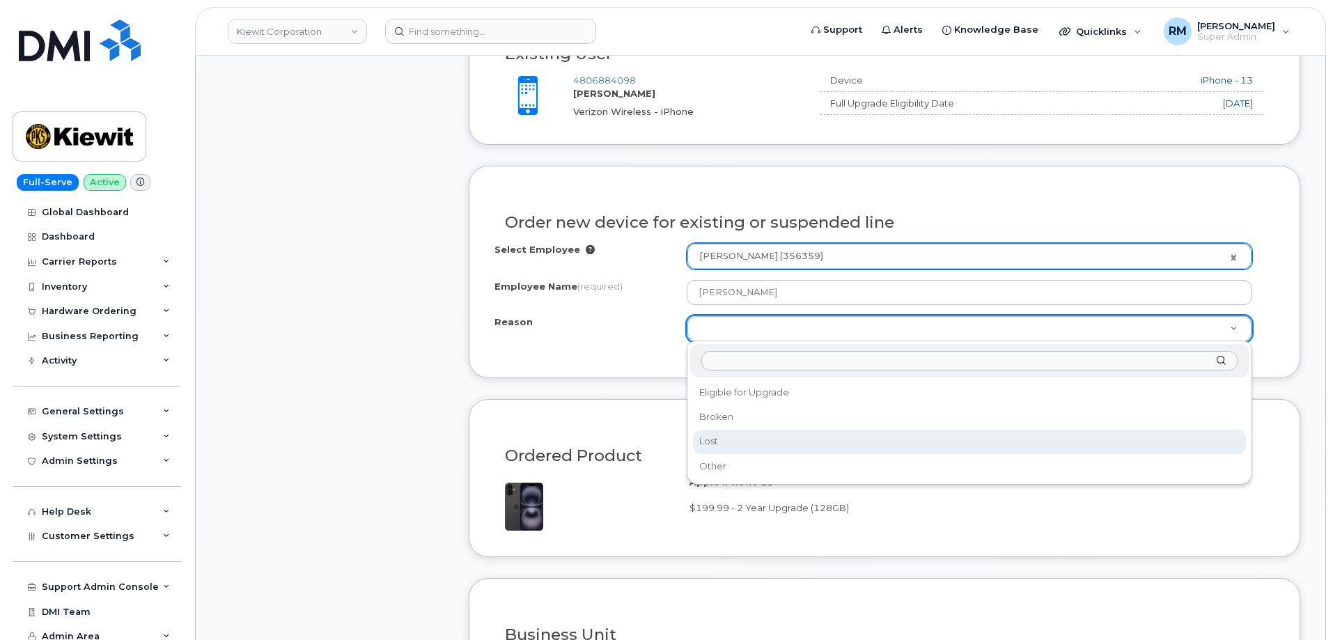
select select "lost"
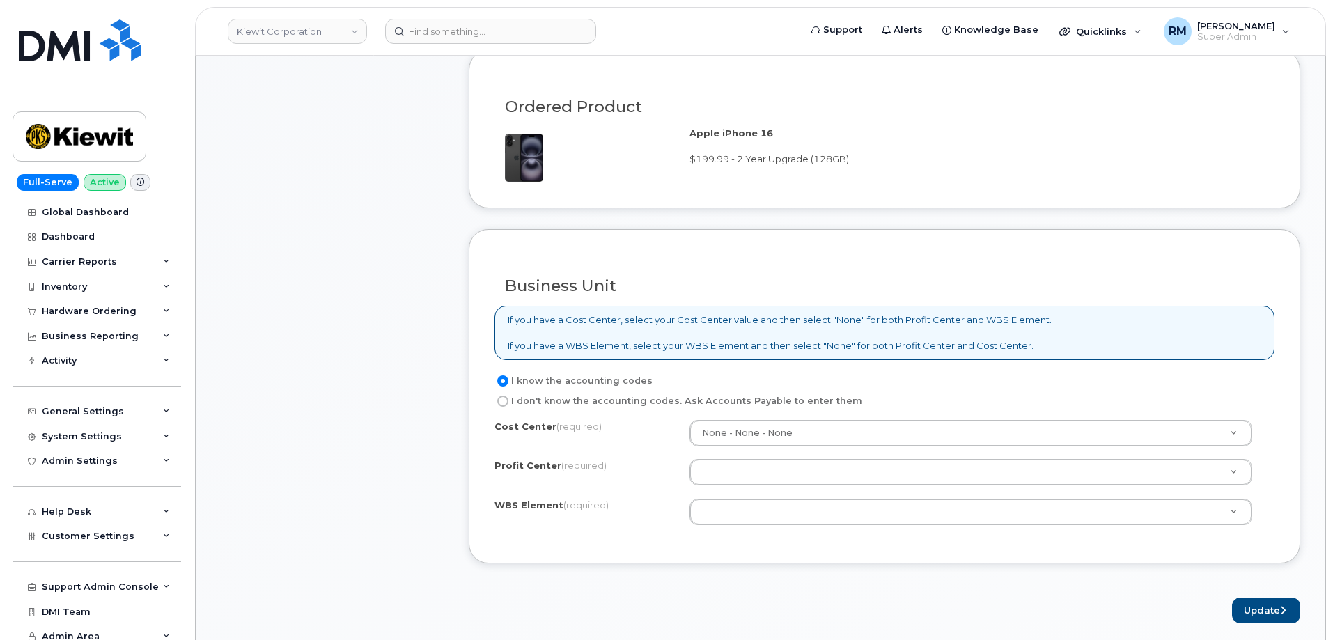
scroll to position [975, 0]
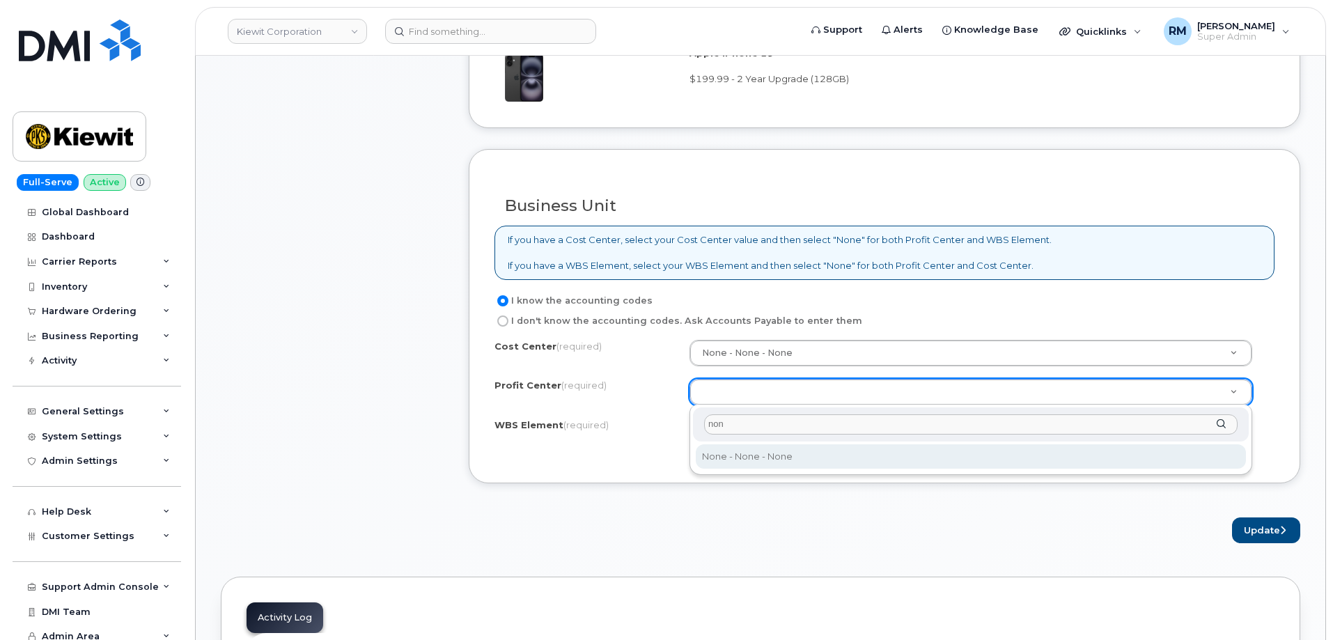
type input "non"
select select "None"
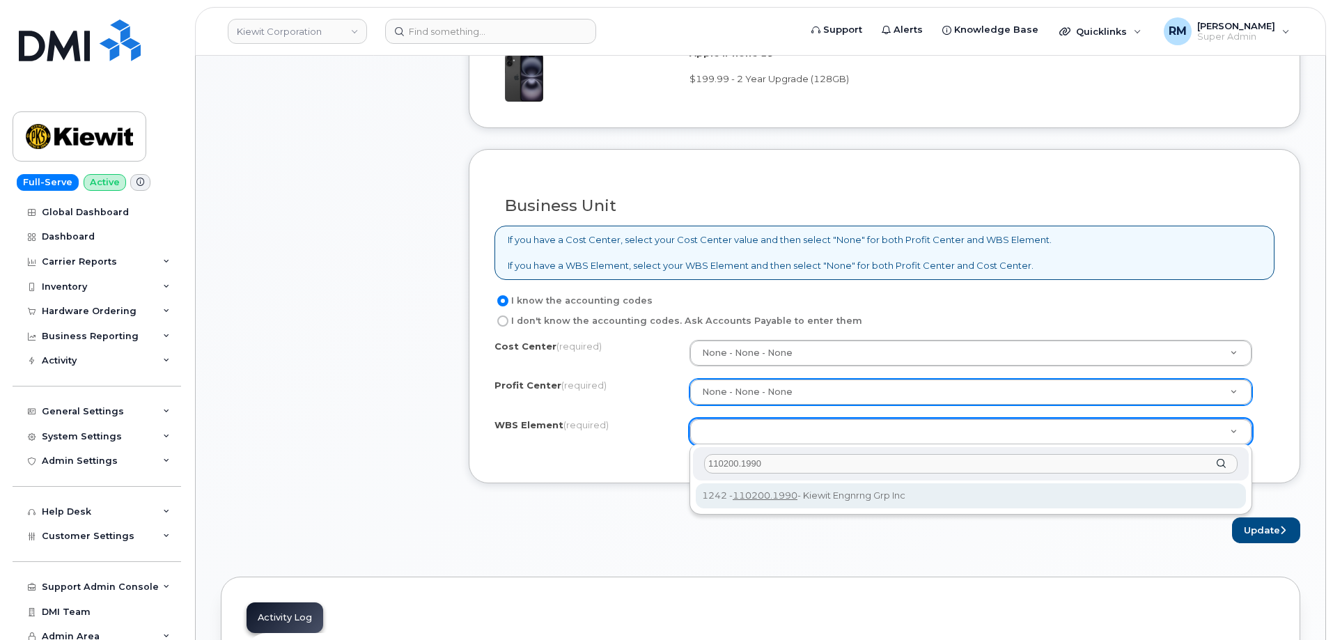
type input "110200.1990"
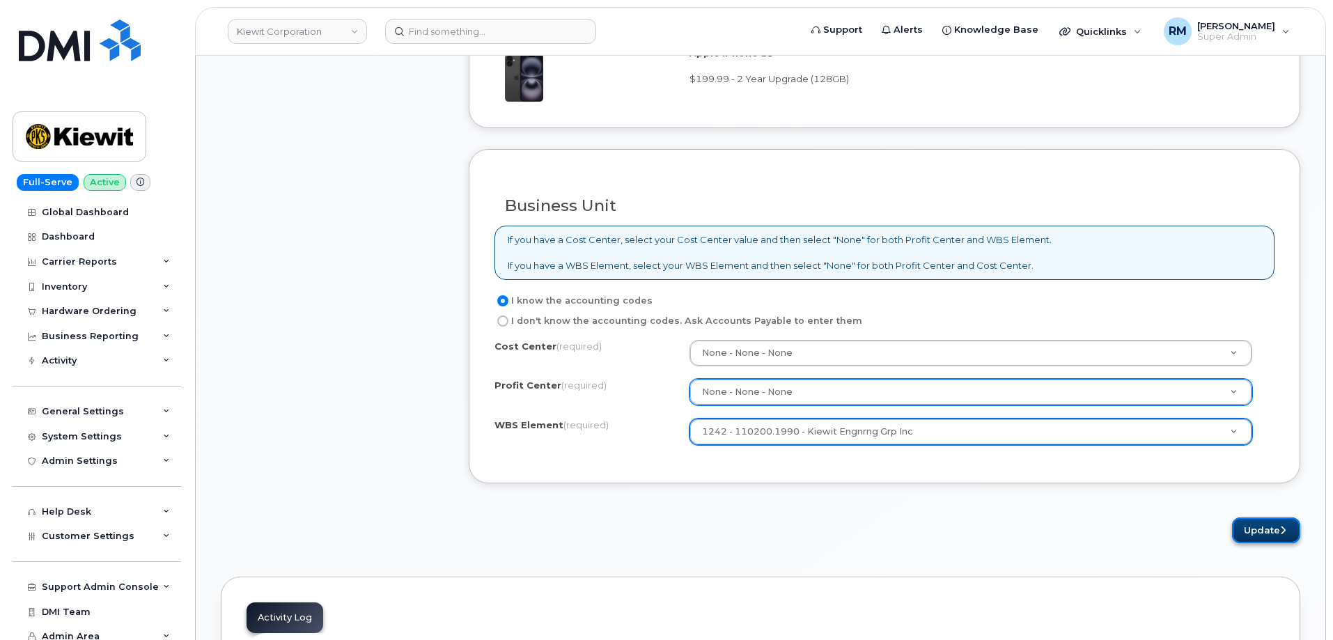
click at [1261, 535] on button "Update" at bounding box center [1266, 530] width 68 height 26
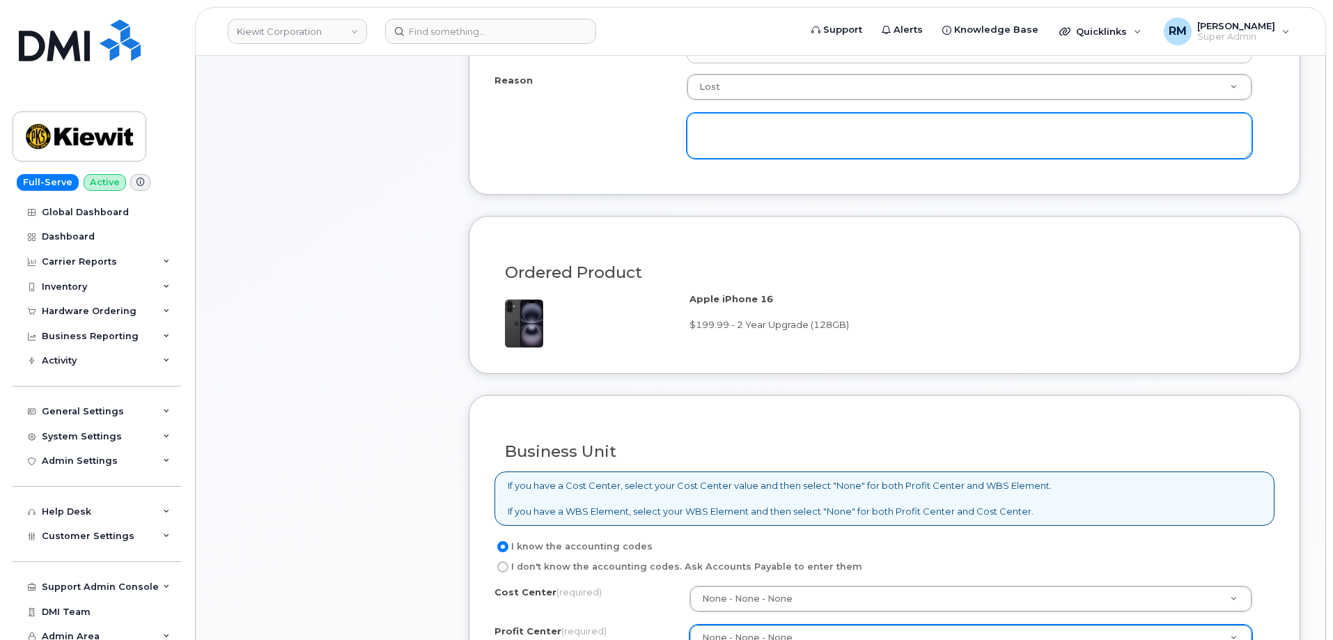
scroll to position [564, 0]
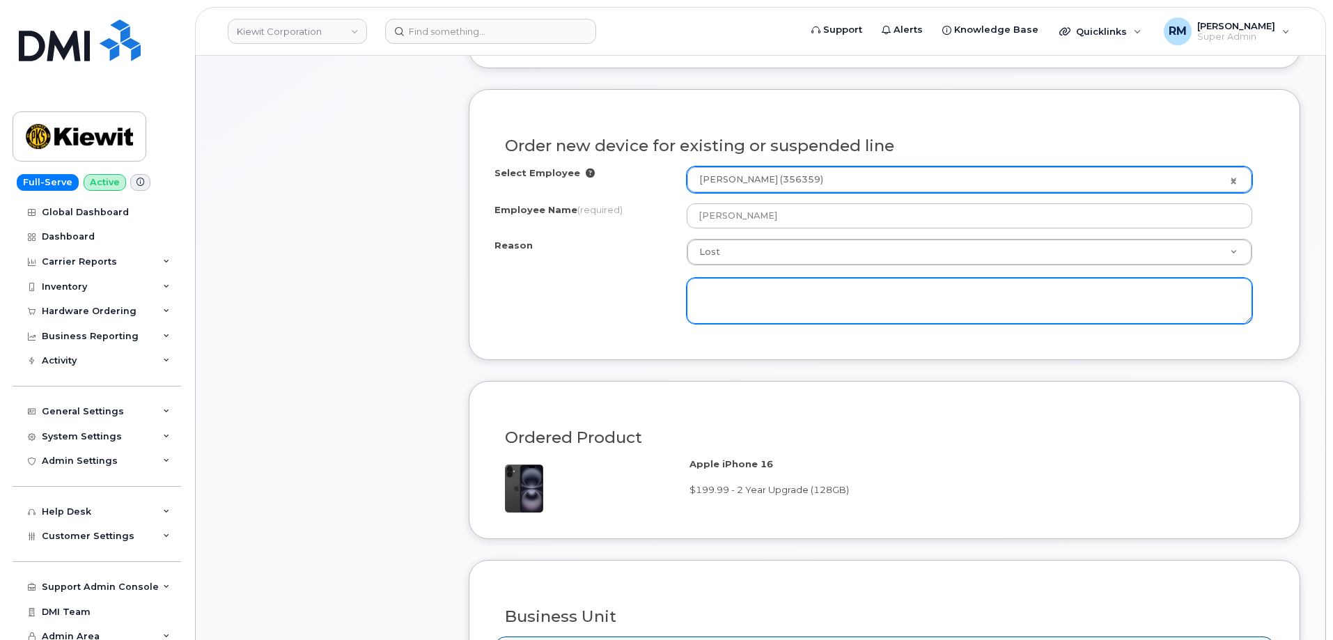
click at [742, 286] on textarea at bounding box center [970, 301] width 566 height 46
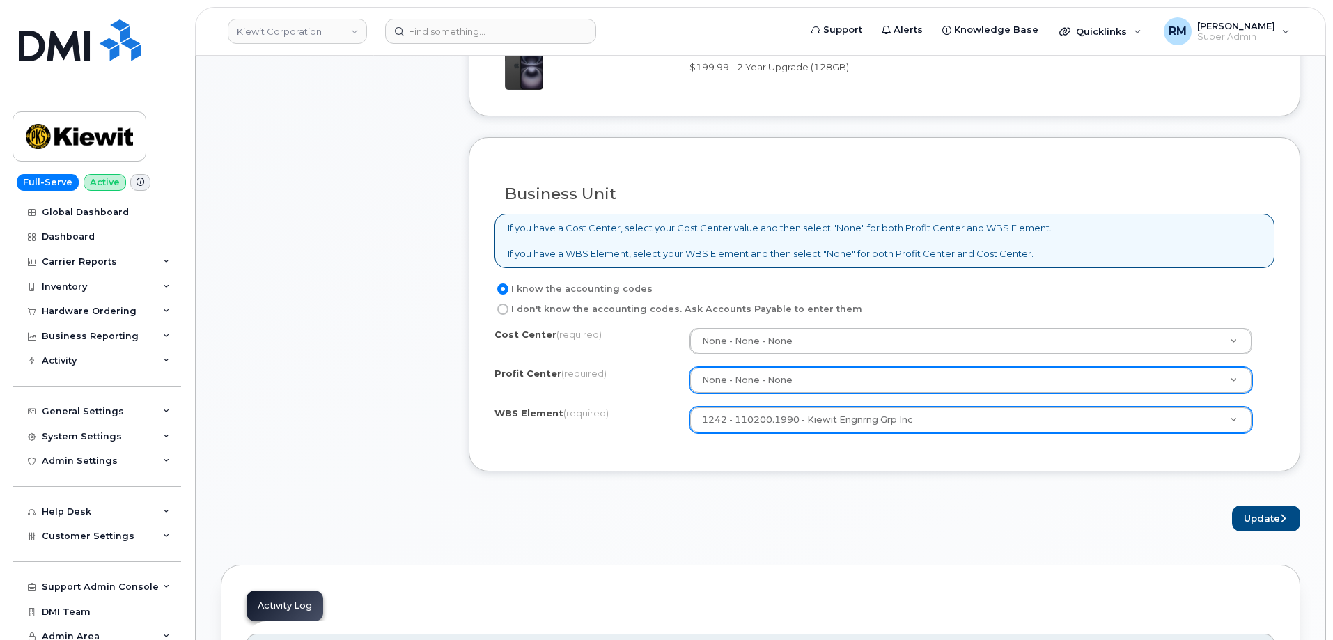
scroll to position [1121, 0]
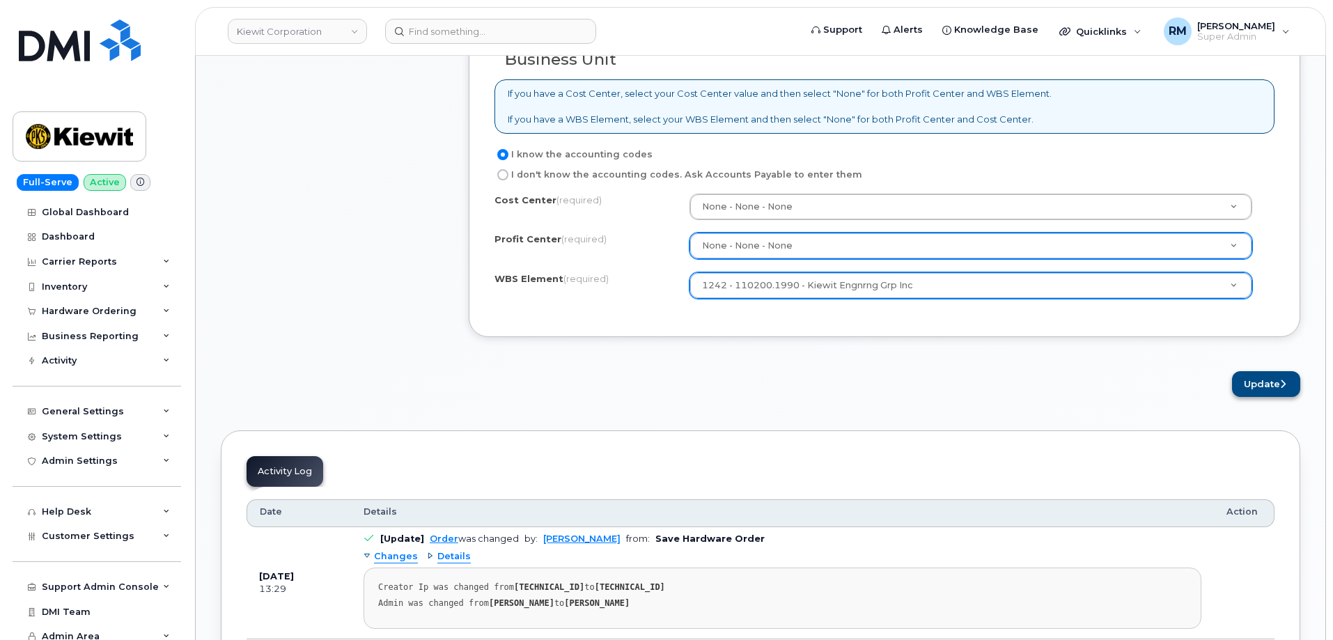
type textarea "User called to report device was lost."
click at [1252, 381] on button "Update" at bounding box center [1266, 384] width 68 height 26
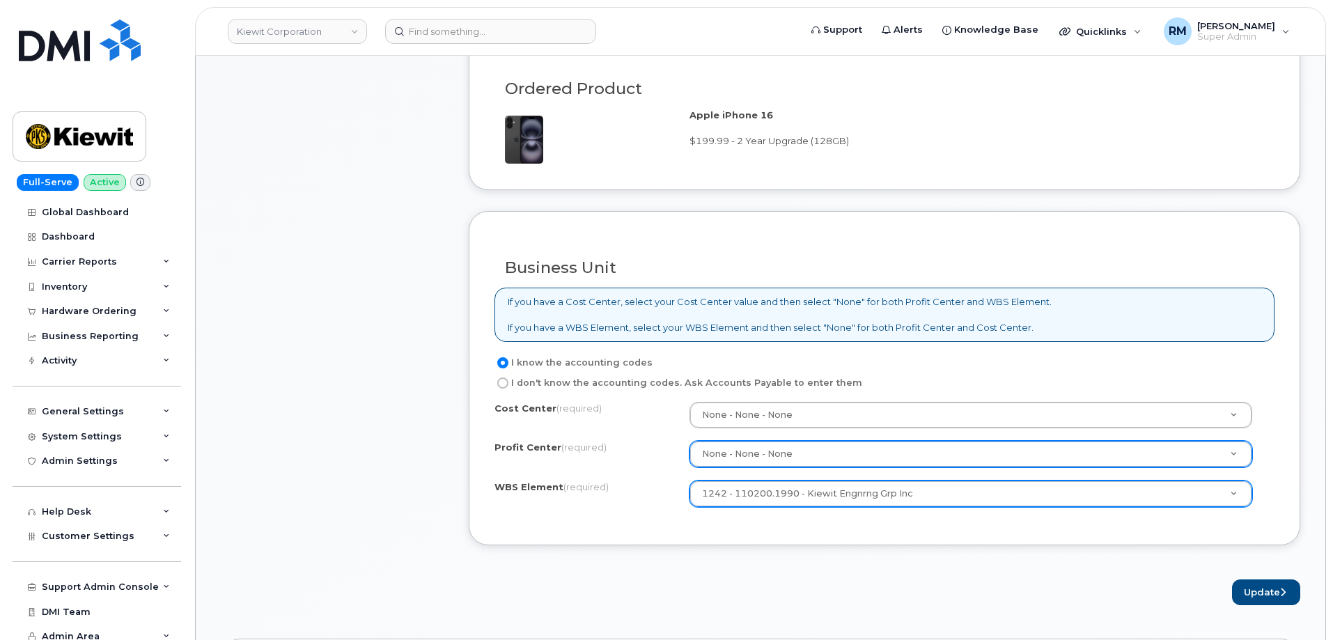
scroll to position [912, 0]
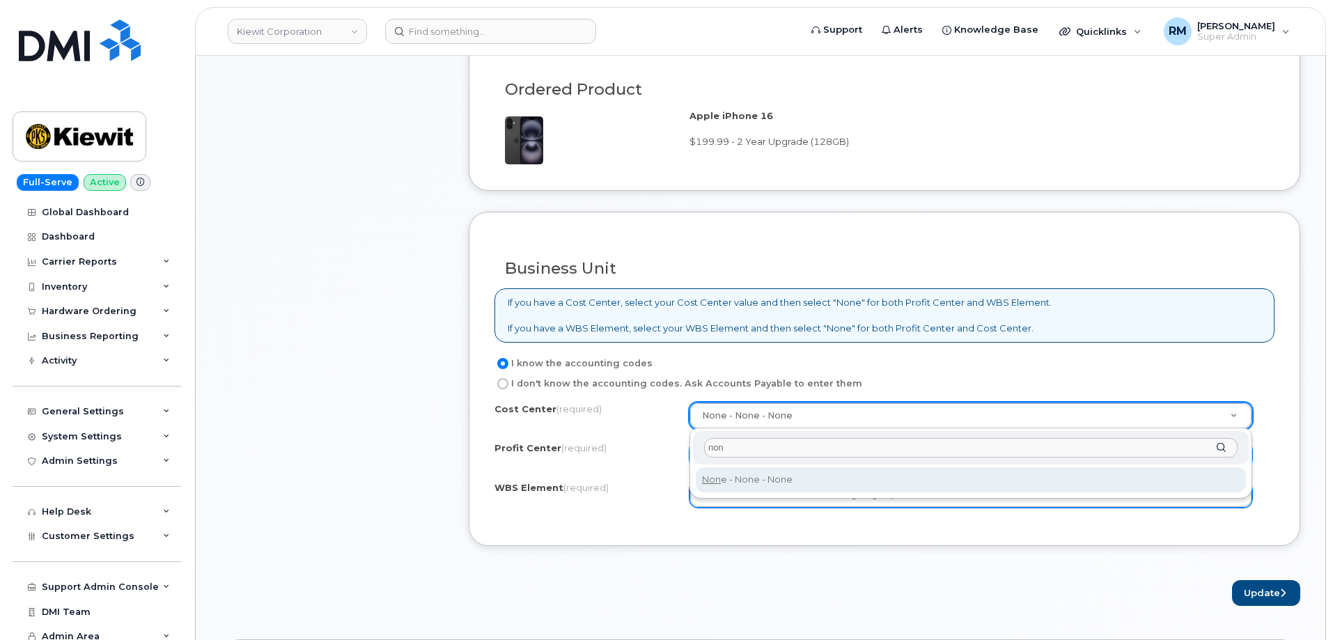
type input "non"
type input "None"
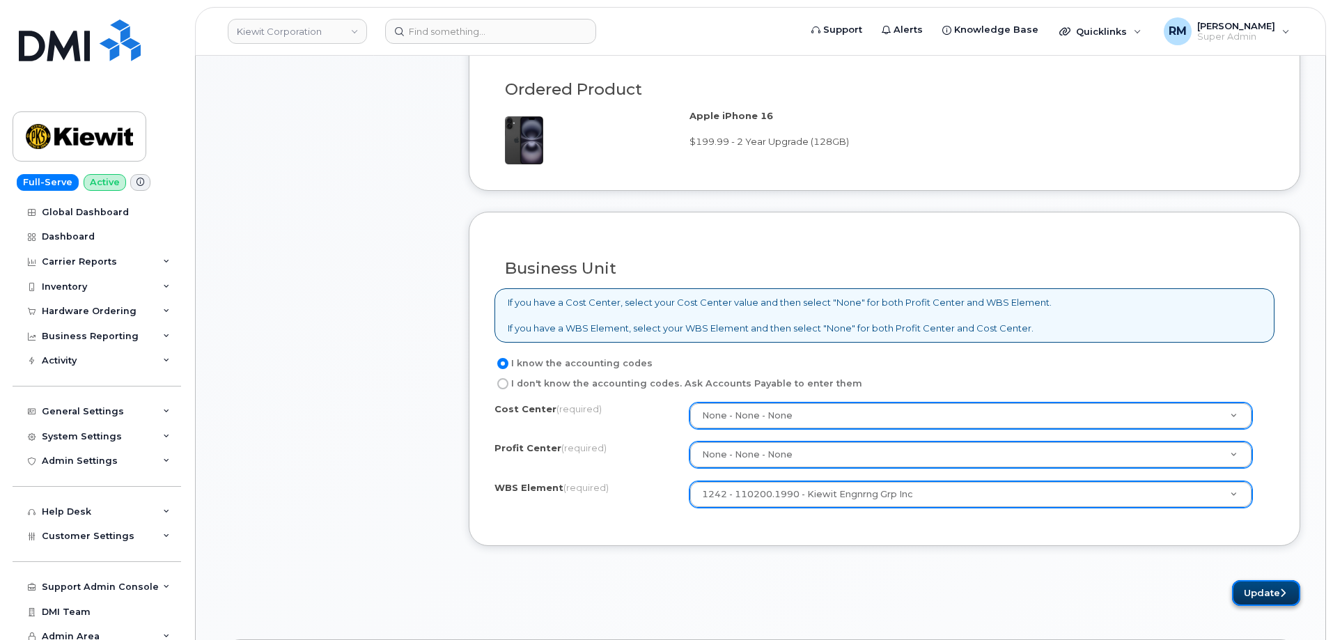
click at [1253, 594] on button "Update" at bounding box center [1266, 593] width 68 height 26
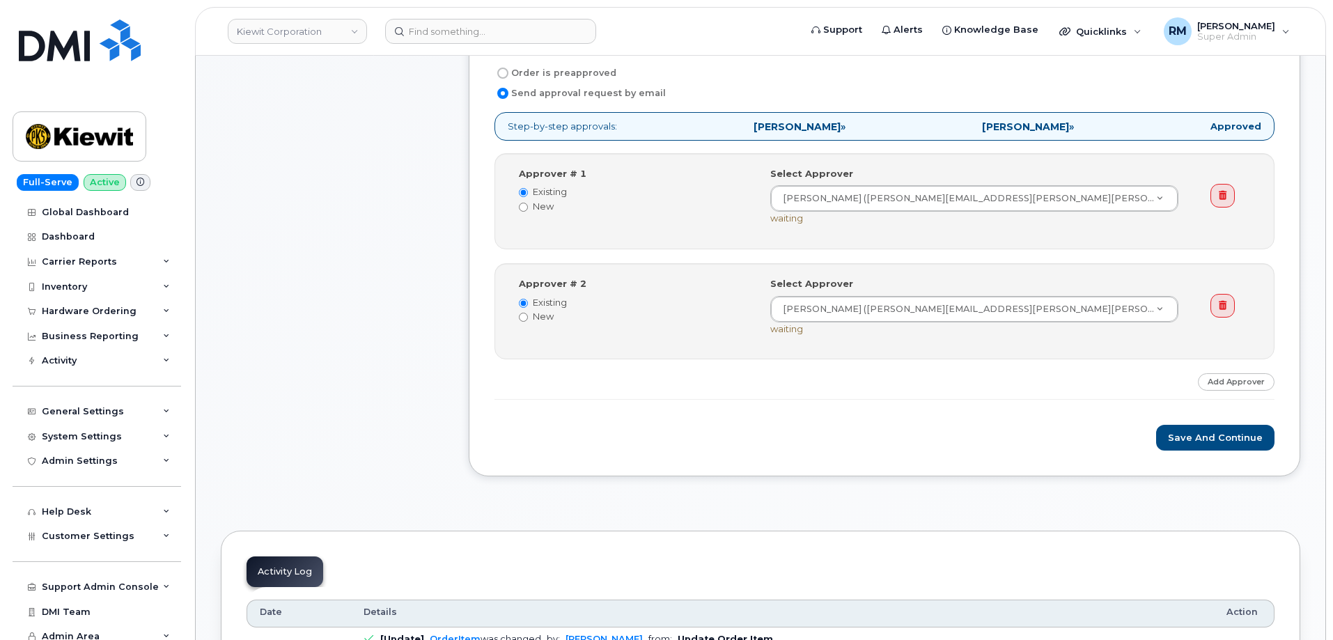
scroll to position [557, 0]
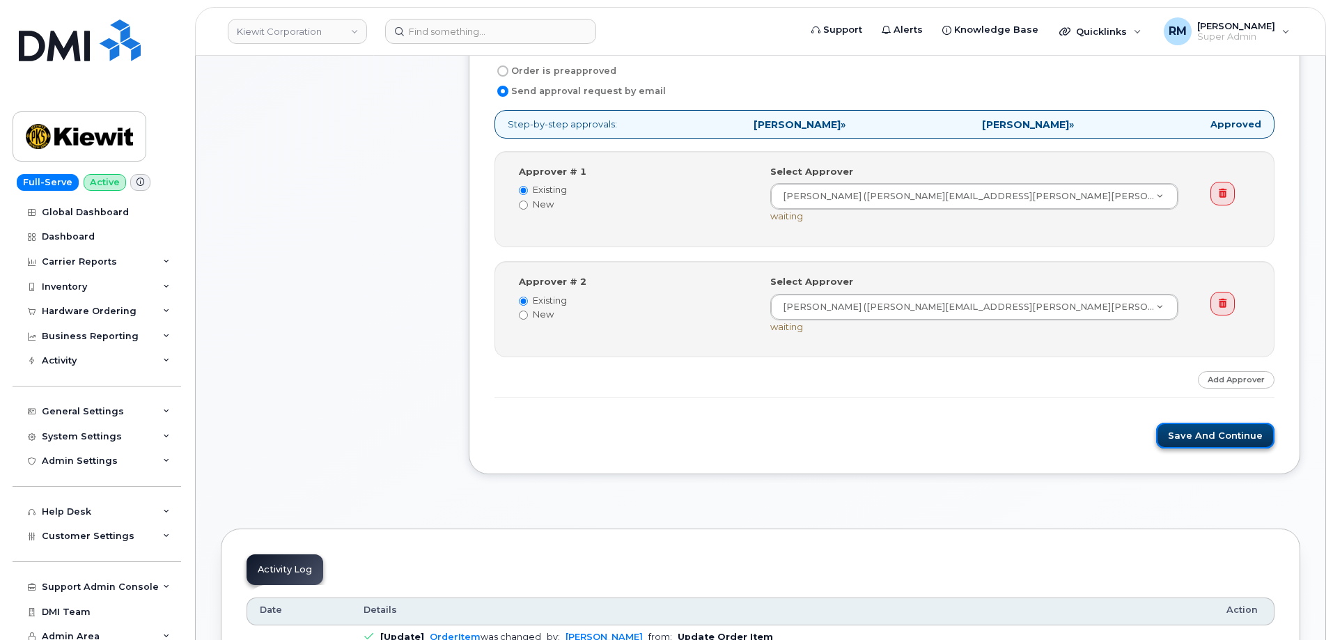
click at [1225, 433] on button "Save and Continue" at bounding box center [1215, 436] width 118 height 26
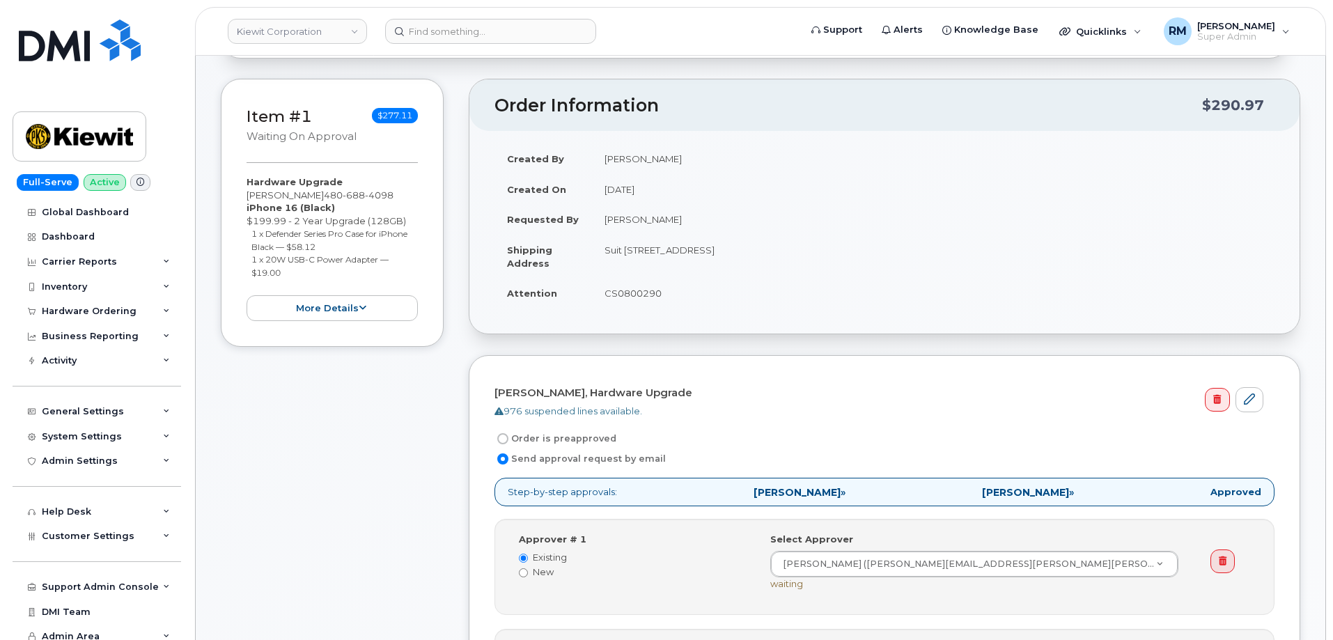
scroll to position [0, 0]
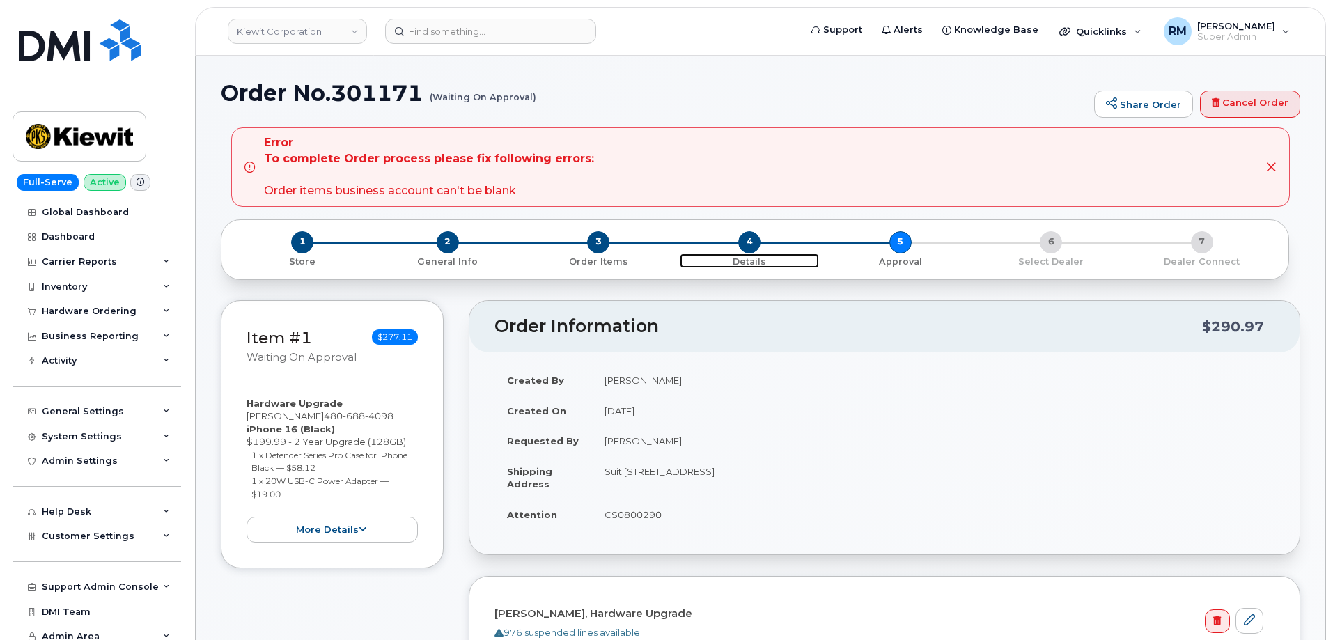
click at [747, 242] on span "4" at bounding box center [749, 242] width 22 height 22
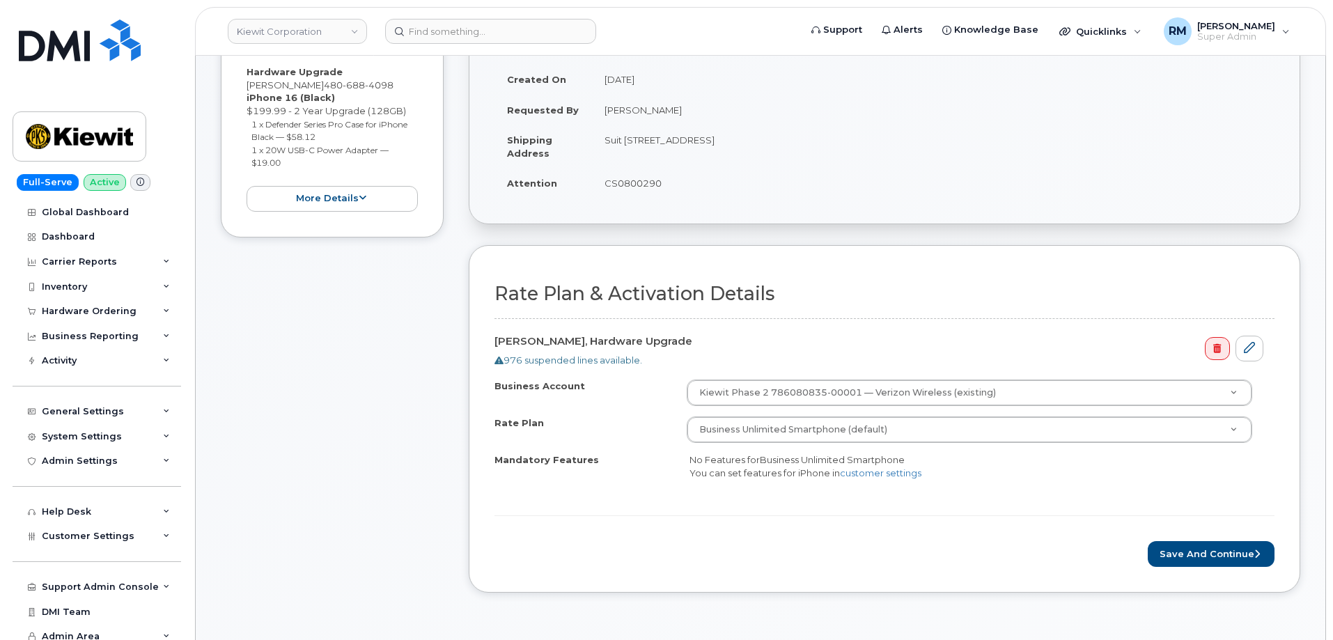
scroll to position [279, 0]
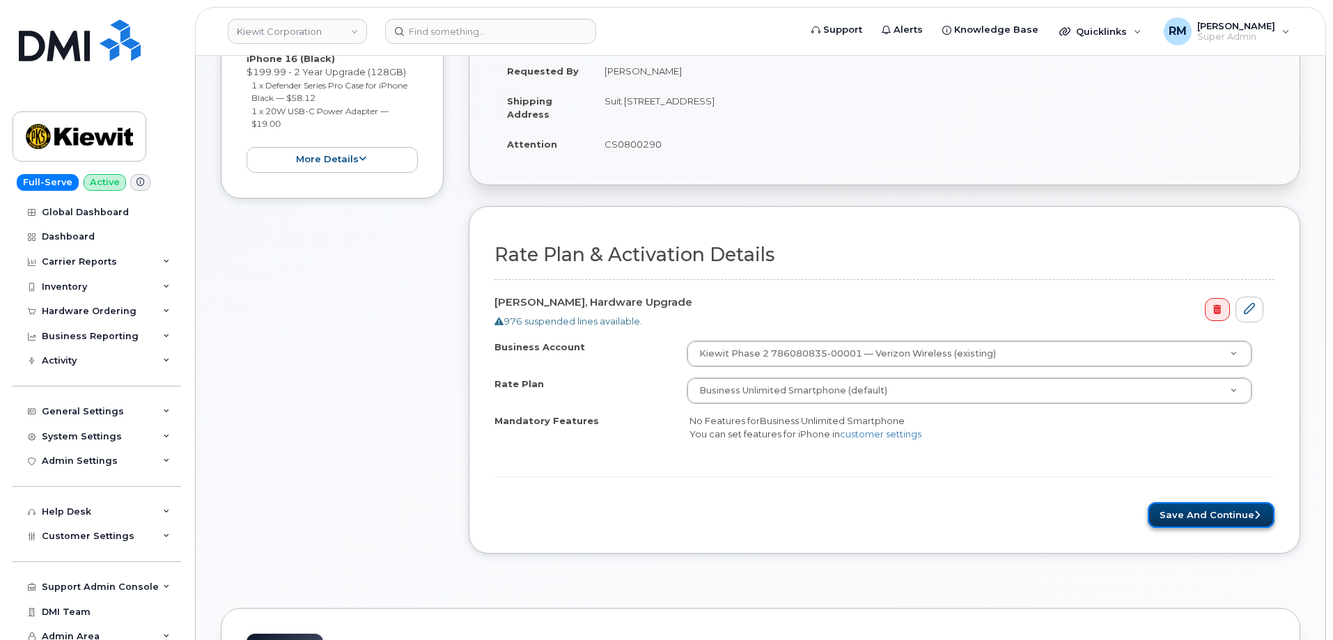
click at [1211, 513] on button "Save and Continue" at bounding box center [1211, 515] width 127 height 26
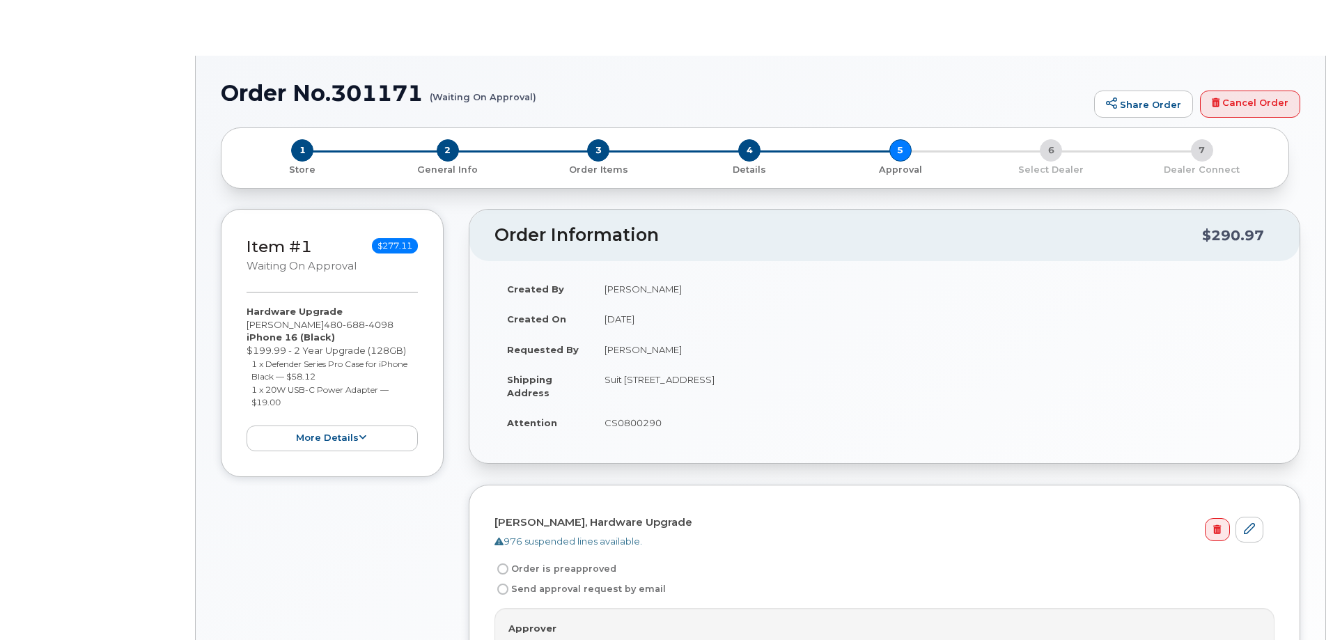
radio input "true"
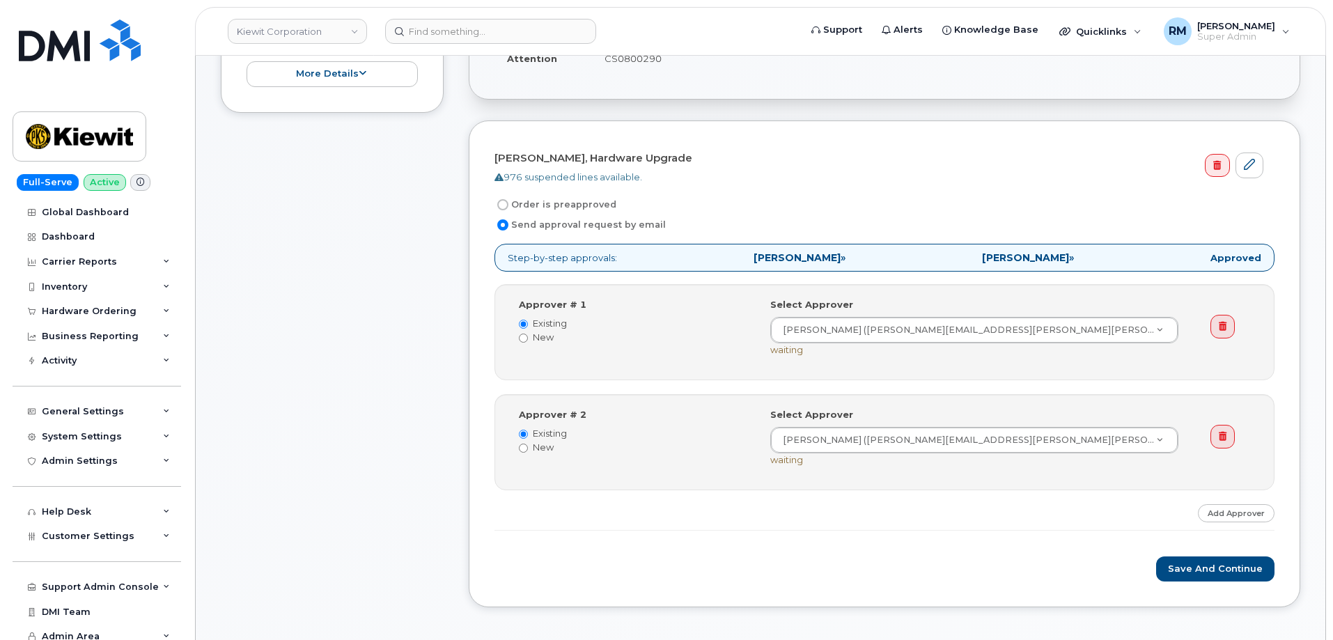
scroll to position [488, 0]
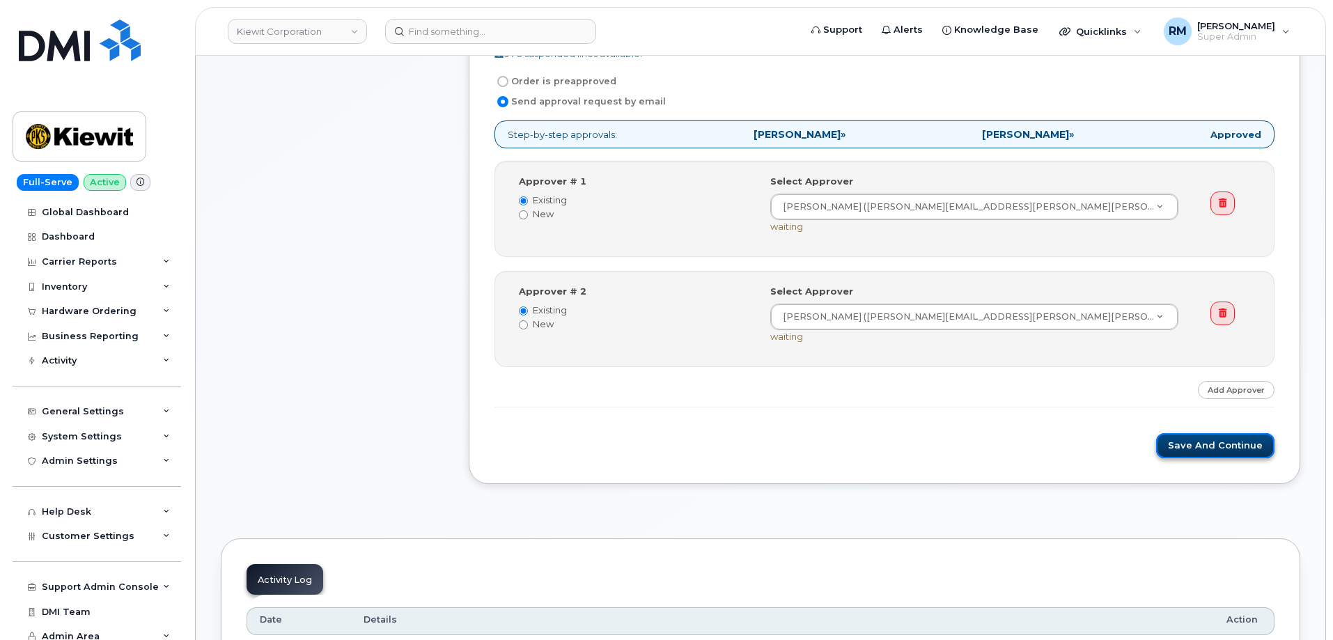
click at [1209, 450] on button "Save and Continue" at bounding box center [1215, 446] width 118 height 26
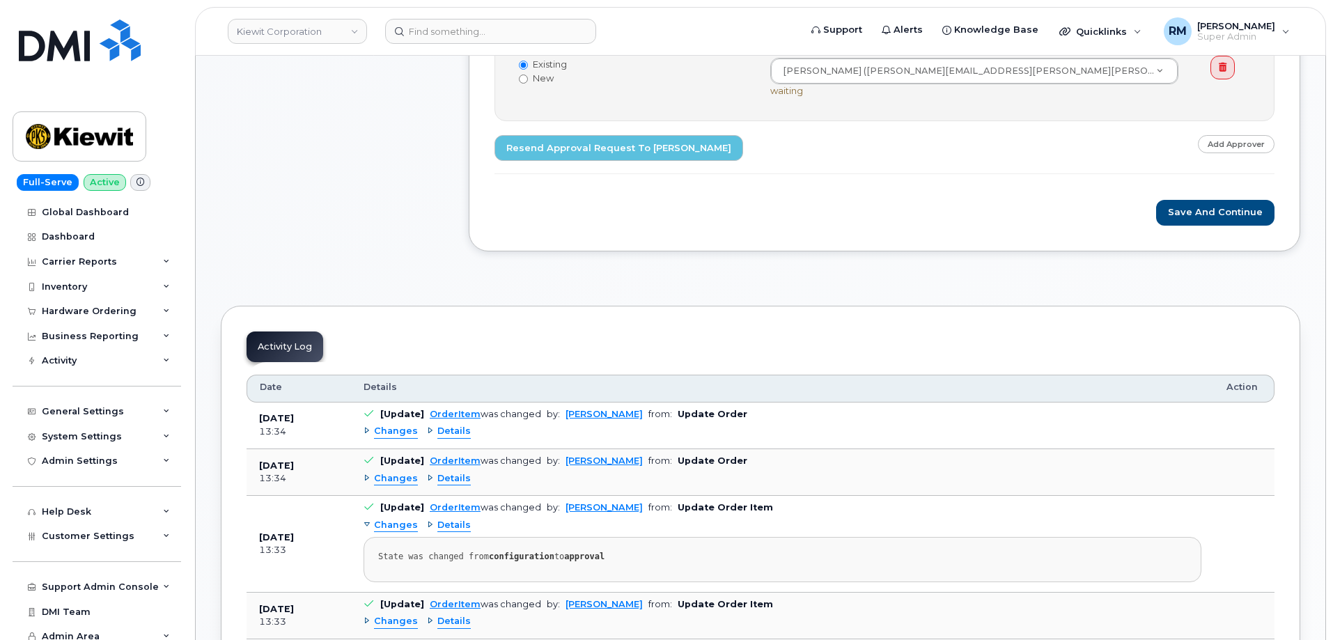
scroll to position [766, 0]
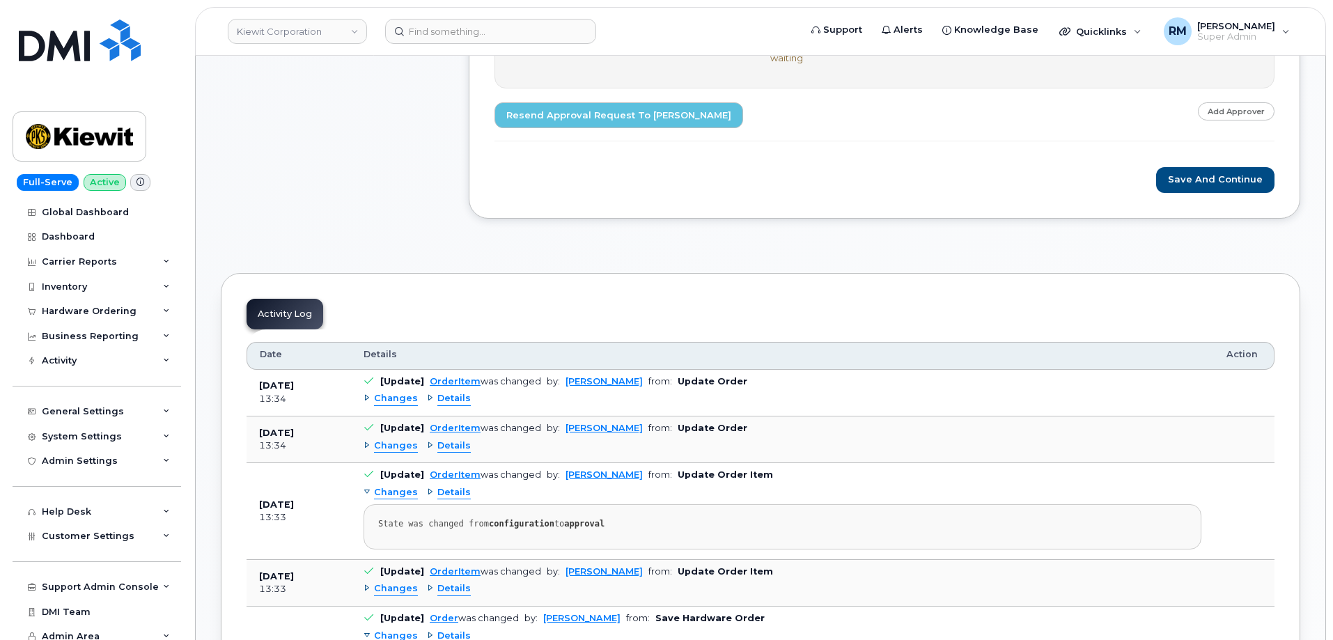
click at [394, 449] on span "Changes" at bounding box center [396, 445] width 44 height 13
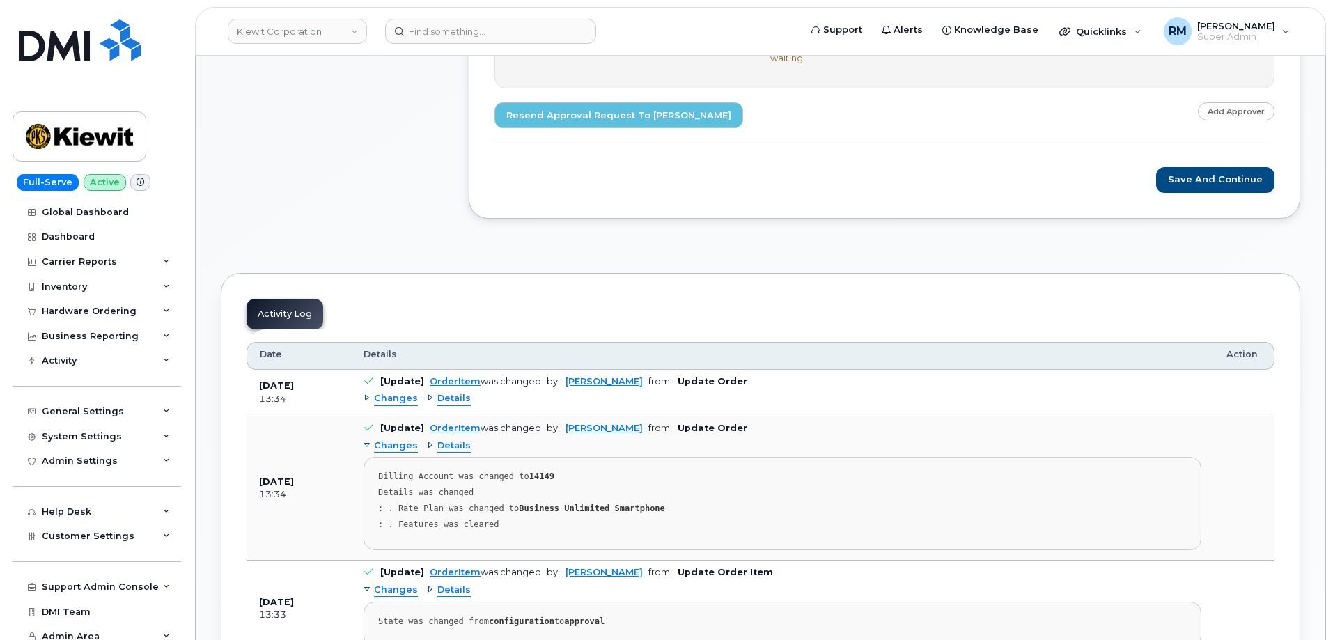
click at [394, 449] on span "Changes" at bounding box center [396, 445] width 44 height 13
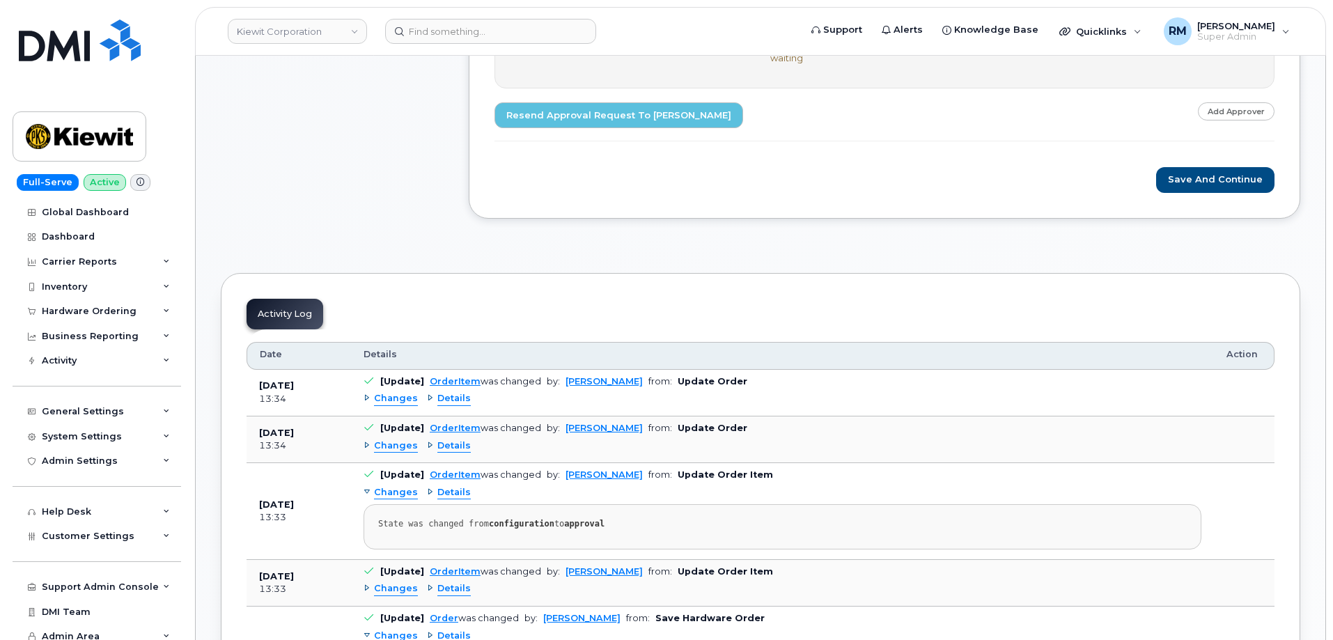
click at [392, 405] on span "Changes" at bounding box center [396, 398] width 44 height 13
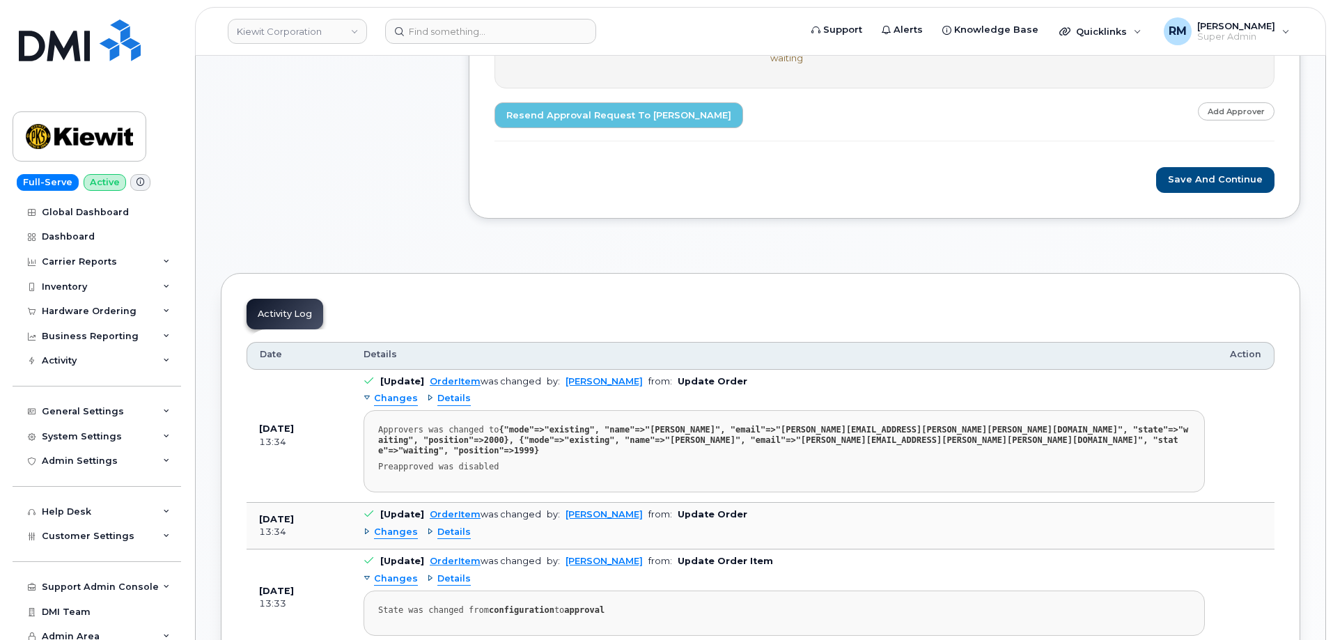
click at [393, 400] on span "Changes" at bounding box center [396, 398] width 44 height 13
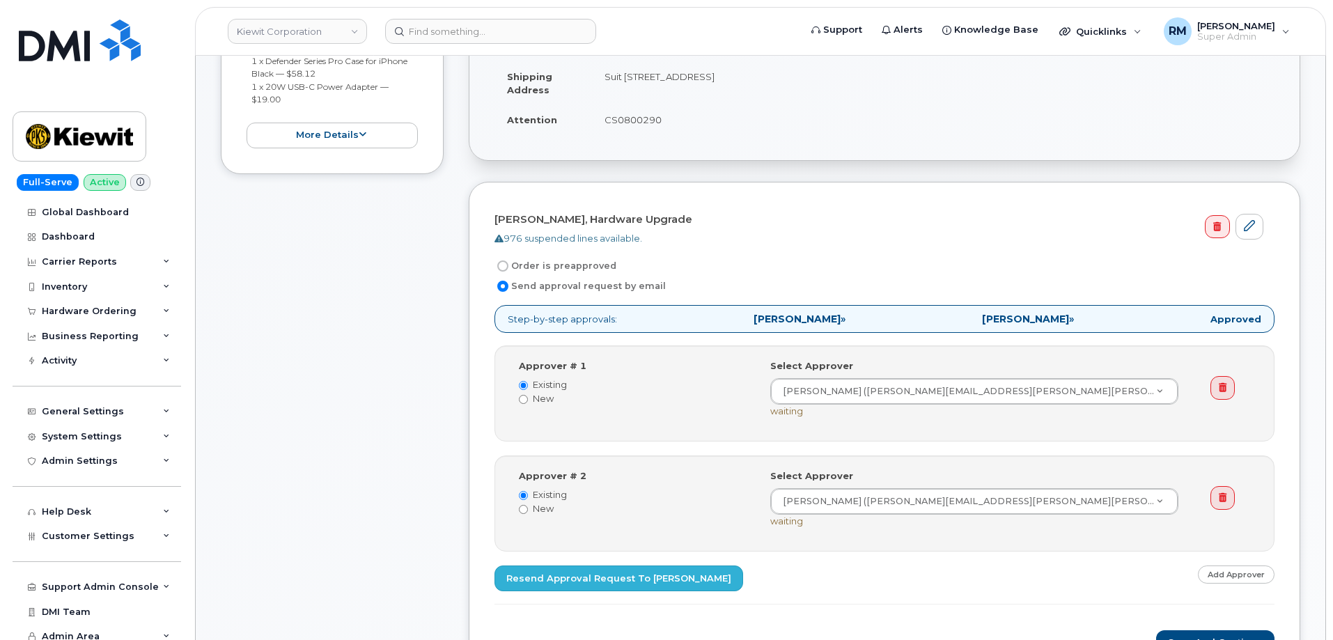
scroll to position [279, 0]
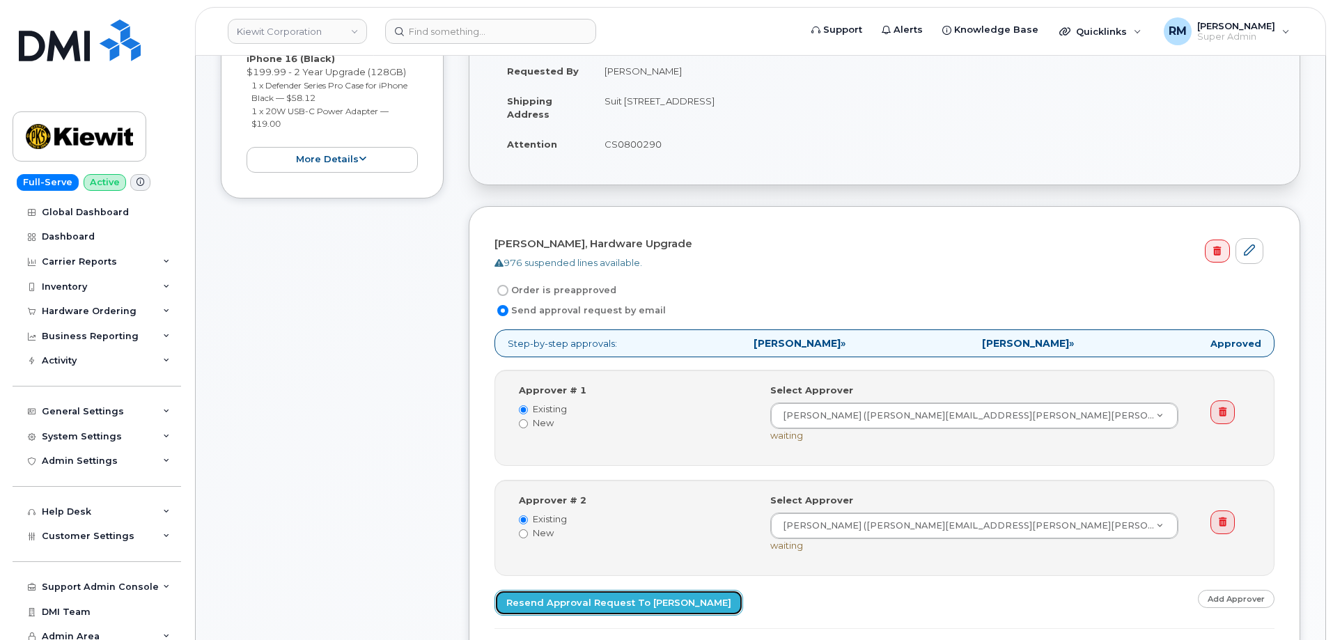
click at [593, 605] on link "Resend Approval Request to [PERSON_NAME]" at bounding box center [619, 603] width 249 height 26
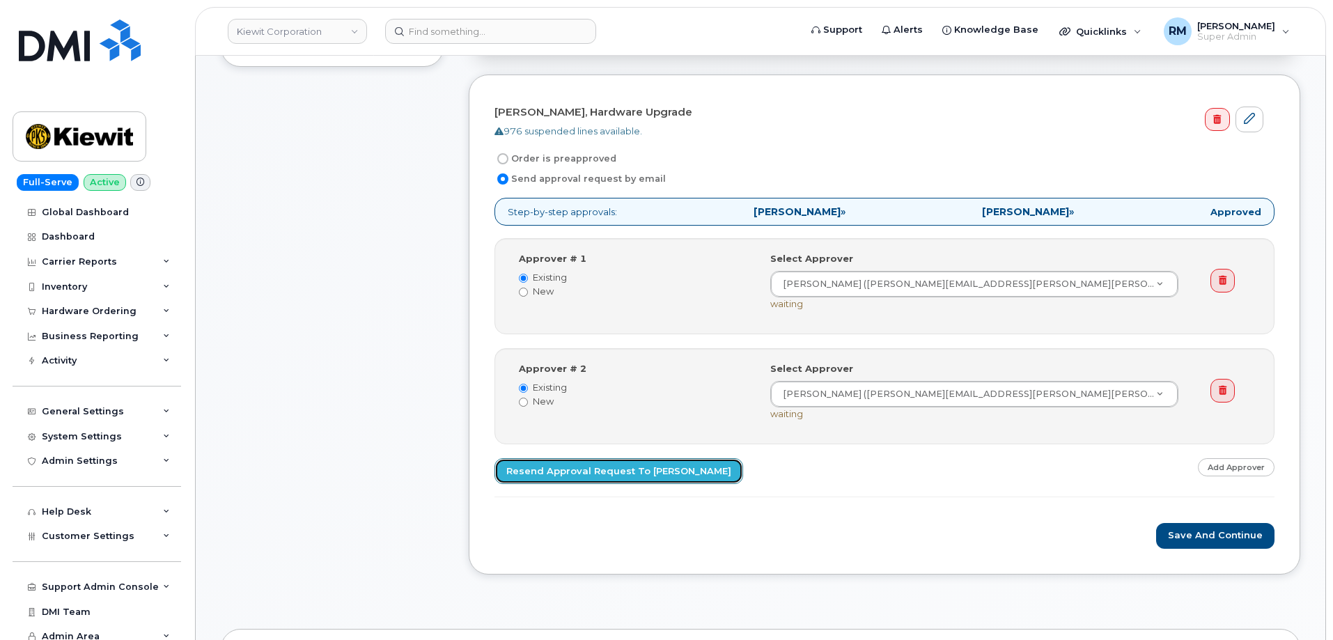
scroll to position [627, 0]
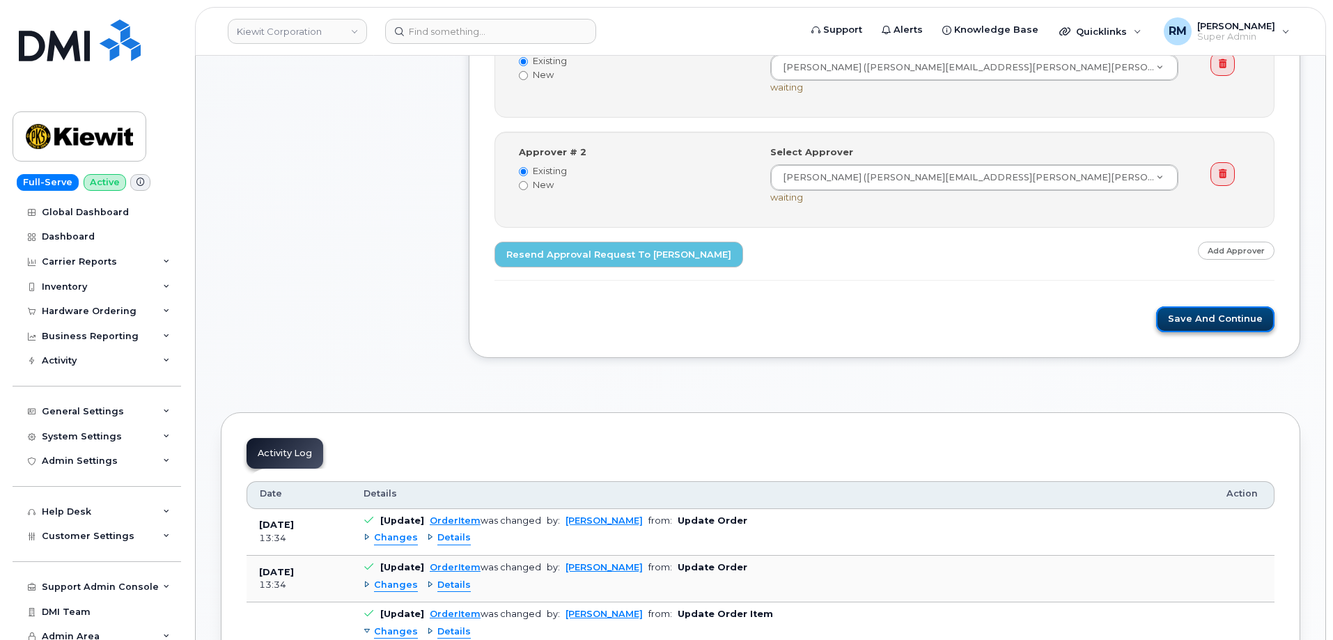
click at [1222, 320] on button "Save and Continue" at bounding box center [1215, 319] width 118 height 26
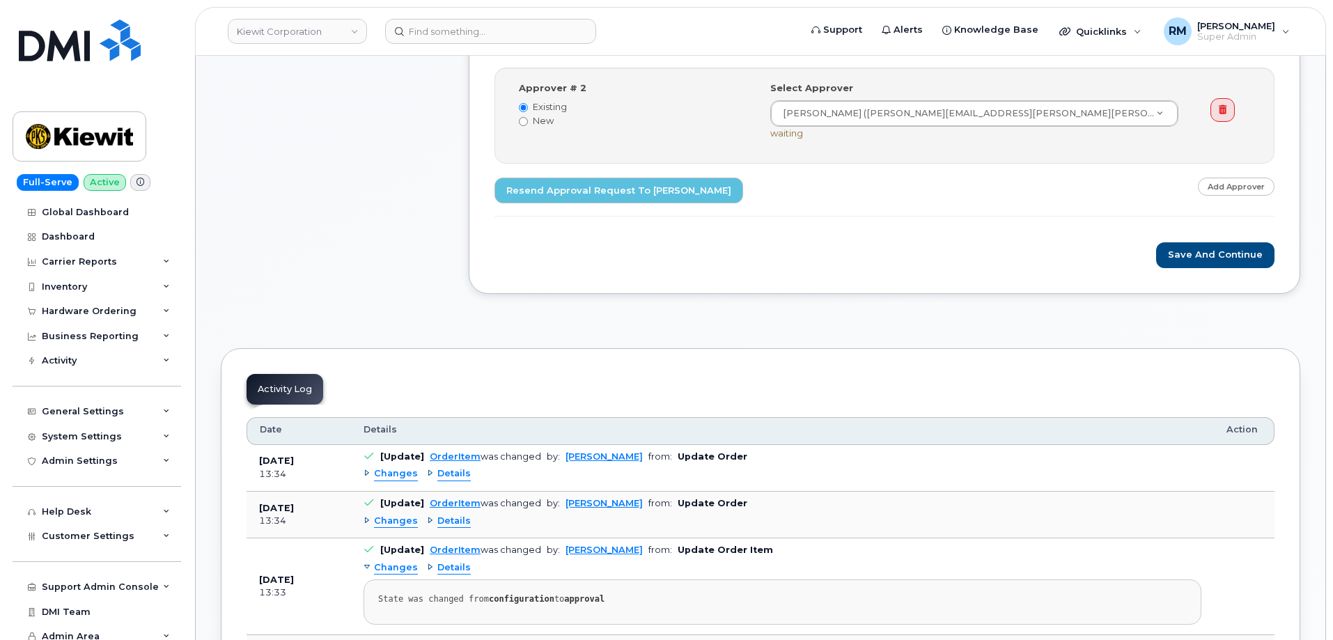
scroll to position [696, 0]
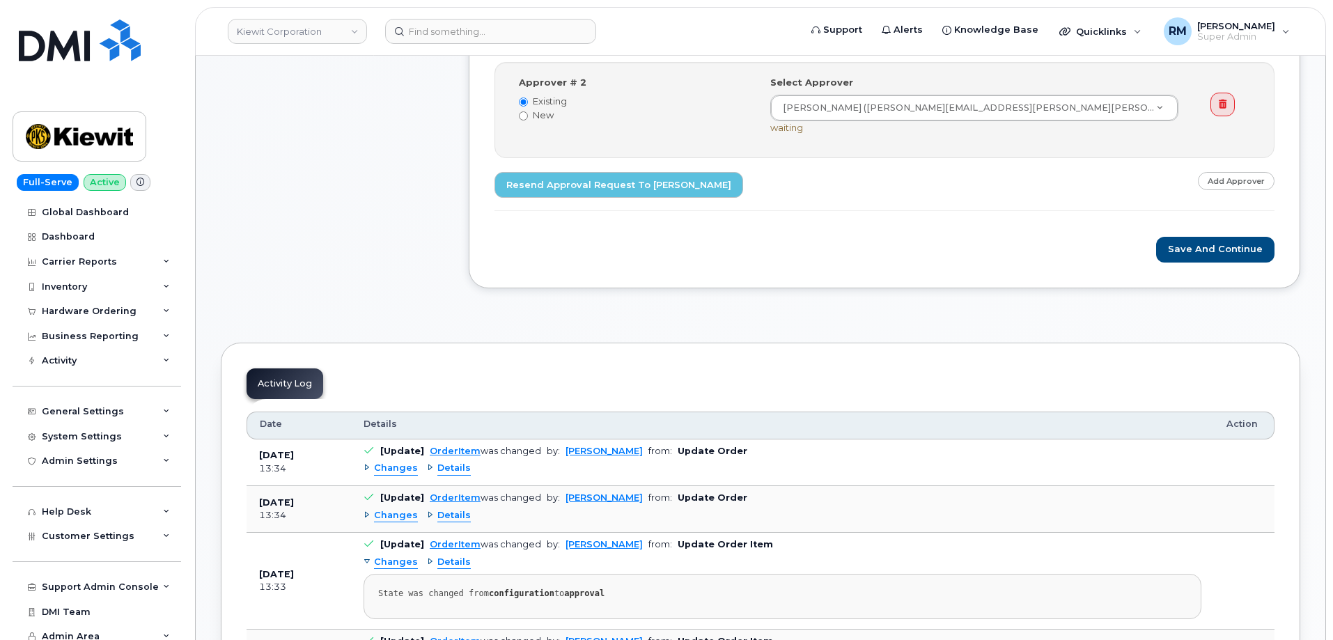
click at [394, 467] on span "Changes" at bounding box center [396, 468] width 44 height 13
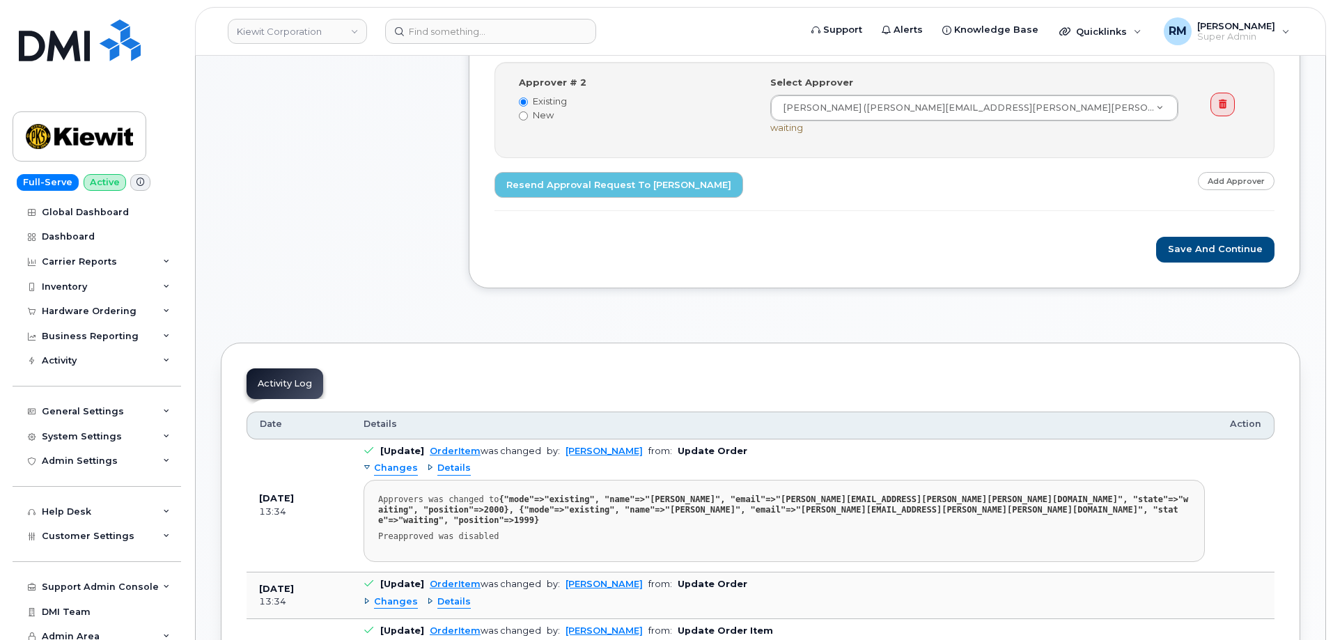
click at [394, 467] on span "Changes" at bounding box center [396, 468] width 44 height 13
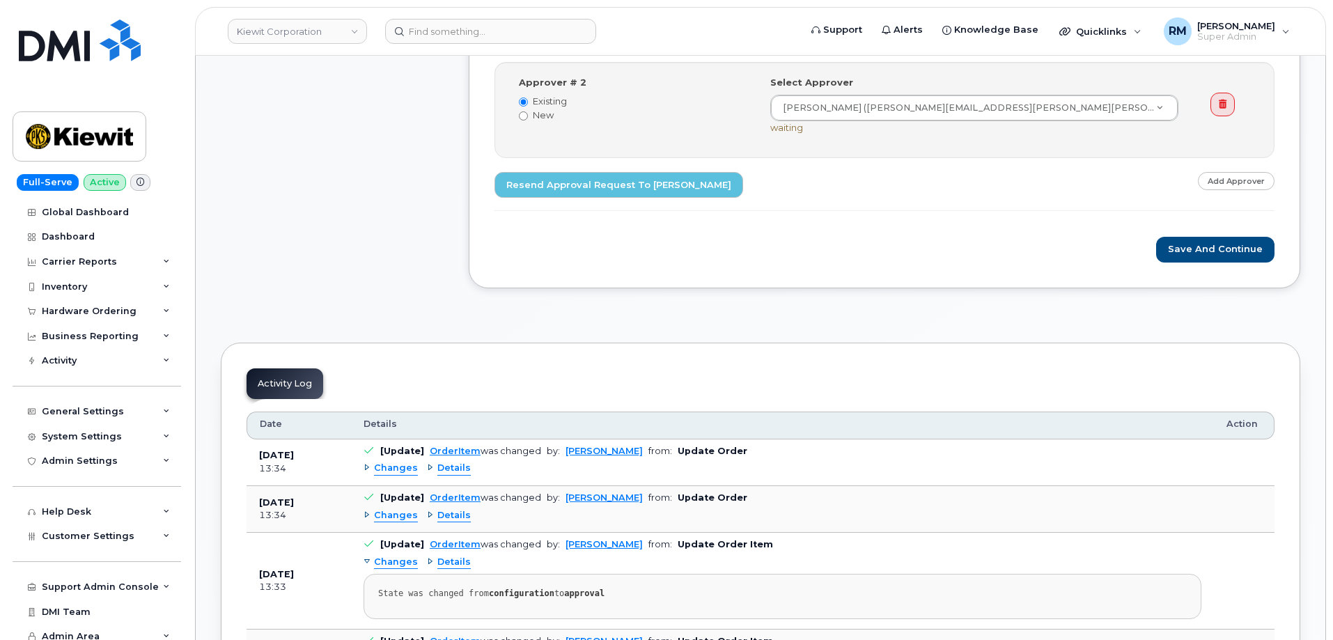
drag, startPoint x: 284, startPoint y: 157, endPoint x: 225, endPoint y: 88, distance: 90.4
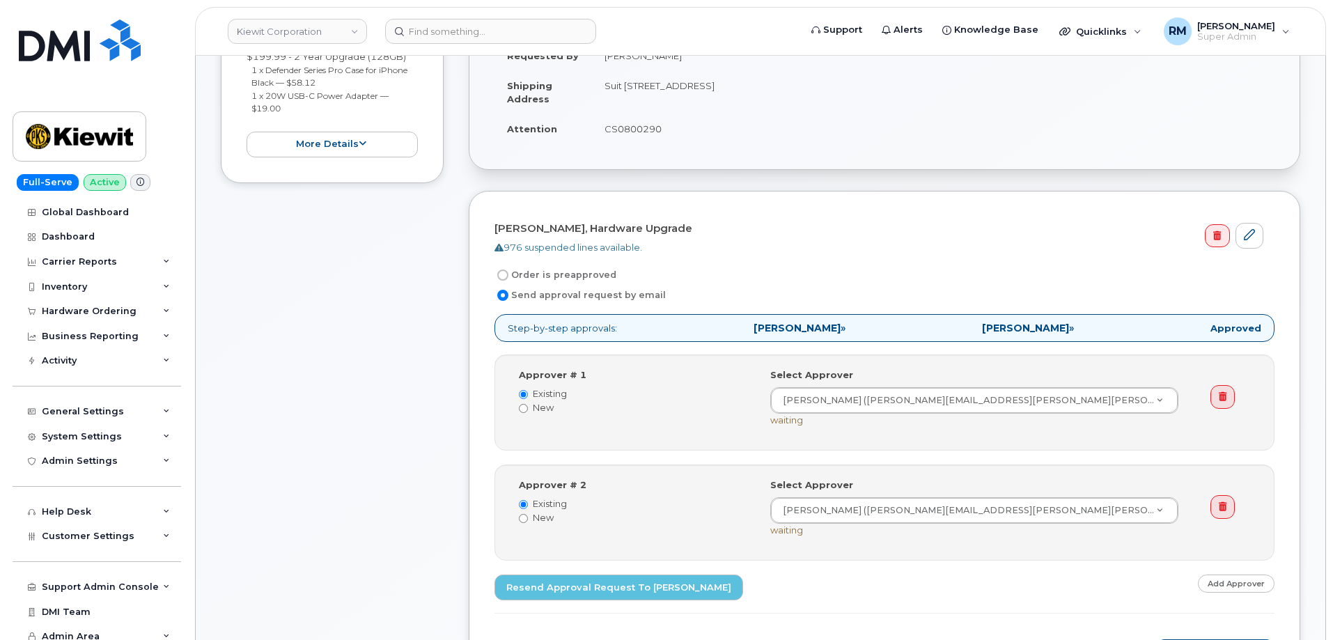
scroll to position [0, 0]
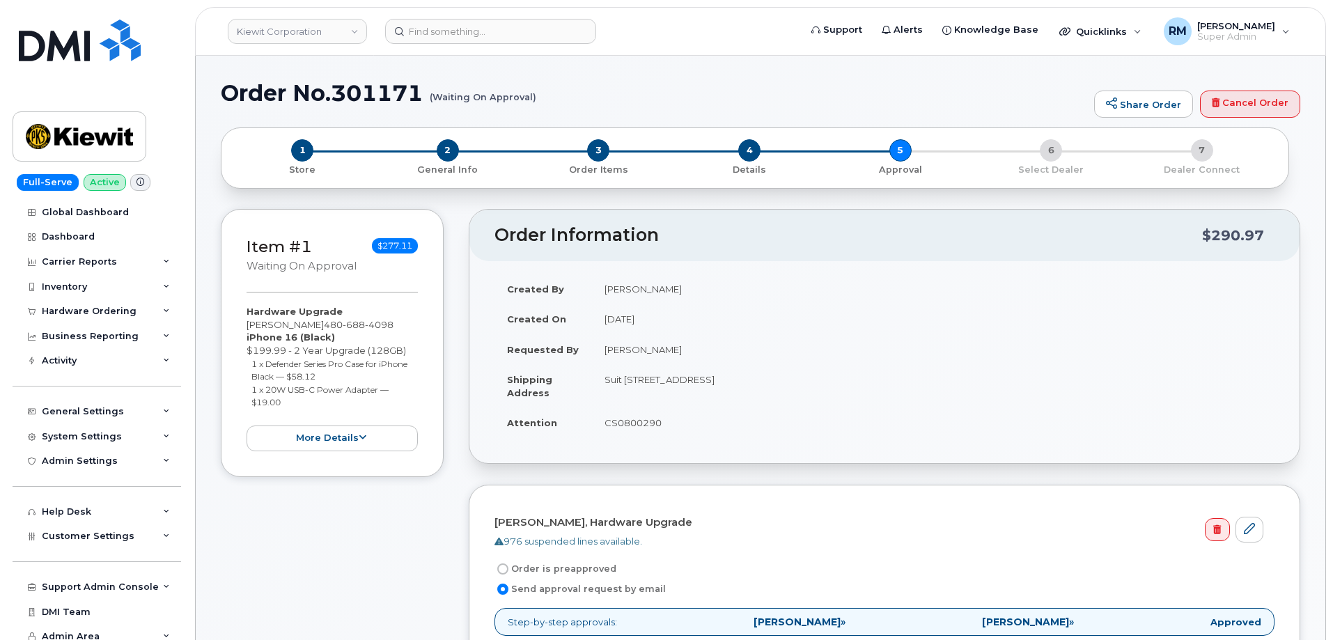
click at [392, 97] on h1 "Order No.301171 (Waiting On Approval)" at bounding box center [654, 93] width 866 height 24
copy h1 "301171"
click at [90, 303] on div "Hardware Ordering" at bounding box center [97, 311] width 169 height 25
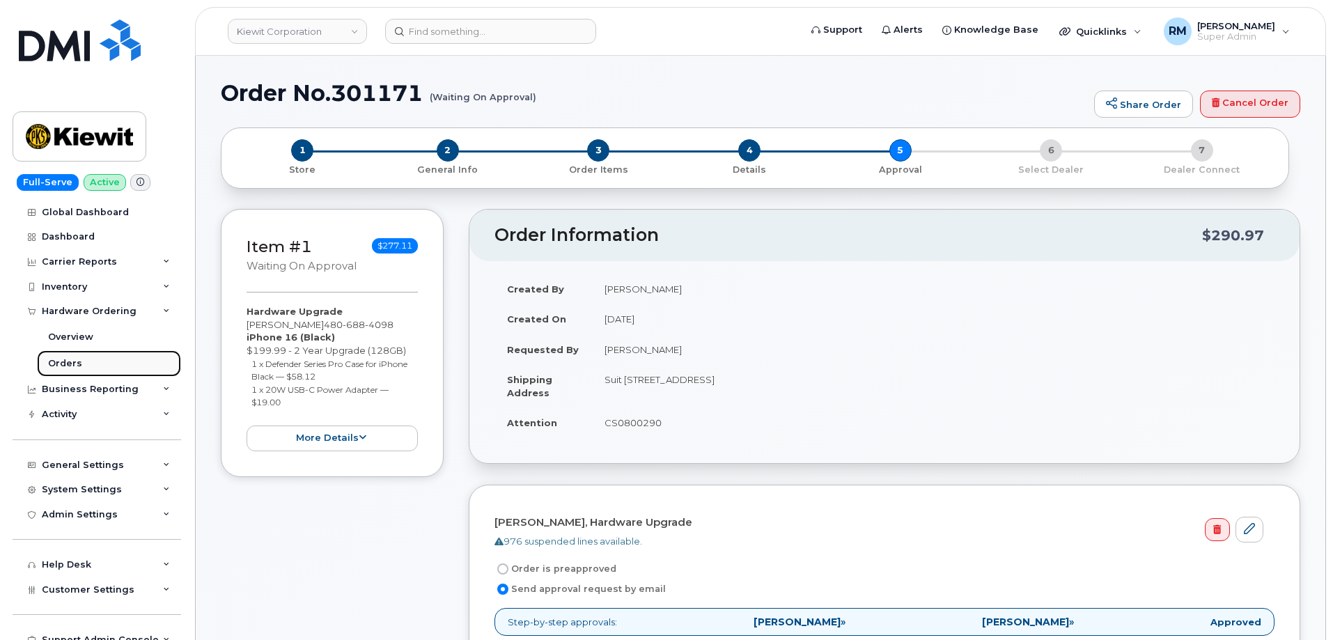
click at [69, 357] on link "Orders" at bounding box center [109, 363] width 144 height 26
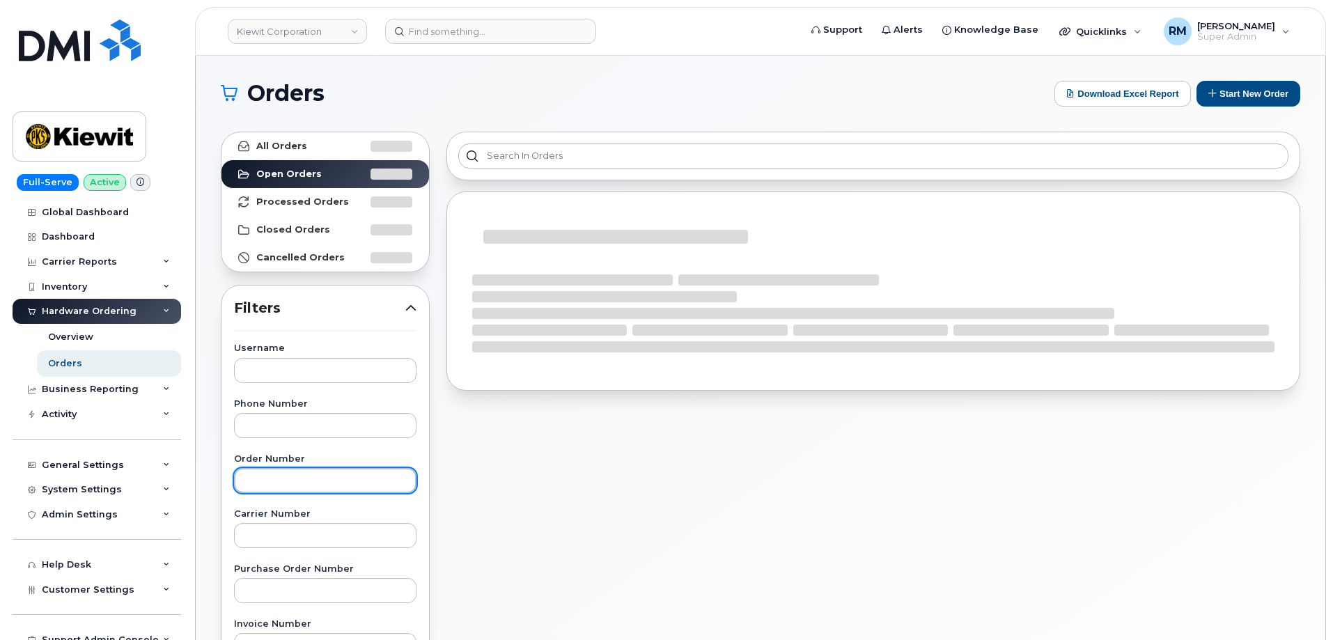
click at [256, 479] on input "text" at bounding box center [325, 480] width 182 height 25
paste input "301171"
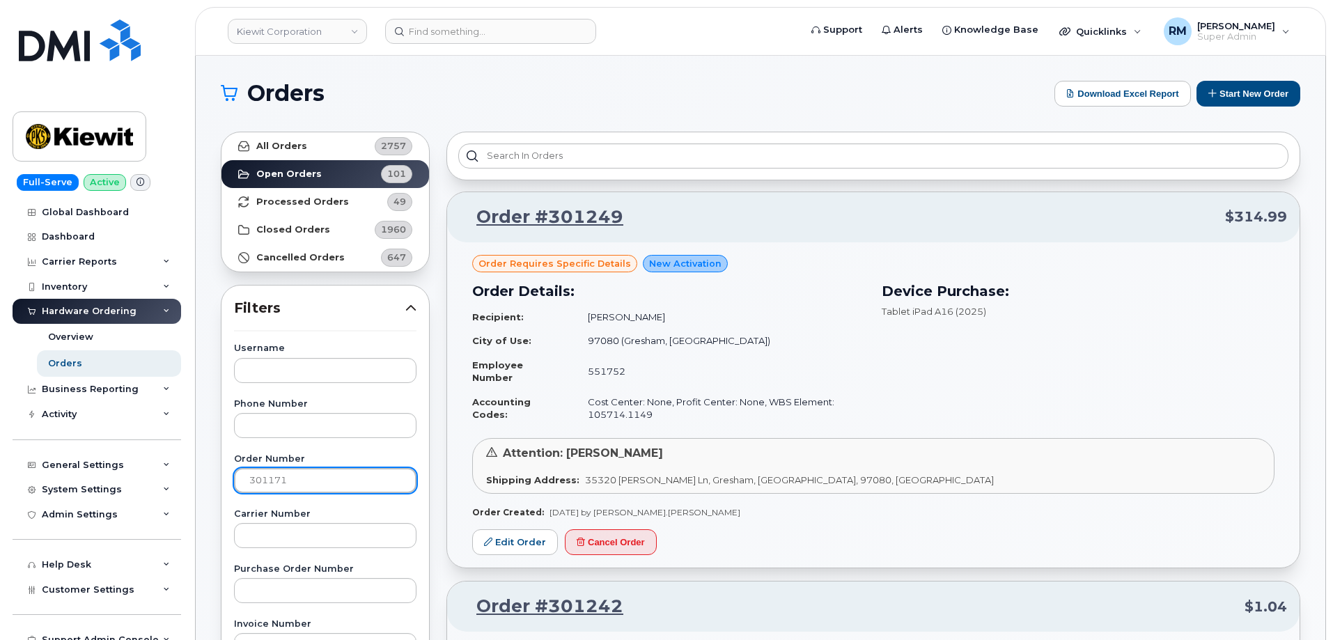
type input "301171"
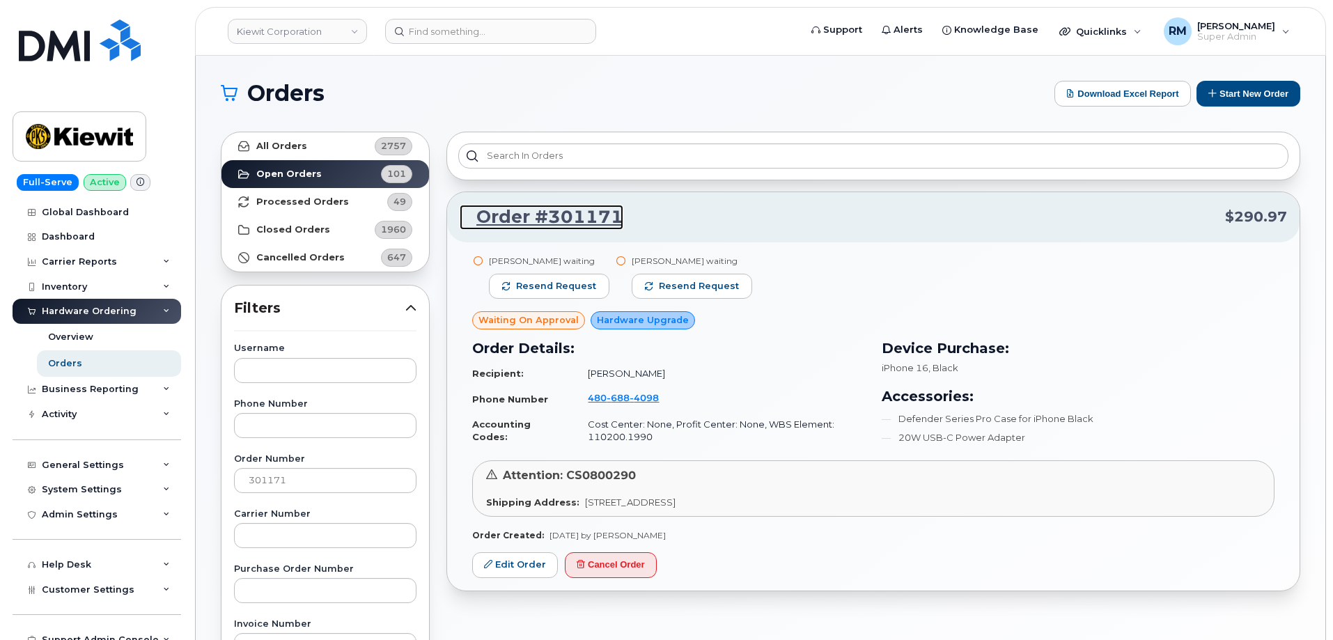
click at [552, 221] on link "Order #301171" at bounding box center [542, 217] width 164 height 25
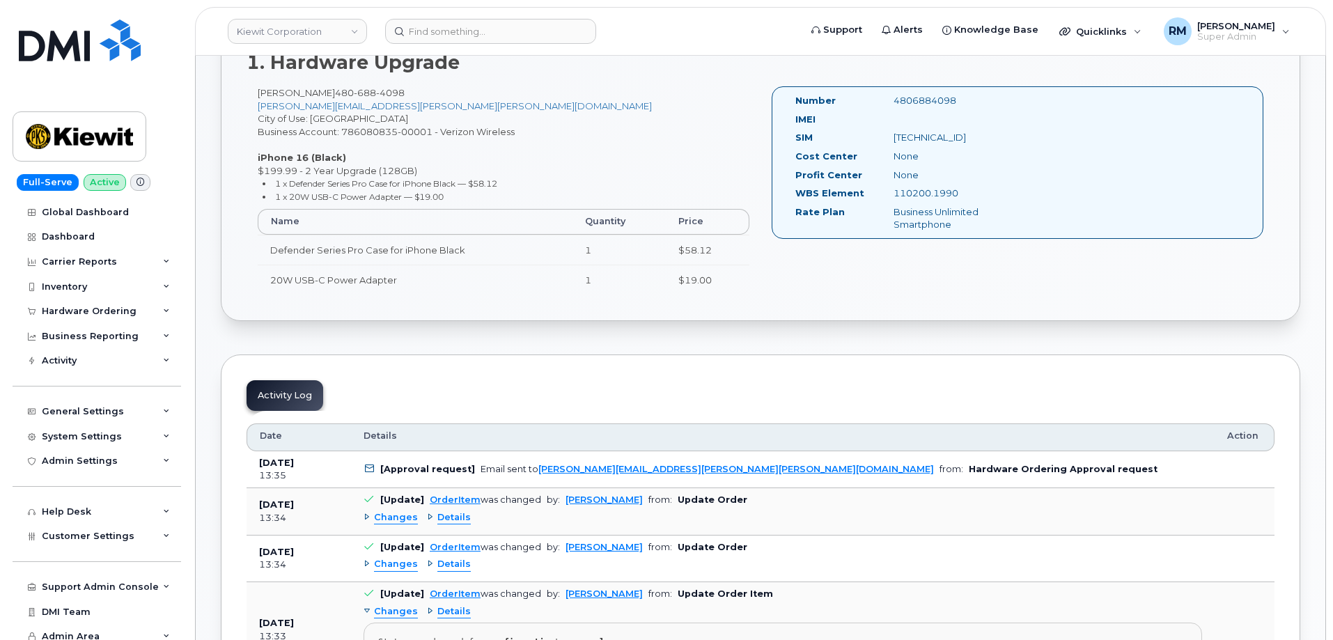
scroll to position [488, 0]
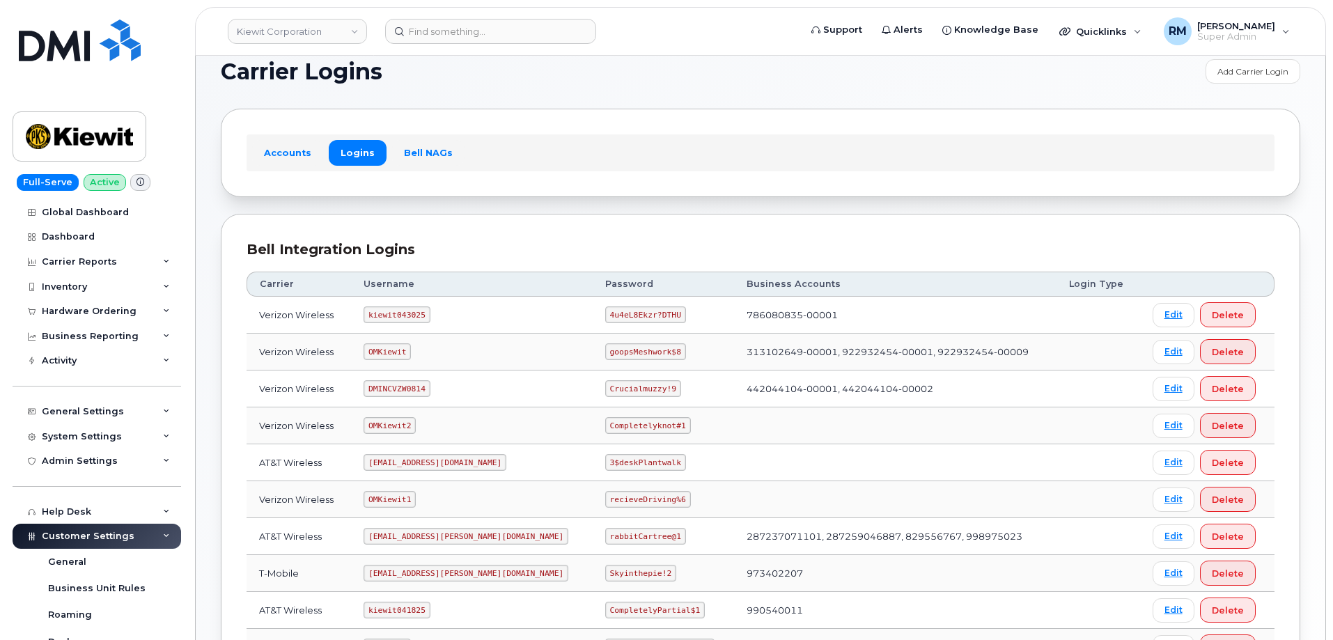
scroll to position [209, 0]
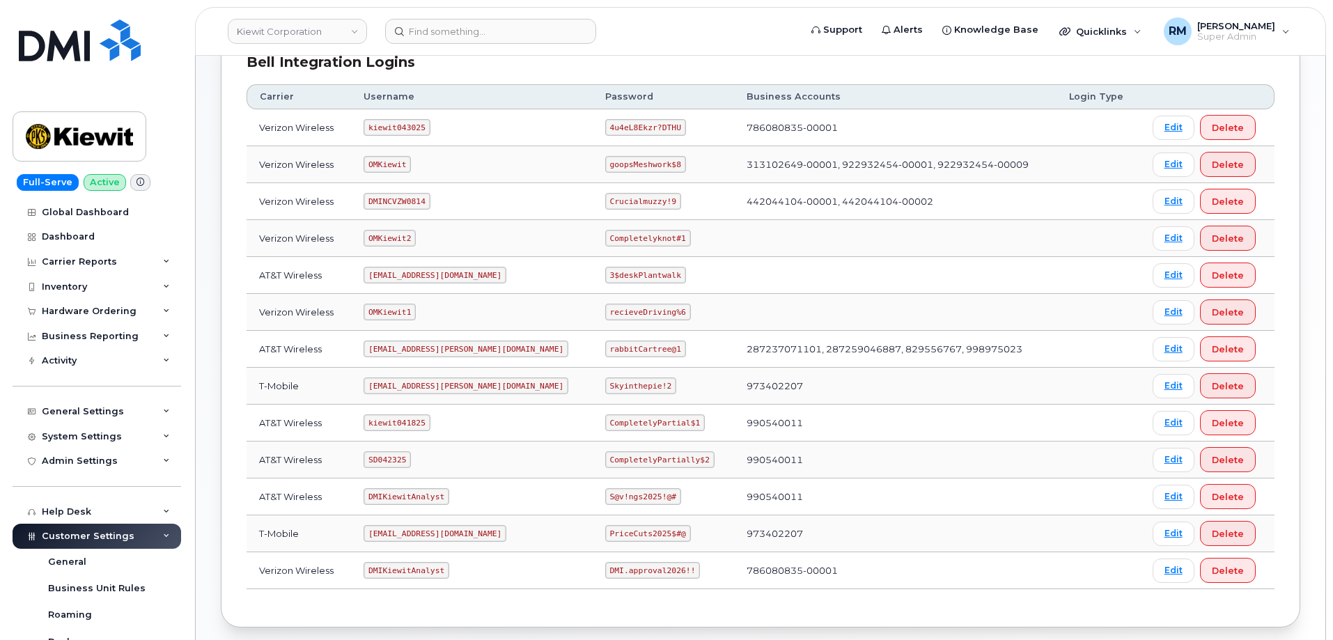
click at [398, 453] on code "SD042325" at bounding box center [387, 459] width 47 height 17
click at [394, 456] on code "SD042325" at bounding box center [387, 459] width 47 height 17
drag, startPoint x: 568, startPoint y: 460, endPoint x: 644, endPoint y: 460, distance: 76.6
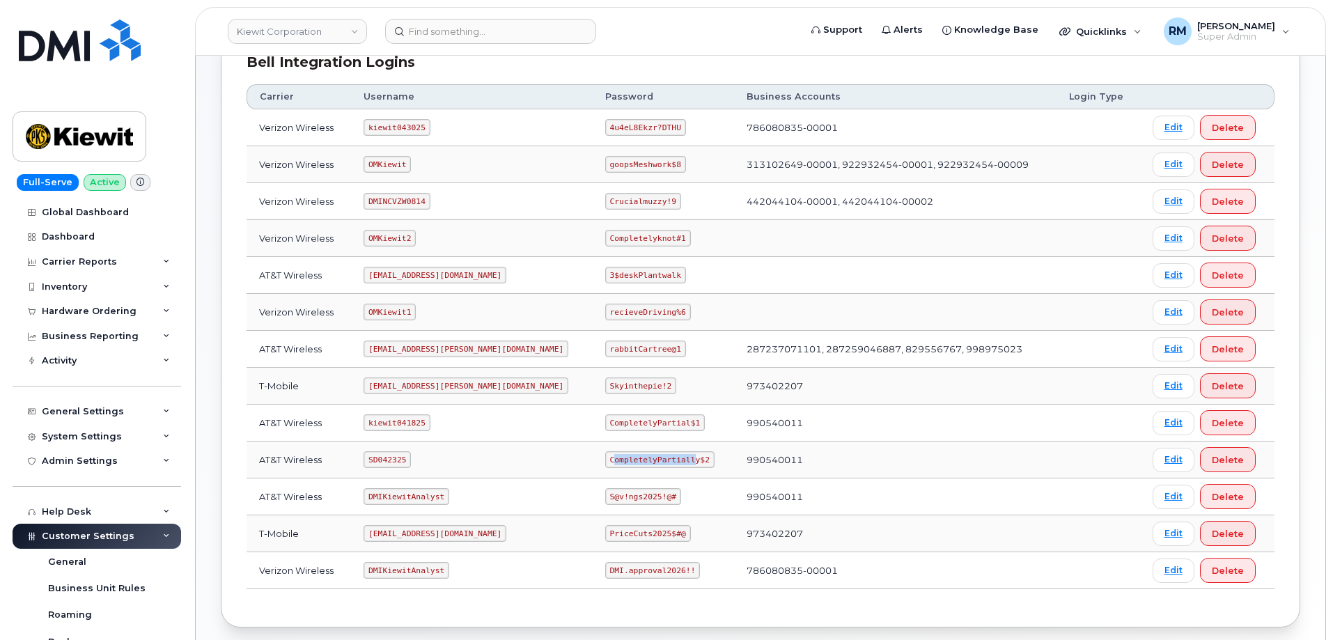
click at [644, 460] on code "CompletelyPartially$2" at bounding box center [659, 459] width 109 height 17
drag, startPoint x: 566, startPoint y: 461, endPoint x: 665, endPoint y: 461, distance: 99.6
click at [665, 461] on td "CompletelyPartially$2" at bounding box center [663, 460] width 141 height 37
copy code "CompletelyPartially$2"
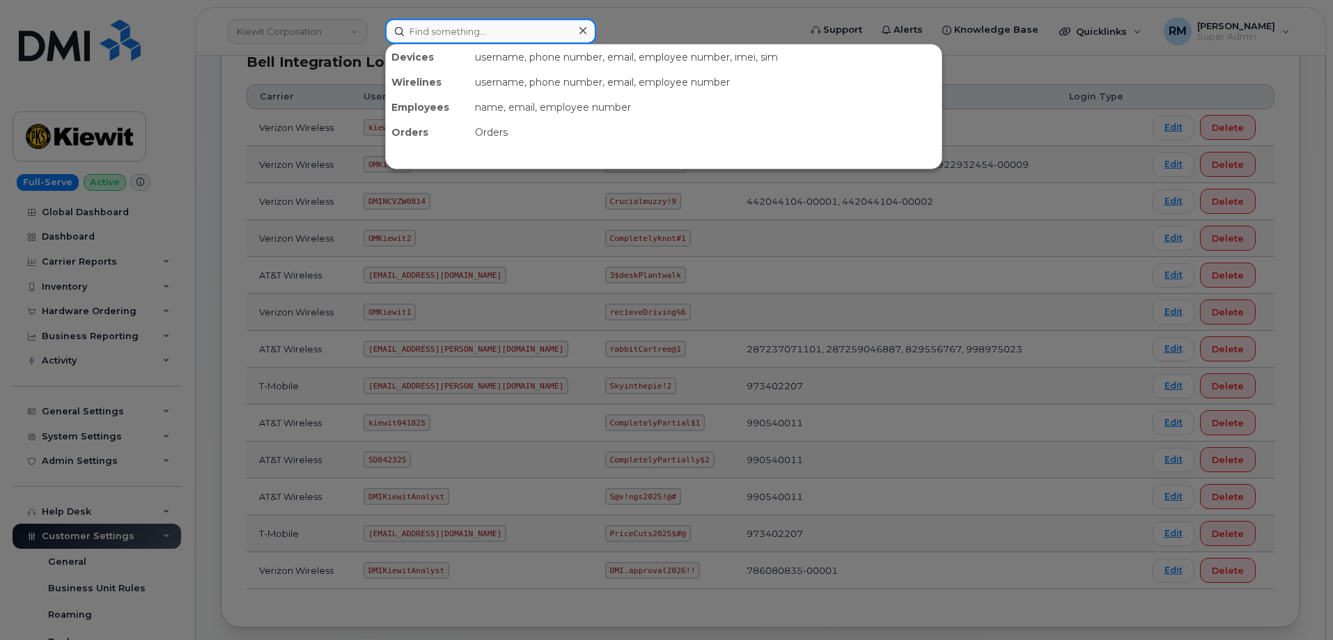
click at [454, 33] on input at bounding box center [490, 31] width 211 height 25
paste input "301171"
type input "301171"
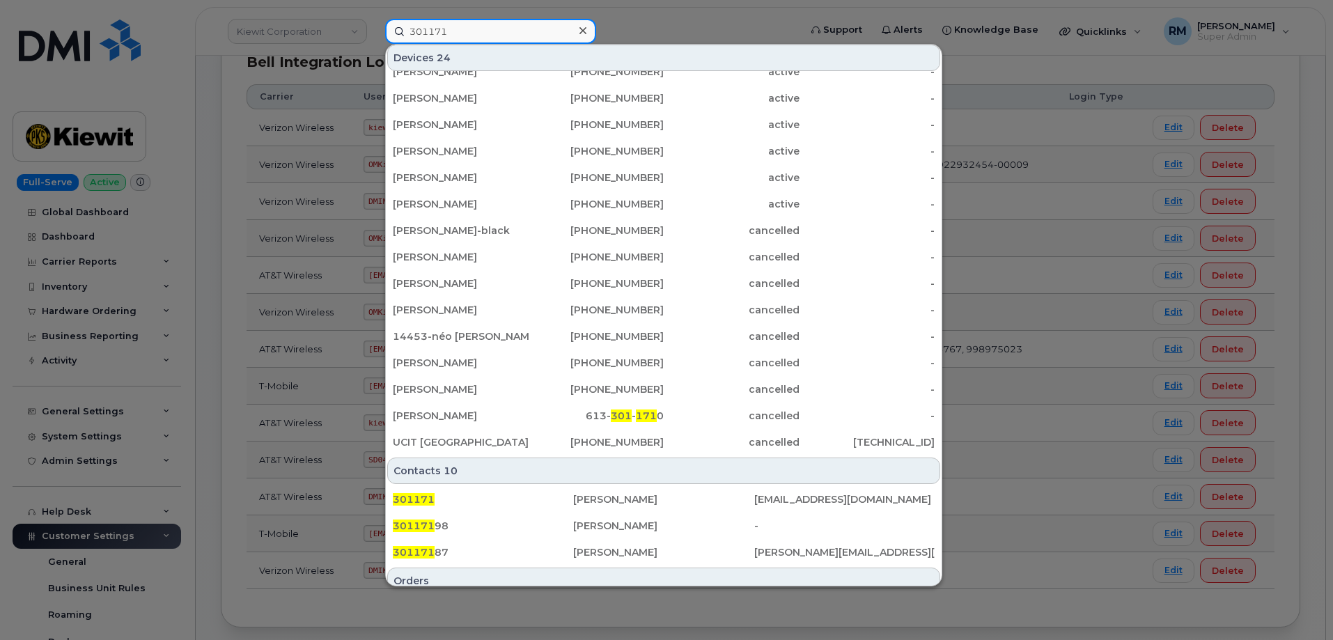
scroll to position [279, 0]
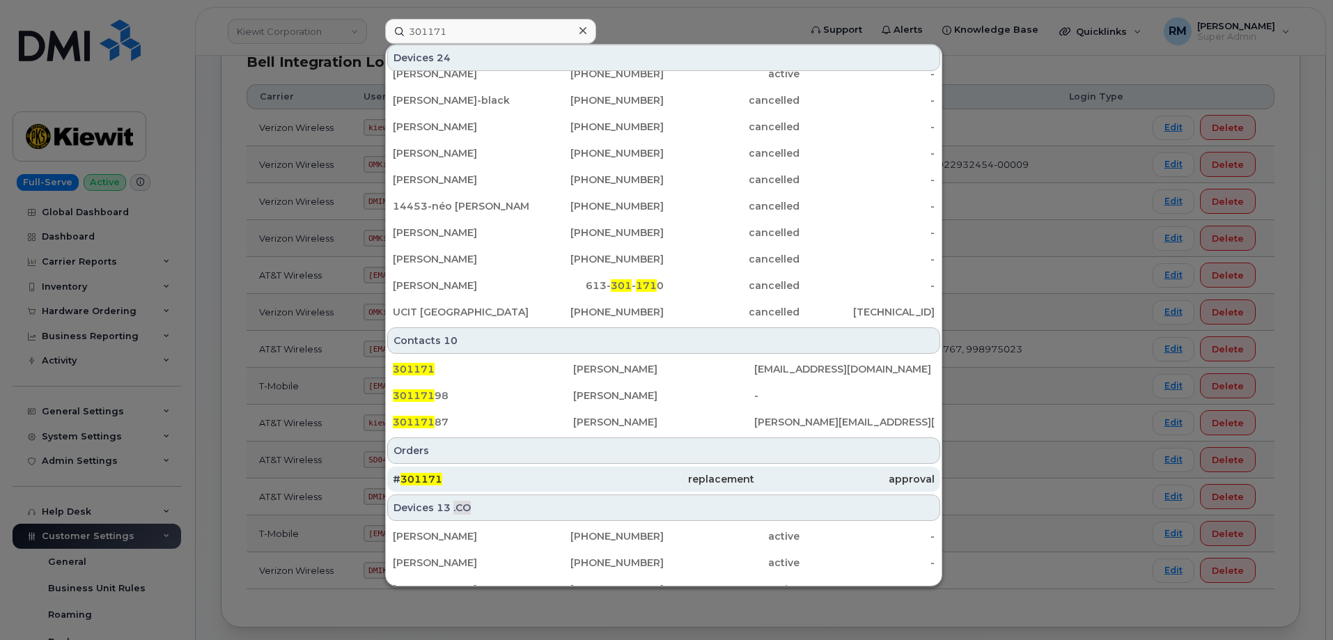
click at [410, 481] on span "301171" at bounding box center [421, 479] width 42 height 13
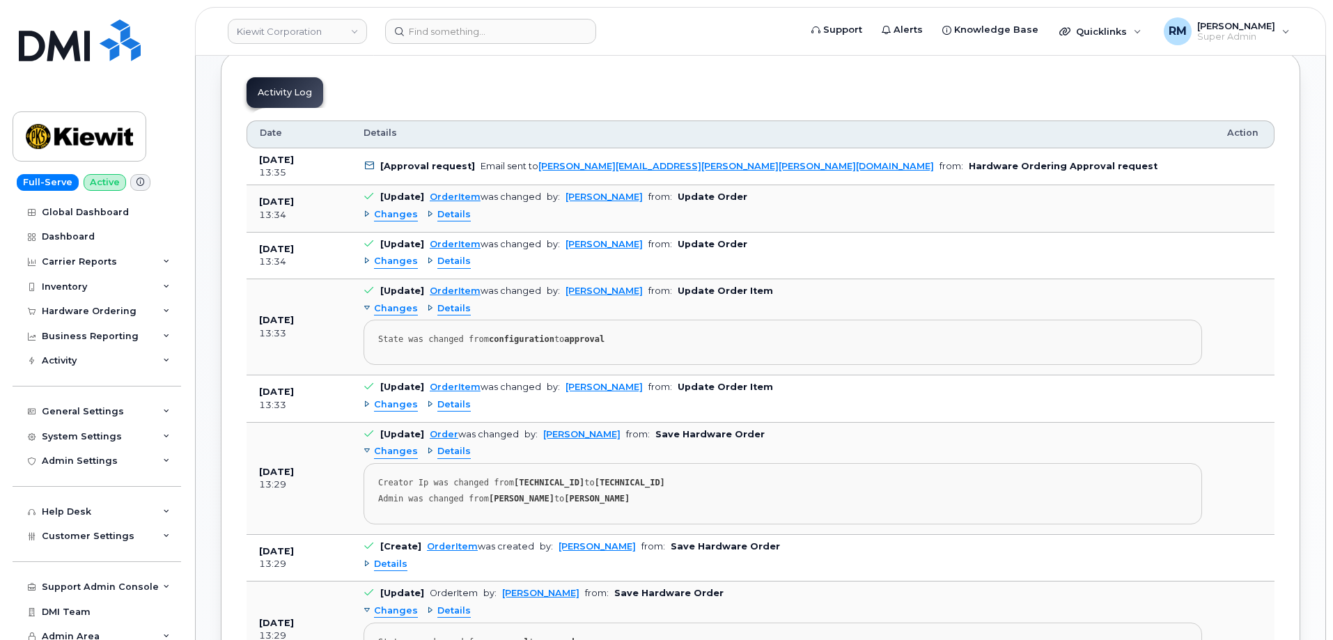
scroll to position [766, 0]
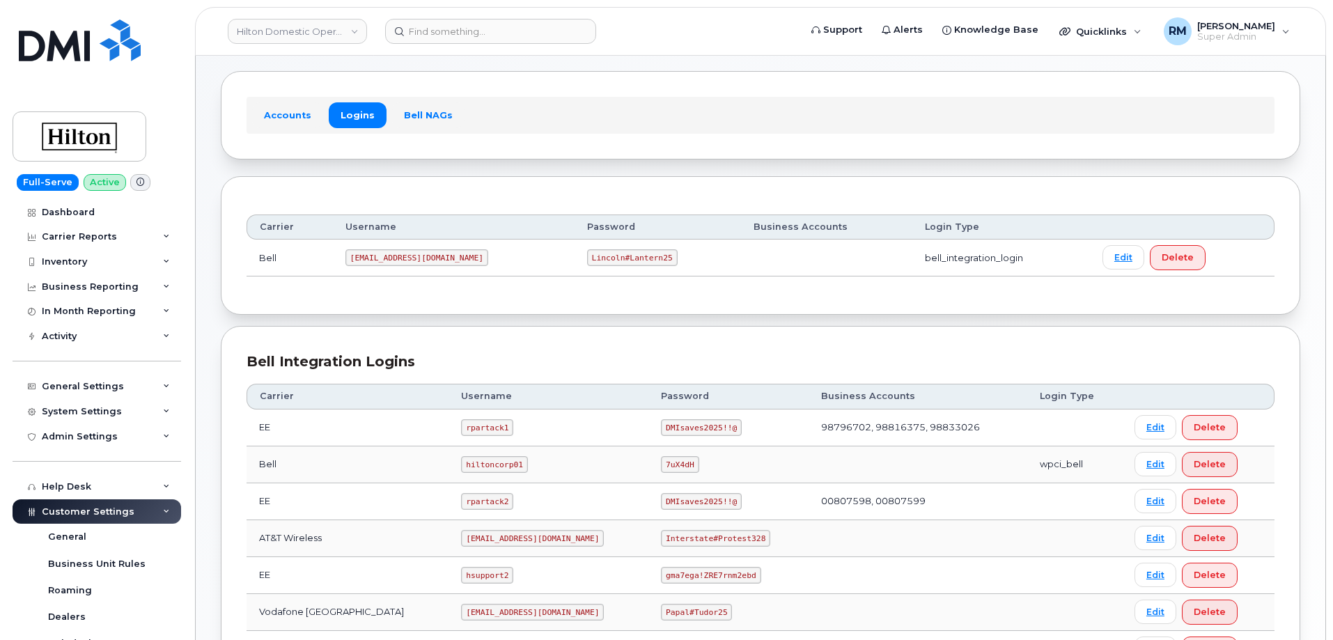
scroll to position [279, 0]
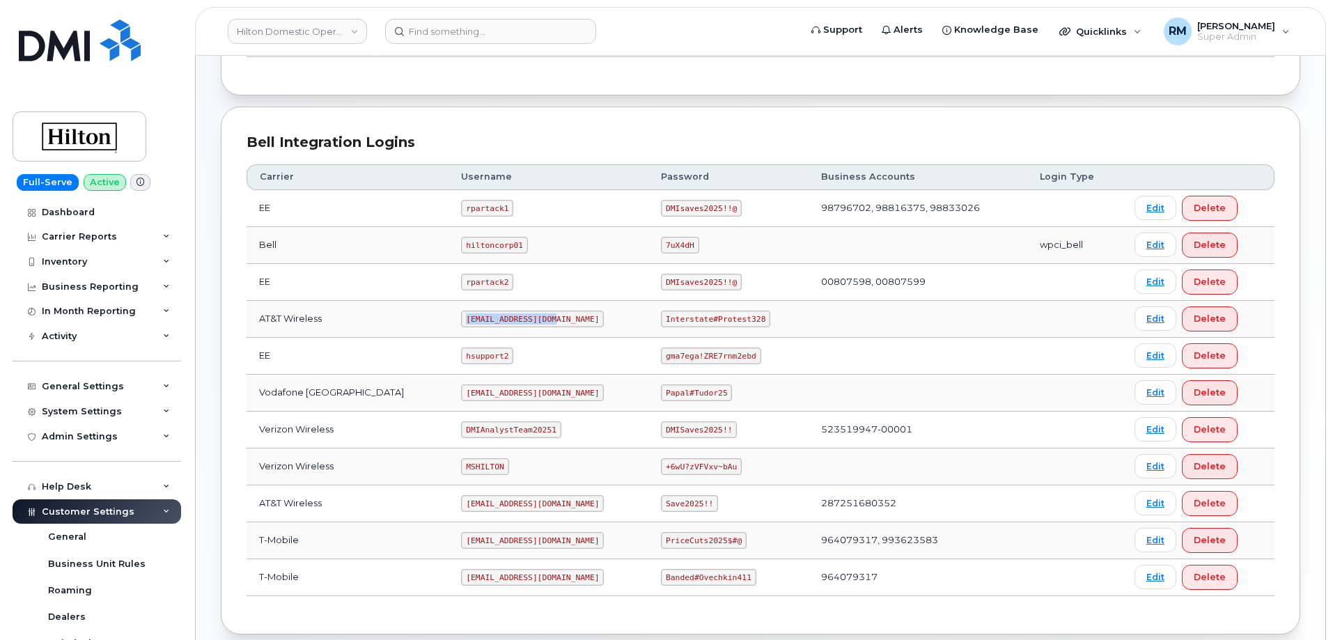
drag, startPoint x: 473, startPoint y: 318, endPoint x: 540, endPoint y: 317, distance: 67.6
click at [540, 317] on td "[EMAIL_ADDRESS][DOMAIN_NAME]" at bounding box center [549, 319] width 200 height 37
copy code "[EMAIL_ADDRESS][DOMAIN_NAME]"
drag, startPoint x: 651, startPoint y: 318, endPoint x: 746, endPoint y: 319, distance: 94.7
click at [746, 319] on code "Interstate#Protest328" at bounding box center [715, 319] width 109 height 17
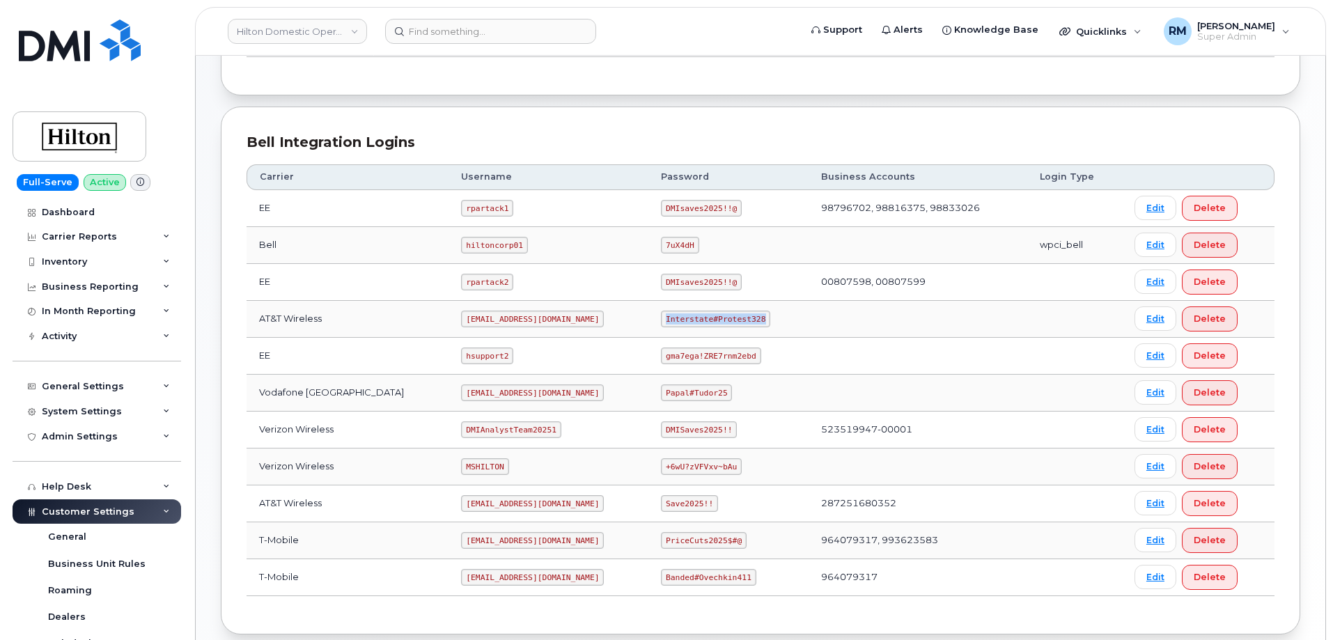
copy code "Interstate#Protest328"
